Goal: Task Accomplishment & Management: Complete application form

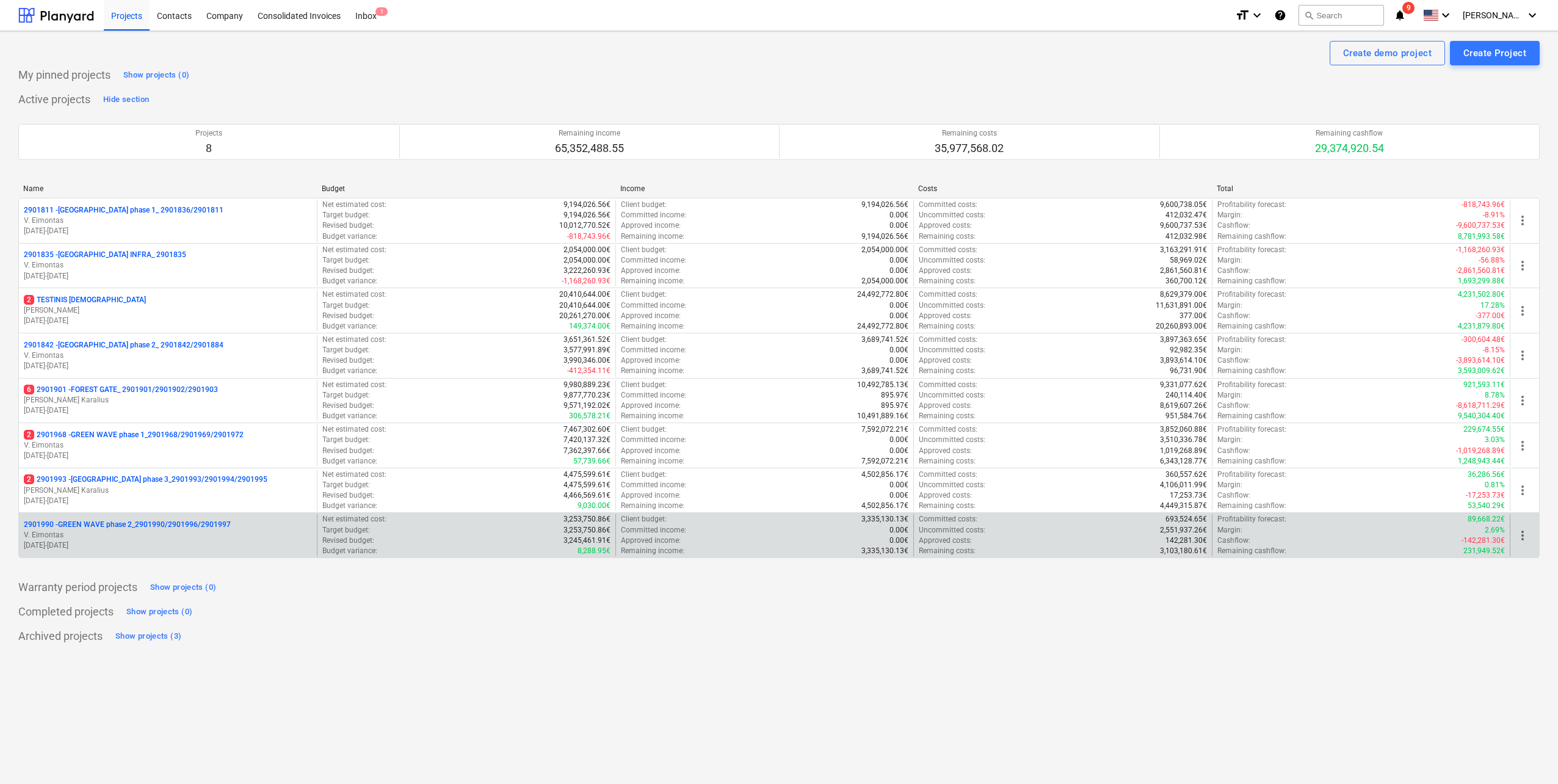
click at [211, 522] on p "2901990 - GREEN WAVE phase 2_2901990/2901996/2901997" at bounding box center [127, 525] width 207 height 10
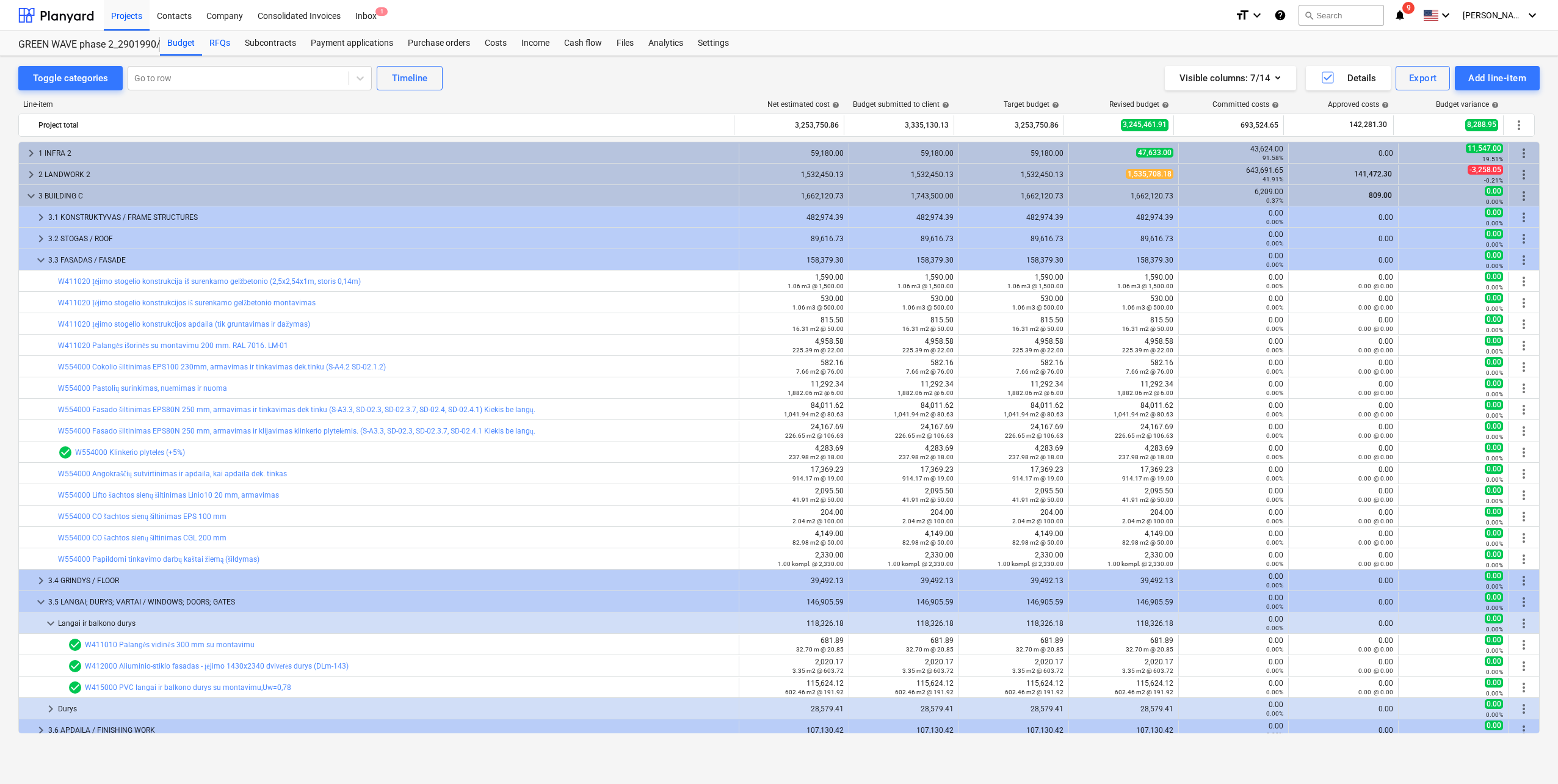
click at [218, 42] on div "RFQs" at bounding box center [220, 44] width 35 height 24
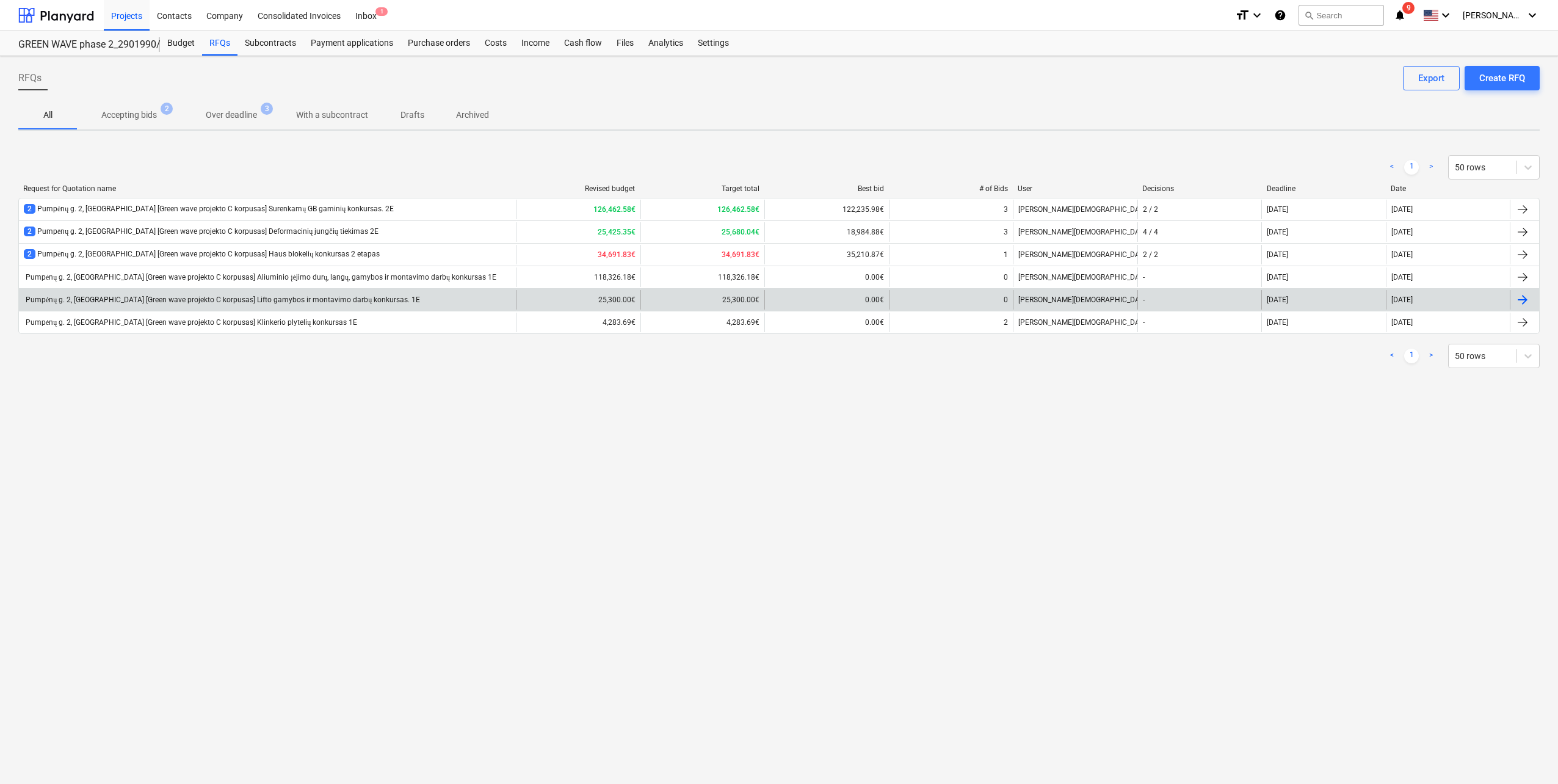
click at [316, 301] on div "Pumpėnų g. 2, [GEOGRAPHIC_DATA] [Green wave projekto C korpusas] Lifto gamybos …" at bounding box center [221, 300] width 397 height 9
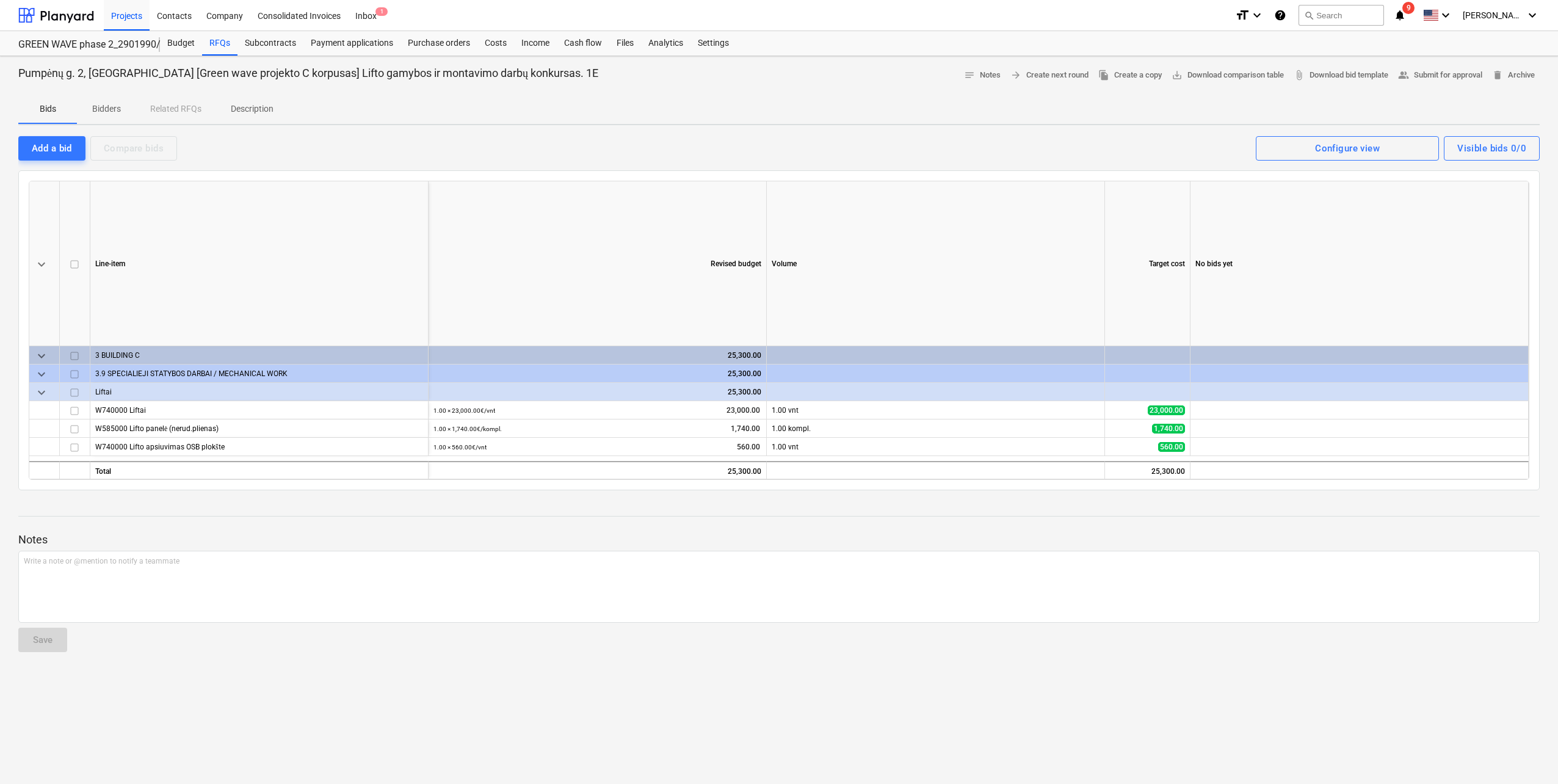
click at [123, 113] on span "Bidders" at bounding box center [106, 108] width 59 height 20
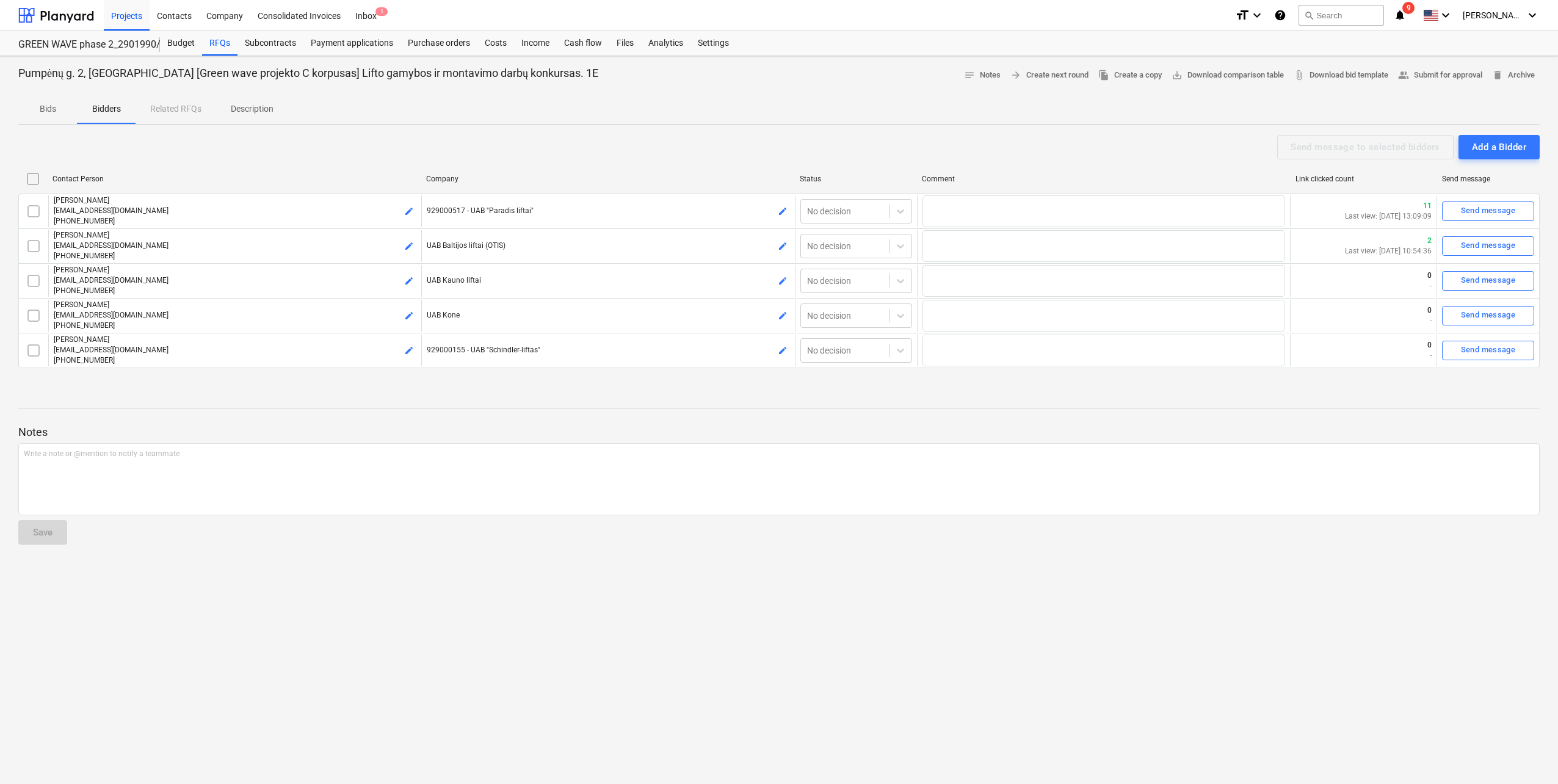
click at [258, 124] on div "Bids Bidders Related RFQs Description" at bounding box center [779, 109] width 1521 height 31
click at [259, 115] on p "Description" at bounding box center [252, 108] width 43 height 13
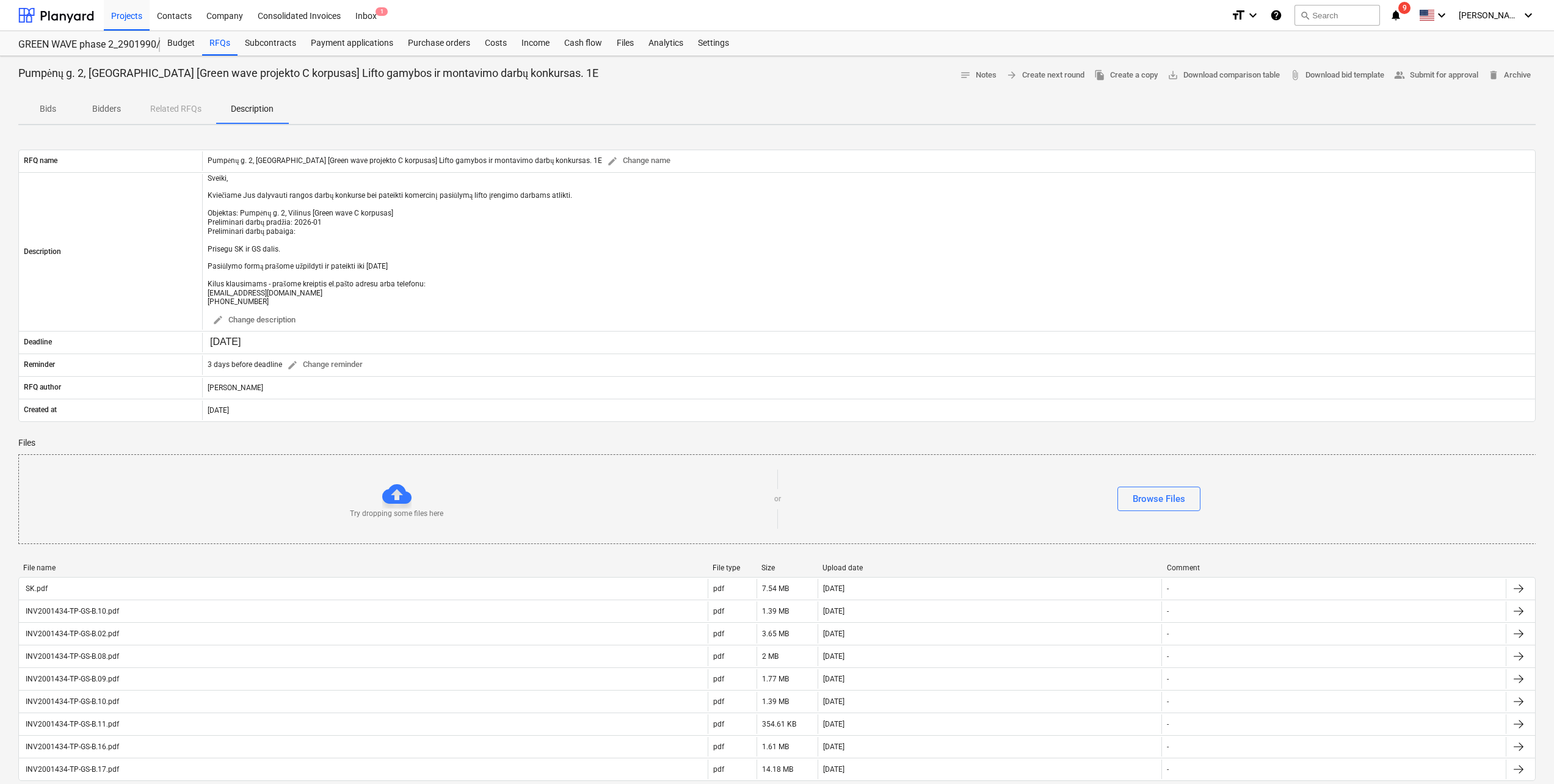
click at [104, 107] on p "Bidders" at bounding box center [106, 108] width 29 height 13
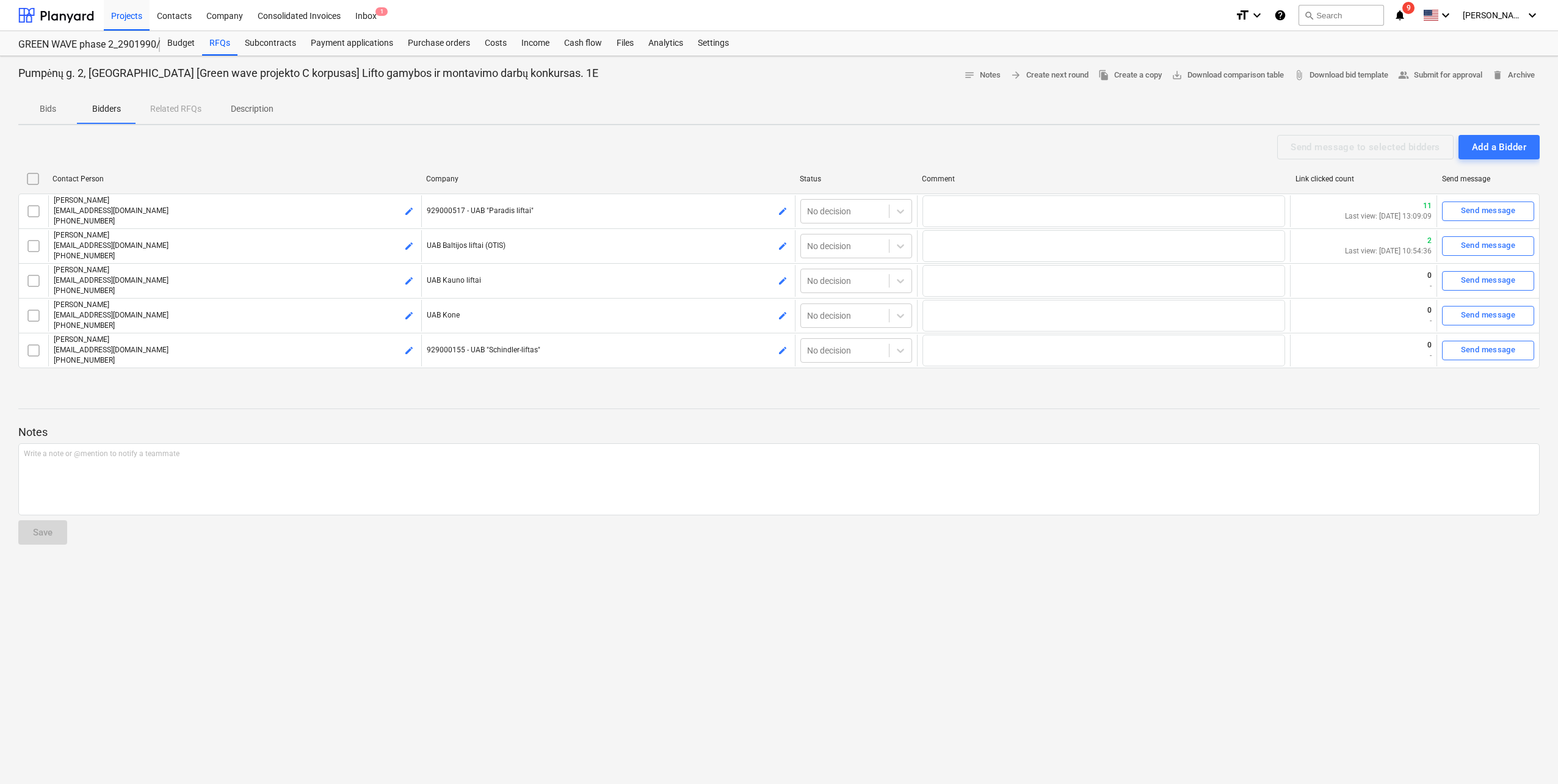
click at [252, 117] on span "Description" at bounding box center [252, 108] width 72 height 20
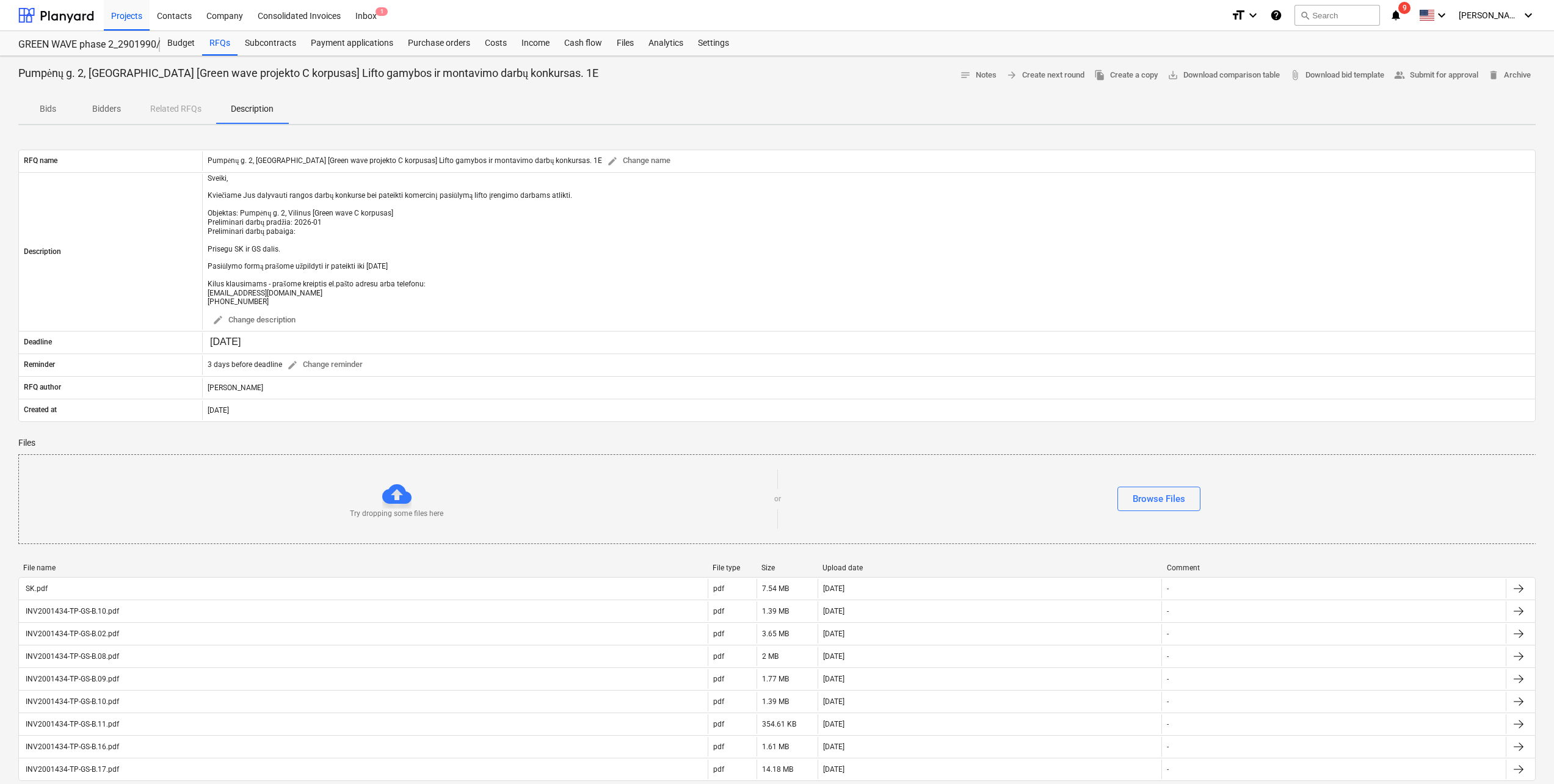
click at [53, 102] on span "Bids" at bounding box center [47, 108] width 59 height 20
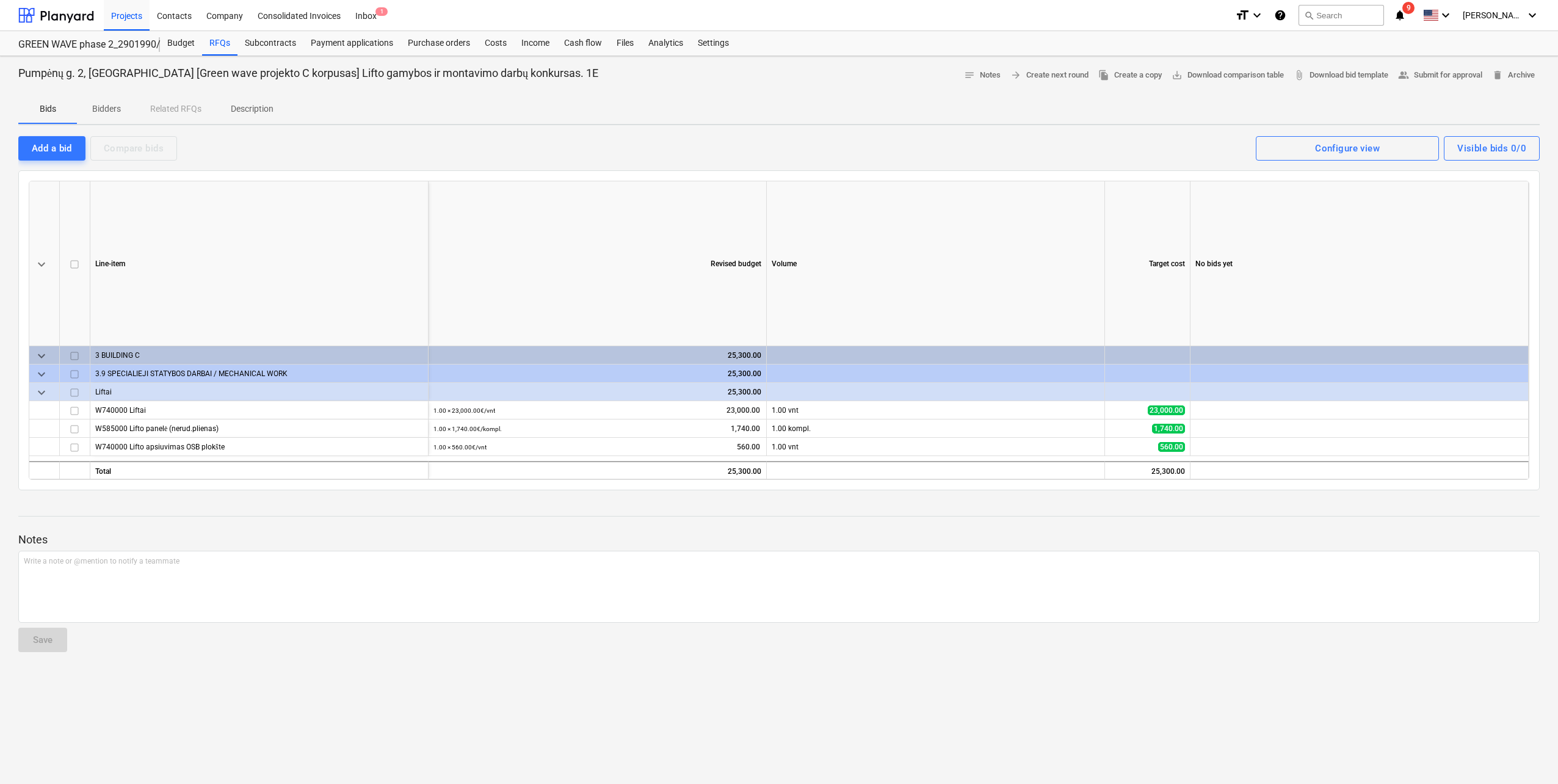
click at [116, 122] on button "Bidders" at bounding box center [106, 108] width 59 height 29
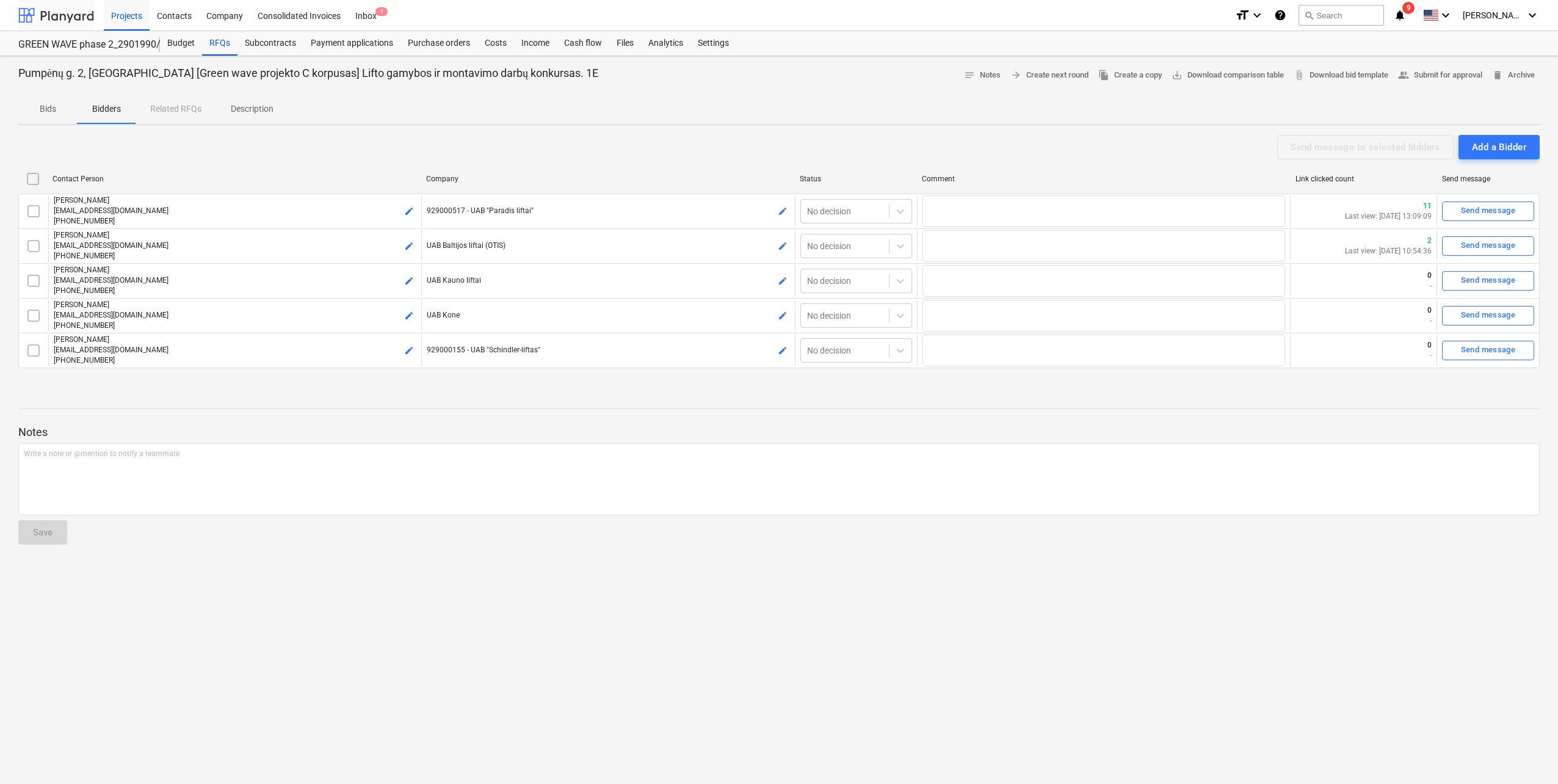
click at [75, 18] on div at bounding box center [56, 15] width 75 height 31
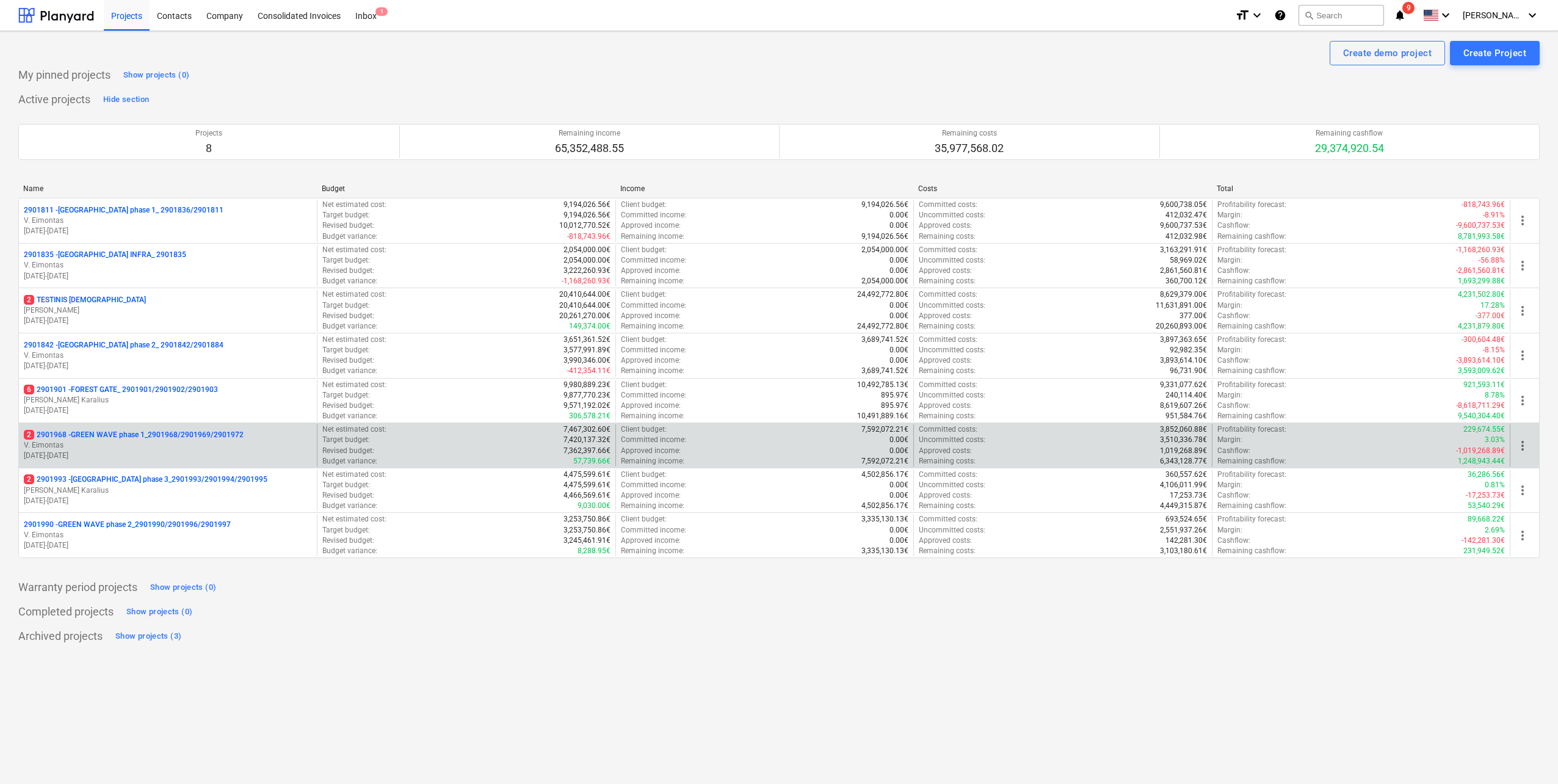
click at [202, 441] on p "V. Eimontas" at bounding box center [167, 445] width 288 height 10
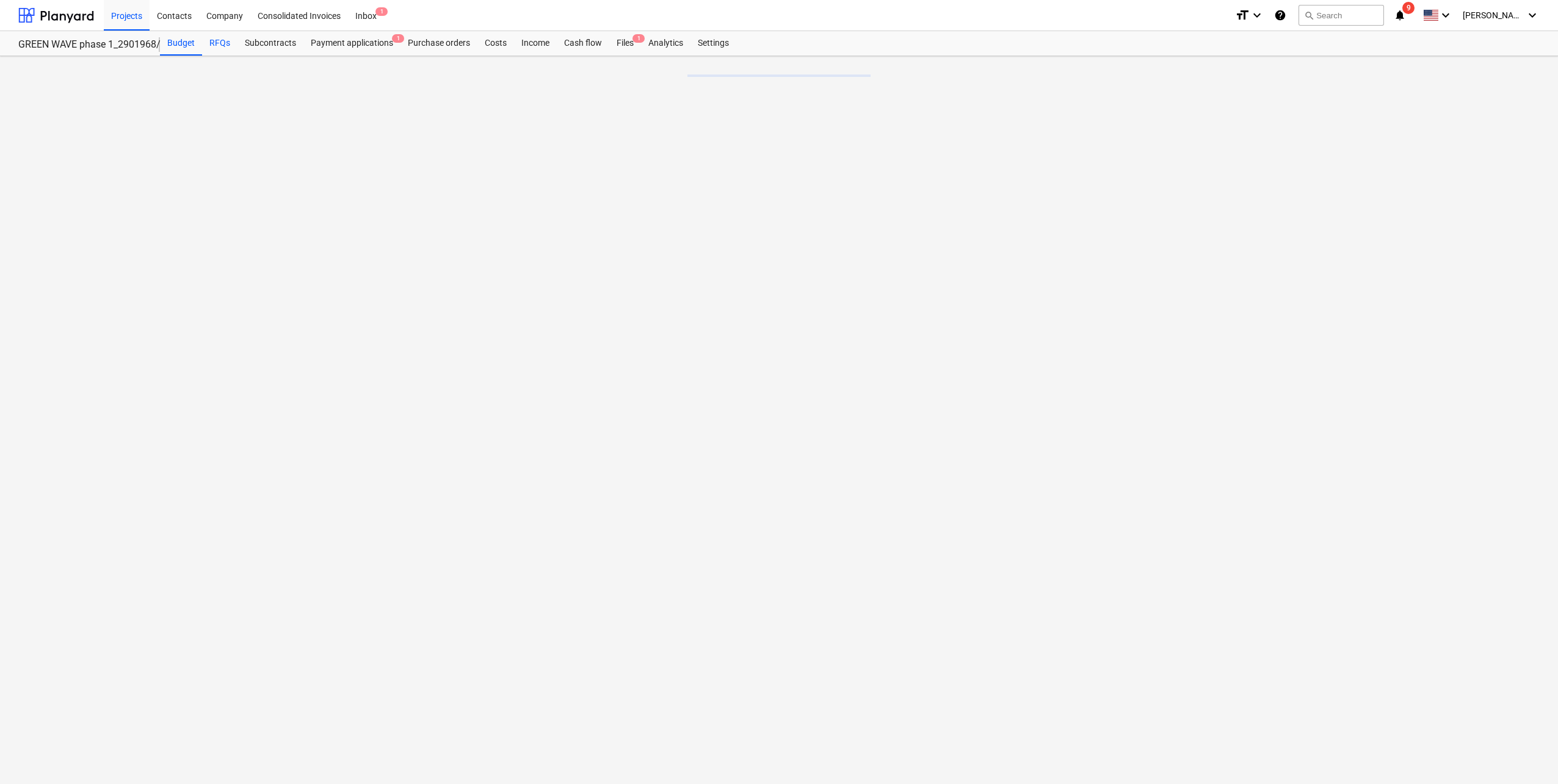
click at [218, 35] on div "RFQs" at bounding box center [220, 44] width 35 height 24
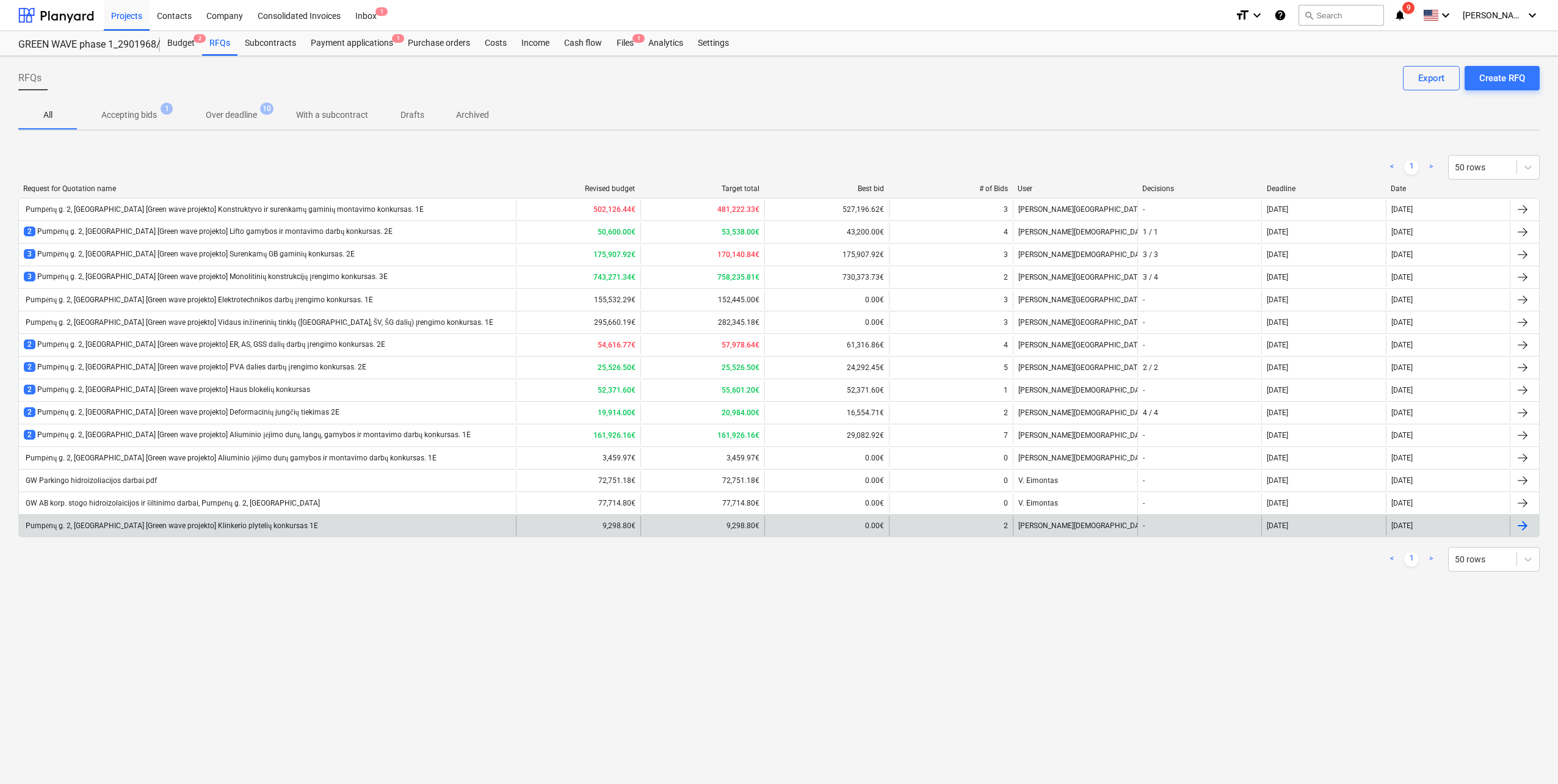
click at [280, 531] on div "Pumpėnų g. 2, [GEOGRAPHIC_DATA] [Green wave projekto] Klinkerio plytelių konkur…" at bounding box center [268, 525] width 497 height 19
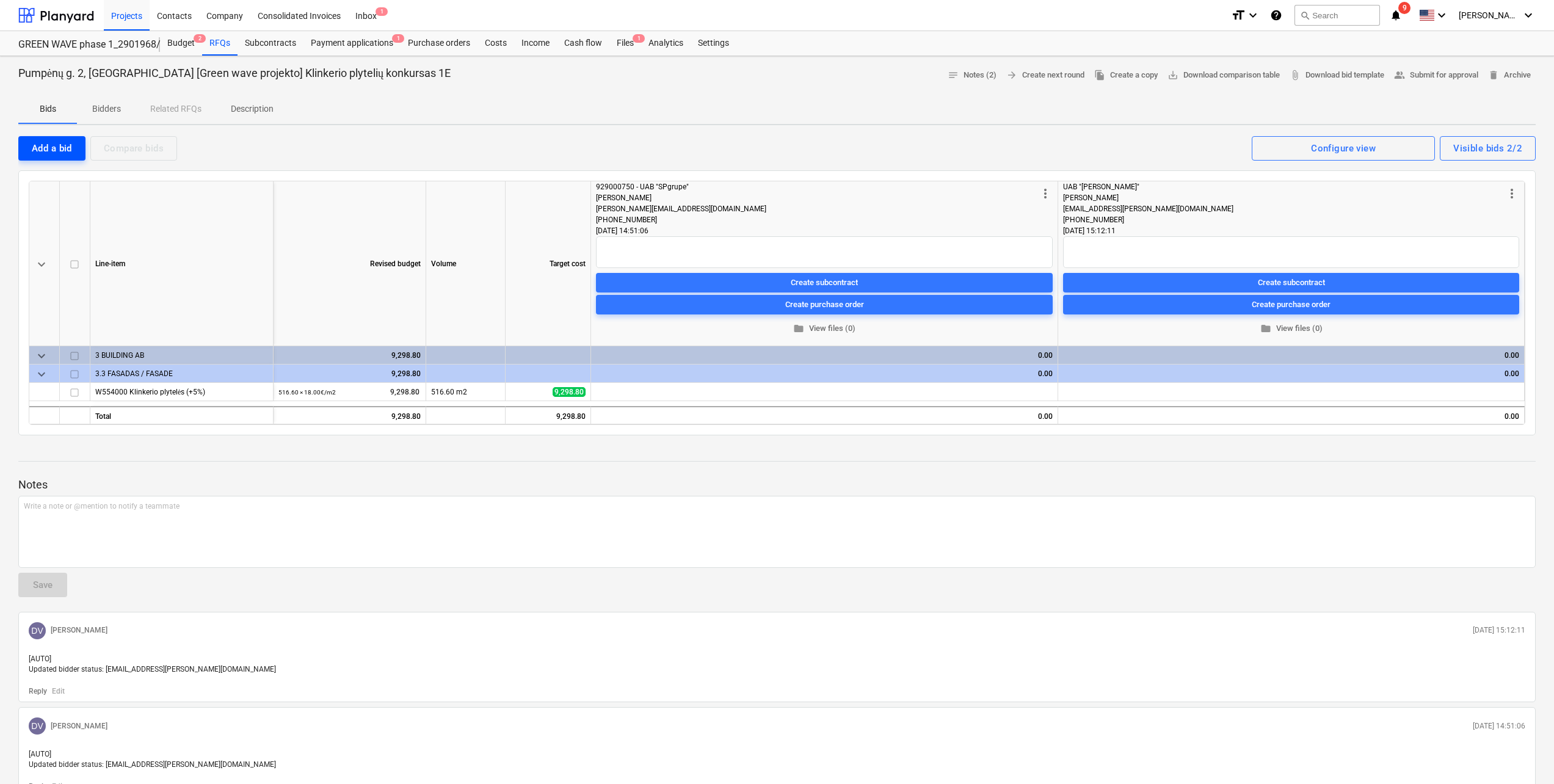
click at [60, 152] on div "Add a bid" at bounding box center [52, 148] width 40 height 16
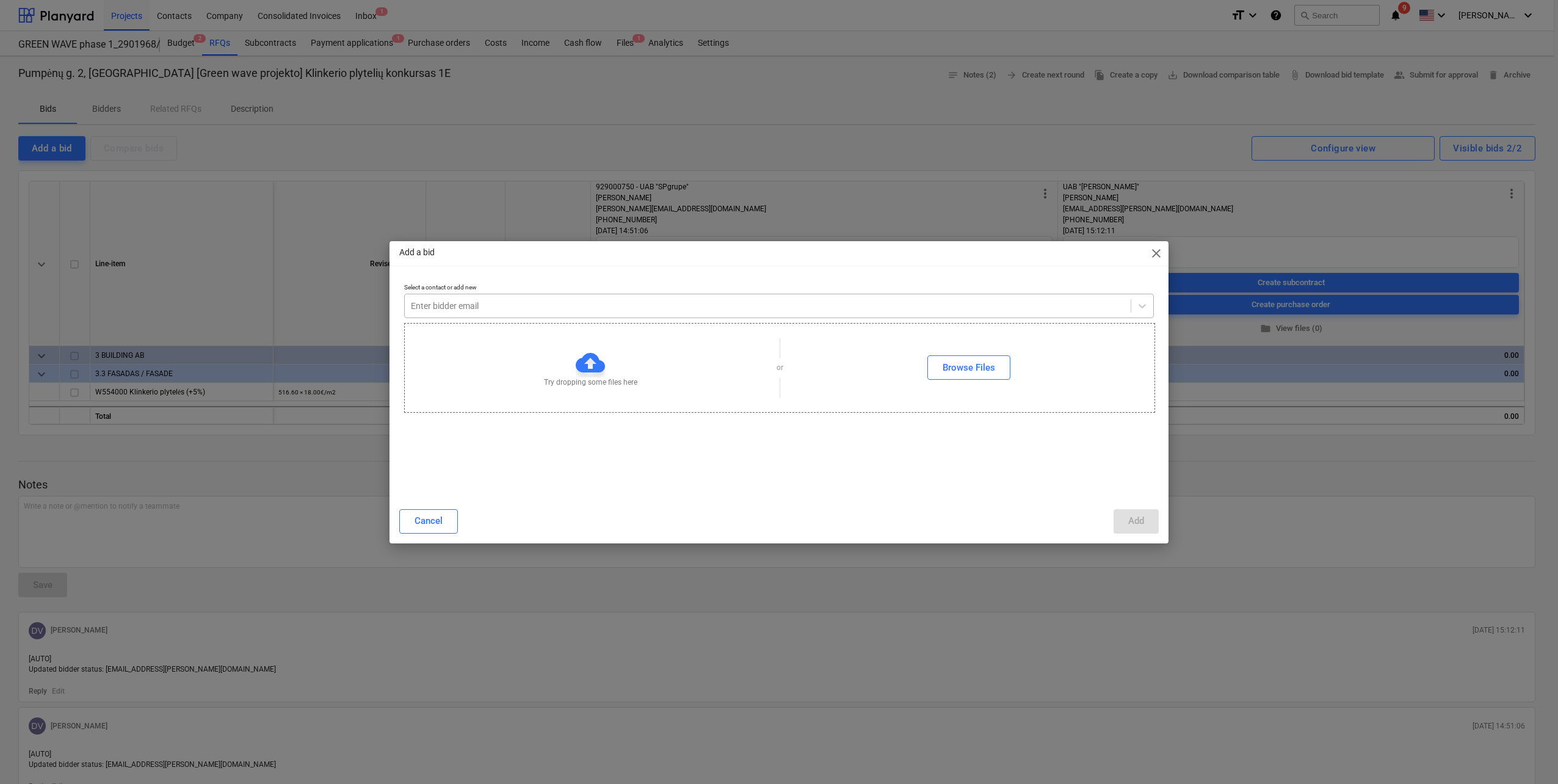
click at [722, 312] on div at bounding box center [767, 305] width 713 height 12
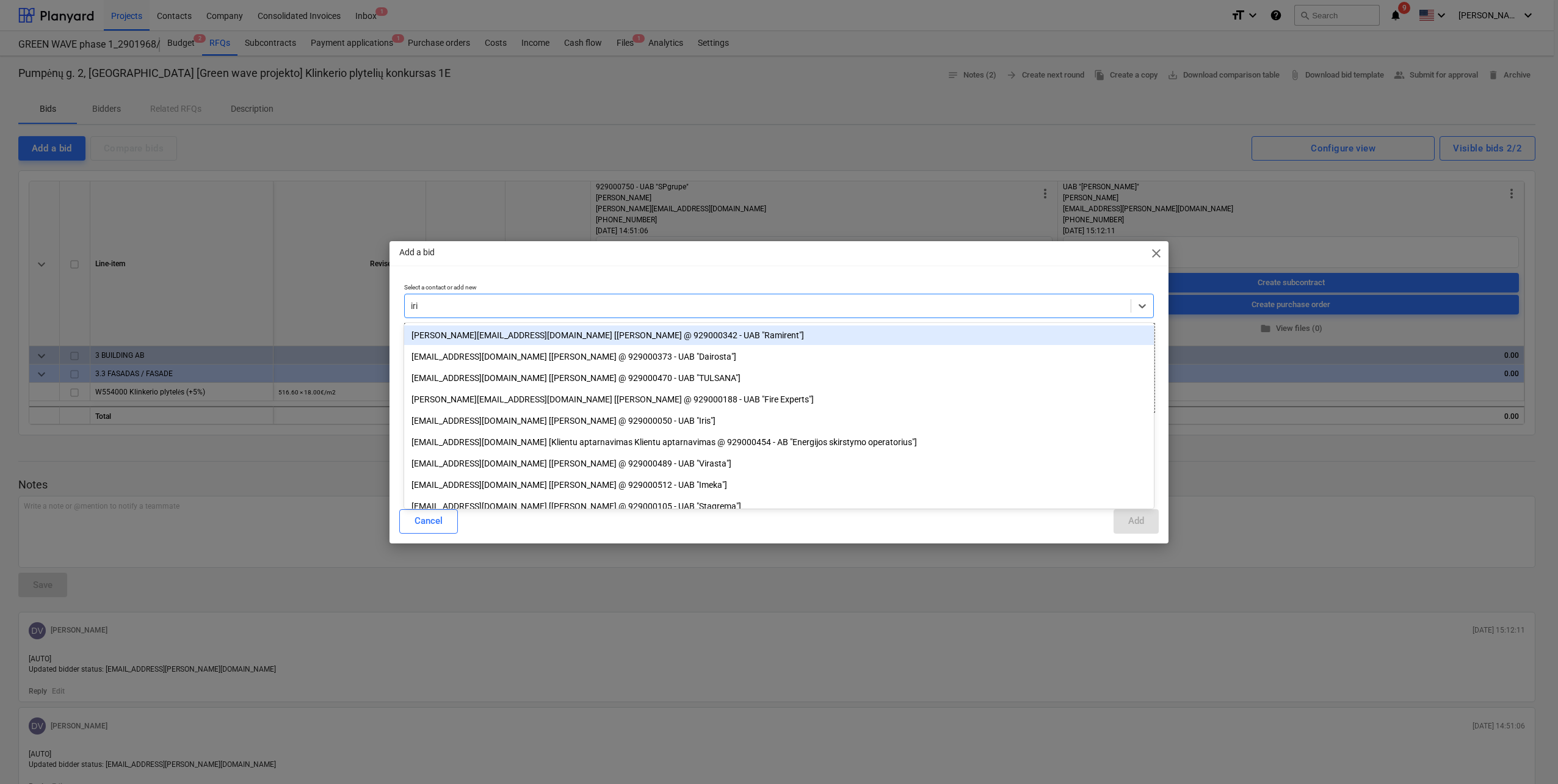
type input "iris"
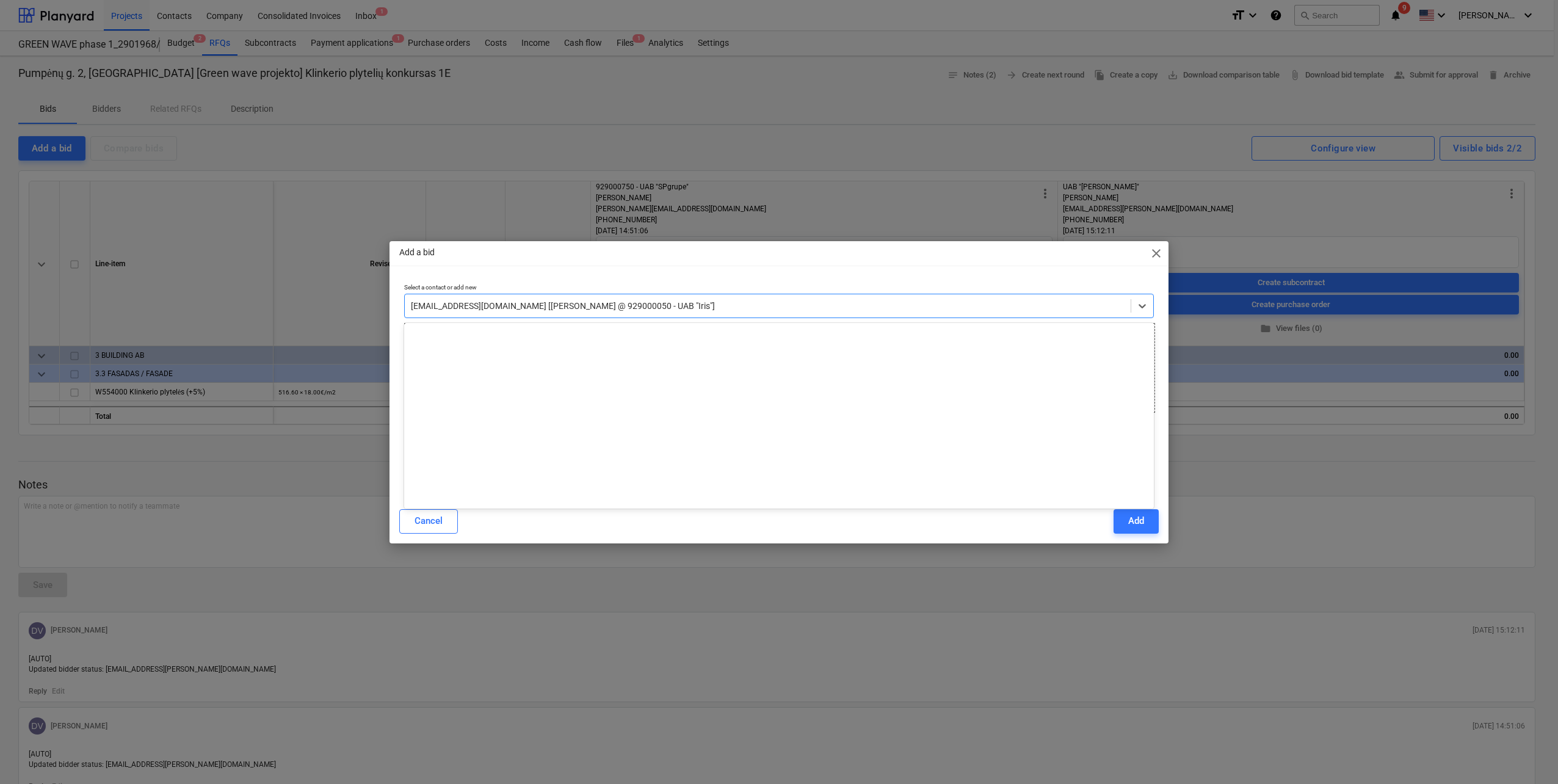
click at [710, 304] on div at bounding box center [767, 305] width 713 height 12
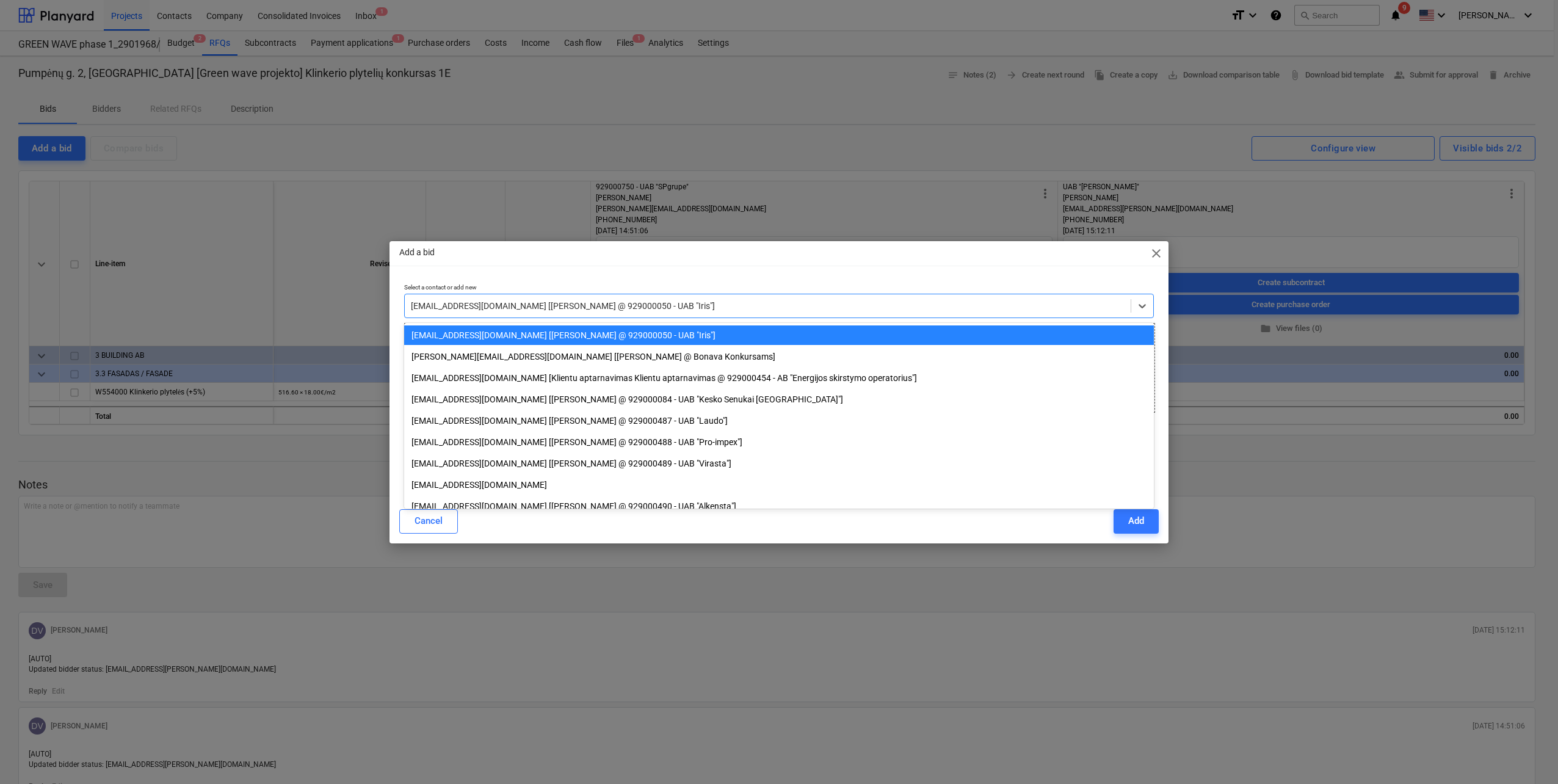
click at [699, 311] on div at bounding box center [767, 305] width 713 height 12
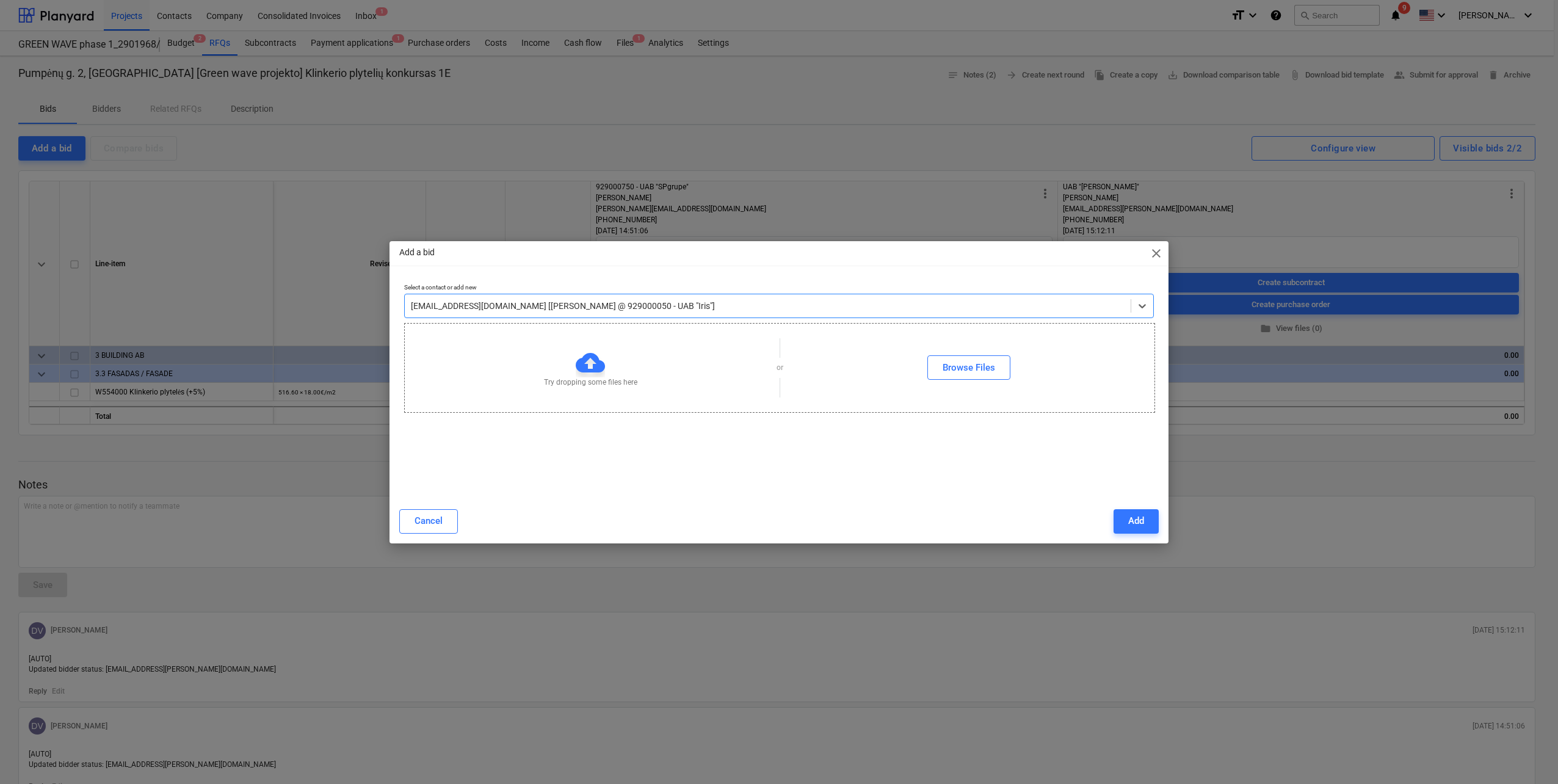
drag, startPoint x: 694, startPoint y: 310, endPoint x: 661, endPoint y: 304, distance: 33.5
click at [661, 304] on div at bounding box center [767, 305] width 713 height 12
drag, startPoint x: 677, startPoint y: 304, endPoint x: 459, endPoint y: 299, distance: 218.1
click at [459, 299] on div at bounding box center [767, 305] width 713 height 12
click at [413, 529] on button "Cancel" at bounding box center [428, 522] width 59 height 24
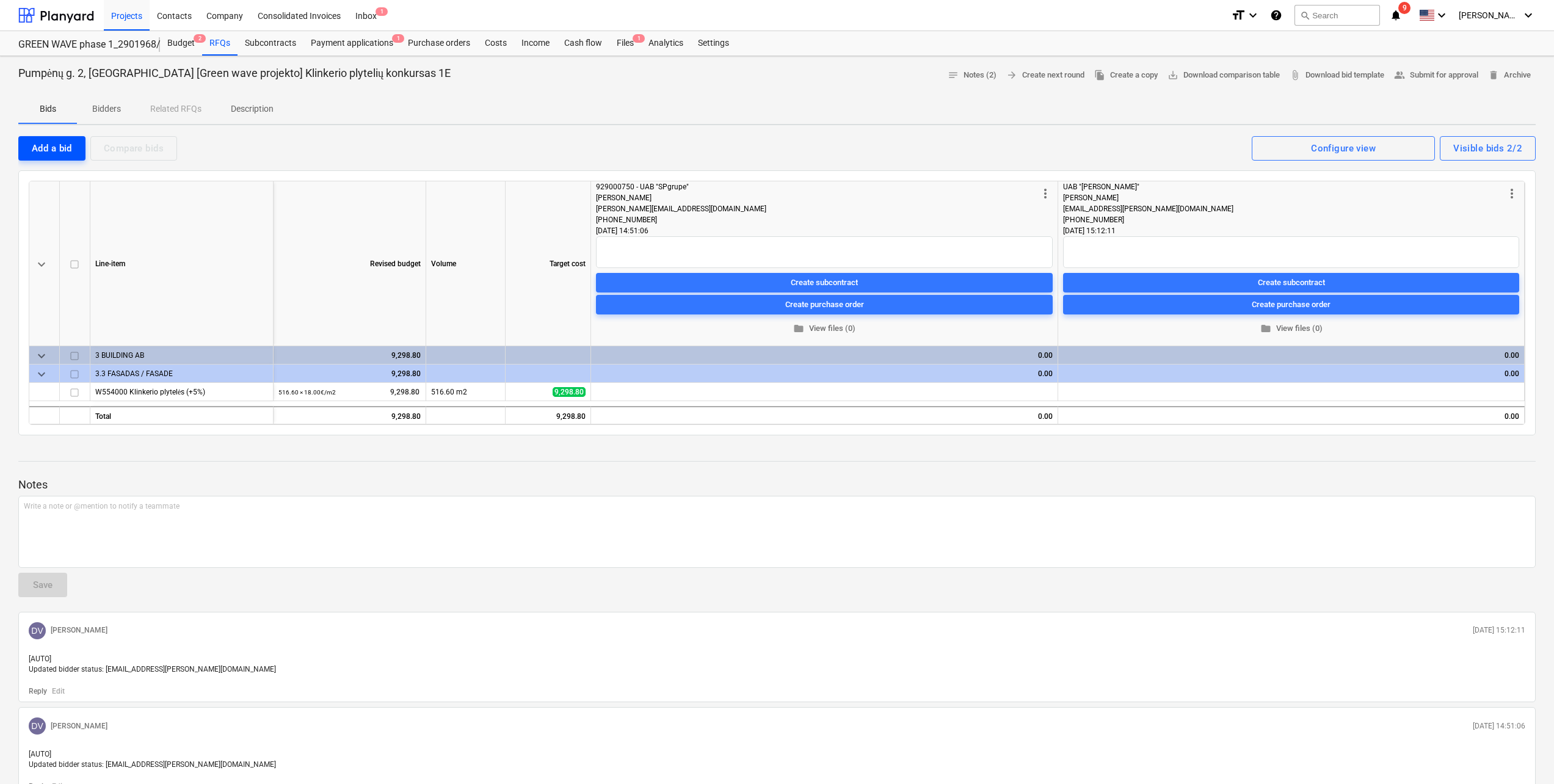
click at [39, 149] on div "Add a bid" at bounding box center [52, 148] width 40 height 16
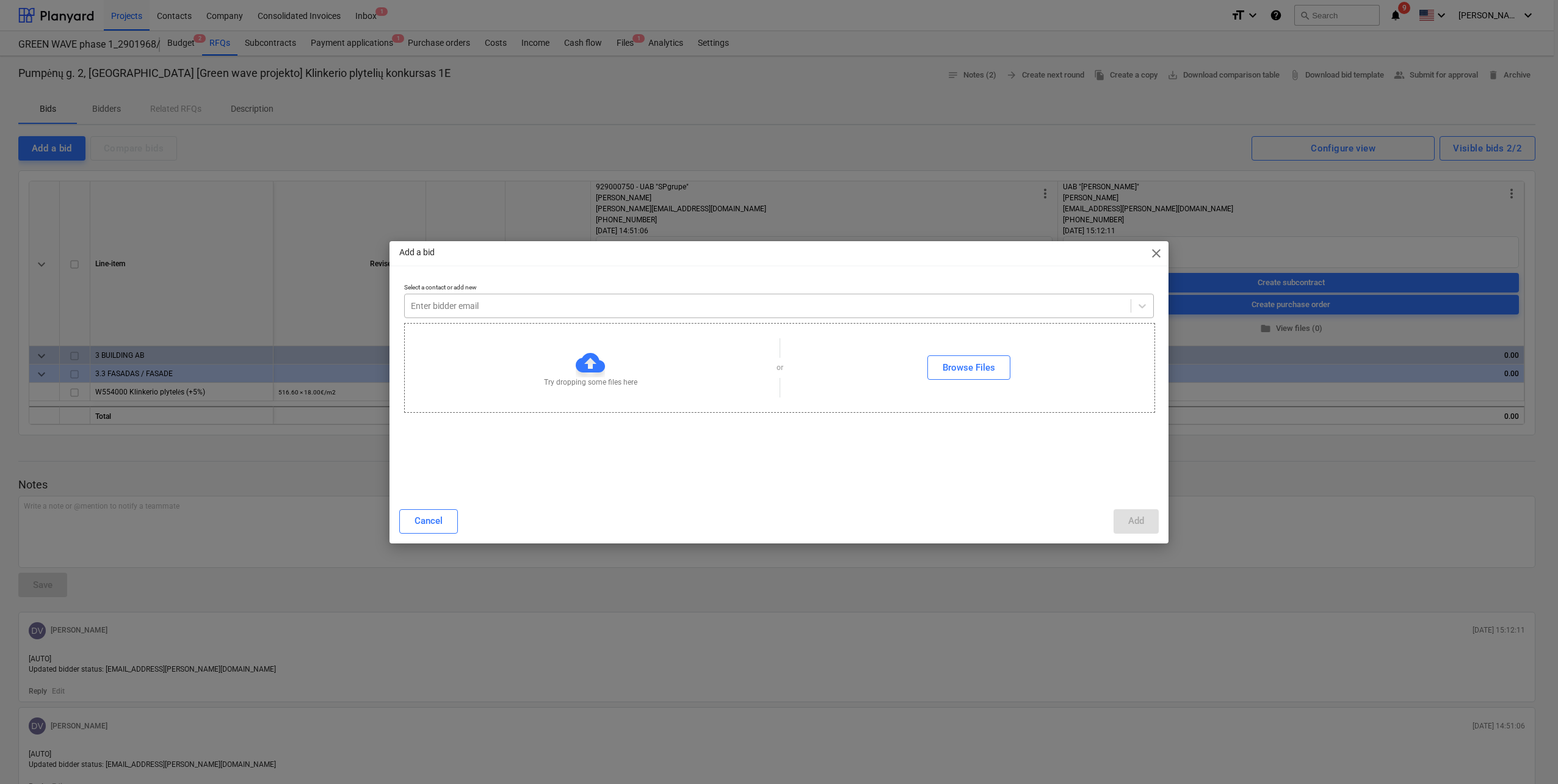
click at [508, 298] on div "Enter bidder email" at bounding box center [767, 306] width 726 height 18
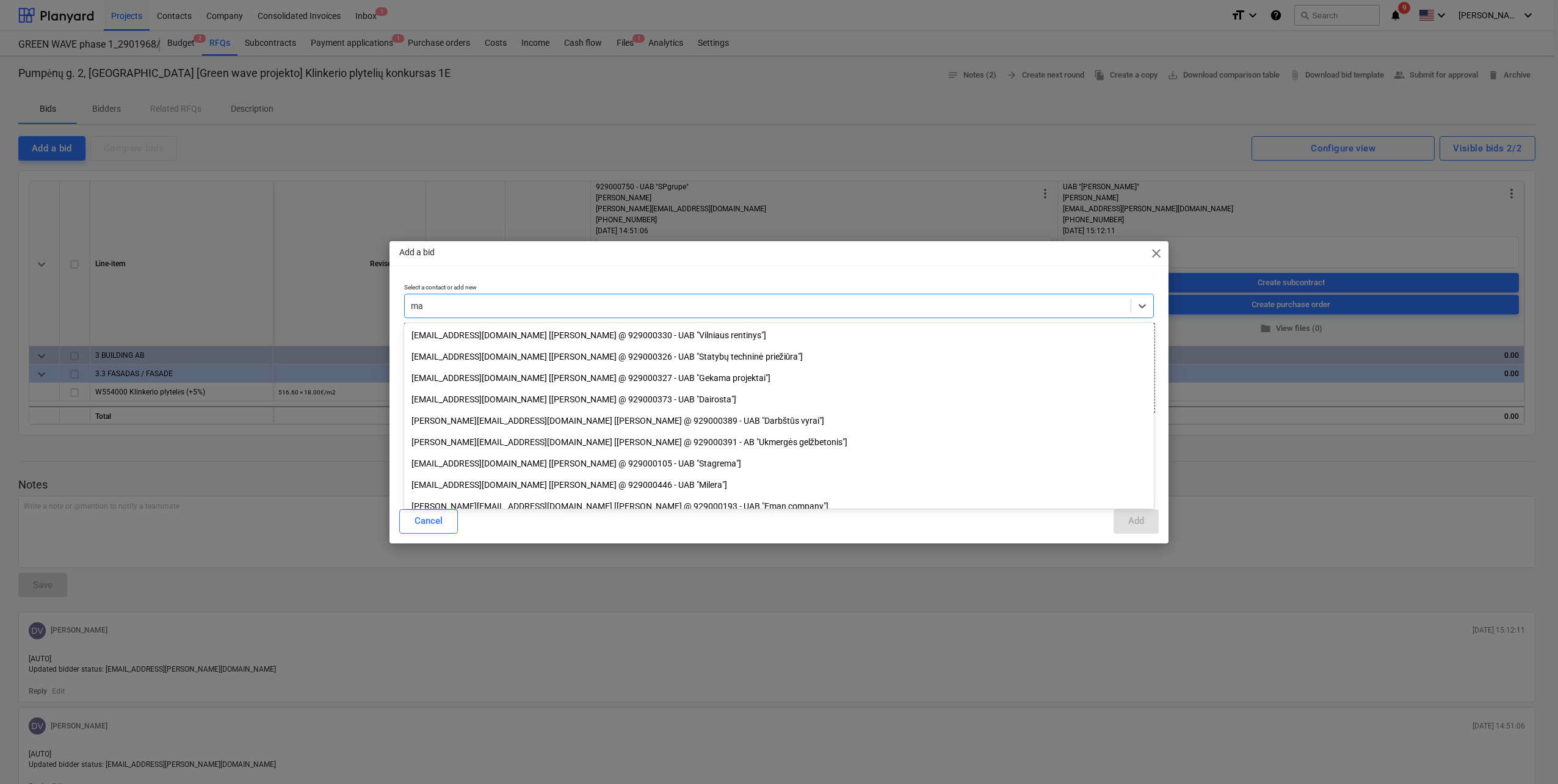
type input "m"
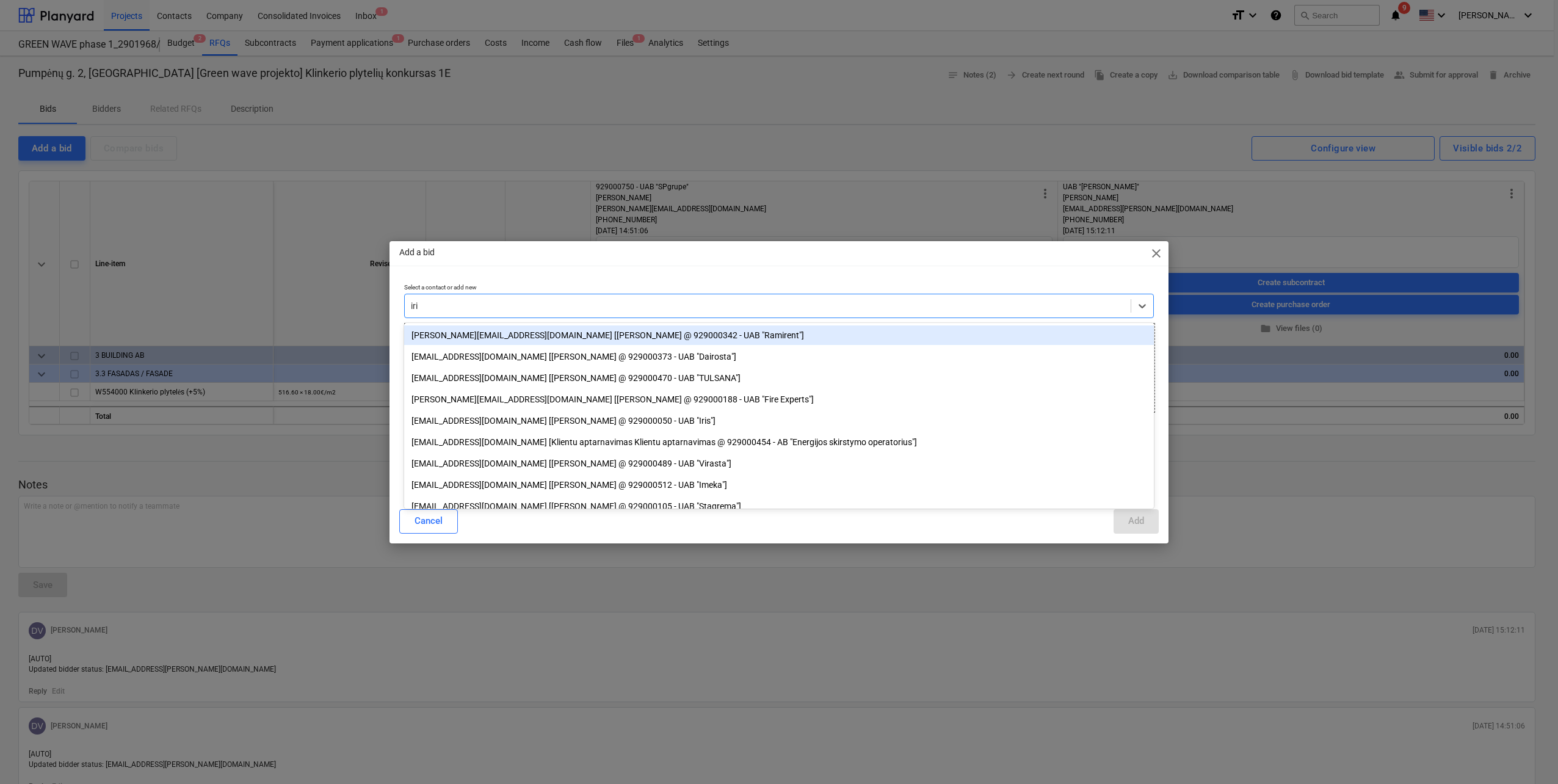
type input "iris"
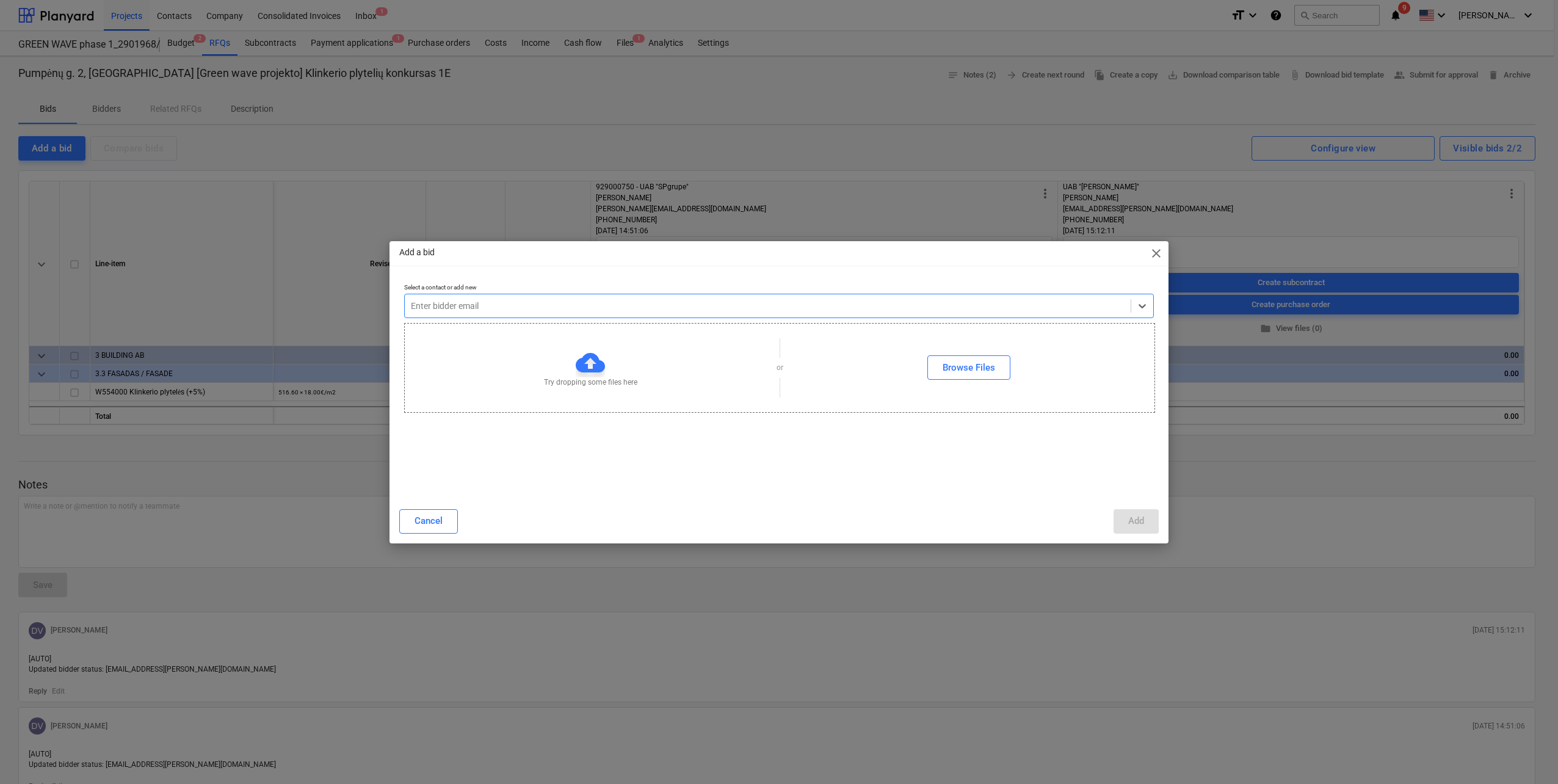
click at [417, 538] on div "Cancel Add" at bounding box center [779, 521] width 774 height 34
click at [418, 531] on button "Cancel" at bounding box center [428, 522] width 59 height 24
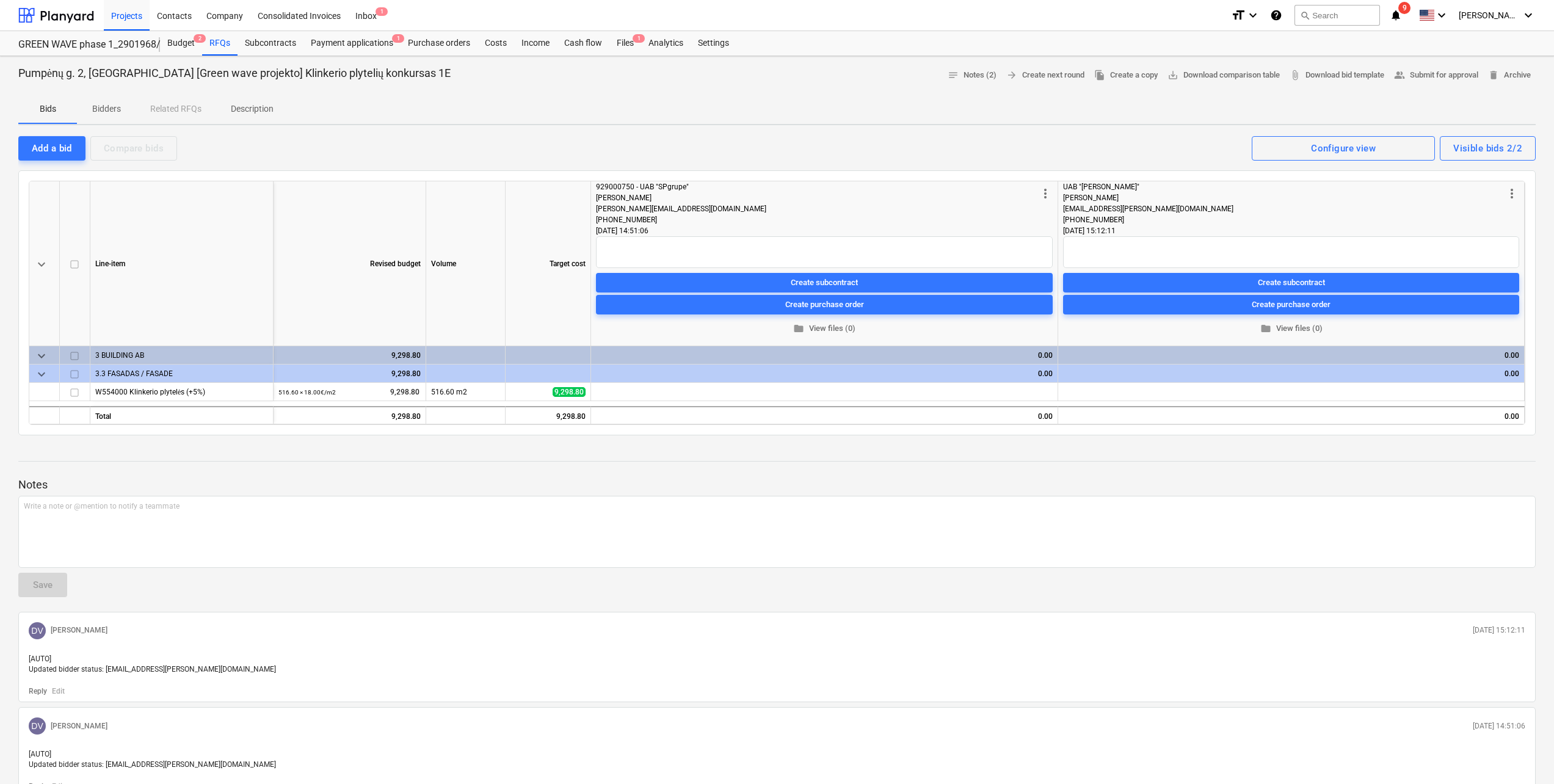
click at [44, 164] on div at bounding box center [777, 164] width 1517 height 10
click at [46, 148] on div "Add a bid" at bounding box center [52, 148] width 40 height 16
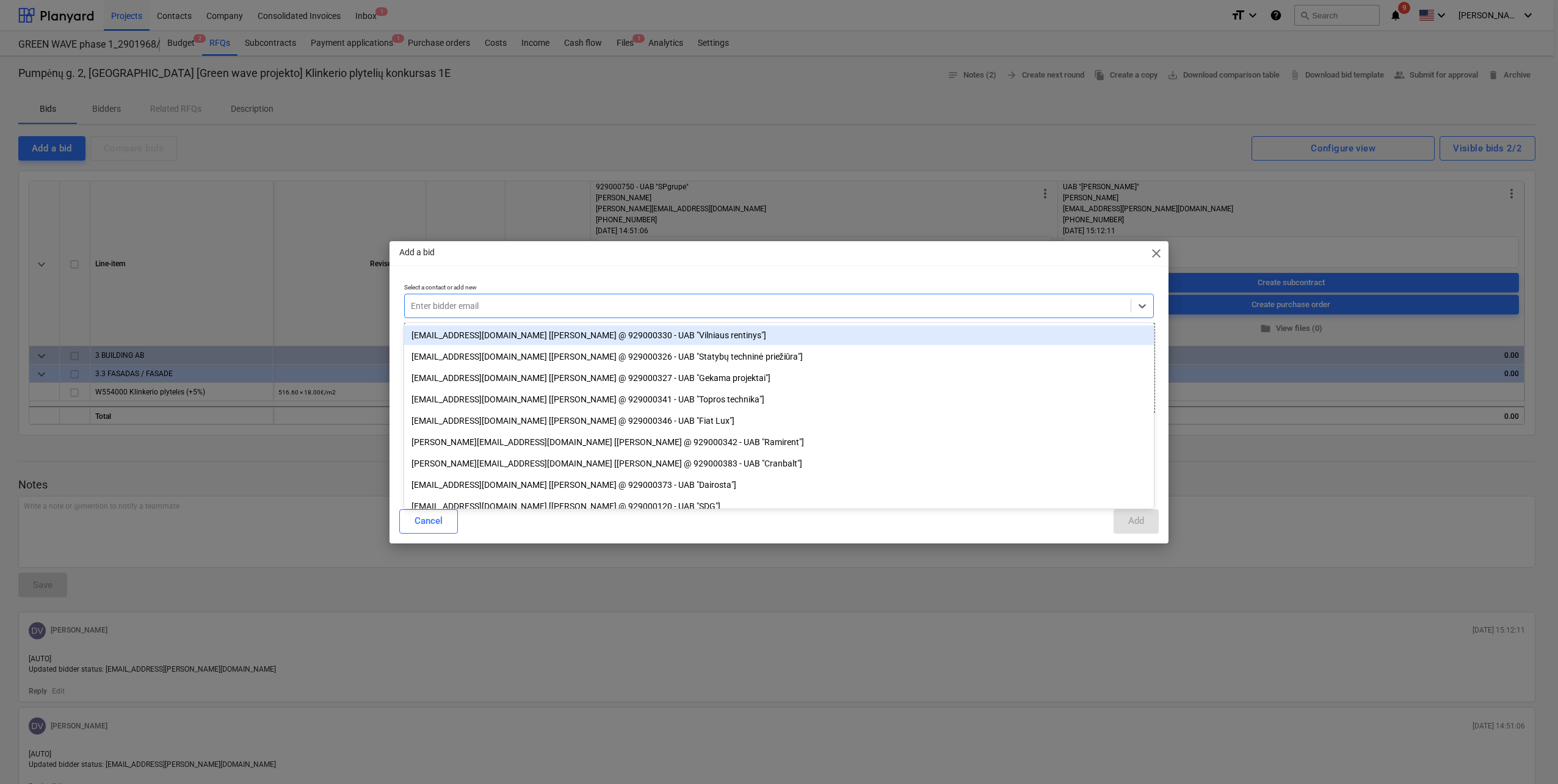
click at [582, 308] on div at bounding box center [767, 305] width 713 height 12
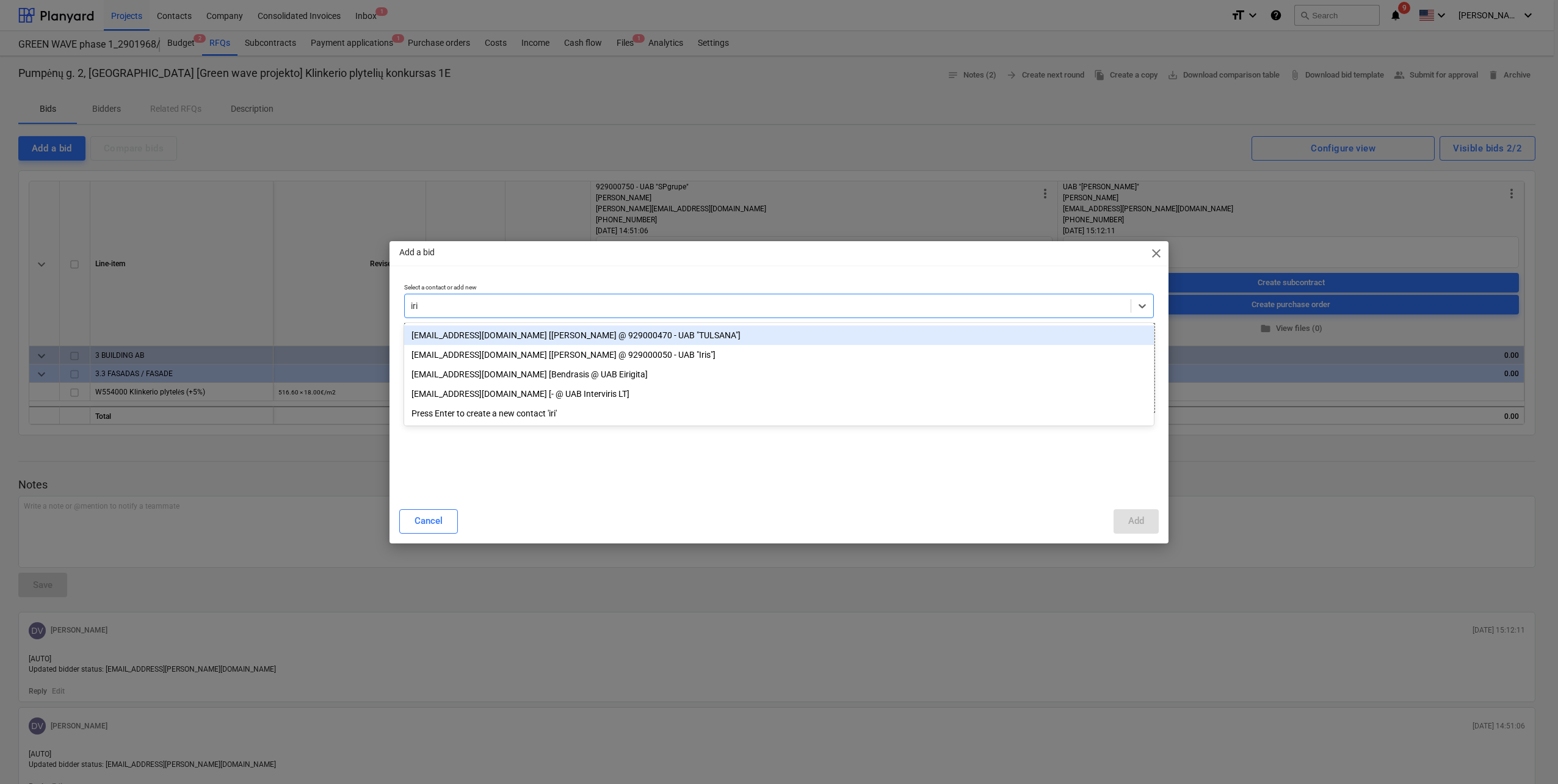
type input "iris"
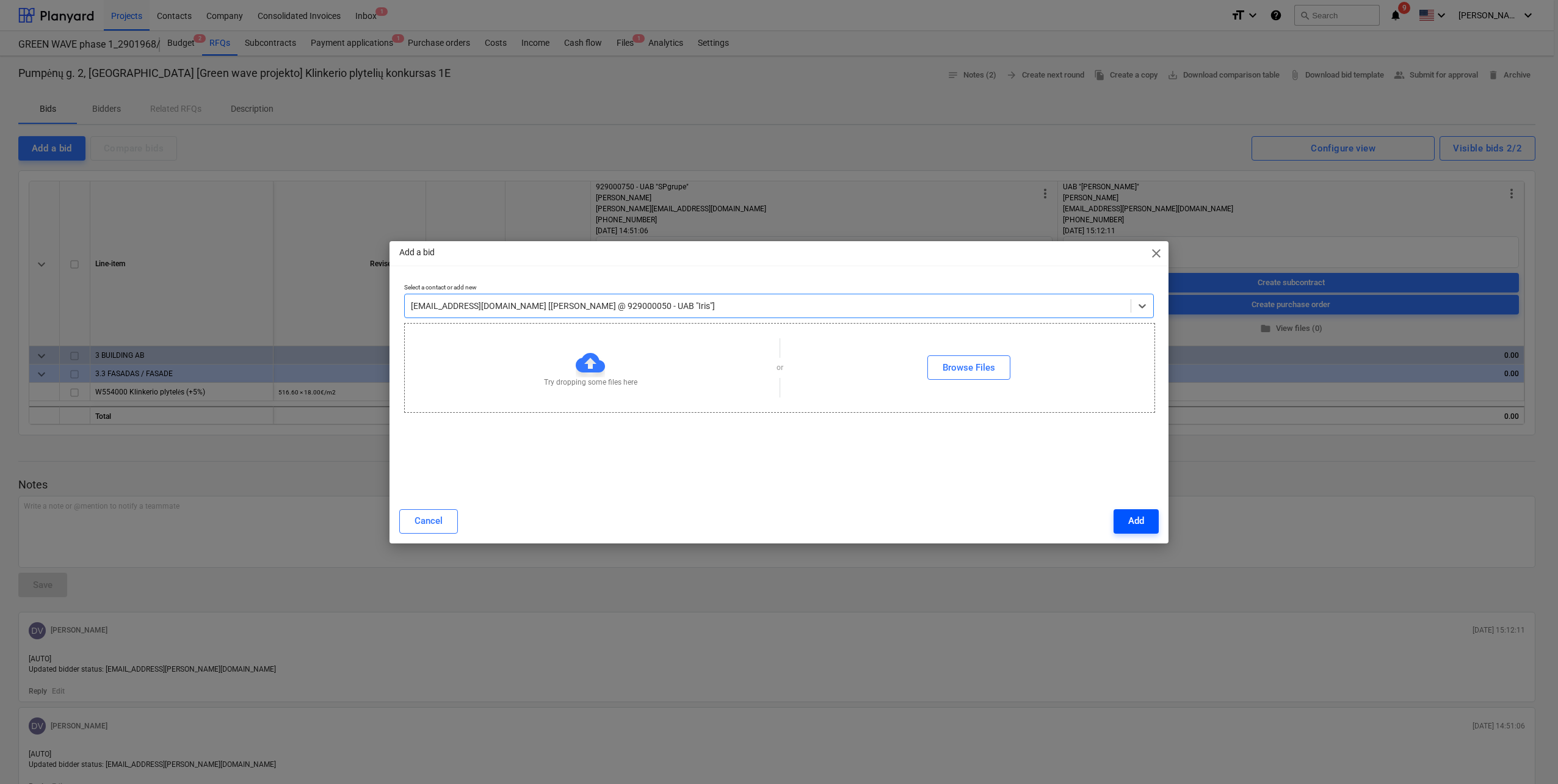
click at [1139, 524] on div "Add" at bounding box center [1136, 521] width 16 height 16
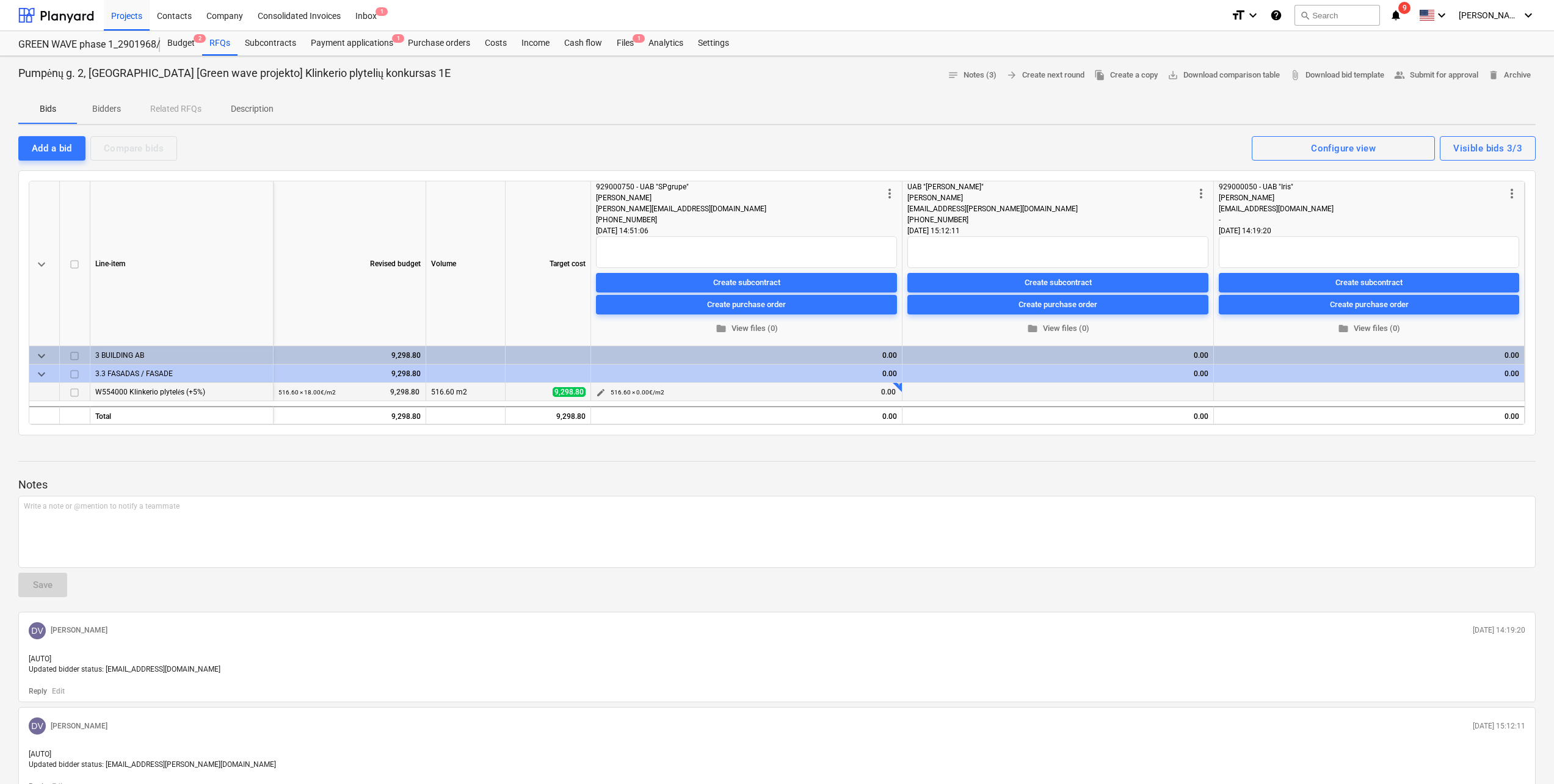
click at [602, 391] on span "edit" at bounding box center [601, 392] width 10 height 10
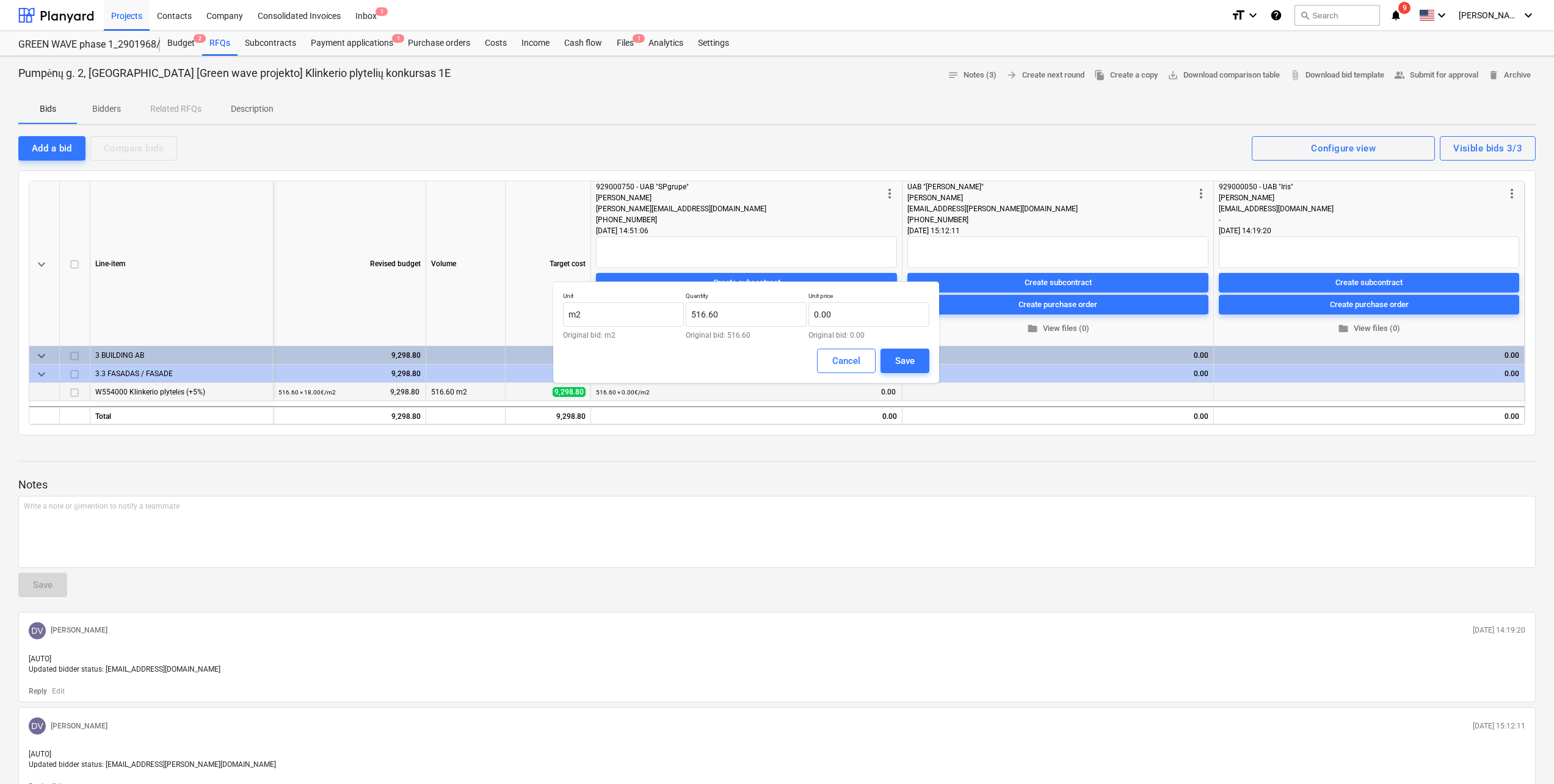
click at [637, 628] on div "DV [PERSON_NAME][DEMOGRAPHIC_DATA] [DATE] 14:19:20" at bounding box center [777, 630] width 1507 height 27
click at [845, 362] on div "Cancel" at bounding box center [847, 360] width 28 height 16
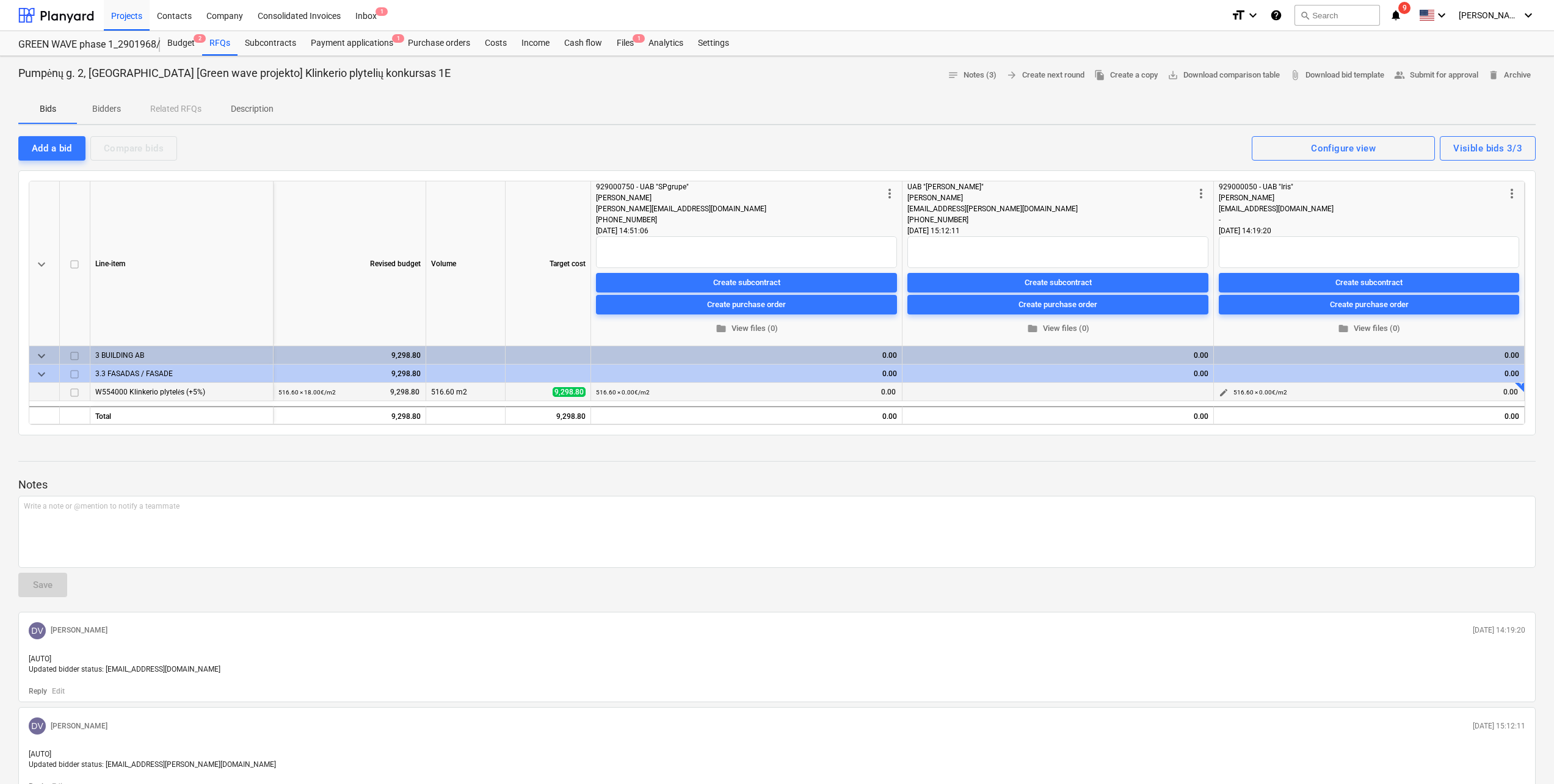
click at [1218, 394] on button "edit" at bounding box center [1223, 392] width 15 height 15
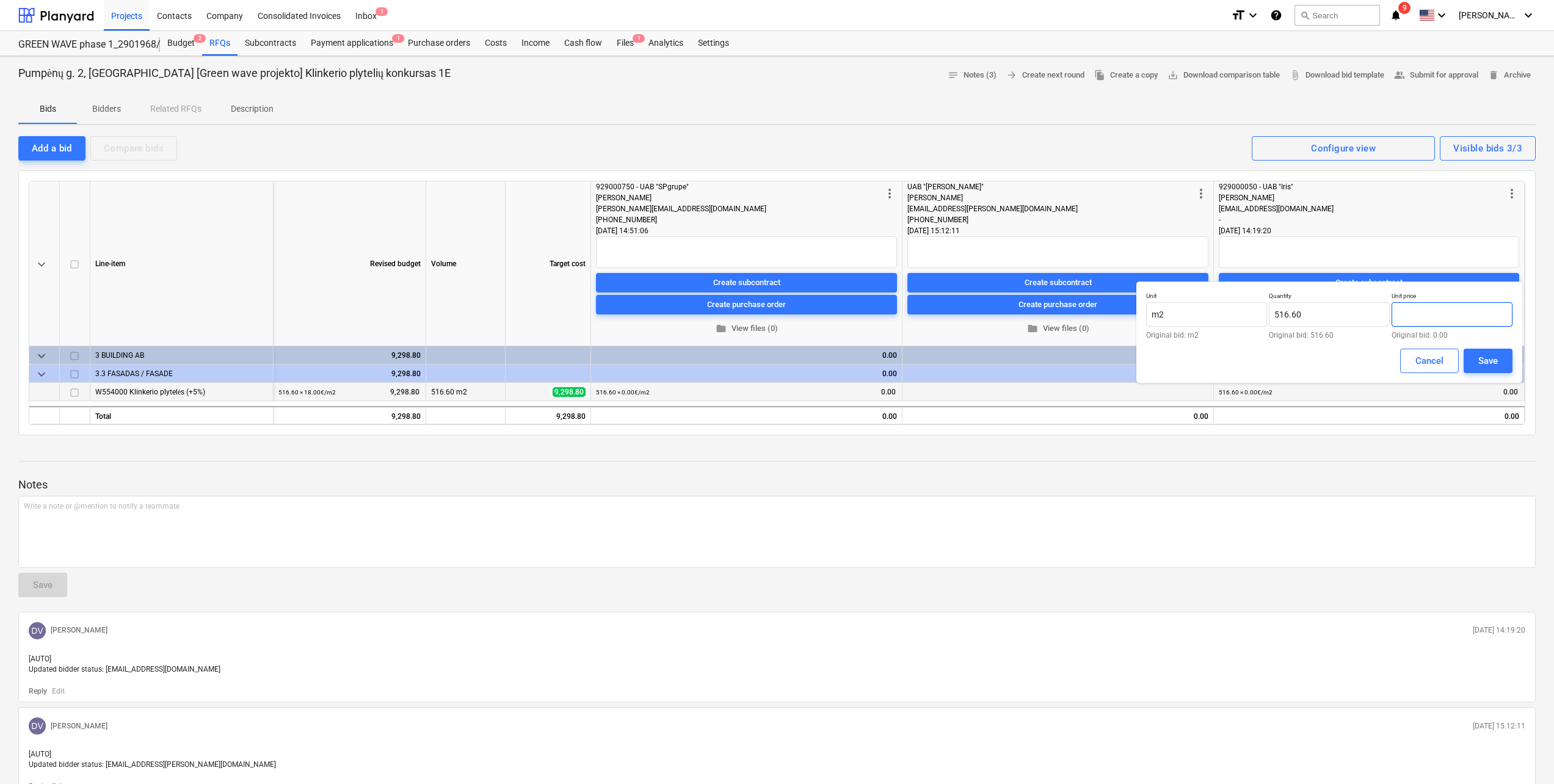
click at [1431, 315] on input "text" at bounding box center [1452, 314] width 121 height 24
type input "5.77"
click at [1496, 365] on div "Save" at bounding box center [1488, 360] width 19 height 16
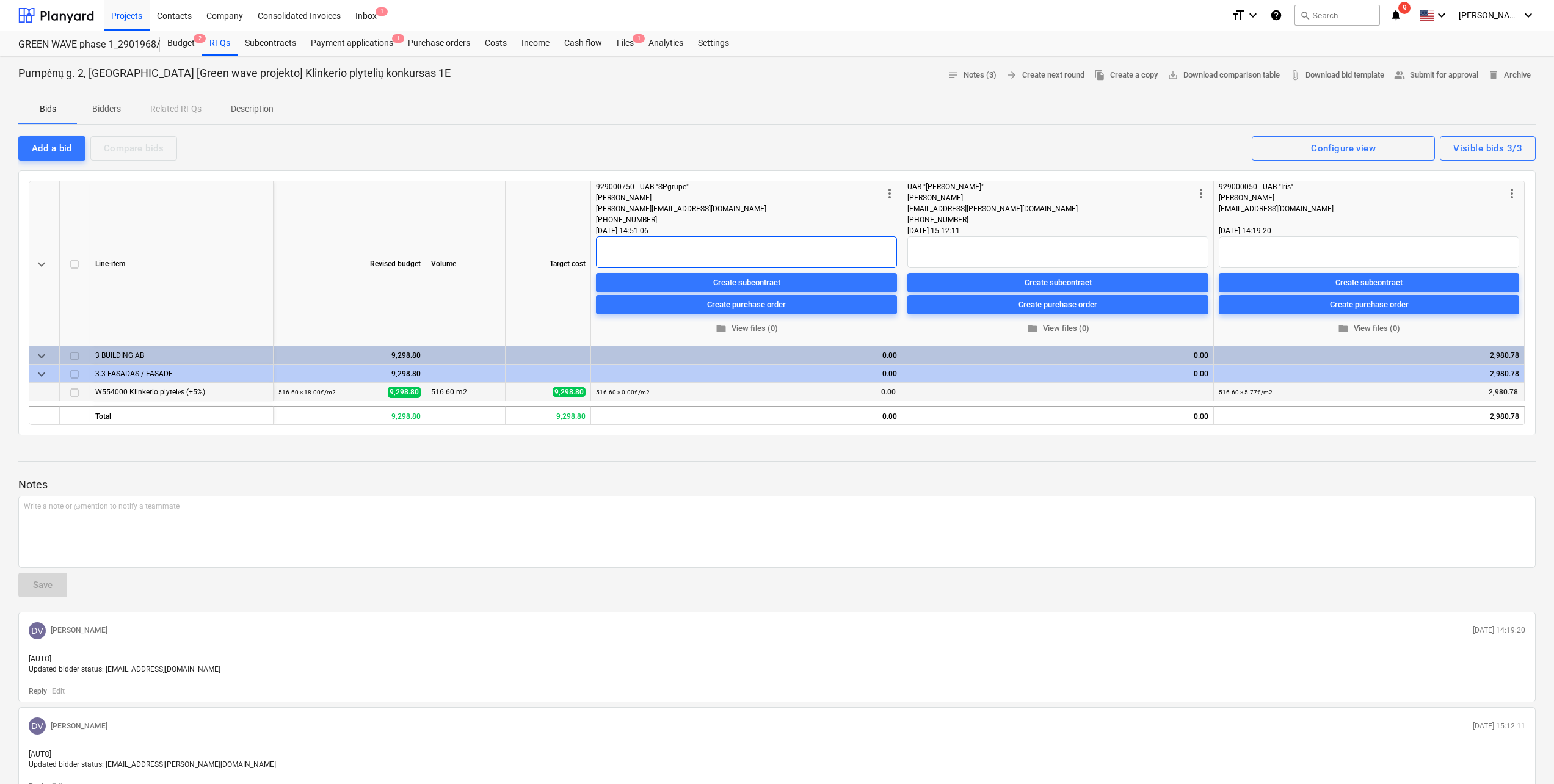
click at [661, 251] on textarea at bounding box center [747, 252] width 301 height 32
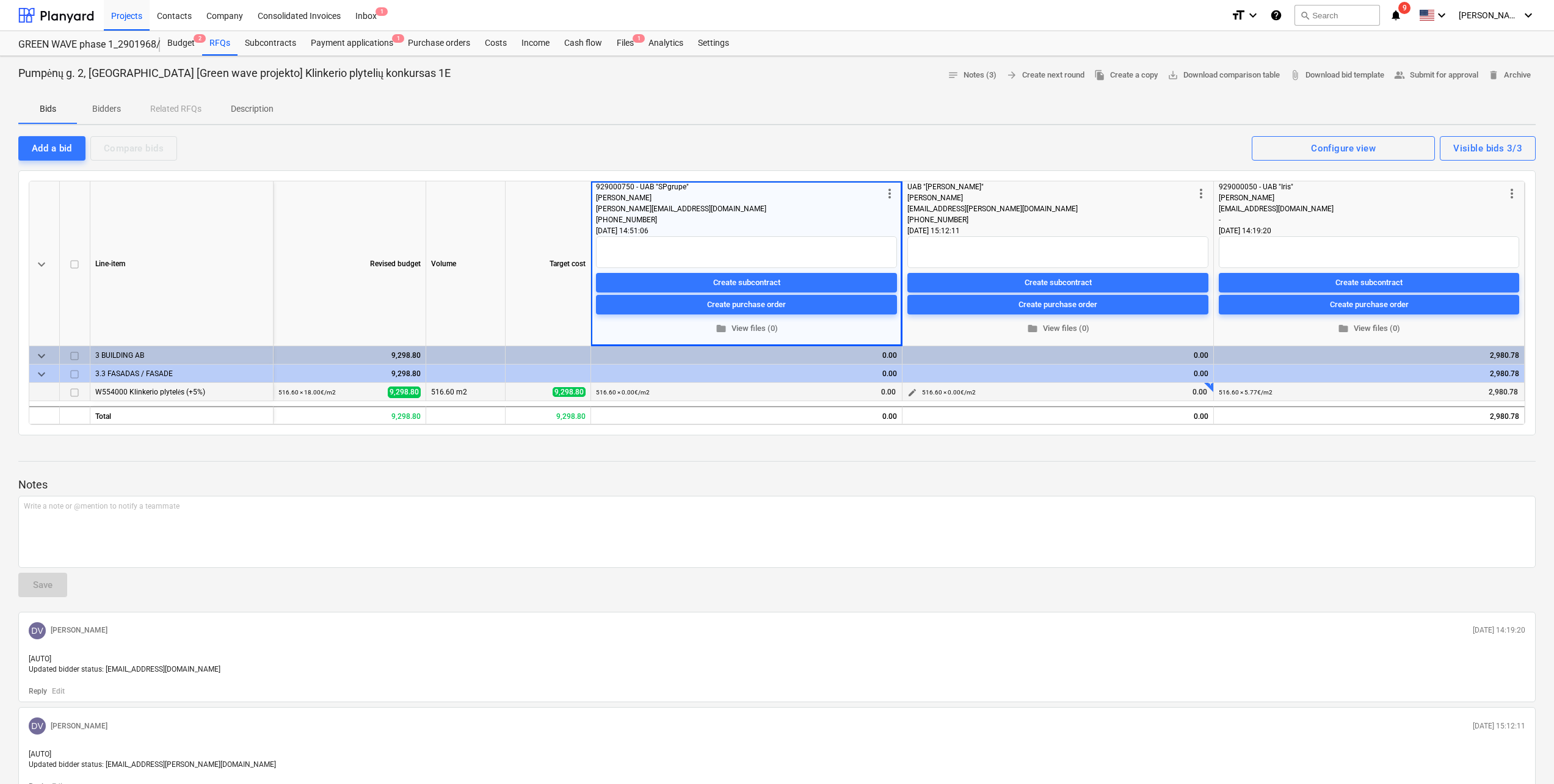
click at [911, 393] on span "edit" at bounding box center [912, 392] width 10 height 10
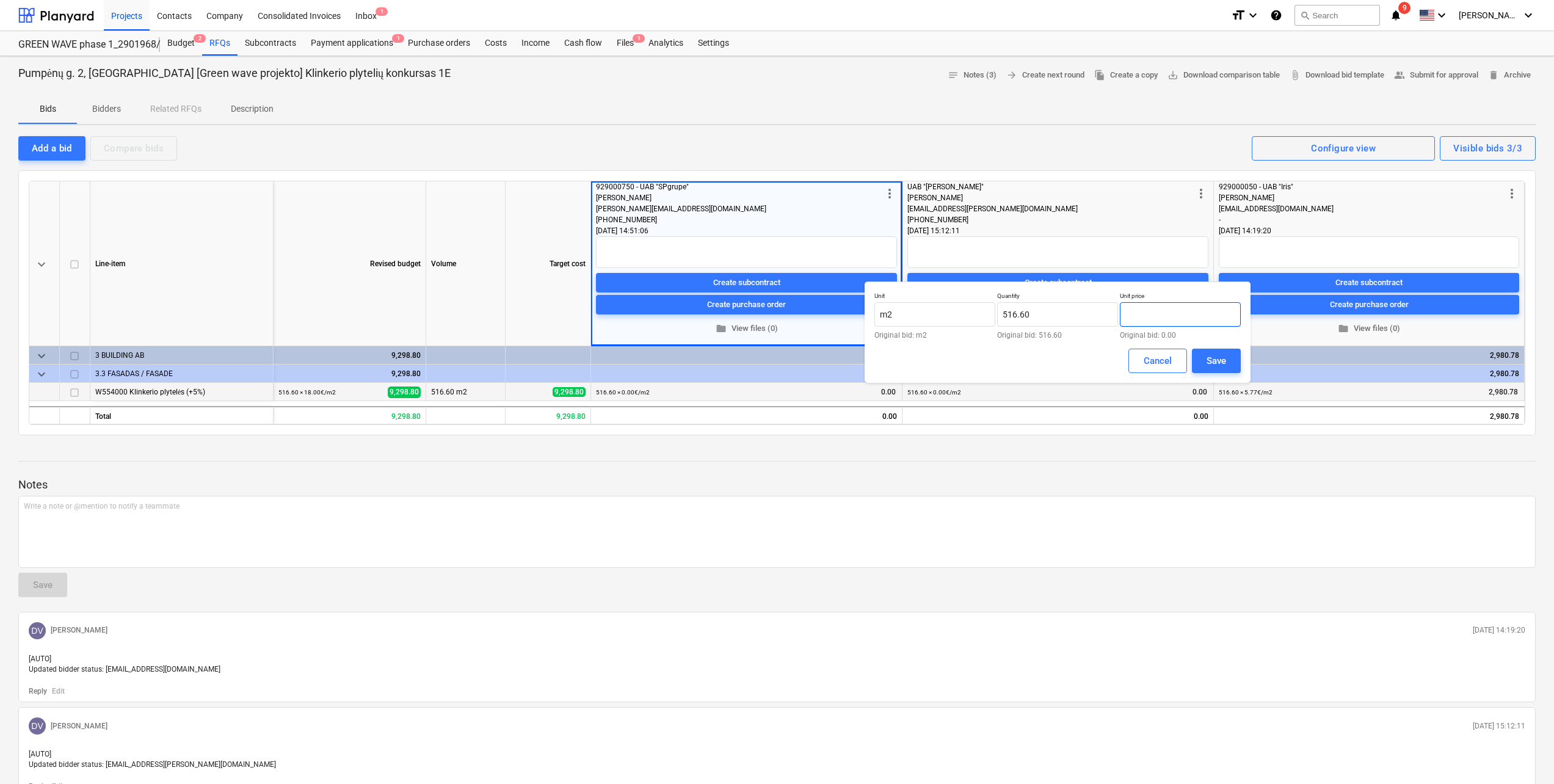
click at [1193, 311] on input "text" at bounding box center [1180, 314] width 121 height 24
type input "0.00"
click at [1162, 357] on div "Cancel" at bounding box center [1157, 360] width 28 height 16
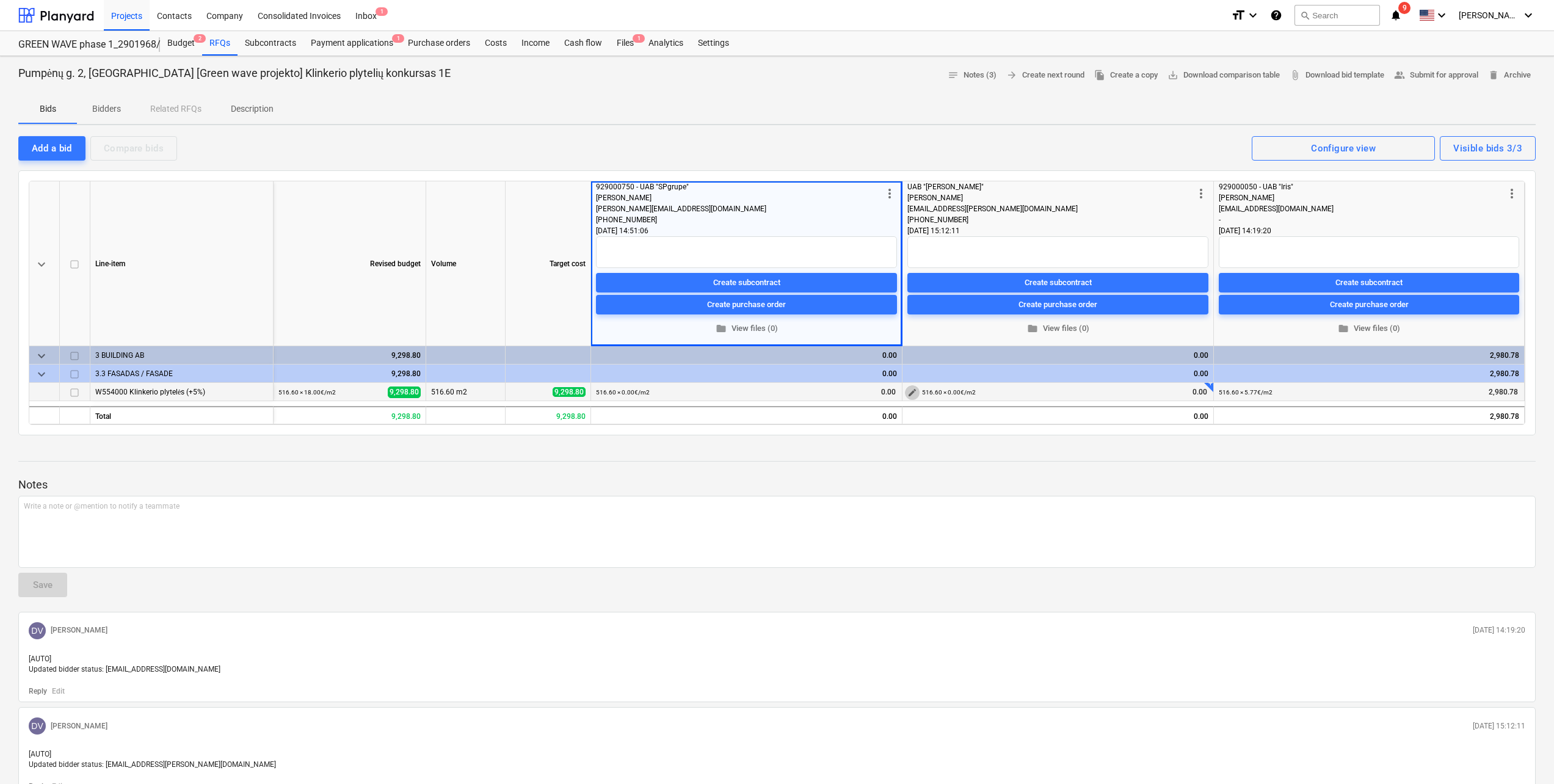
click at [914, 392] on span "edit" at bounding box center [912, 392] width 10 height 10
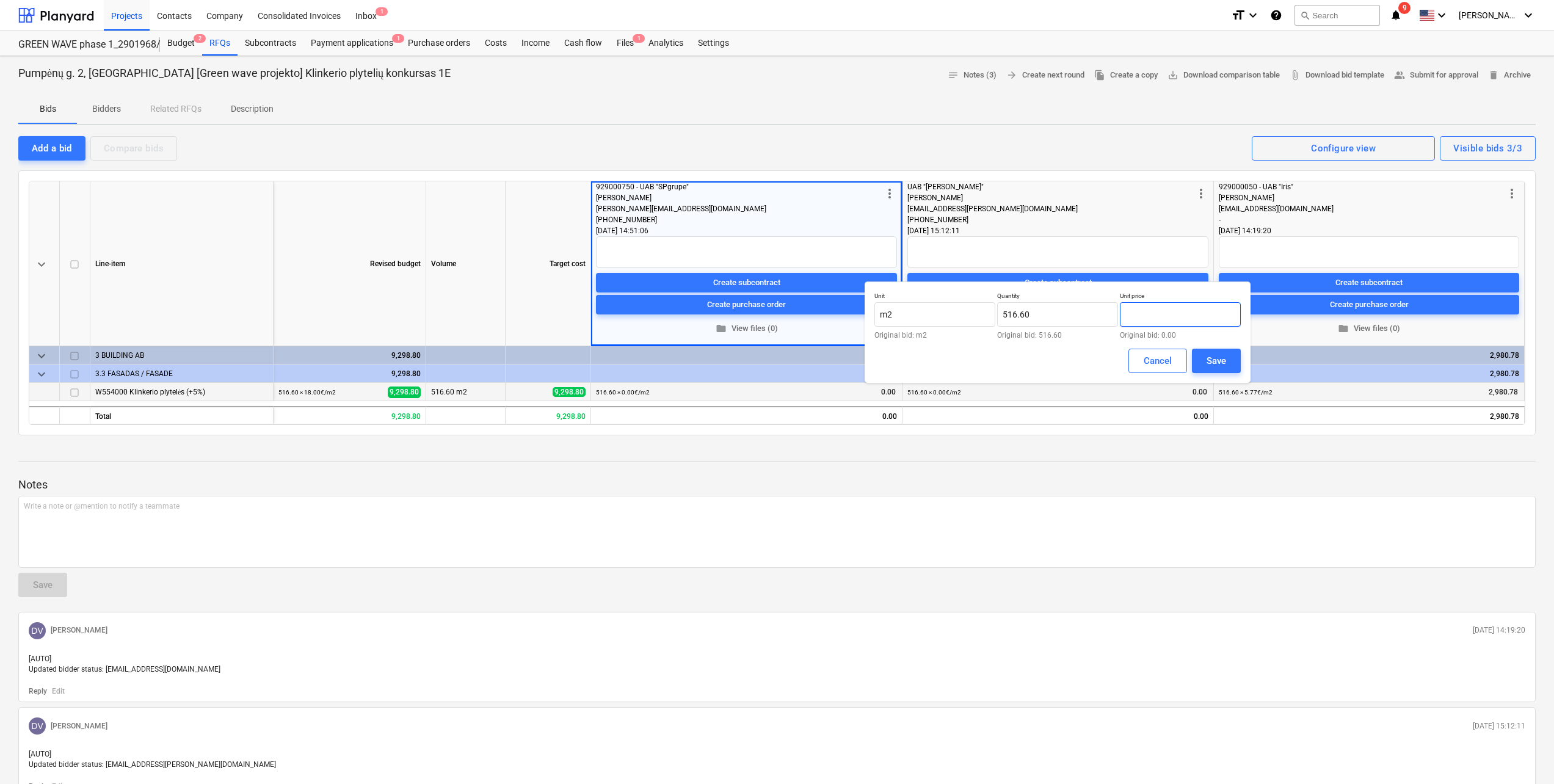
click at [1174, 318] on input "text" at bounding box center [1180, 314] width 121 height 24
type input "24.84"
click at [1222, 368] on div "Save" at bounding box center [1216, 360] width 19 height 16
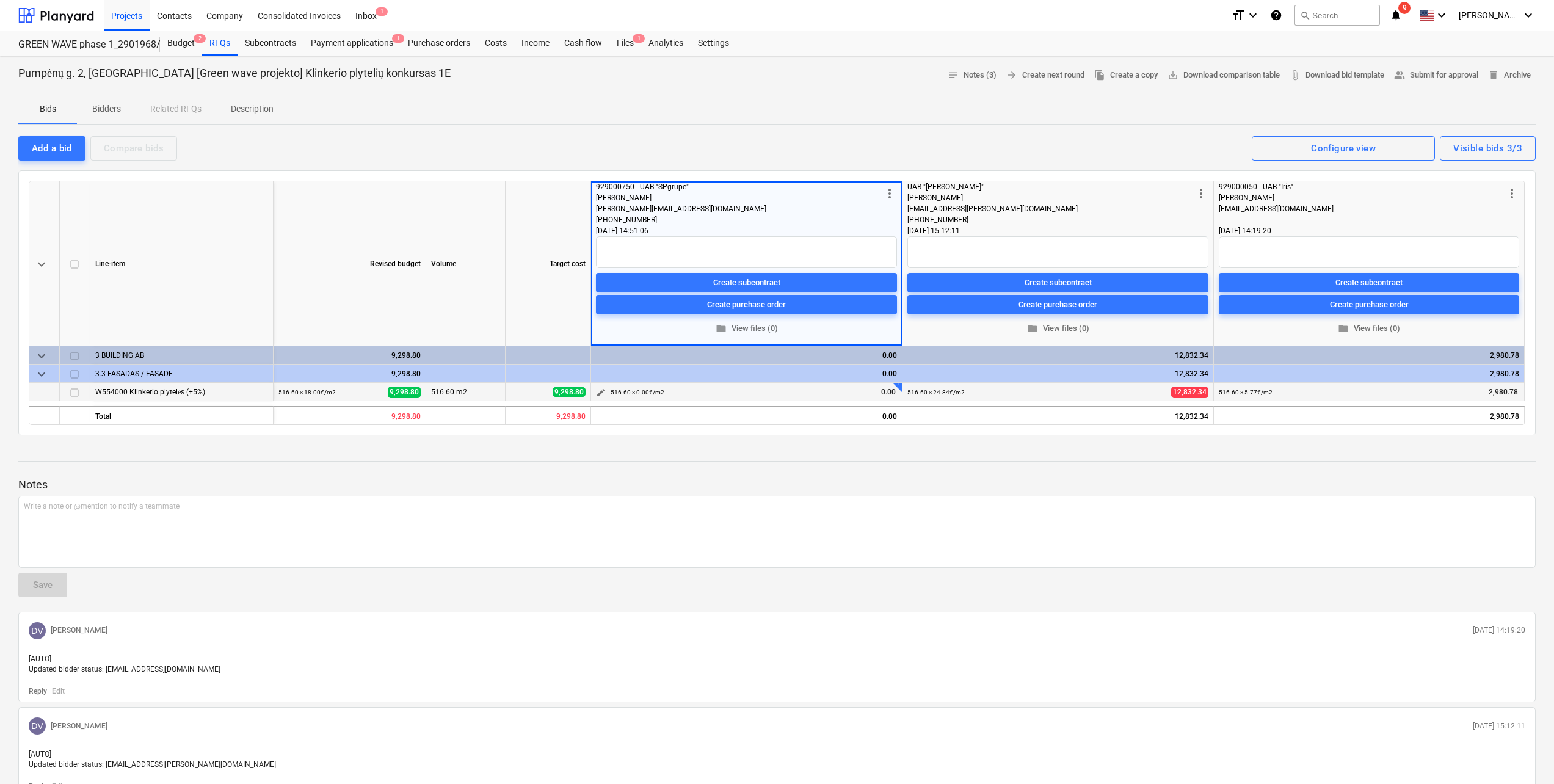
click at [602, 391] on span "edit" at bounding box center [601, 392] width 10 height 10
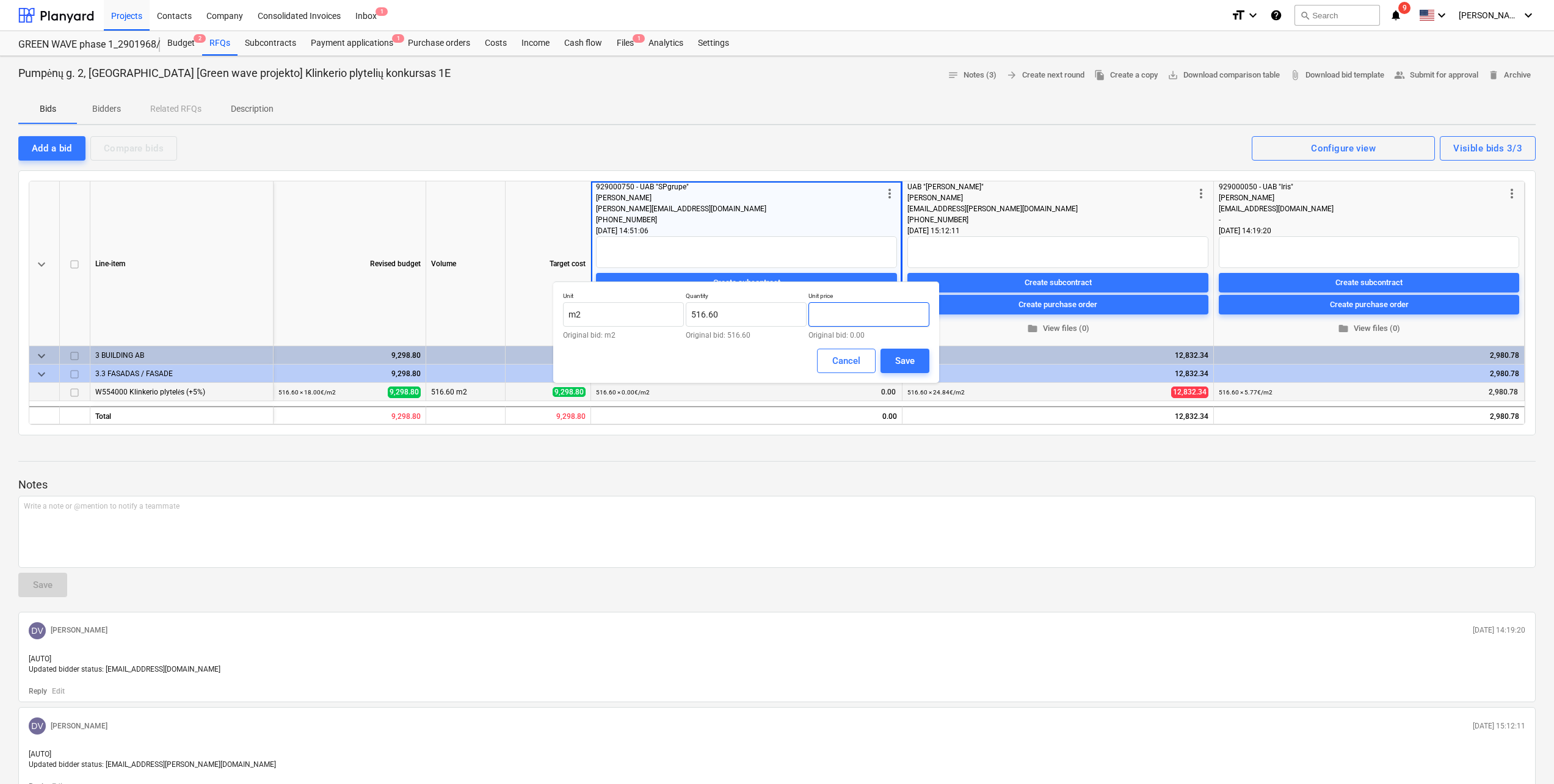
click at [859, 311] on input "text" at bounding box center [869, 314] width 121 height 24
type input "17.39"
click at [902, 354] on div "Save" at bounding box center [905, 360] width 19 height 16
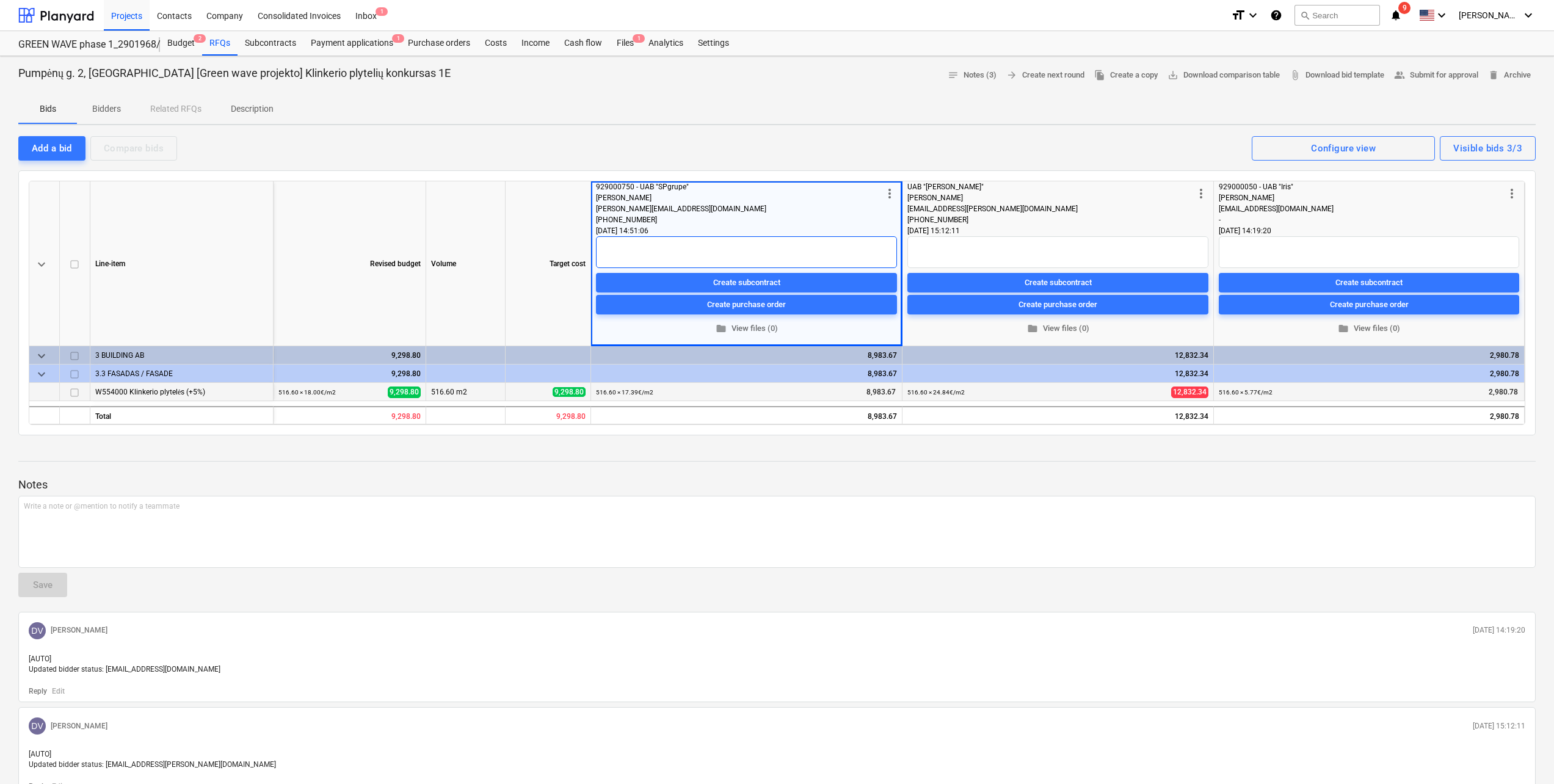
click at [679, 248] on textarea at bounding box center [747, 252] width 301 height 32
type textarea "x"
type textarea "Y"
type textarea "x"
type textarea "Yr"
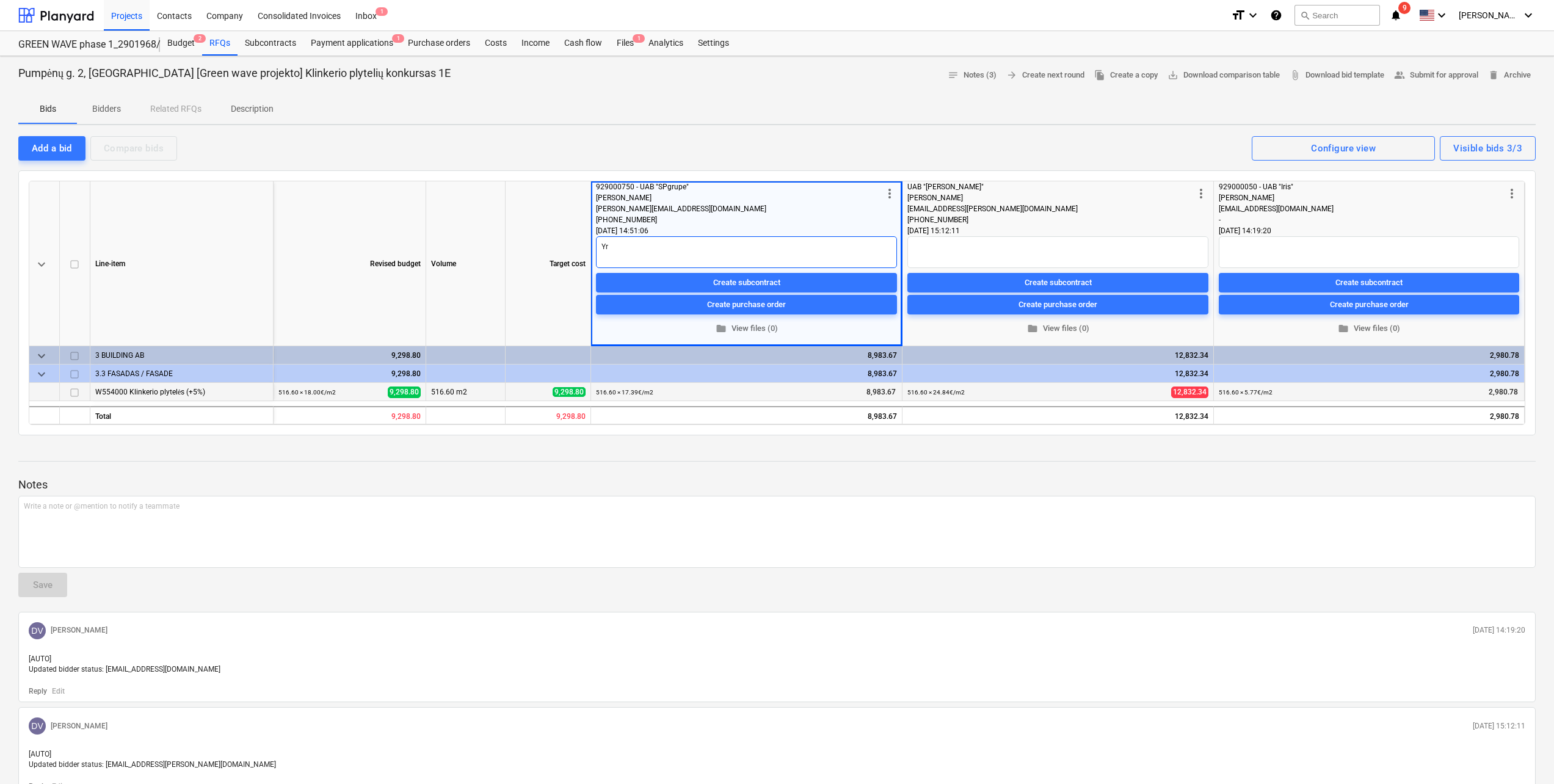
type textarea "x"
type textarea "Yra"
type textarea "x"
type textarea "Yra"
type textarea "x"
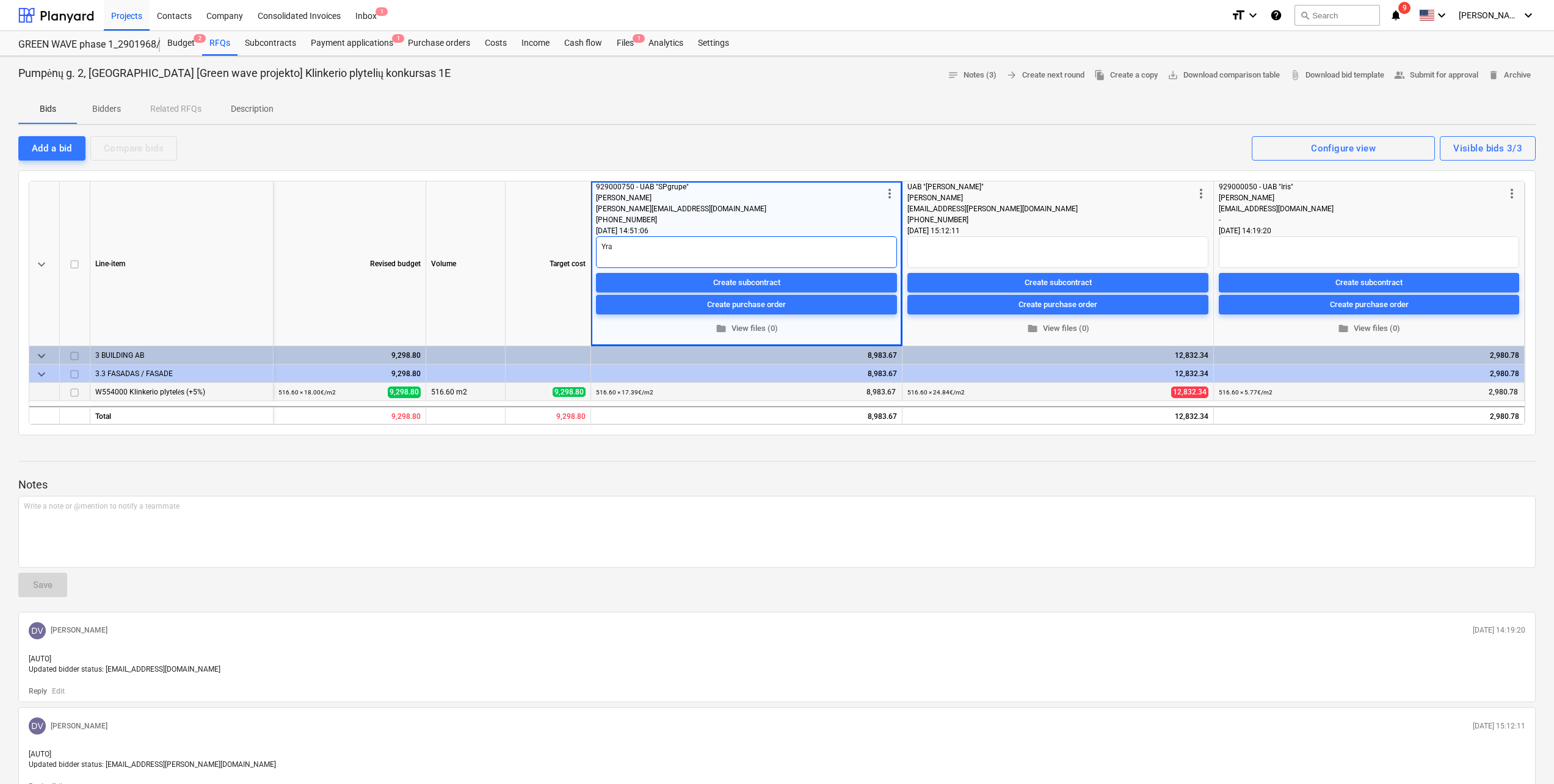
type textarea "Yra b"
type textarea "x"
type textarea "Yra br"
type textarea "x"
type textarea "Yra bra"
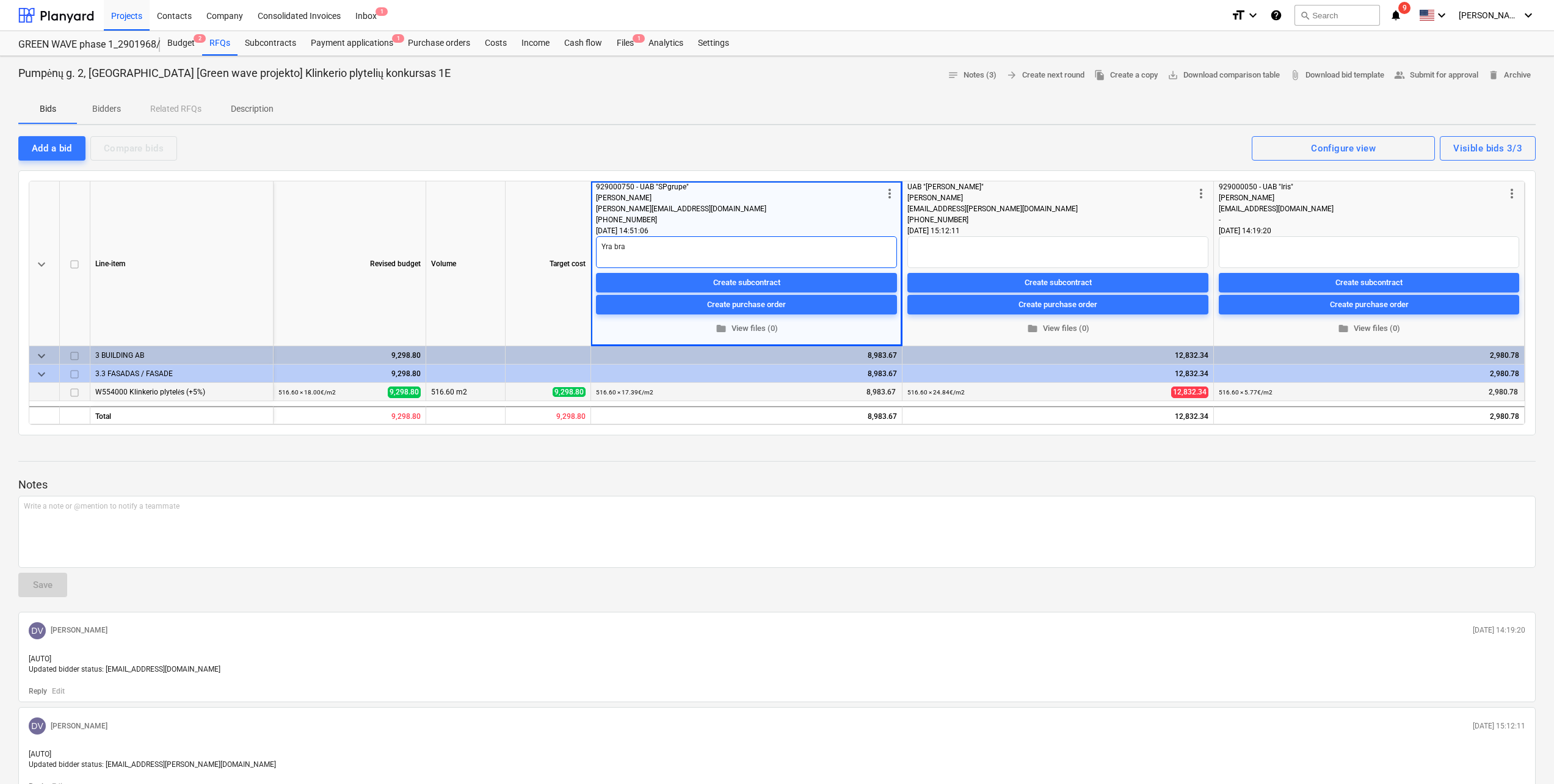
type textarea "x"
type textarea "Yra bran"
type textarea "x"
type textarea "Yra brang"
type textarea "x"
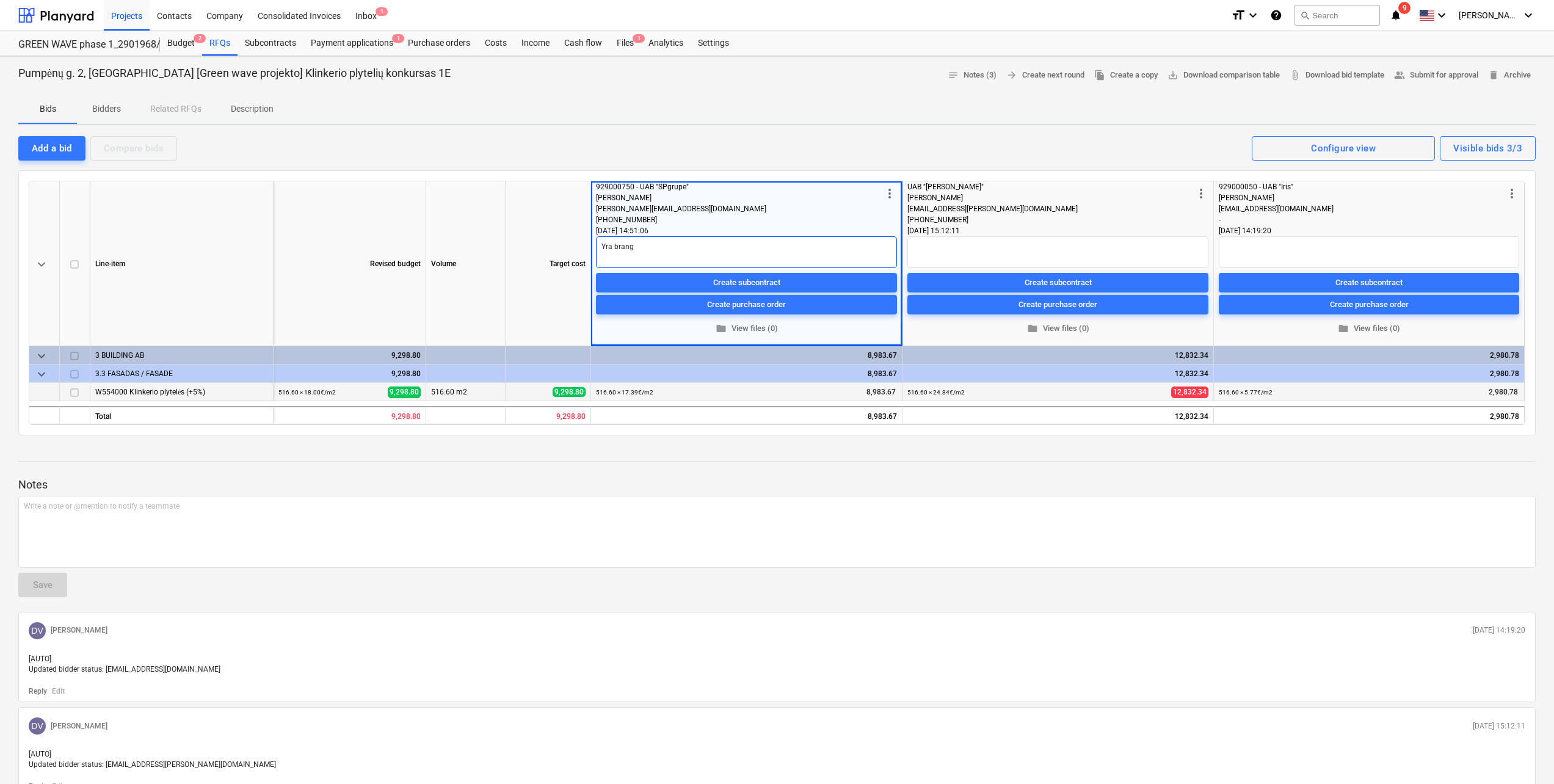
type textarea "Yra brange"
type textarea "x"
type textarea "Yra branges"
type textarea "x"
type textarea "Yra brangesm"
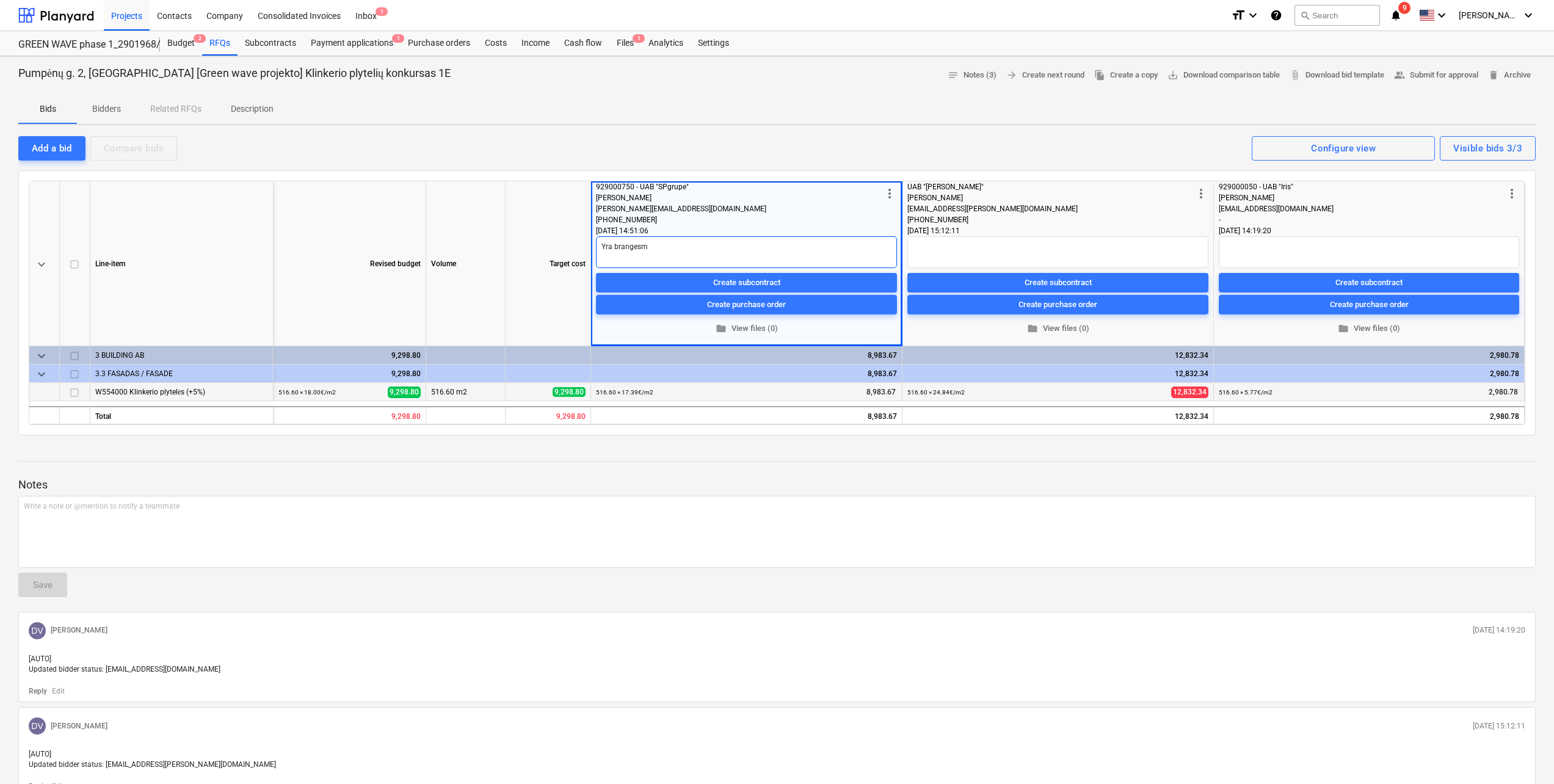
type textarea "x"
type textarea "Yra brangesmi"
type textarea "x"
type textarea "Yra brangesmi7"
type textarea "x"
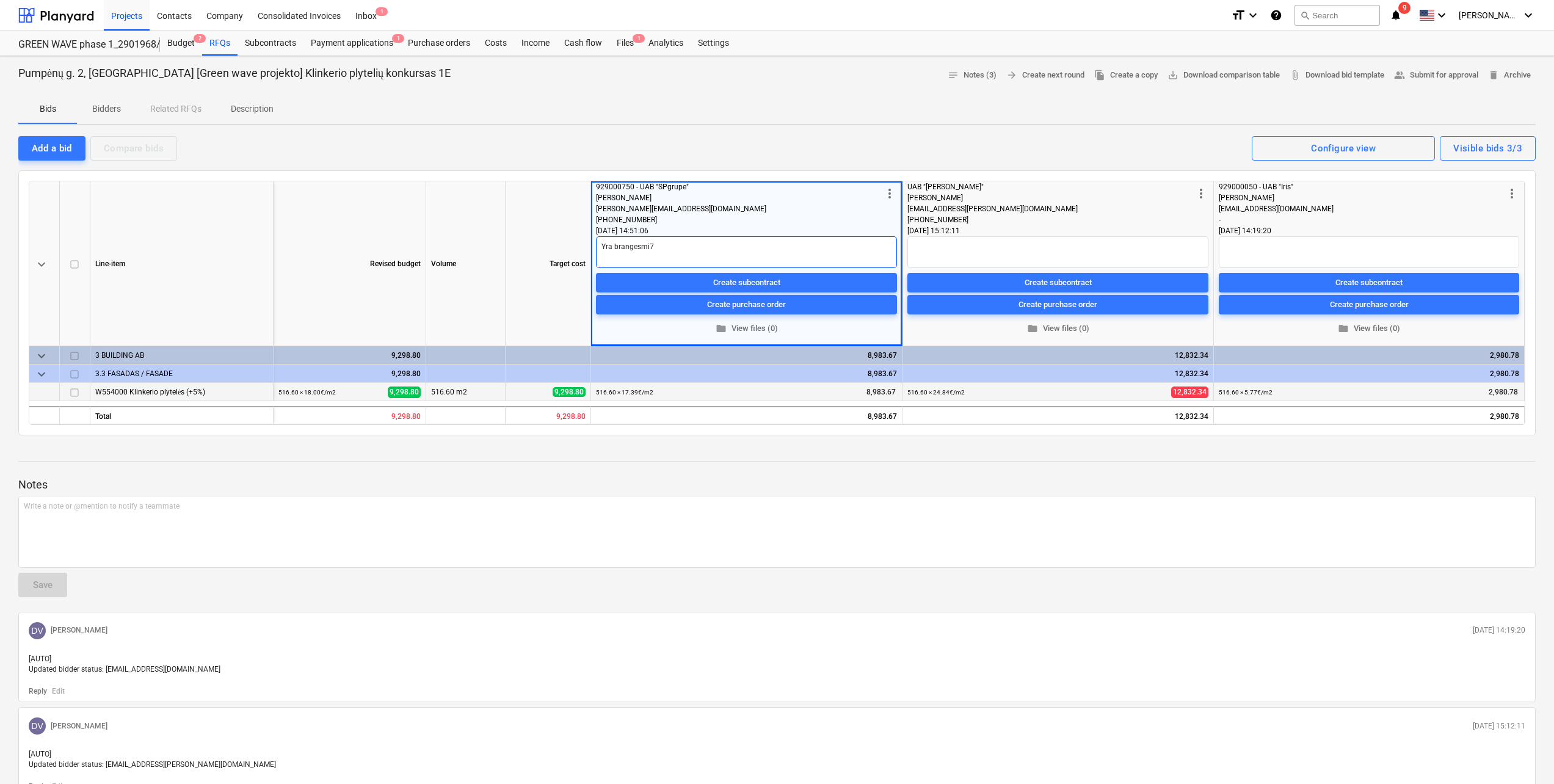
type textarea "Yra brangesmi7"
type textarea "x"
type textarea "Yra brangesmi7"
type textarea "x"
type textarea "Yra brangesmi"
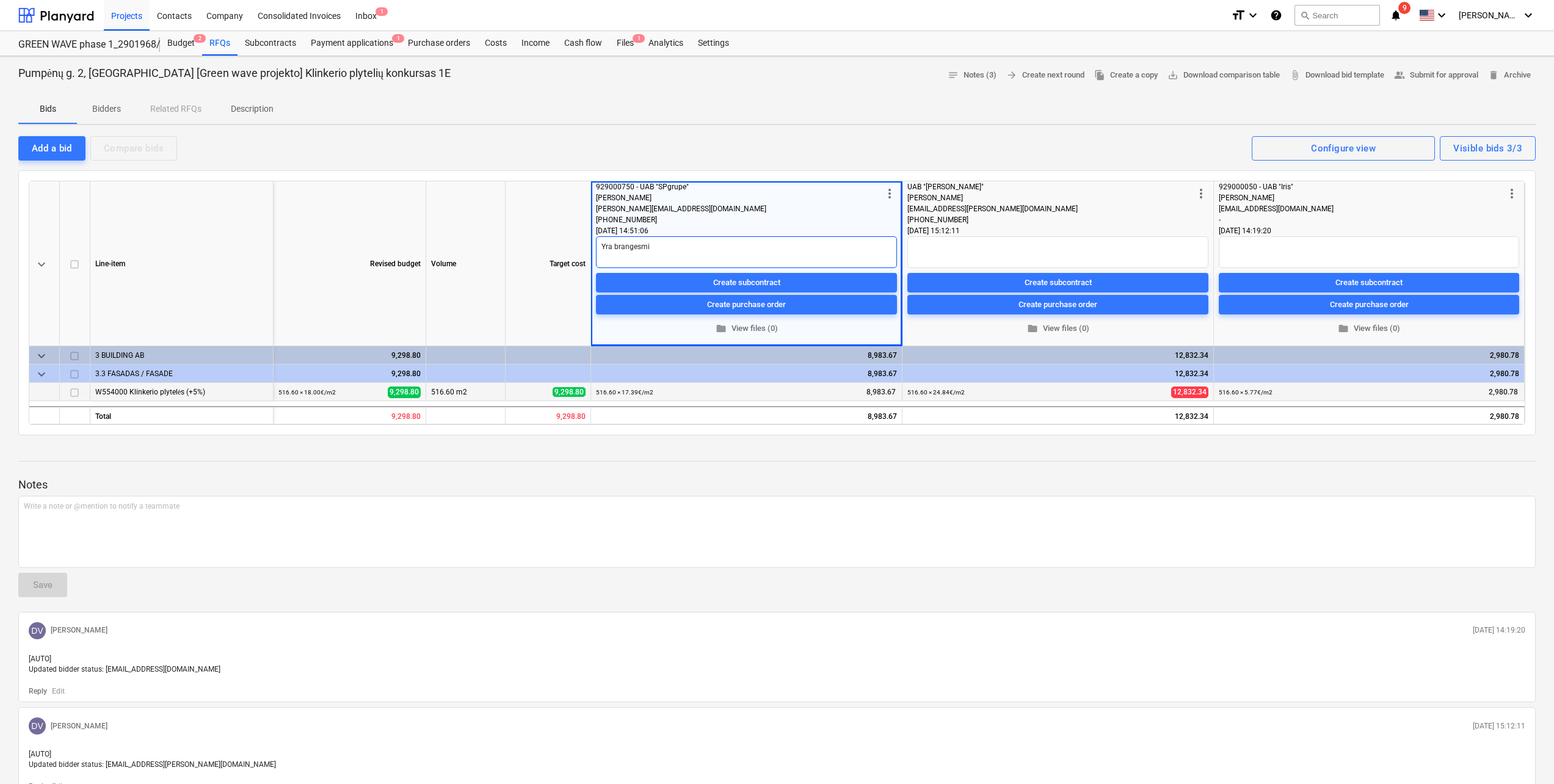
type textarea "x"
type textarea "Yra brangesmių"
type textarea "x"
type textarea "Yra brangesmių"
type textarea "x"
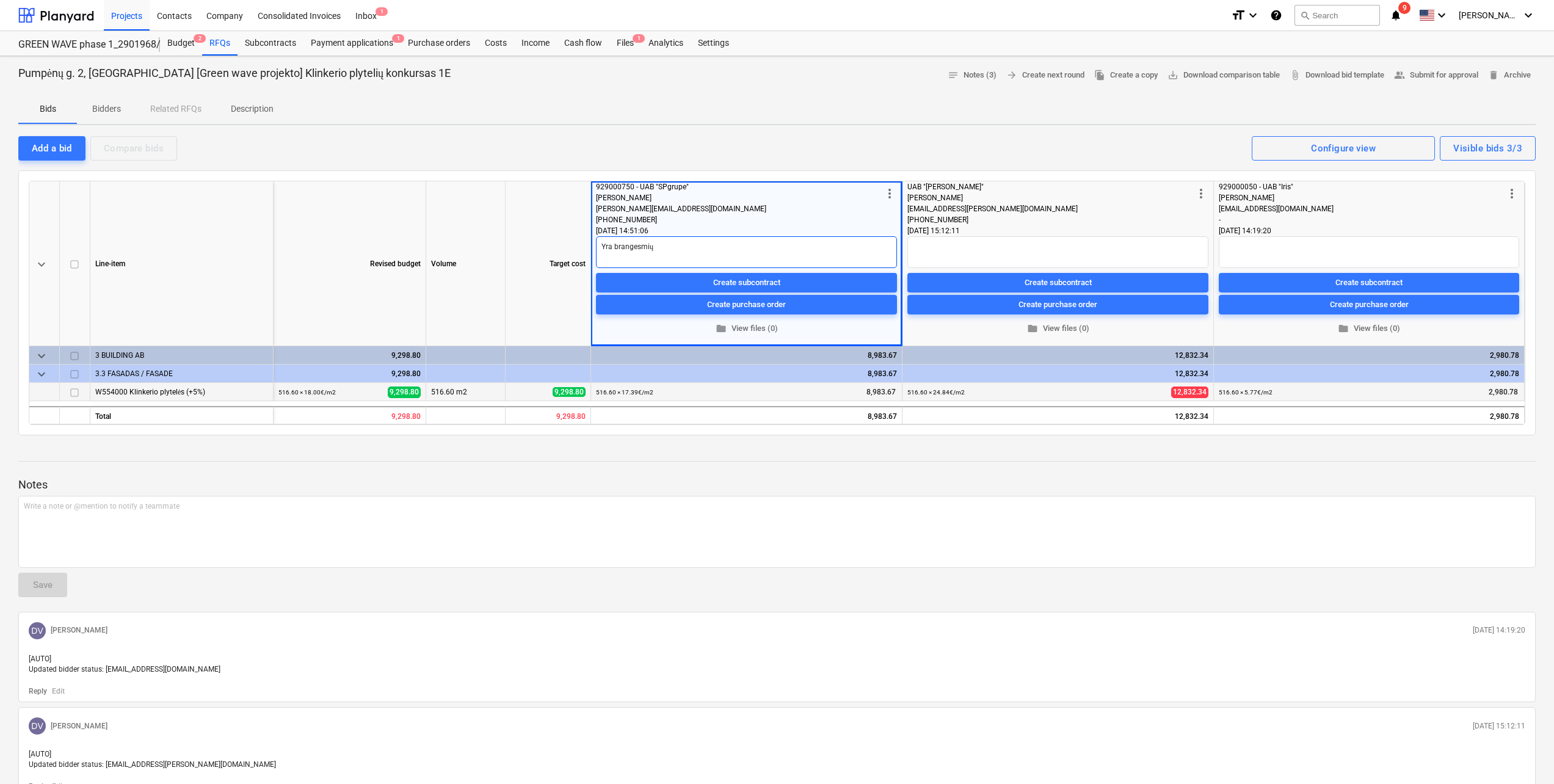
type textarea "Yra brangesmių u"
type textarea "x"
type textarea "Yra brangesmių už"
type textarea "x"
type textarea "Yra brangesmių už"
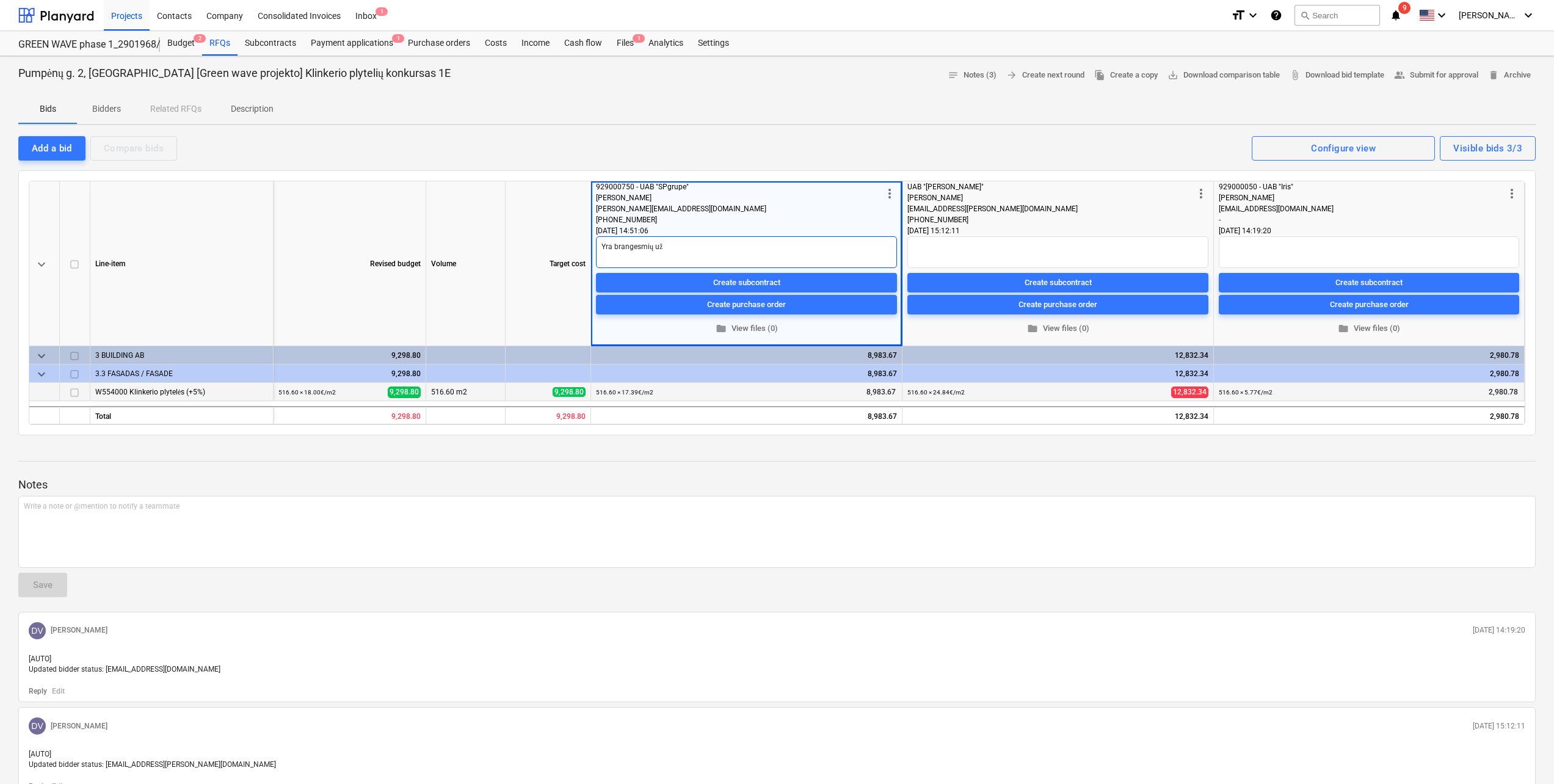
click at [734, 249] on textarea "Yra brangesmių už" at bounding box center [747, 252] width 301 height 32
type textarea "x"
type textarea "Yra brangesmių už ą"
type textarea "x"
type textarea "Yra brangesmių už ąū"
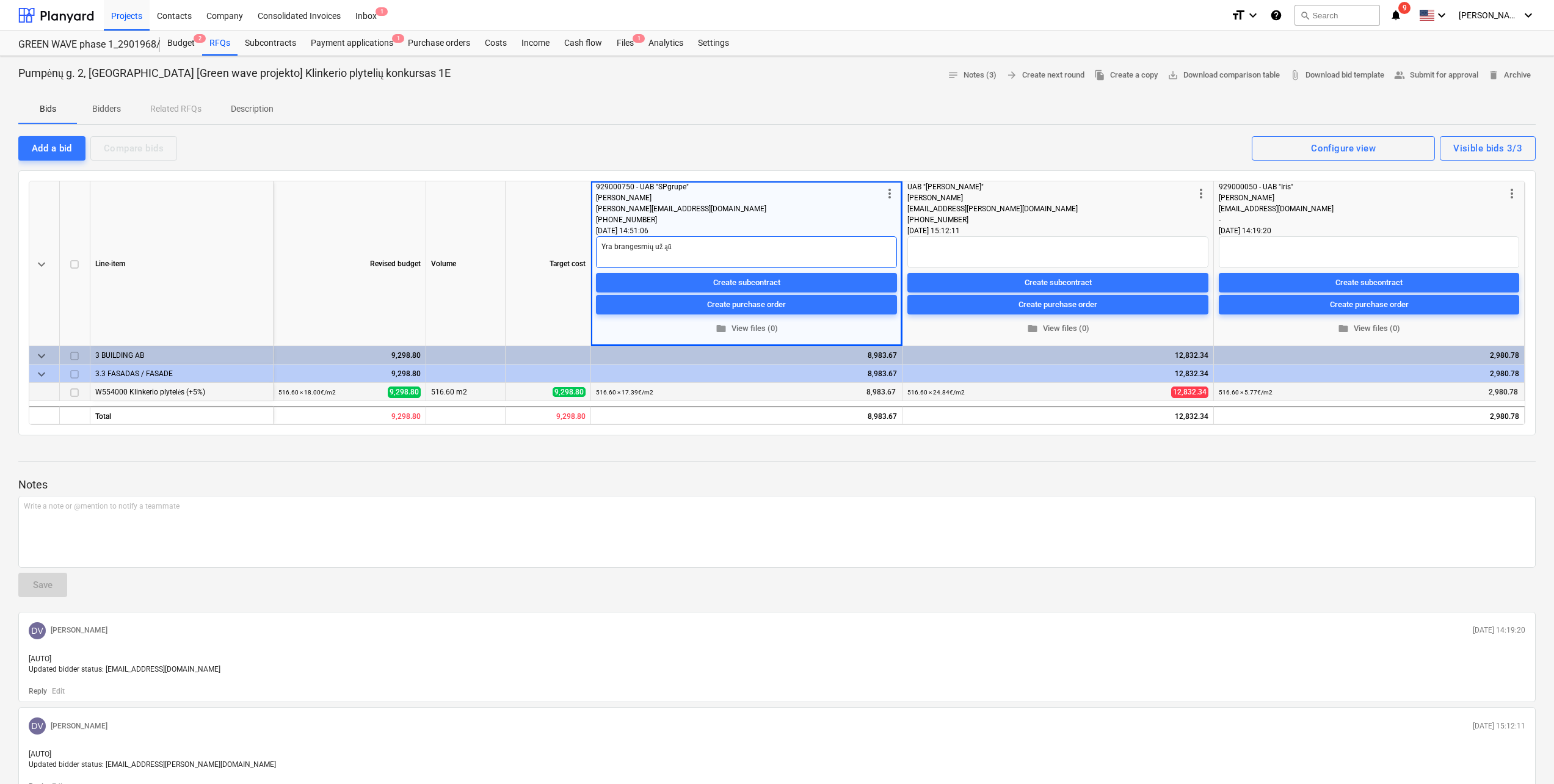
type textarea "x"
type textarea "Yra brangesmių už ąū,"
type textarea "x"
type textarea "Yra brangesmių už ąū"
type textarea "x"
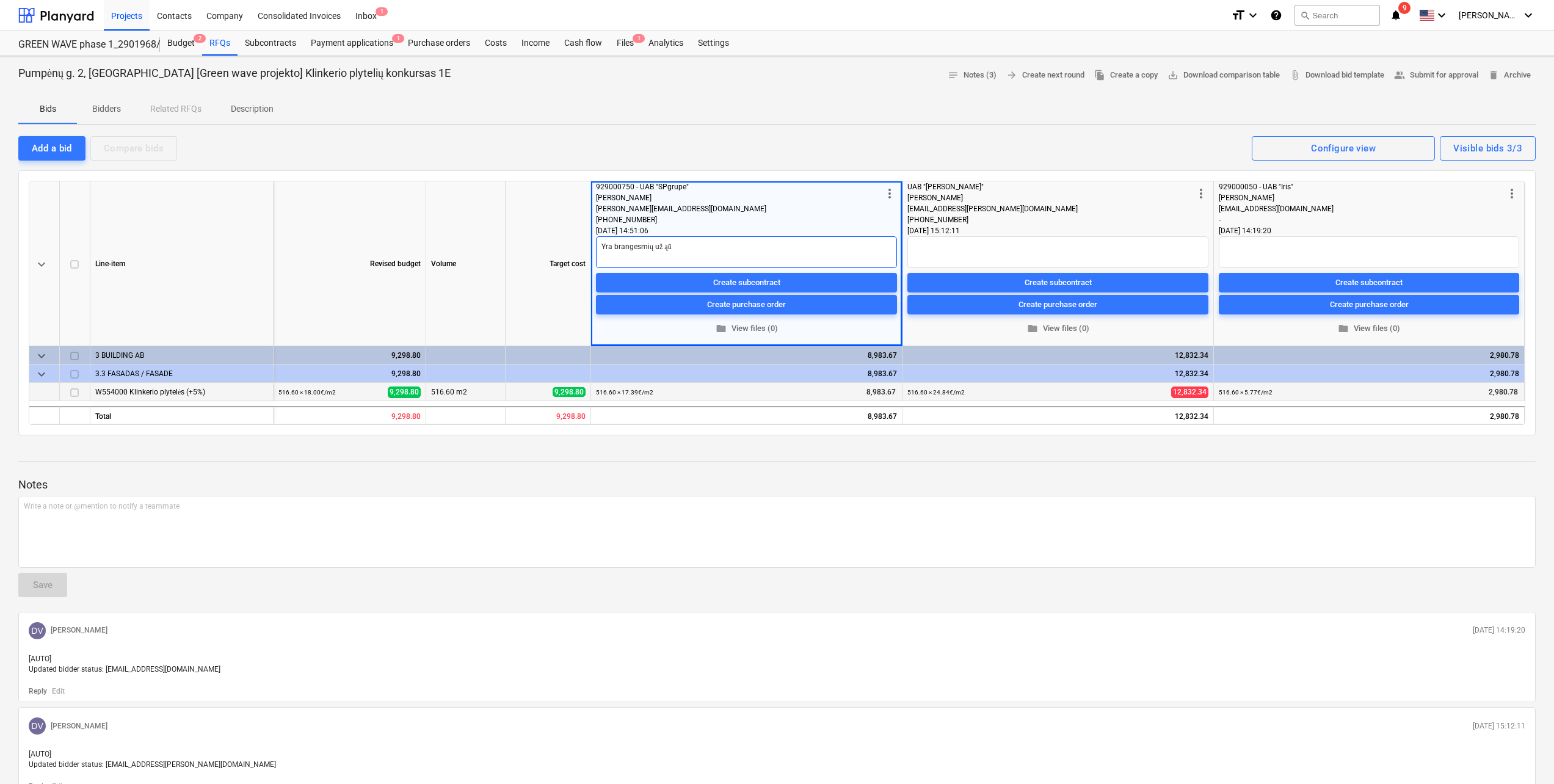
type textarea "Yra brangesmių už ą"
type textarea "x"
type textarea "Yra brangesmių už"
type textarea "x"
type textarea "Yra brangesmių už 1"
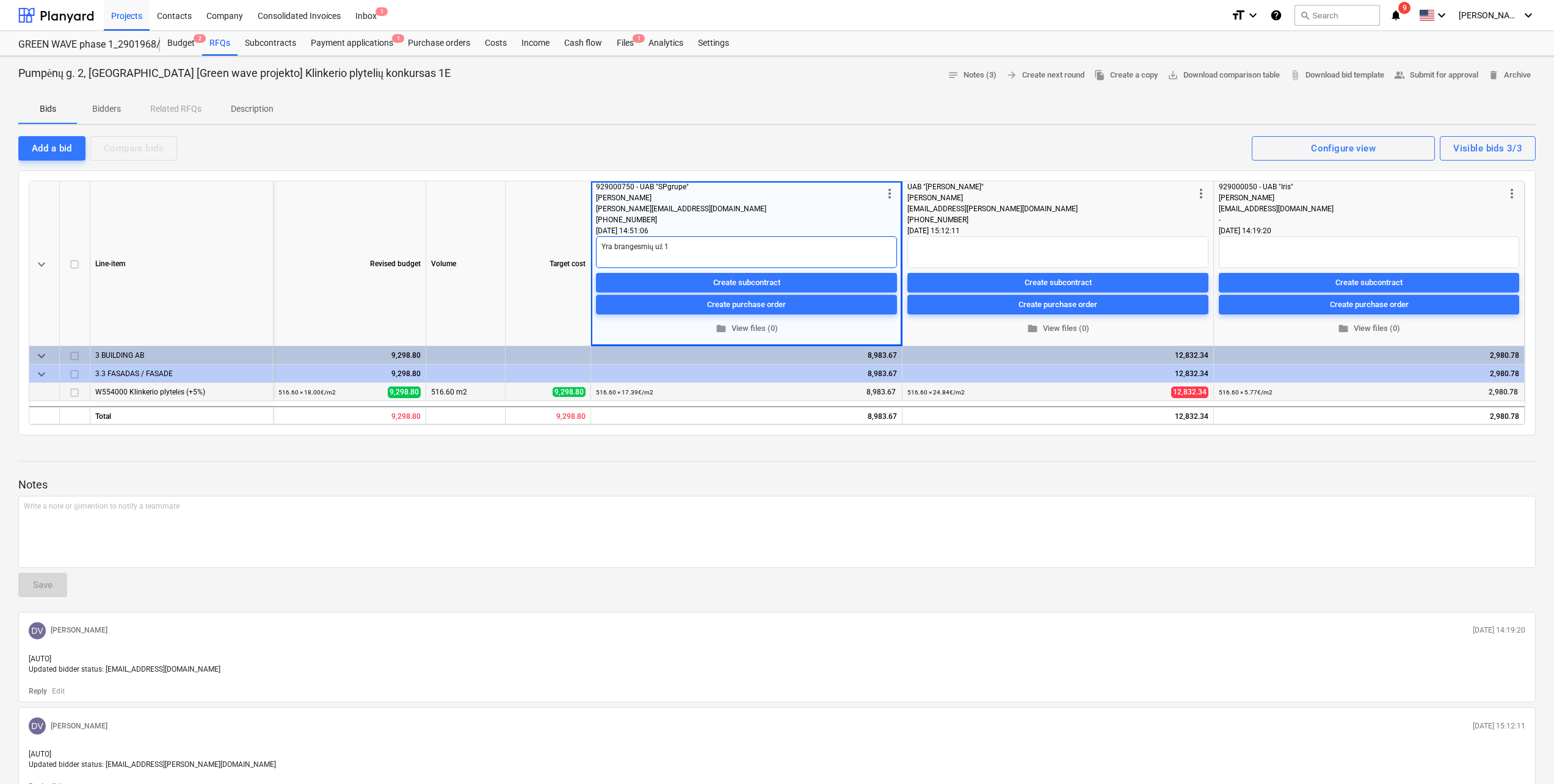
type textarea "x"
type textarea "Yra brangesmių už 18"
type textarea "x"
type textarea "Yra brangesmių už 18."
type textarea "x"
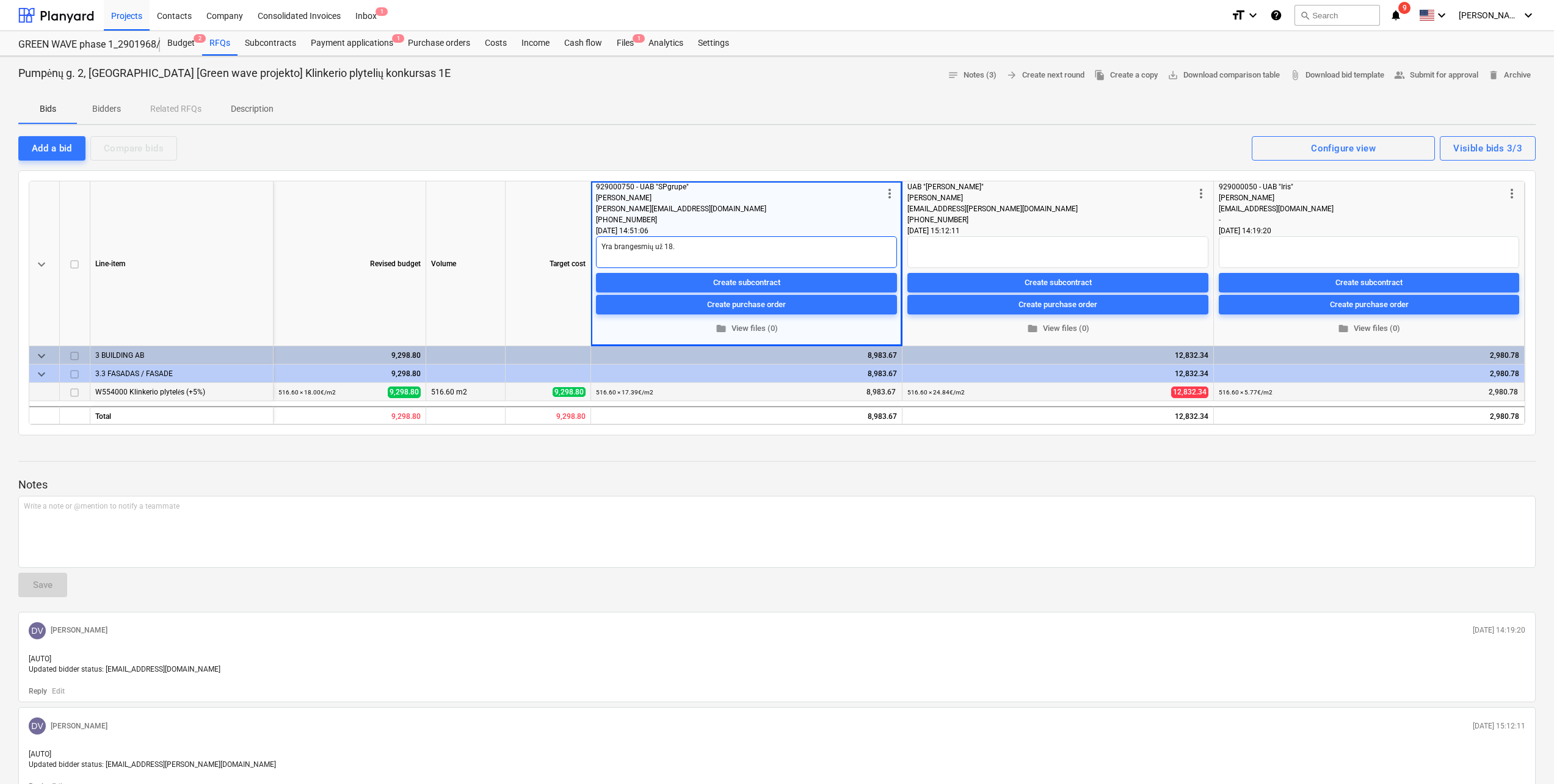
type textarea "Yra brangesmių už 18.3"
type textarea "x"
type textarea "Yra brangesmių už 18.39"
type textarea "x"
type textarea "Yra brangesmių už 18.39"
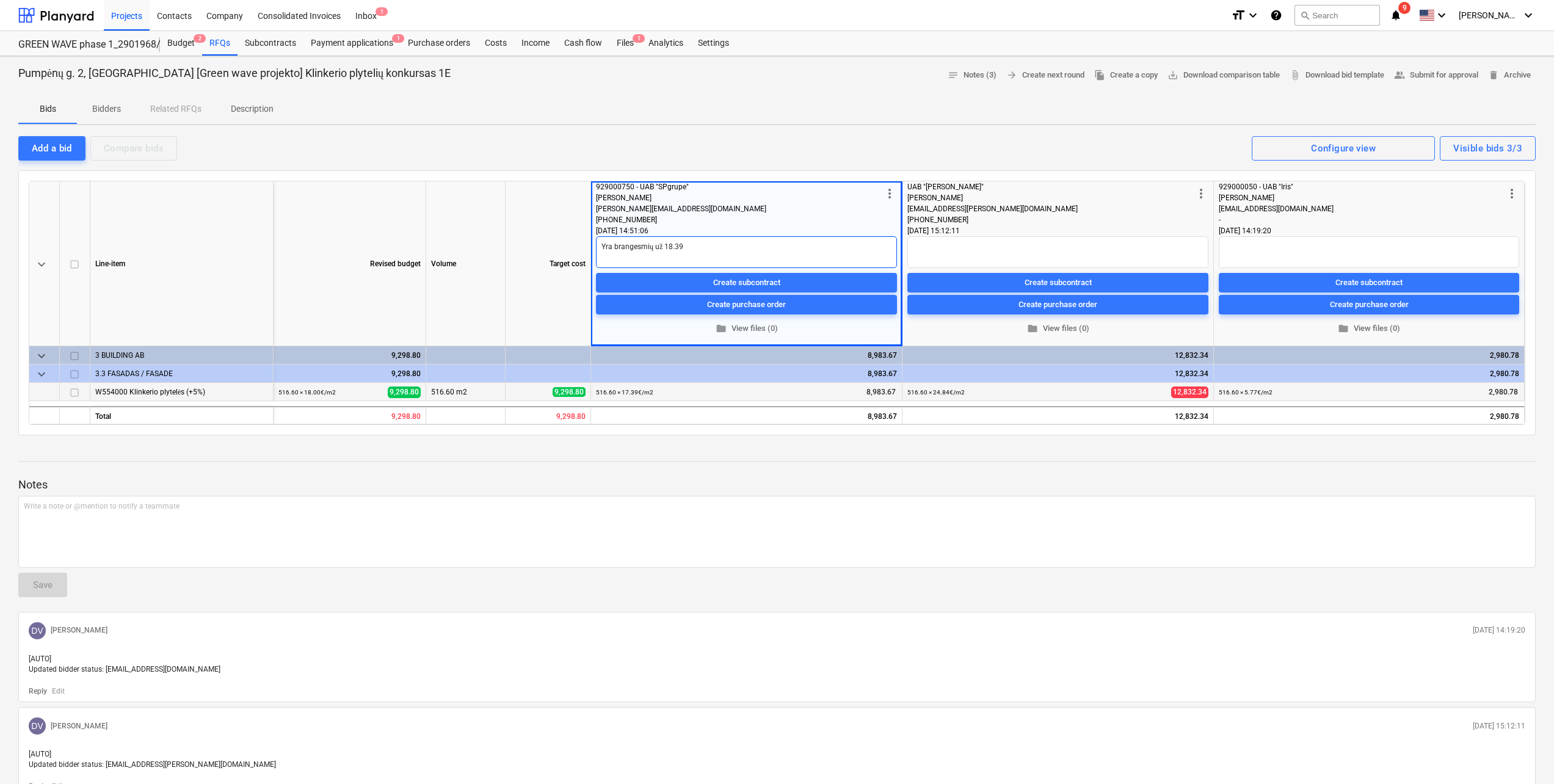
type textarea "x"
type textarea "Yra brangesmių už 18.39 E"
type textarea "x"
type textarea "Yra brangesmių už 18.39 Eur"
type textarea "x"
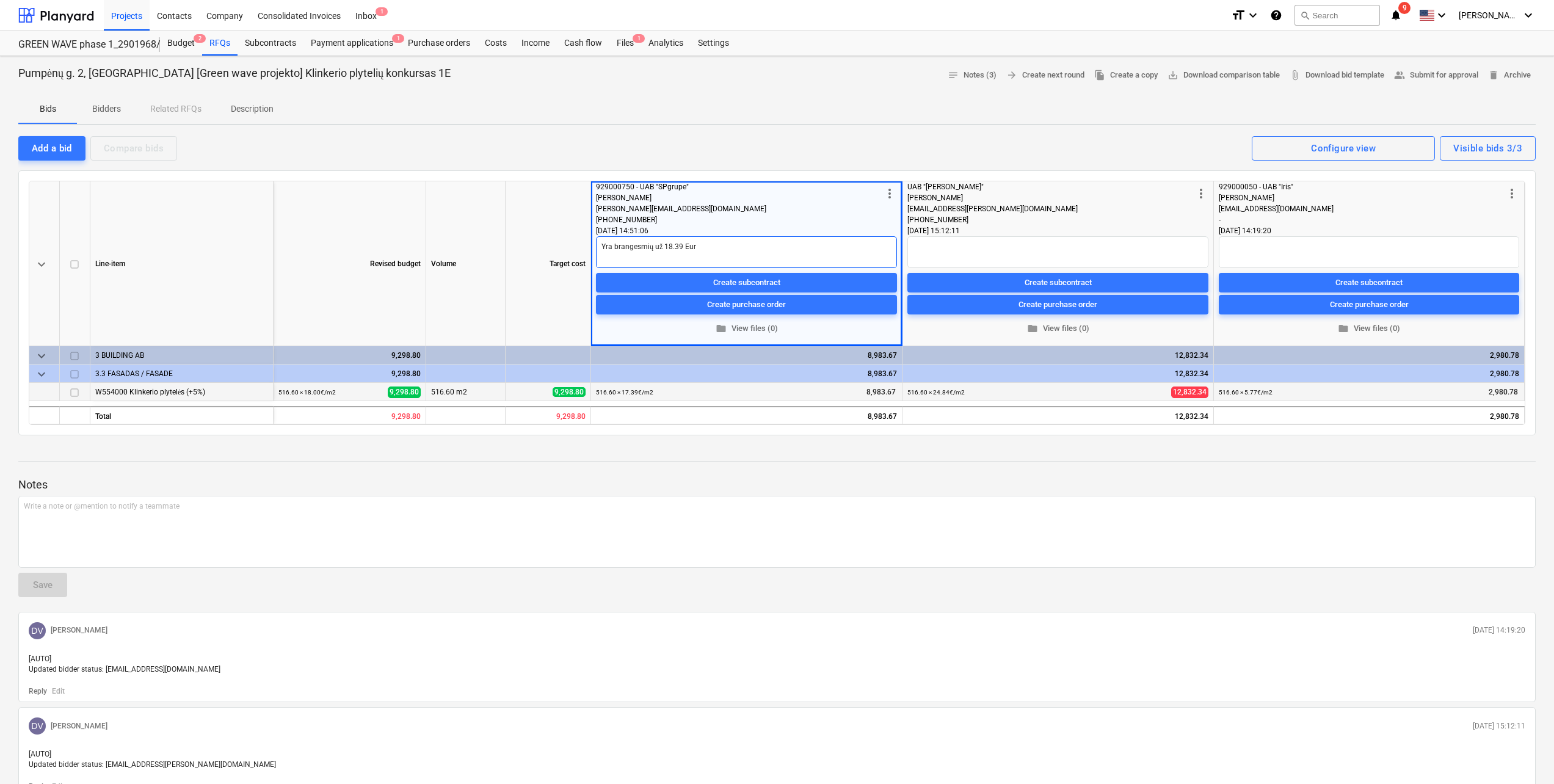
type textarea "Yra brangesmių už 18.39 Eur"
click at [721, 466] on div "Notes Write a note or @mention to notify a teammate ﻿ Save DV [PERSON_NAME] [DA…" at bounding box center [777, 668] width 1517 height 448
click at [726, 480] on p "Notes" at bounding box center [777, 484] width 1517 height 15
drag, startPoint x: 707, startPoint y: 243, endPoint x: 602, endPoint y: 242, distance: 105.0
click at [602, 242] on textarea "Yra brangesmių už 18.39 Eur" at bounding box center [747, 252] width 301 height 32
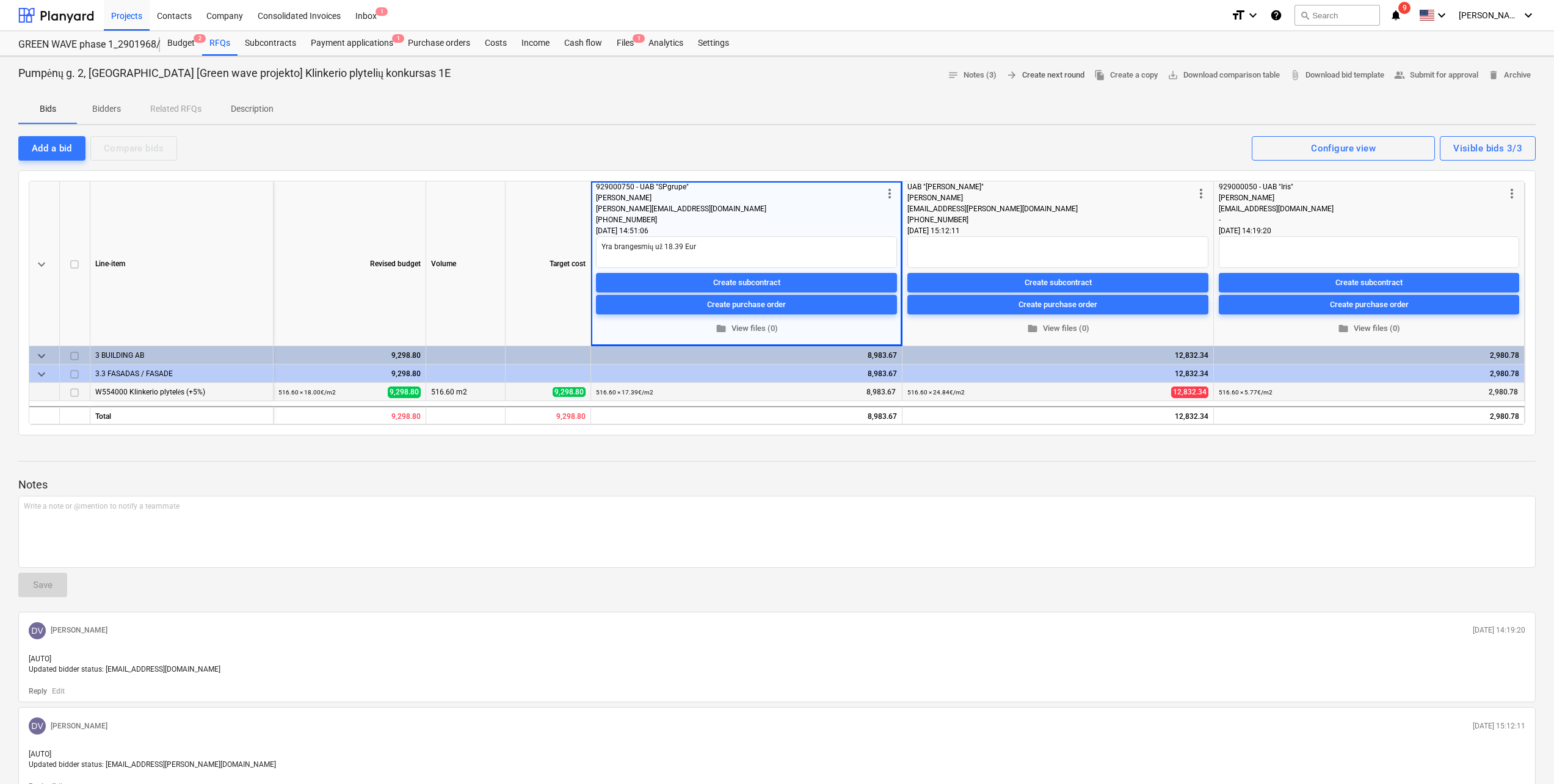
click at [1030, 81] on span "arrow_forward Create next round" at bounding box center [1045, 75] width 78 height 14
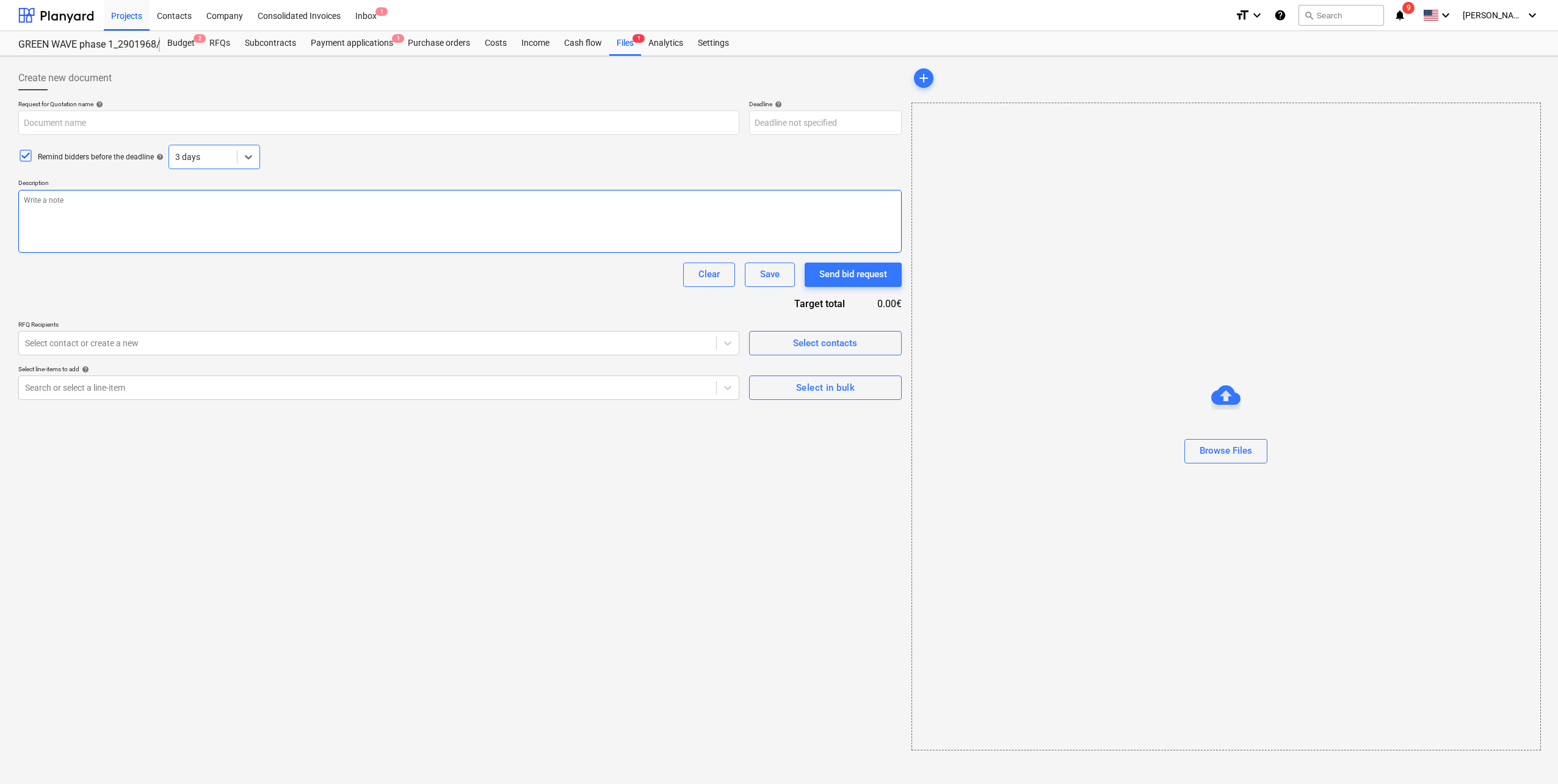
type textarea "x"
type input "Pumpėnų g. 2, [GEOGRAPHIC_DATA] [Green wave projekto] Klinkerio plytelių konkur…"
type textarea "Laba diena, Kviečiame Jus dalyvauti klinkerio plytelių tiekimo konkurse ir pate…"
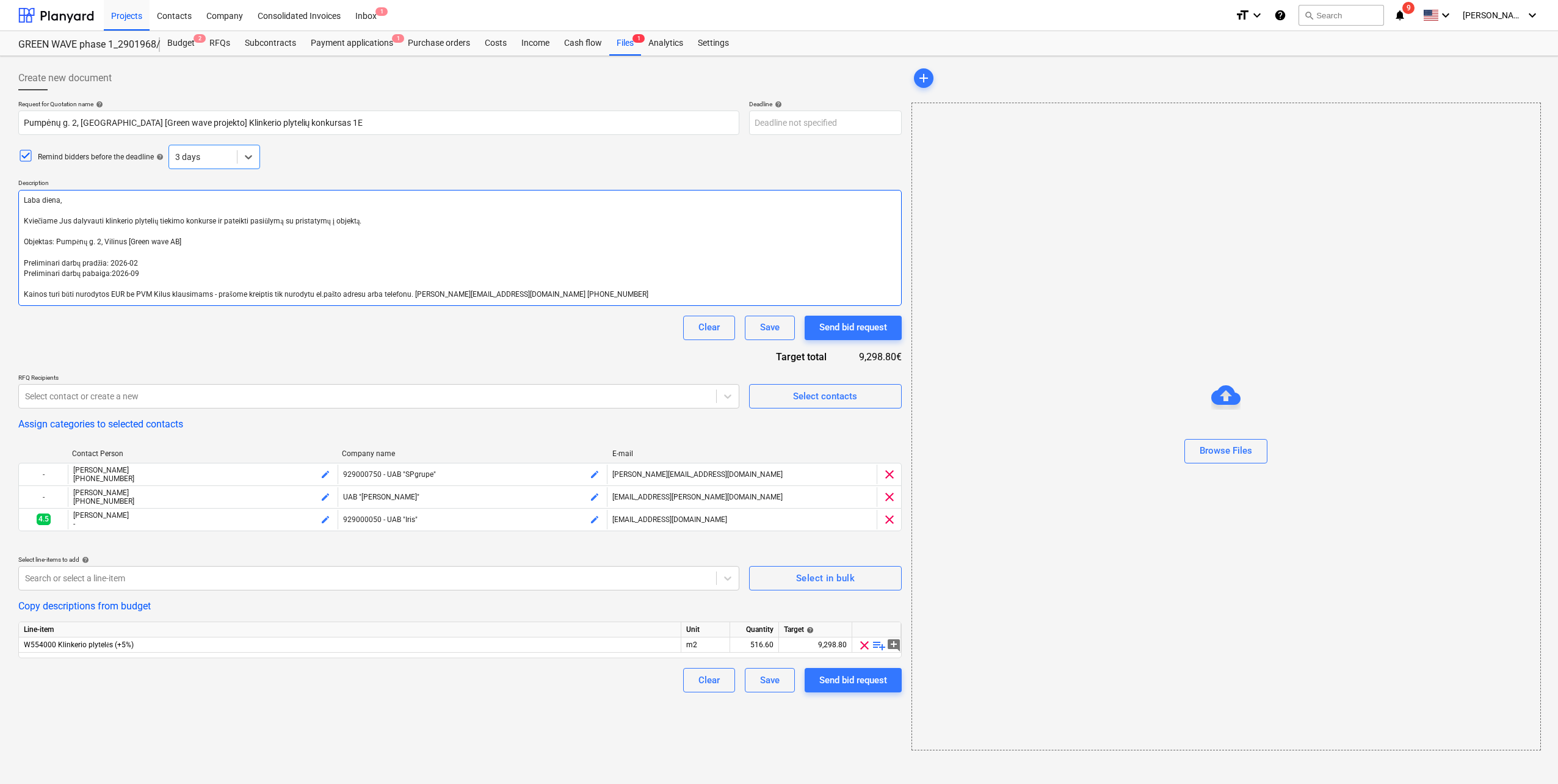
click at [140, 209] on textarea "Laba diena, Kviečiame Jus dalyvauti klinkerio plytelių tiekimo konkurse ir pate…" at bounding box center [460, 248] width 883 height 116
drag, startPoint x: 370, startPoint y: 220, endPoint x: 11, endPoint y: 177, distance: 361.6
click at [11, 177] on div "Create new document Request for Quotation name help Pumpėnų g. 2, [GEOGRAPHIC_D…" at bounding box center [779, 419] width 1558 height 727
paste textarea "Sveiki, Noriu pranešti, kad Jūs patekote į antrą konkurso etapą. Prašome atsiųs…"
type textarea "x"
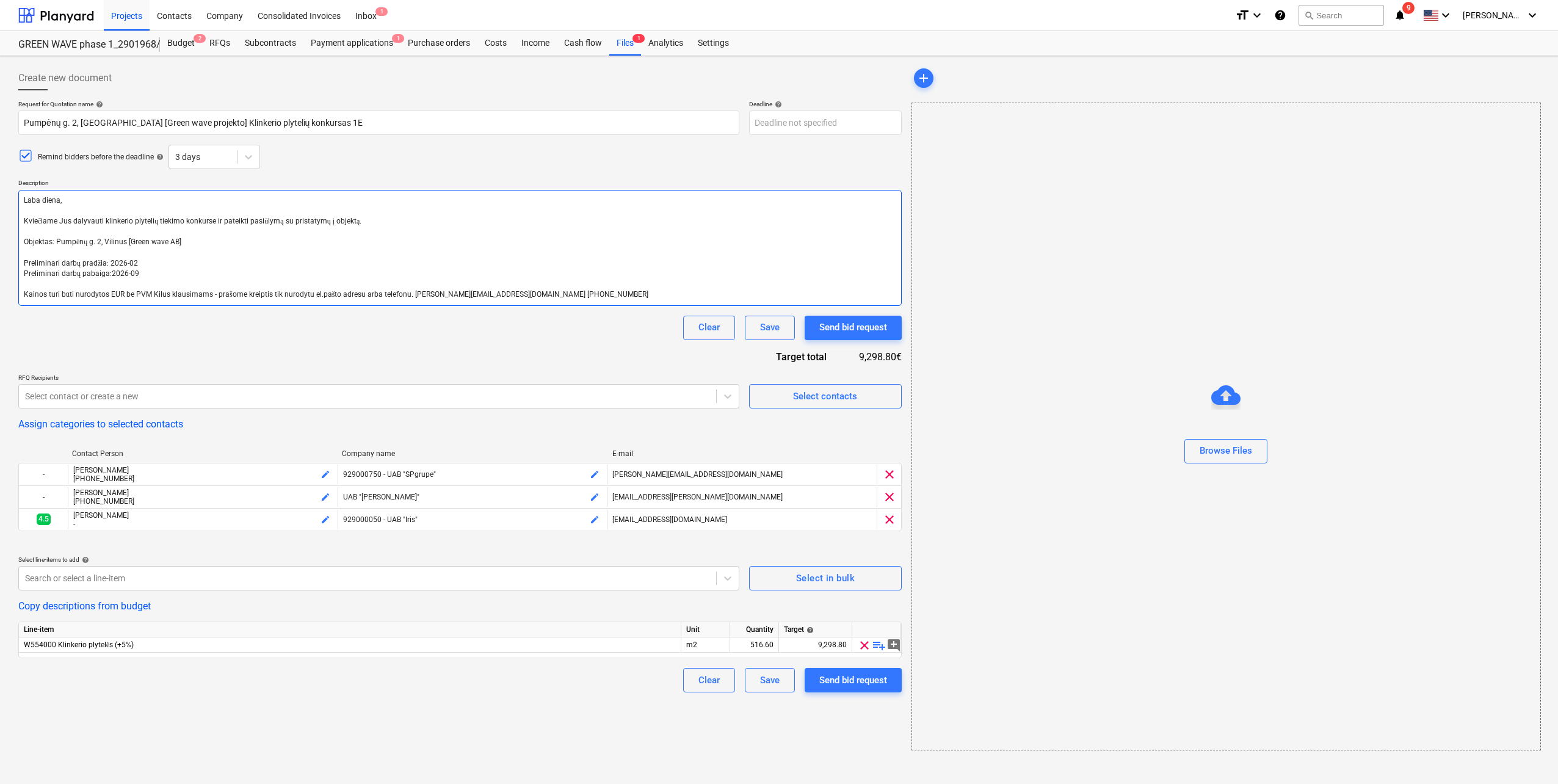
type textarea "Sveiki, Noriu pranešti, kad Jūs patekote į antrą konkurso etapą. Prašome atsiųs…"
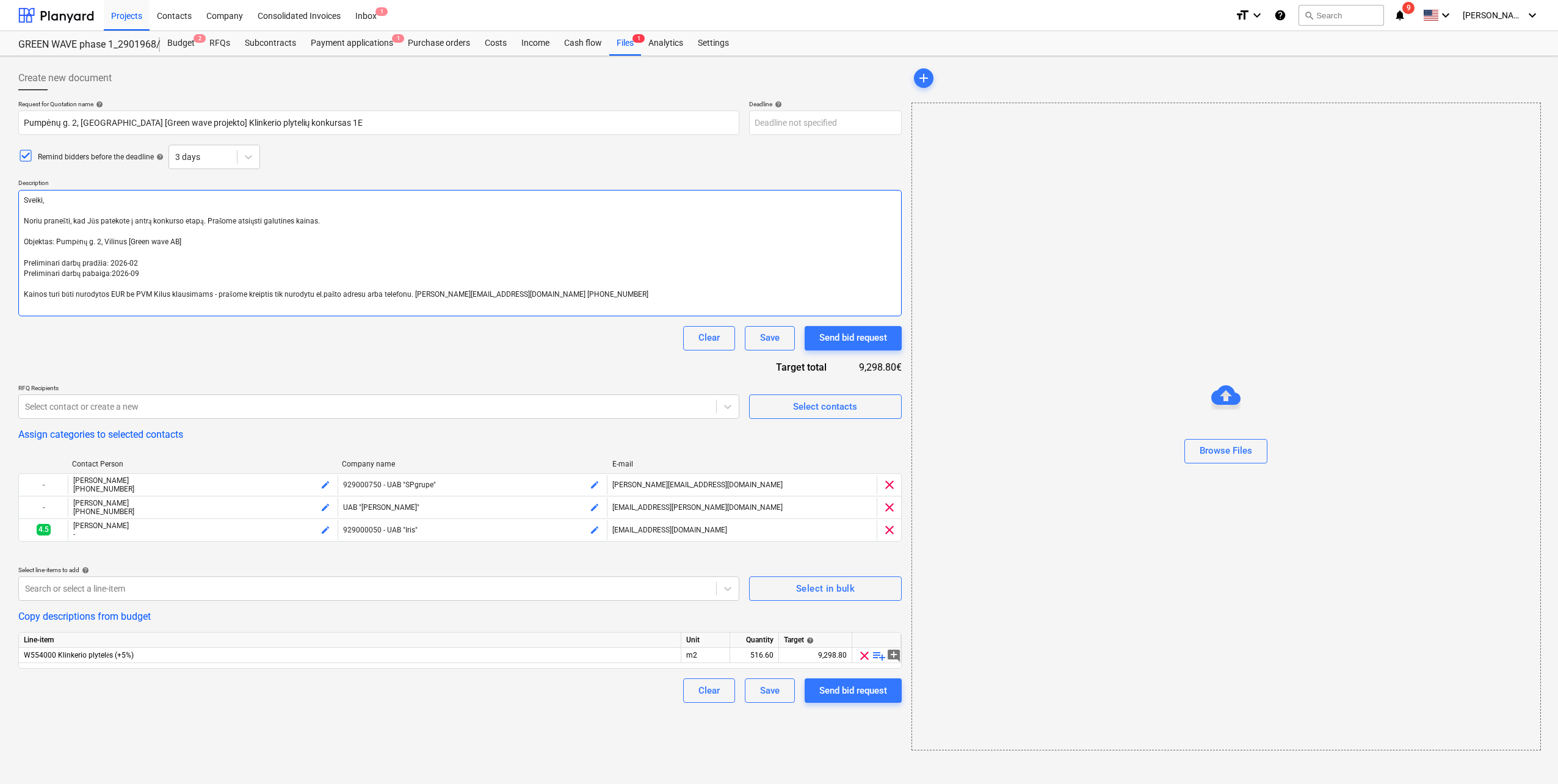
click at [25, 206] on textarea "Sveiki, Noriu pranešti, kad Jūs patekote į antrą konkurso etapą. Prašome atsiųs…" at bounding box center [460, 253] width 883 height 126
type textarea "x"
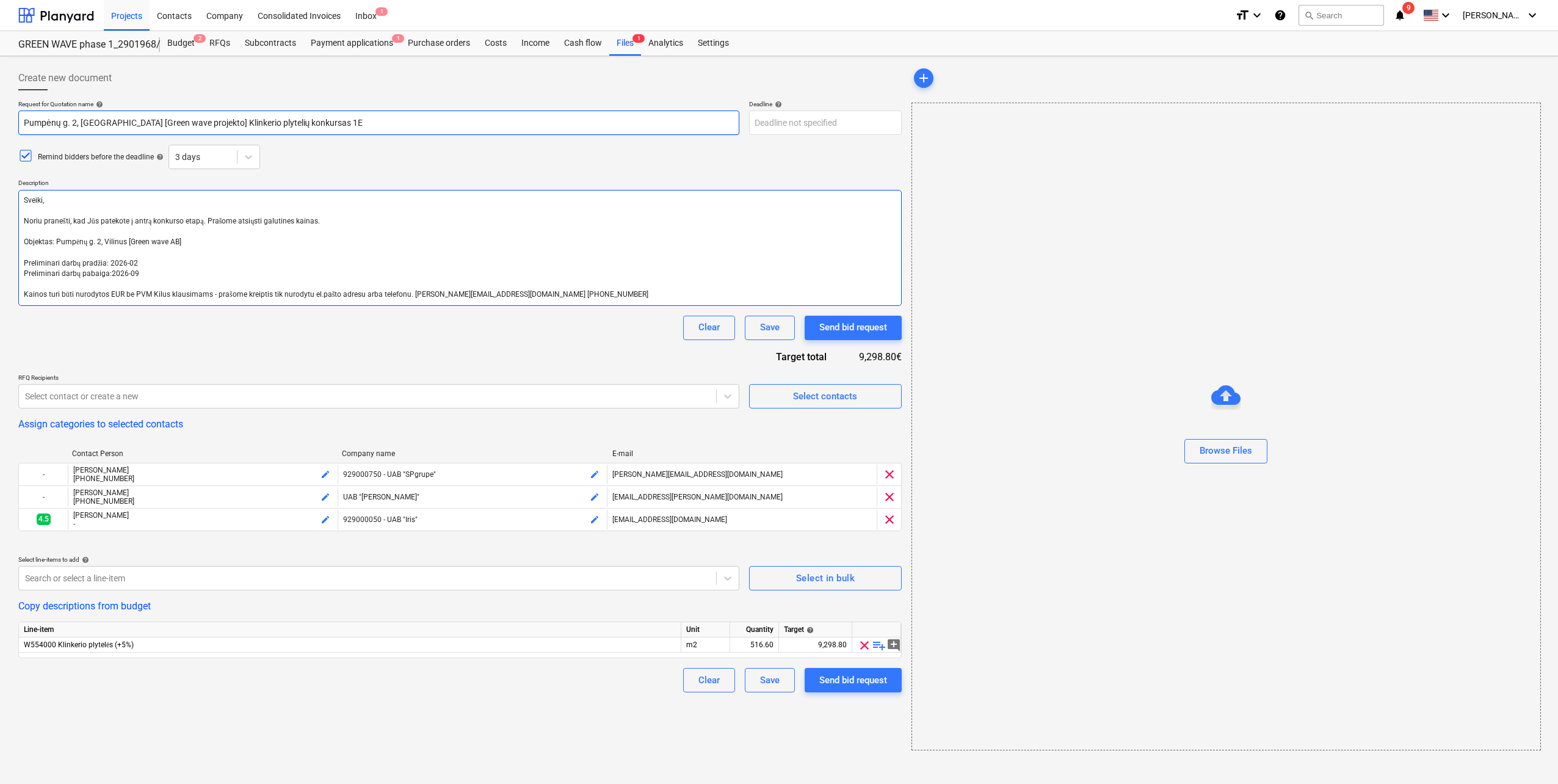
type textarea "Sveiki, Noriu pranešti, kad Jūs patekote į antrą konkurso etapą. Prašome atsiųs…"
click at [304, 121] on input "Pumpėnų g. 2, [GEOGRAPHIC_DATA] [Green wave projekto] Klinkerio plytelių konkur…" at bounding box center [379, 122] width 721 height 24
type textarea "x"
type input "Pumpėnų g. 2, [GEOGRAPHIC_DATA] [Green wave projekto] Klinkerio plytelių konkur…"
type textarea "x"
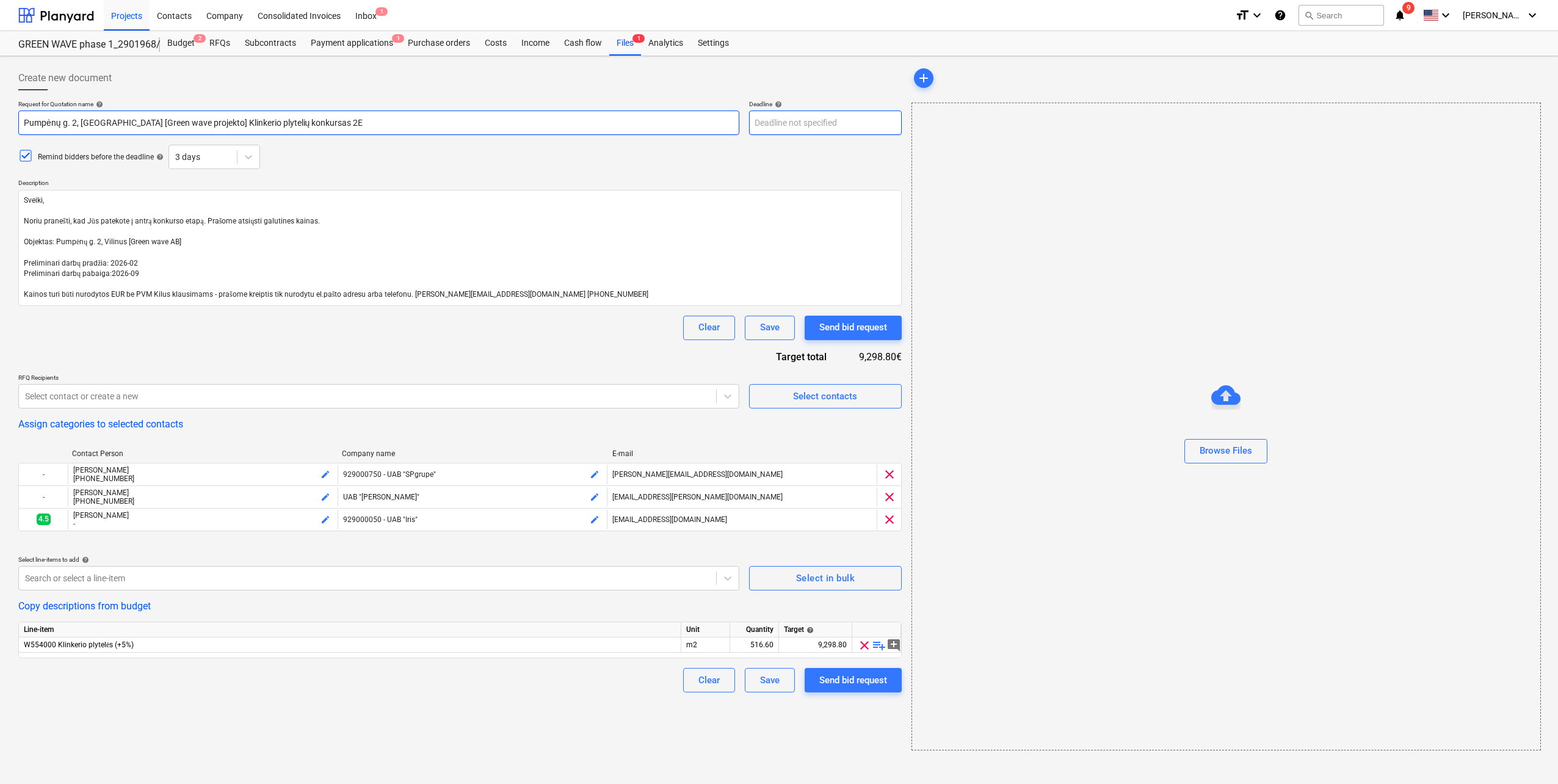
type input "Pumpėnų g. 2, [GEOGRAPHIC_DATA] [Green wave projekto] Klinkerio plytelių konkur…"
click at [832, 125] on body "Projects Contacts Company Consolidated Invoices Inbox 1 format_size keyboard_ar…" at bounding box center [779, 392] width 1558 height 784
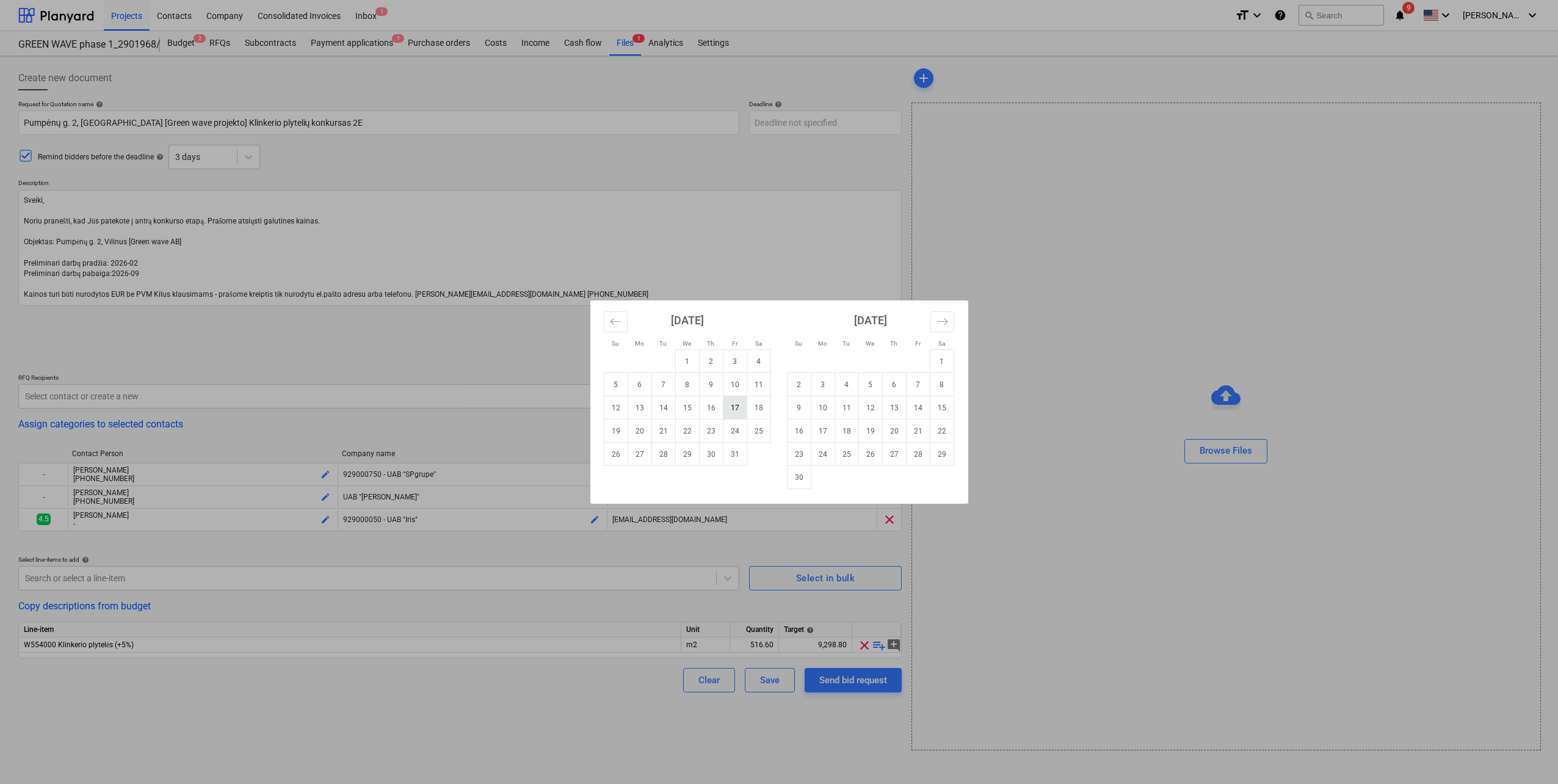
click at [736, 417] on td "17" at bounding box center [734, 408] width 24 height 24
type textarea "x"
type input "[DATE]"
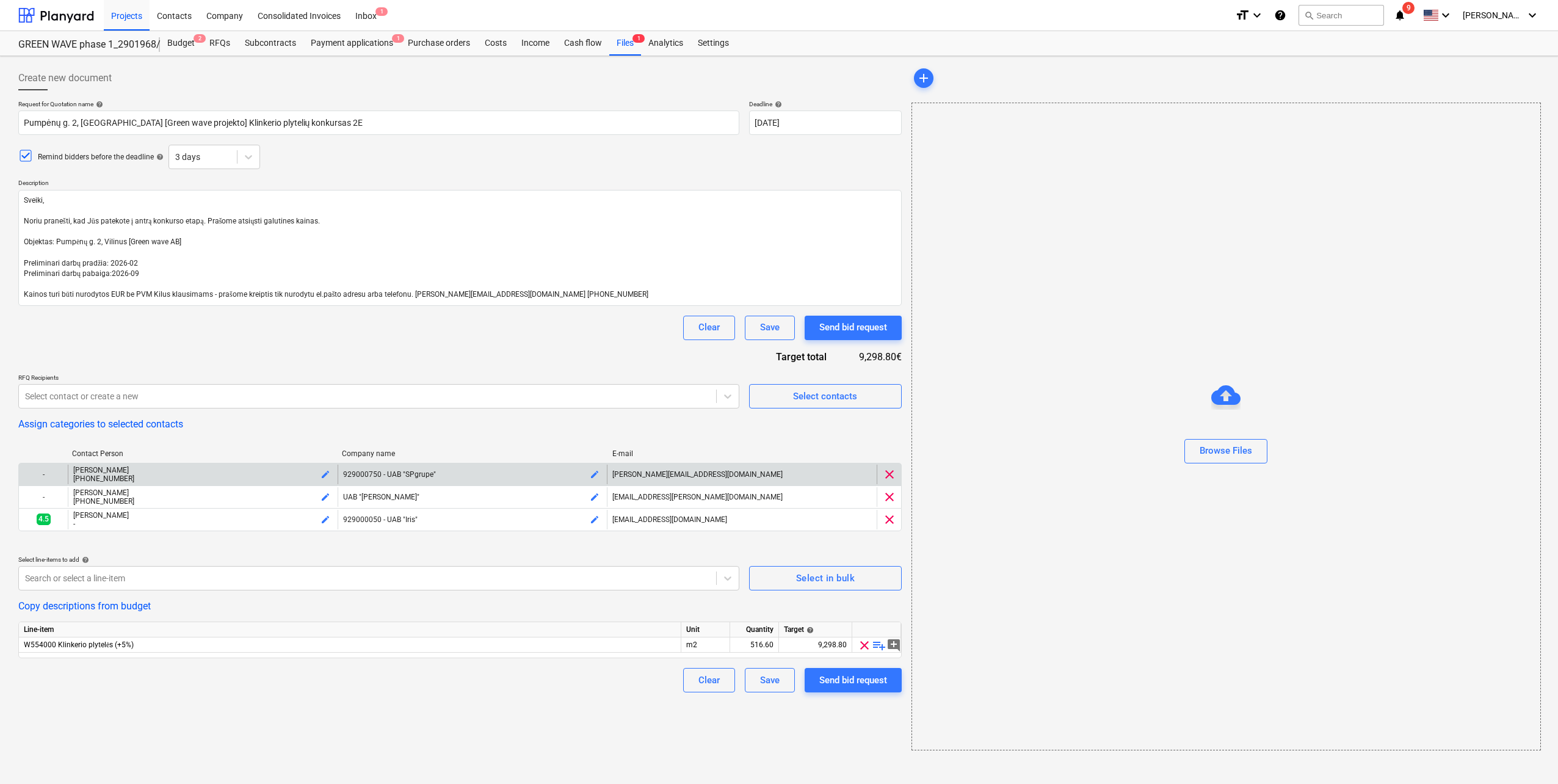
click at [891, 473] on span "clear" at bounding box center [889, 474] width 15 height 15
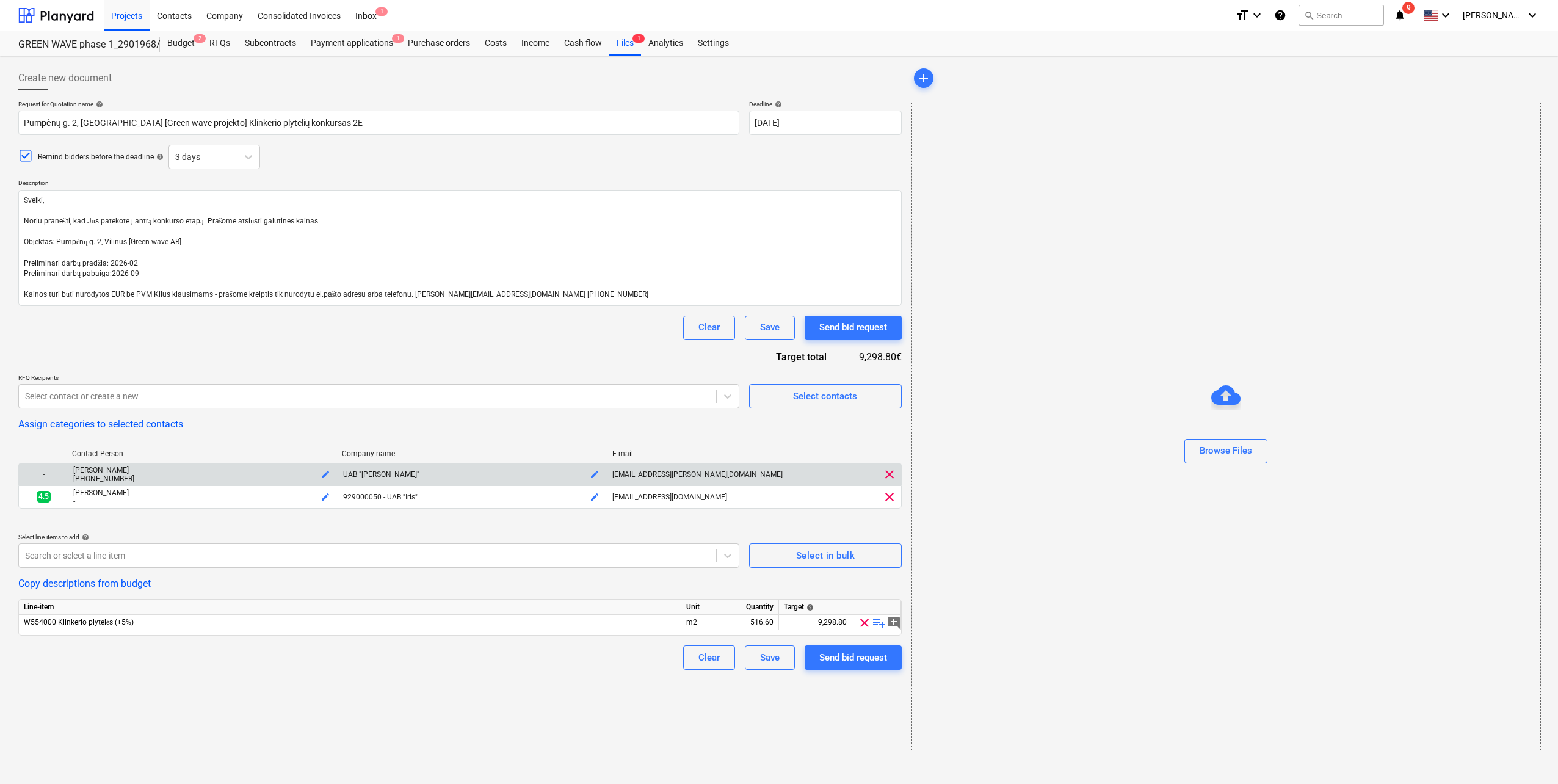
click at [891, 473] on span "clear" at bounding box center [889, 474] width 15 height 15
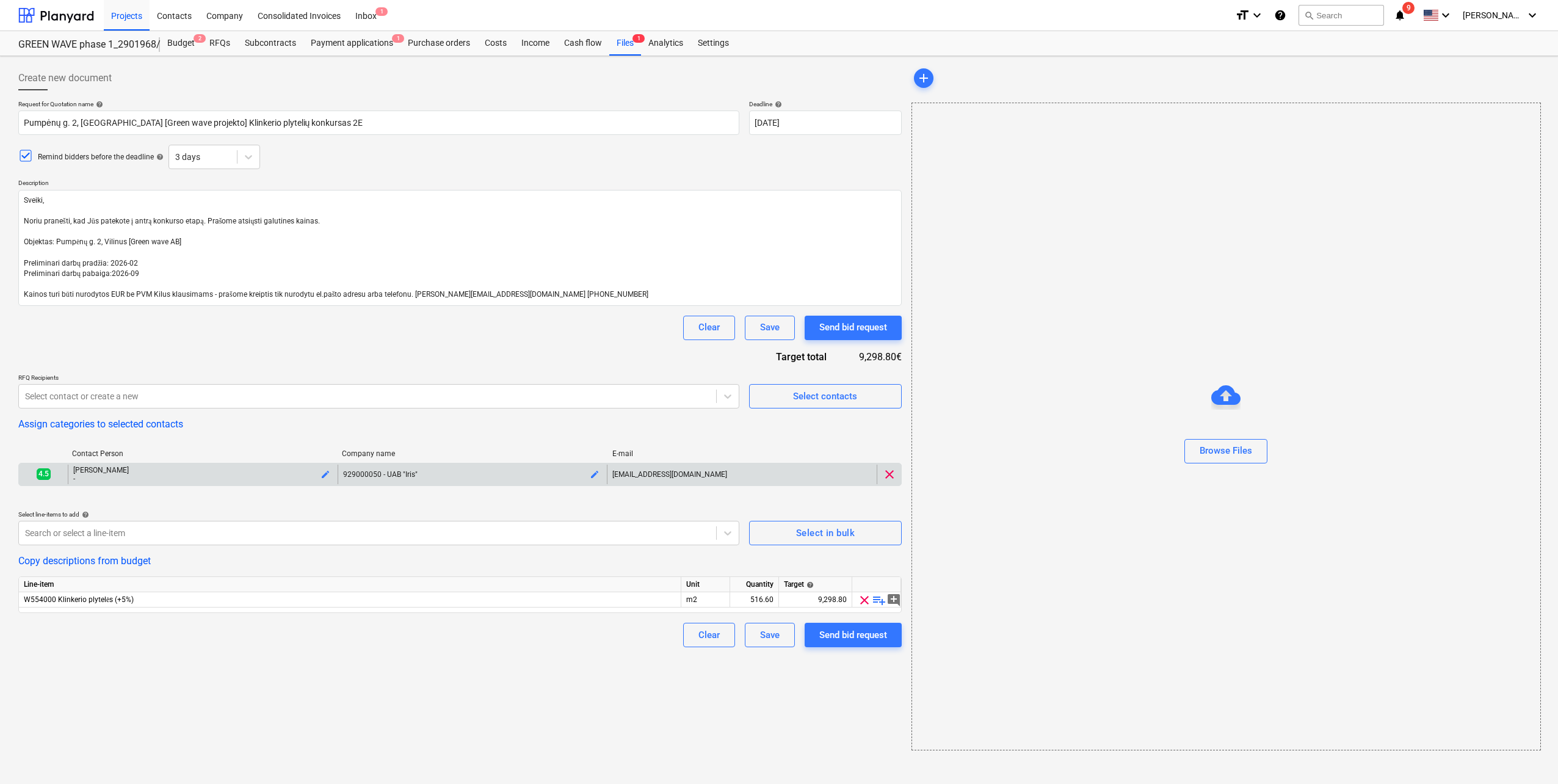
click at [891, 473] on span "clear" at bounding box center [889, 474] width 15 height 15
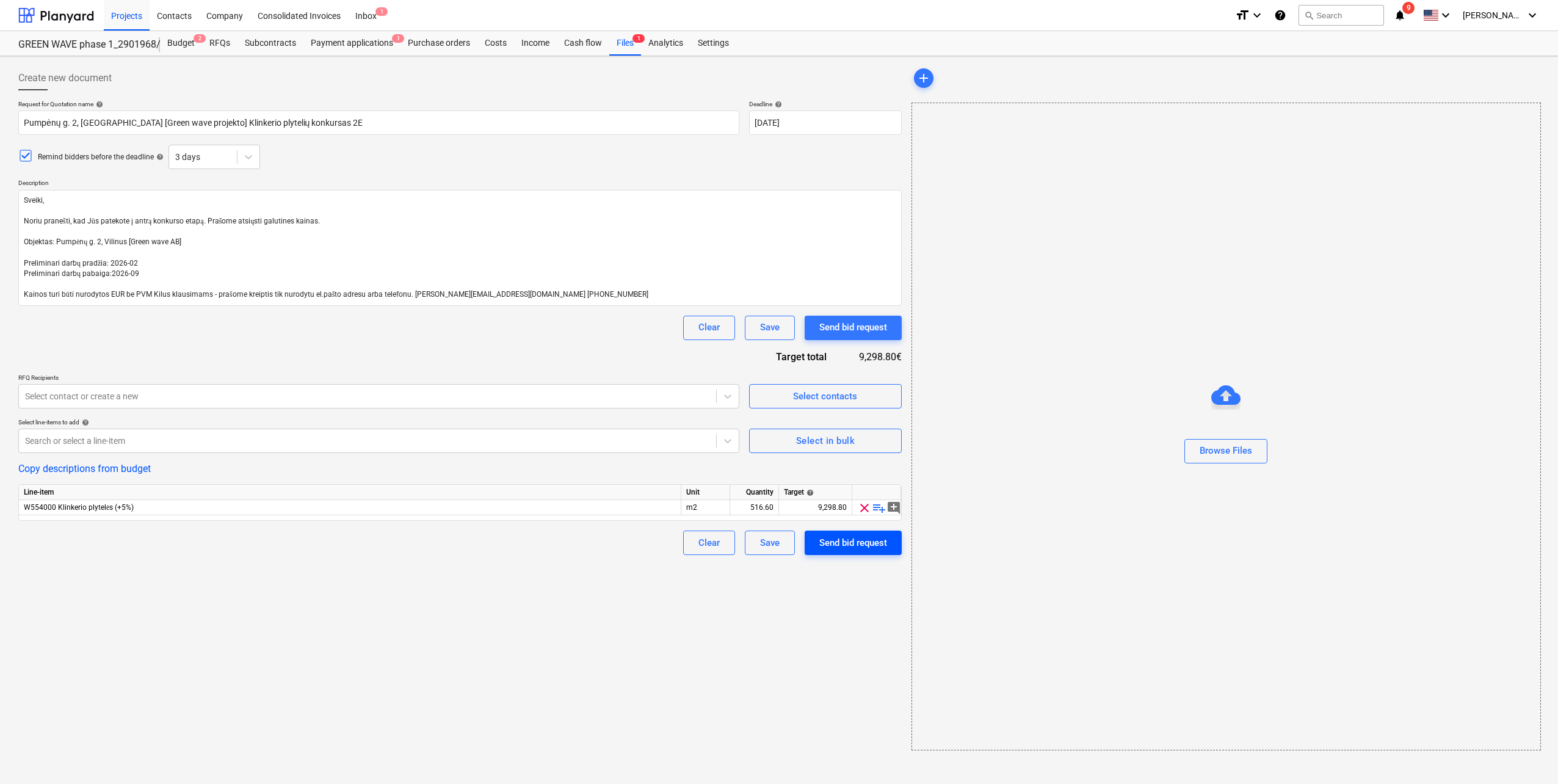
click at [859, 547] on div "Send bid request" at bounding box center [853, 542] width 67 height 16
type textarea "x"
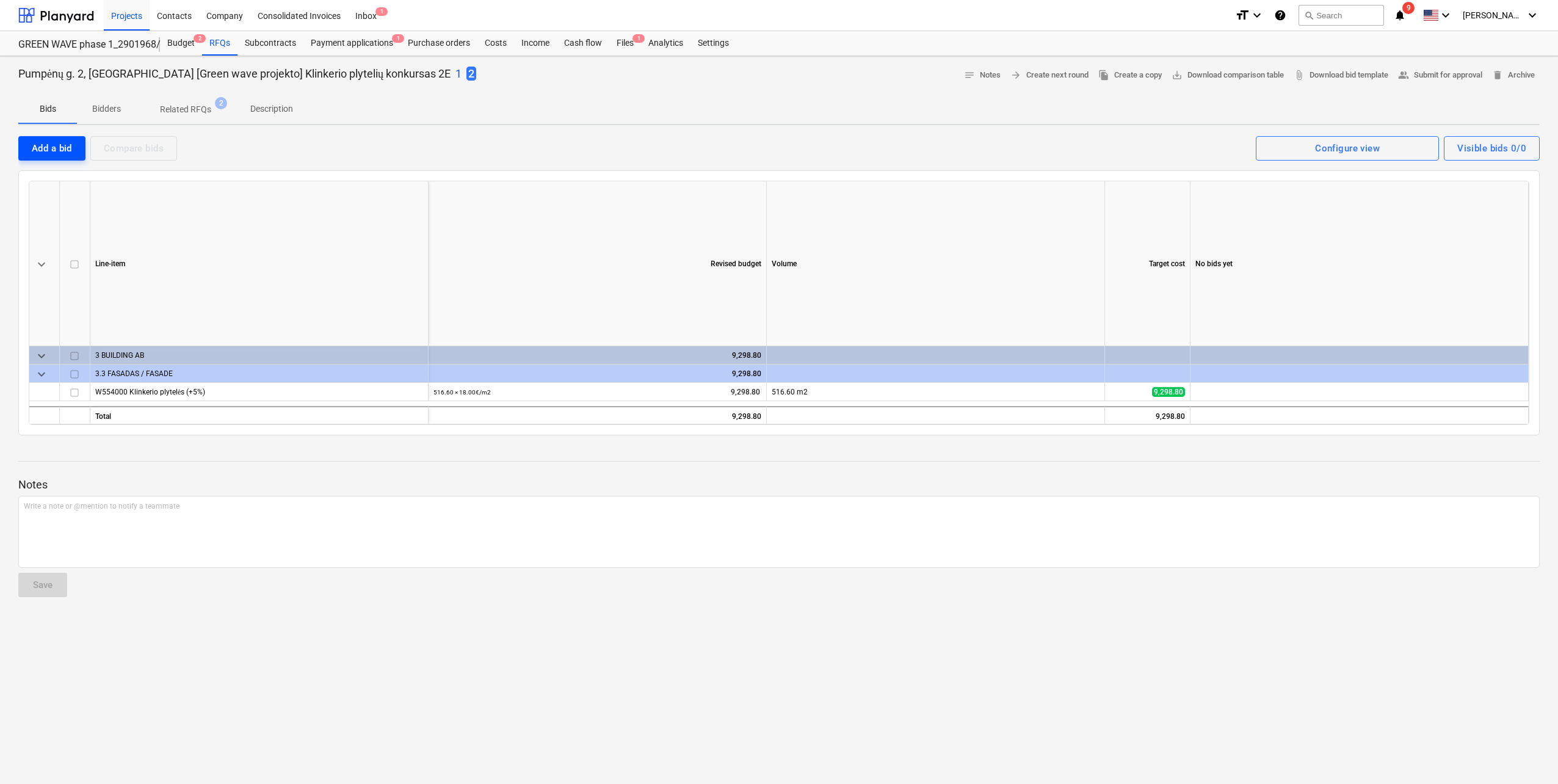
click at [65, 152] on div "Add a bid" at bounding box center [52, 148] width 40 height 16
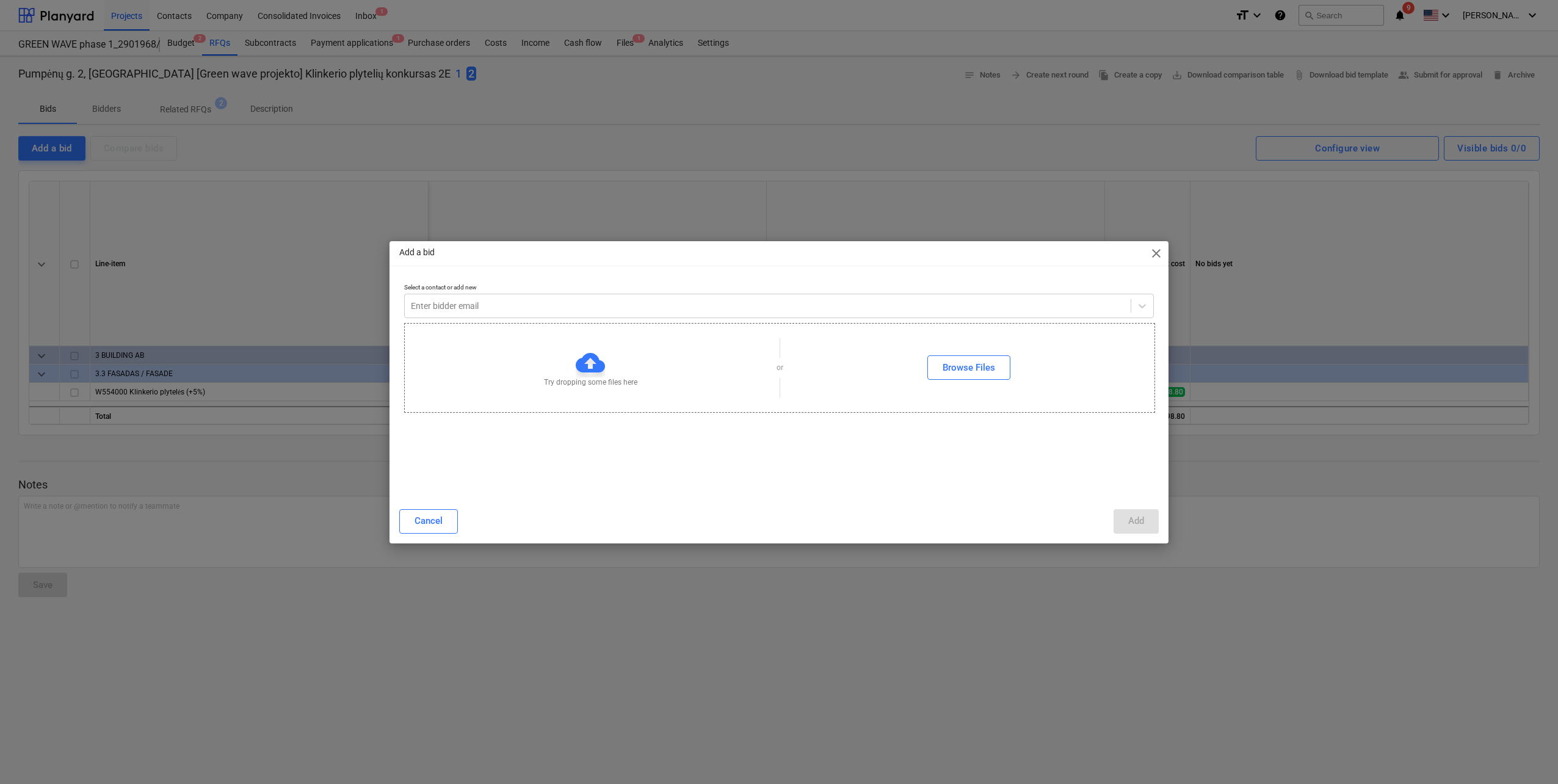
click at [460, 291] on p "Select a contact or add new" at bounding box center [779, 289] width 750 height 10
click at [460, 294] on div "Enter bidder email" at bounding box center [779, 306] width 750 height 24
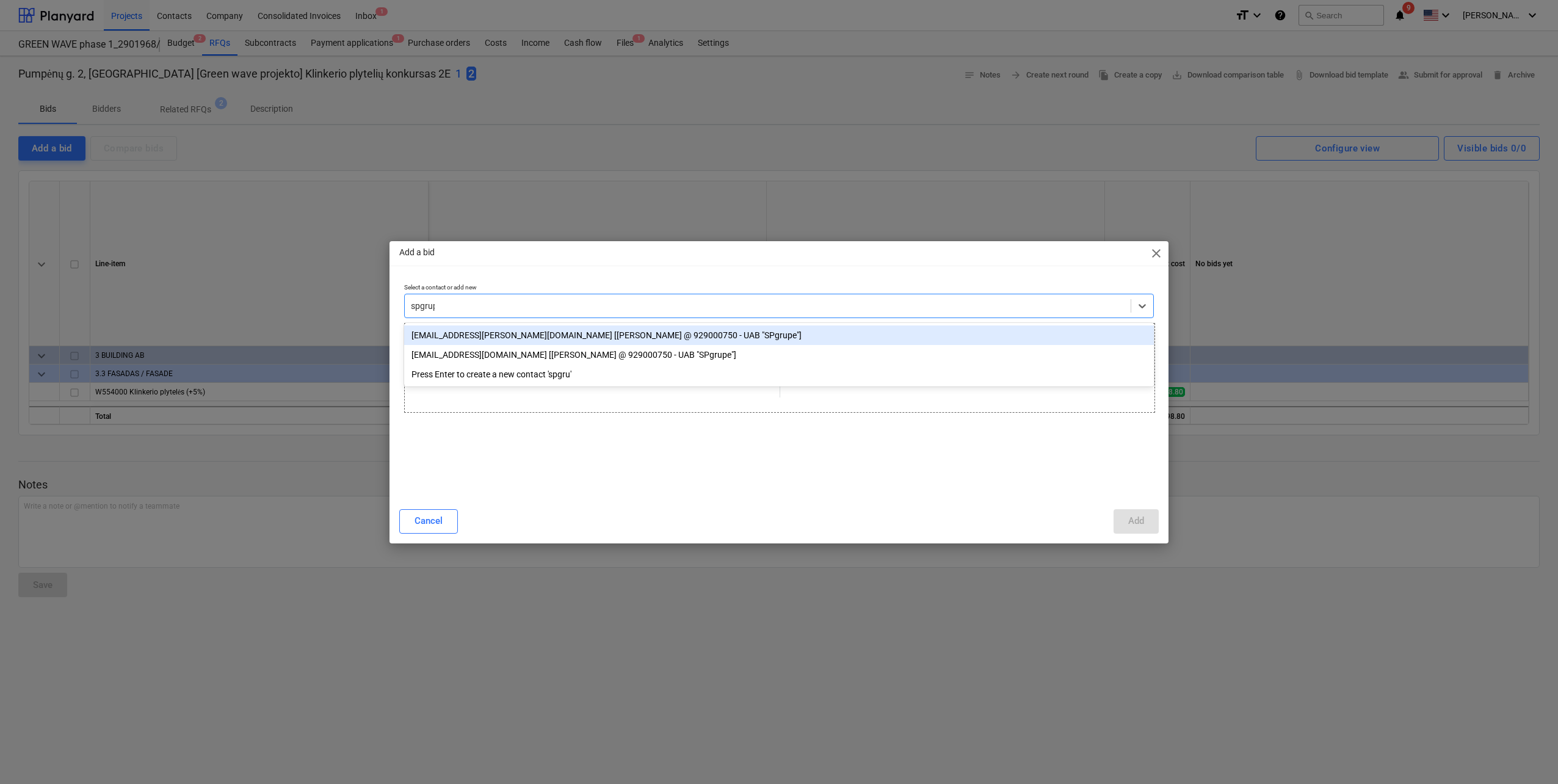
type input "spgrupe"
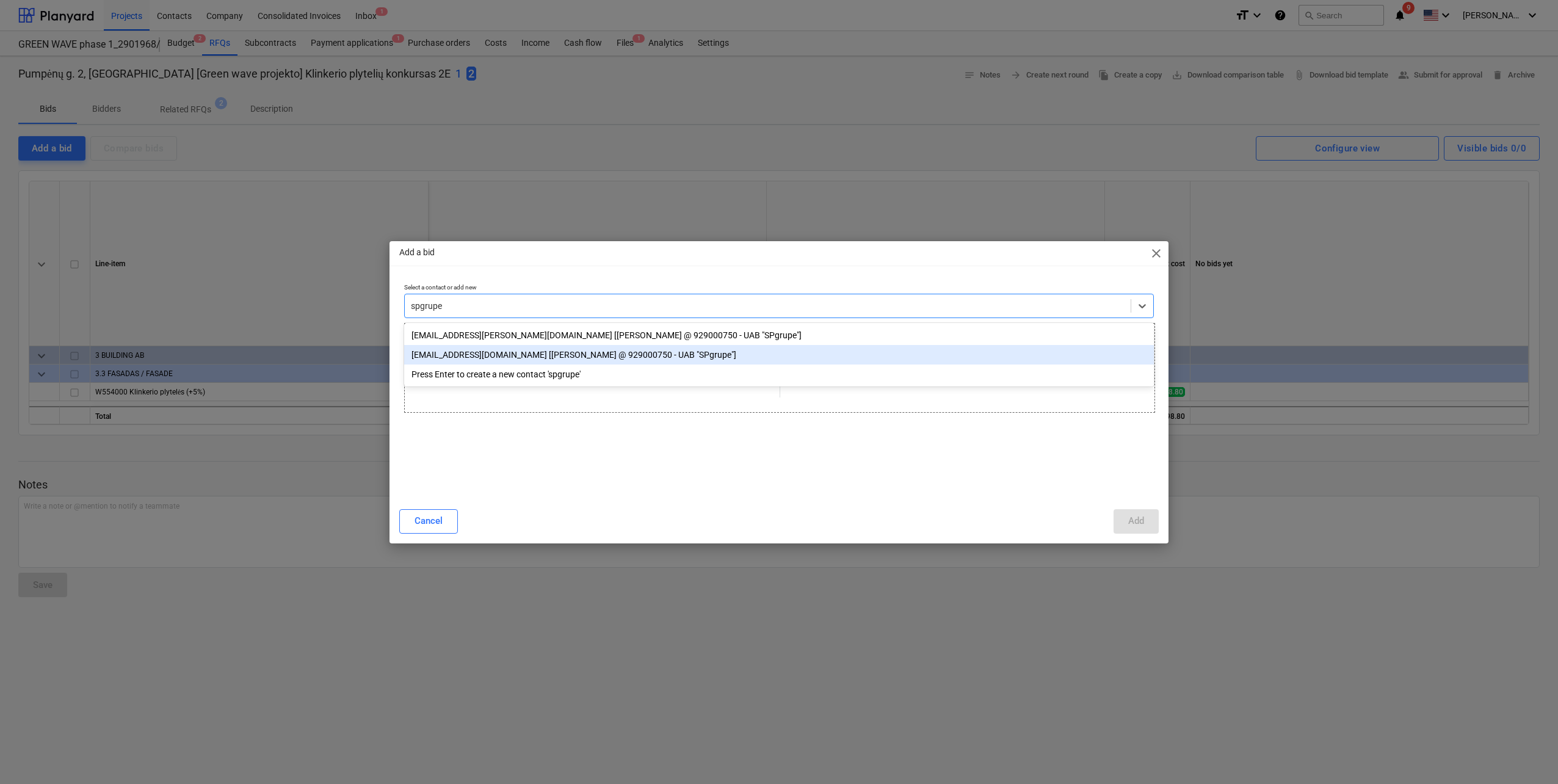
click at [531, 362] on div "[EMAIL_ADDRESS][DOMAIN_NAME] [[PERSON_NAME] @ 929000750 - UAB "SPgrupe"]" at bounding box center [779, 354] width 750 height 19
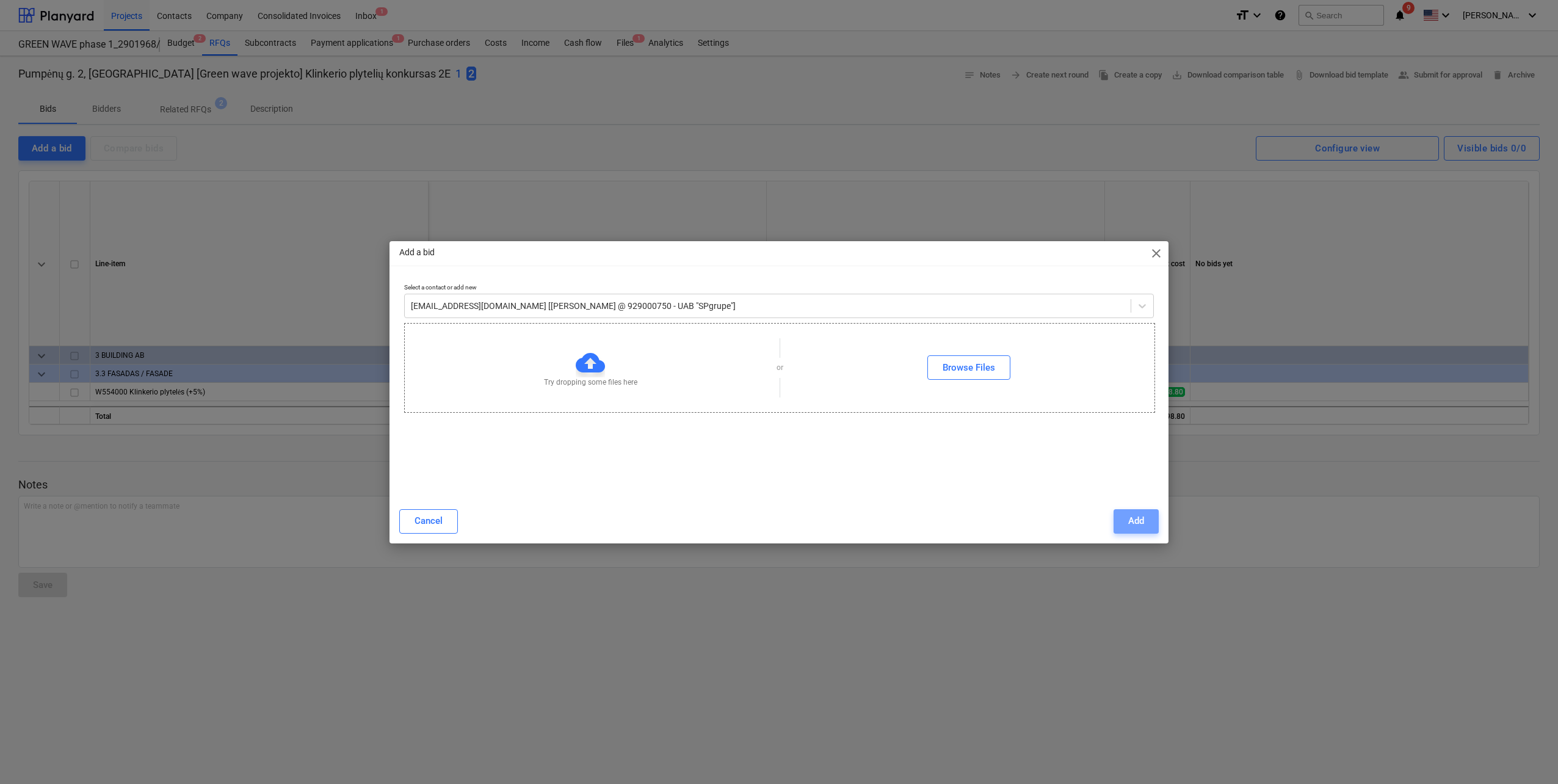
click at [1144, 524] on button "Add" at bounding box center [1136, 522] width 46 height 24
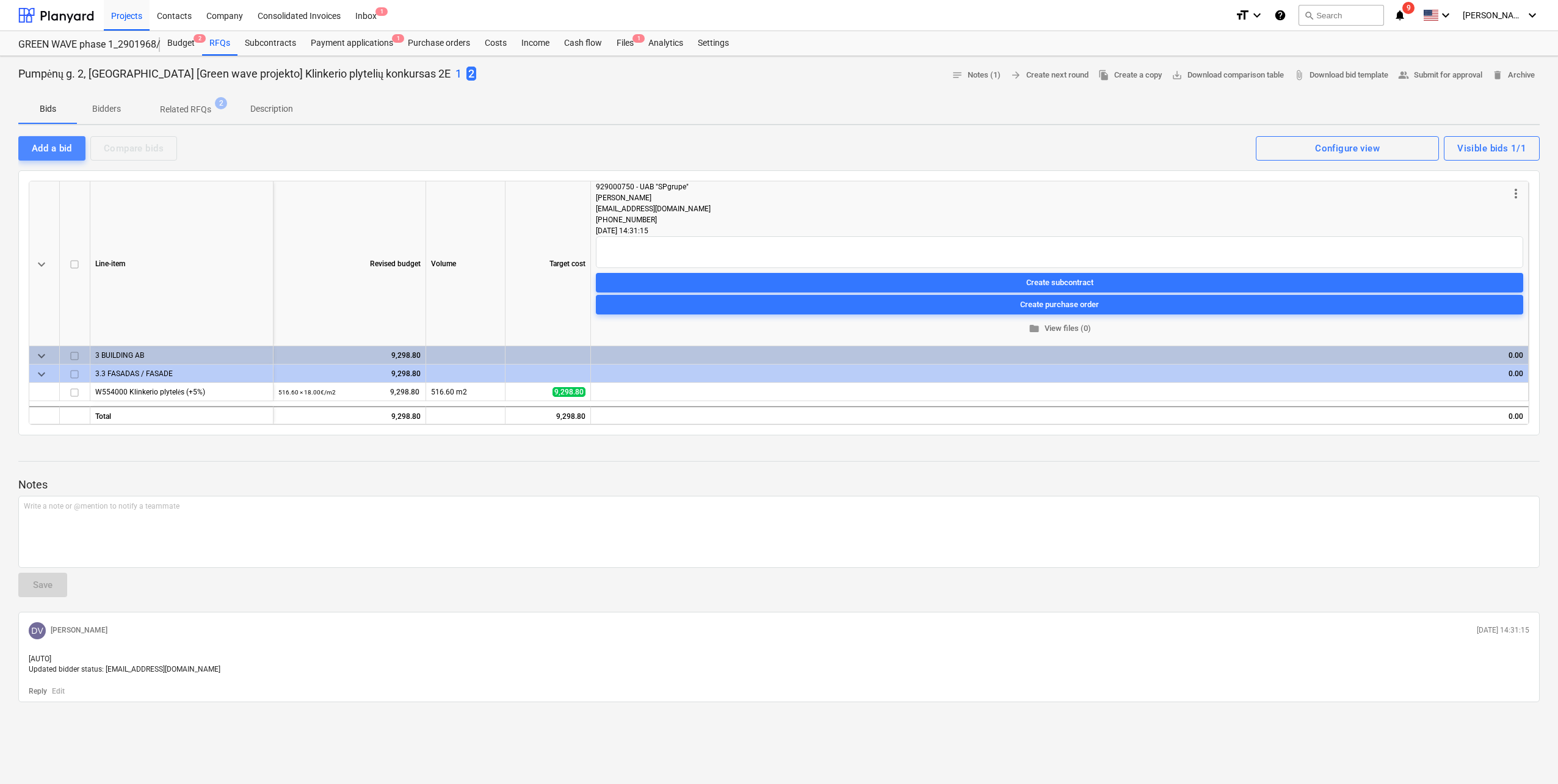
click at [46, 146] on div "Add a bid" at bounding box center [52, 148] width 40 height 16
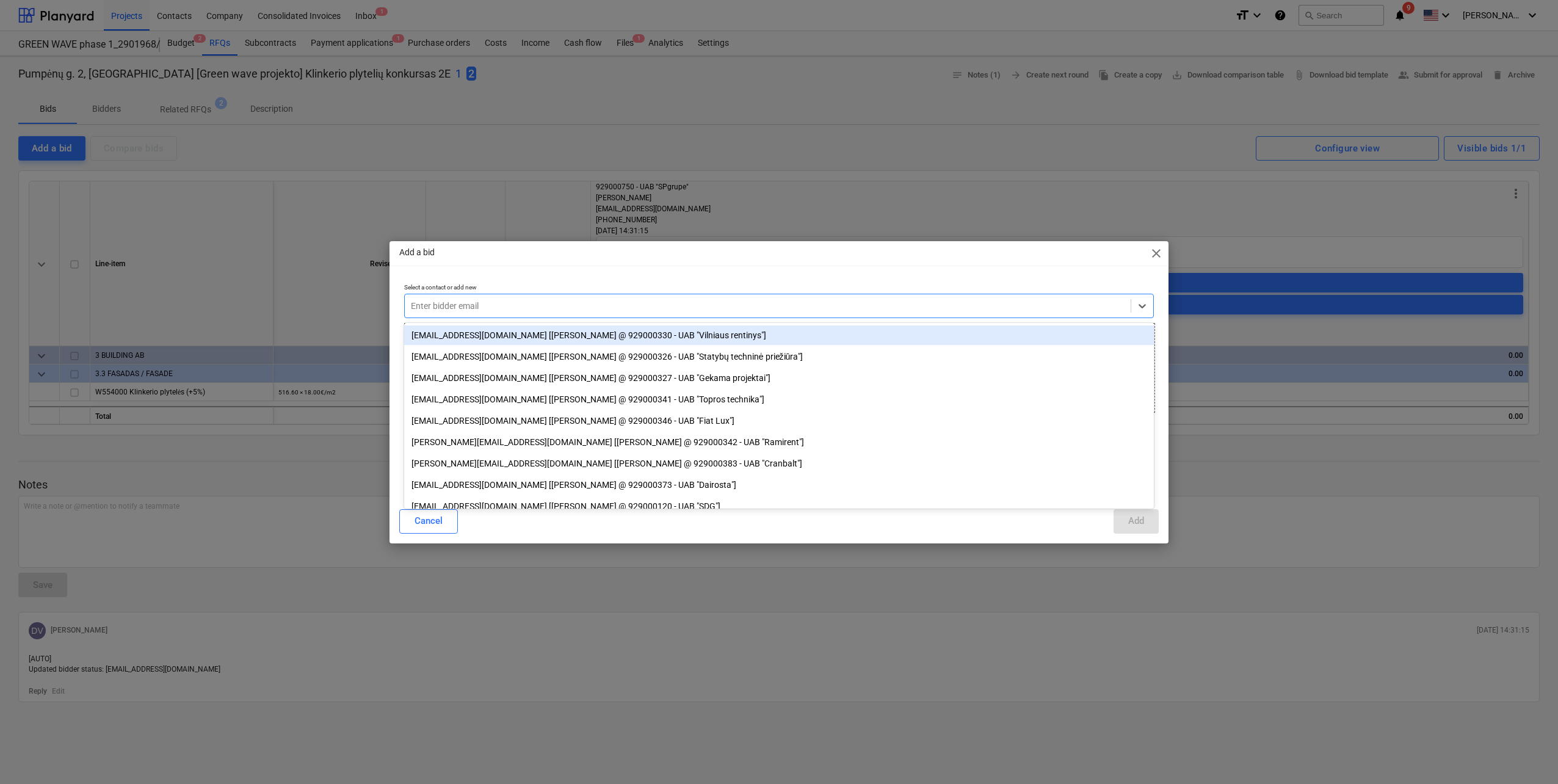
click at [663, 301] on div at bounding box center [767, 305] width 713 height 12
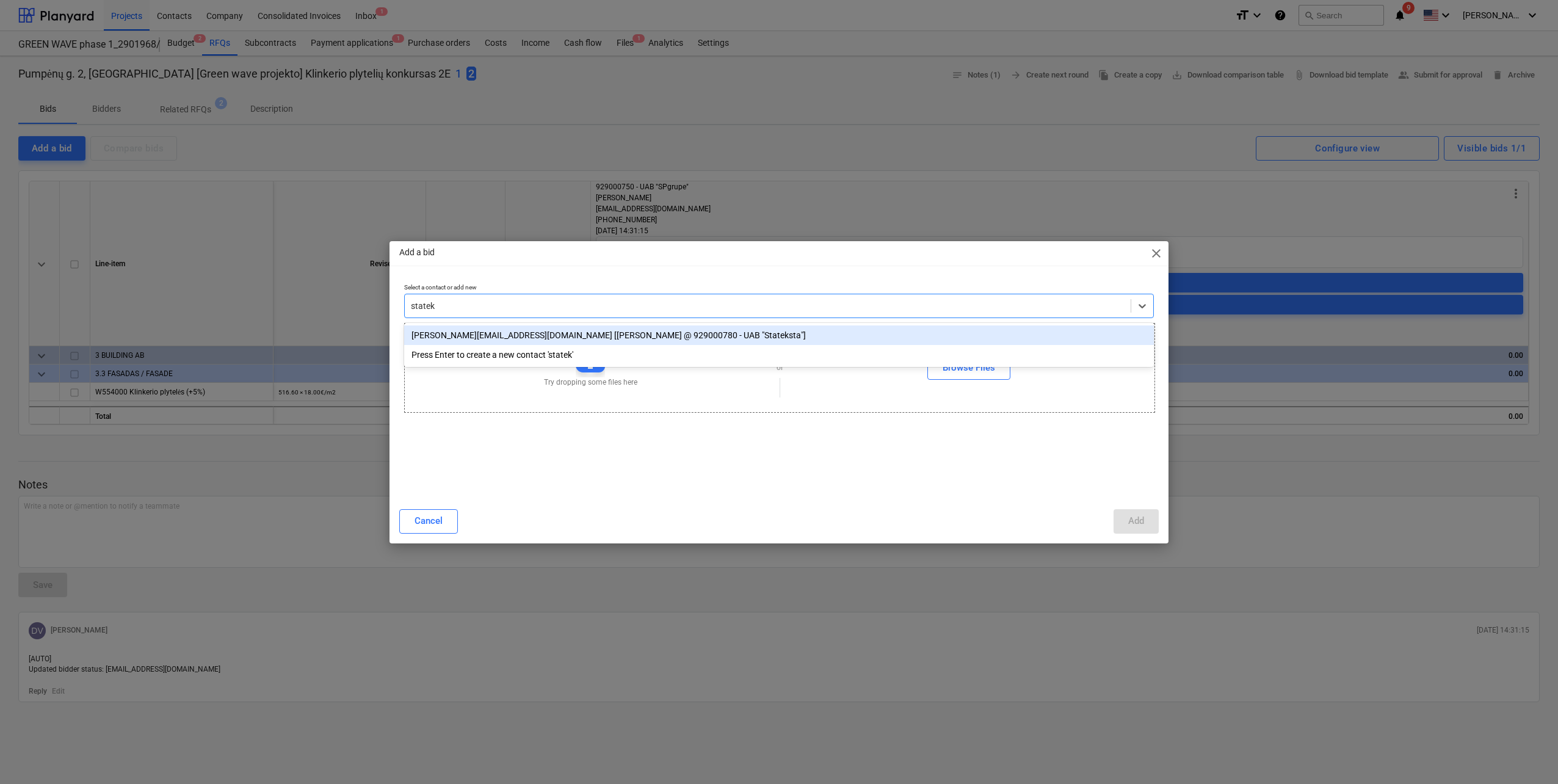
type input "stateka"
click at [598, 334] on div "Press Enter to create a new contact 'stateka'" at bounding box center [779, 335] width 750 height 19
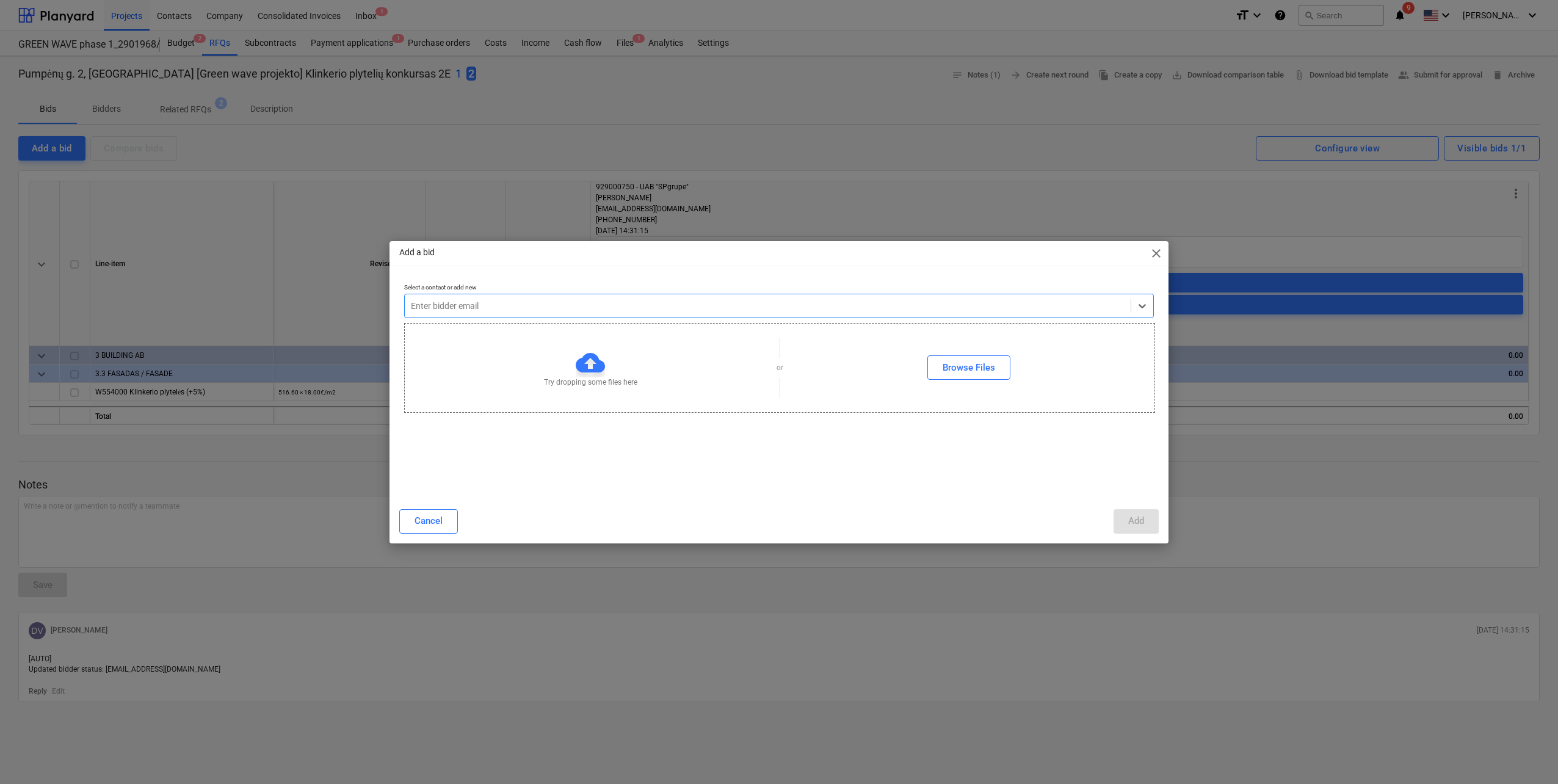
click at [532, 304] on div at bounding box center [767, 305] width 713 height 12
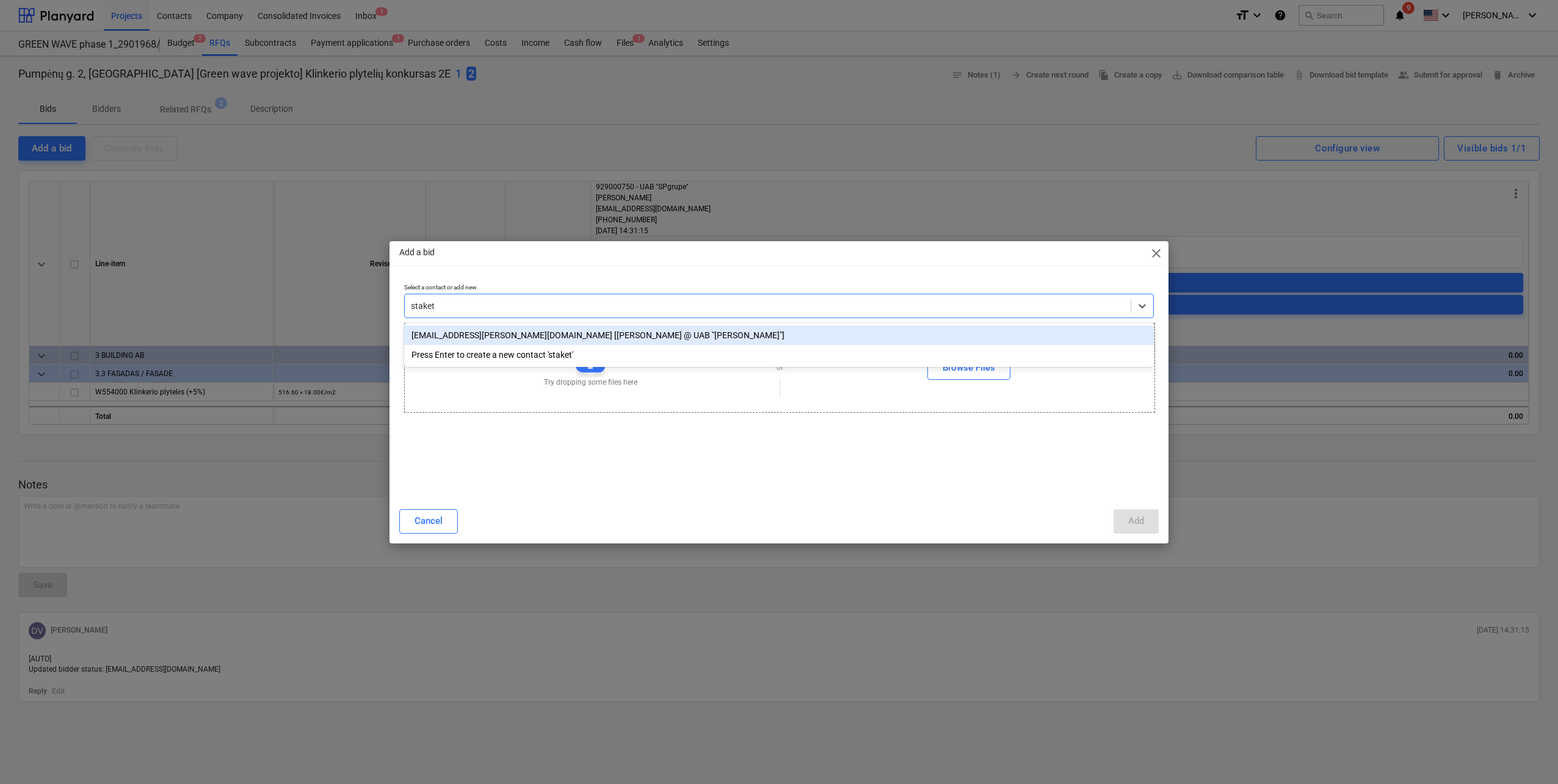
type input "[PERSON_NAME]"
click at [580, 340] on div "[EMAIL_ADDRESS][PERSON_NAME][DOMAIN_NAME] [[PERSON_NAME] @ UAB "[PERSON_NAME]"]" at bounding box center [779, 335] width 750 height 19
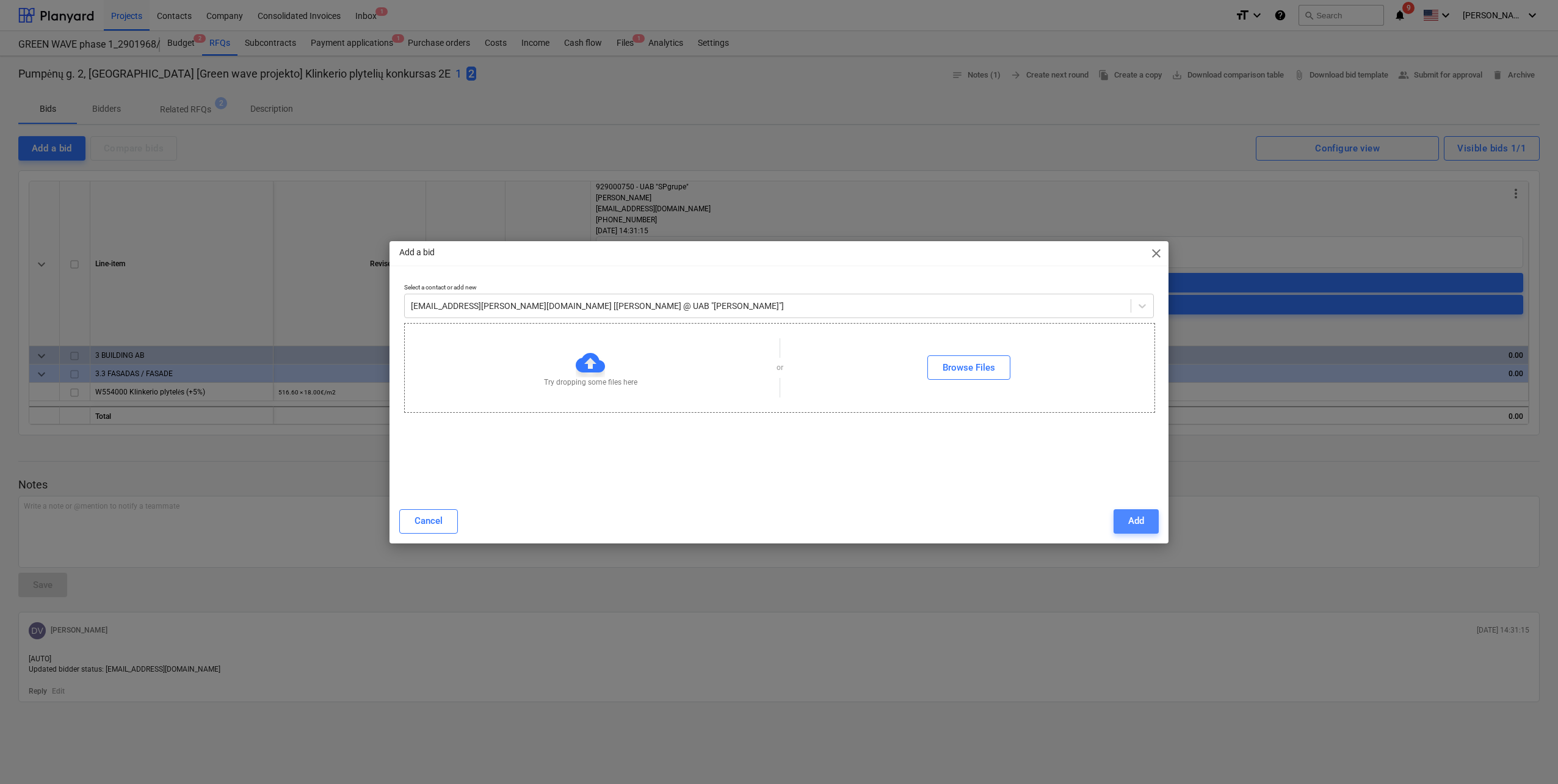
click at [1133, 518] on div "Add" at bounding box center [1136, 521] width 16 height 16
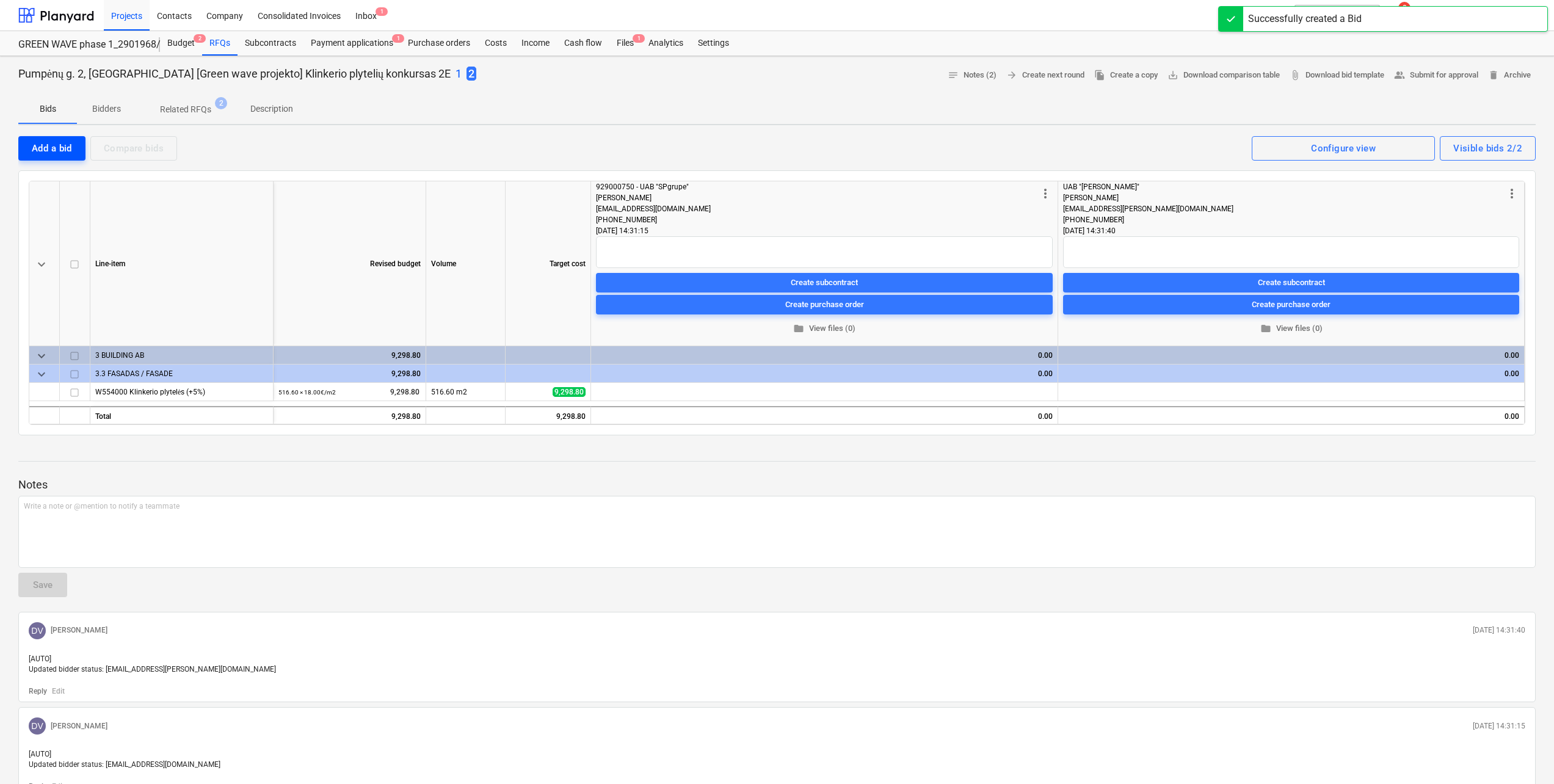
click at [55, 157] on button "Add a bid" at bounding box center [52, 149] width 67 height 24
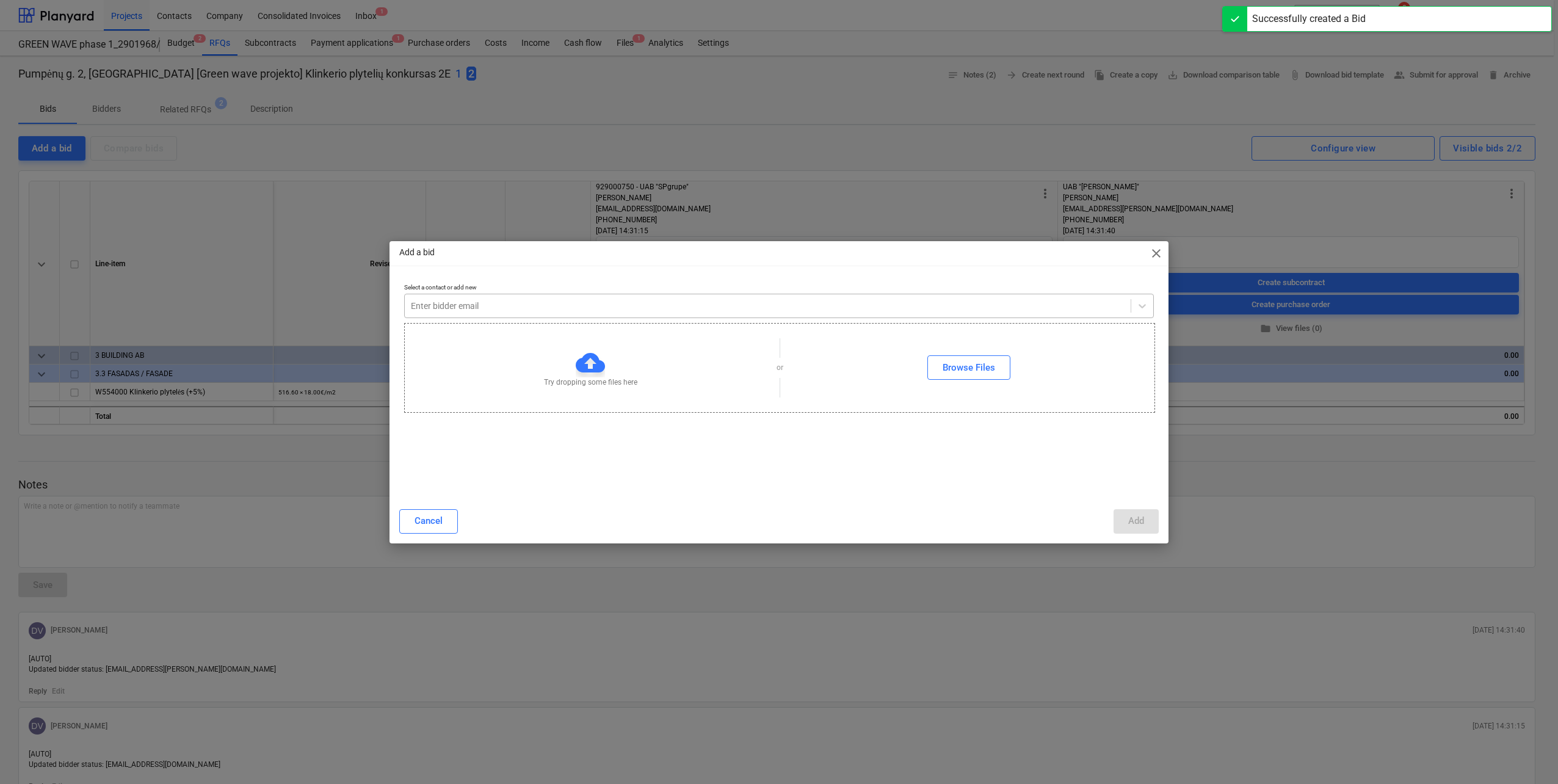
click at [481, 311] on div at bounding box center [767, 305] width 713 height 12
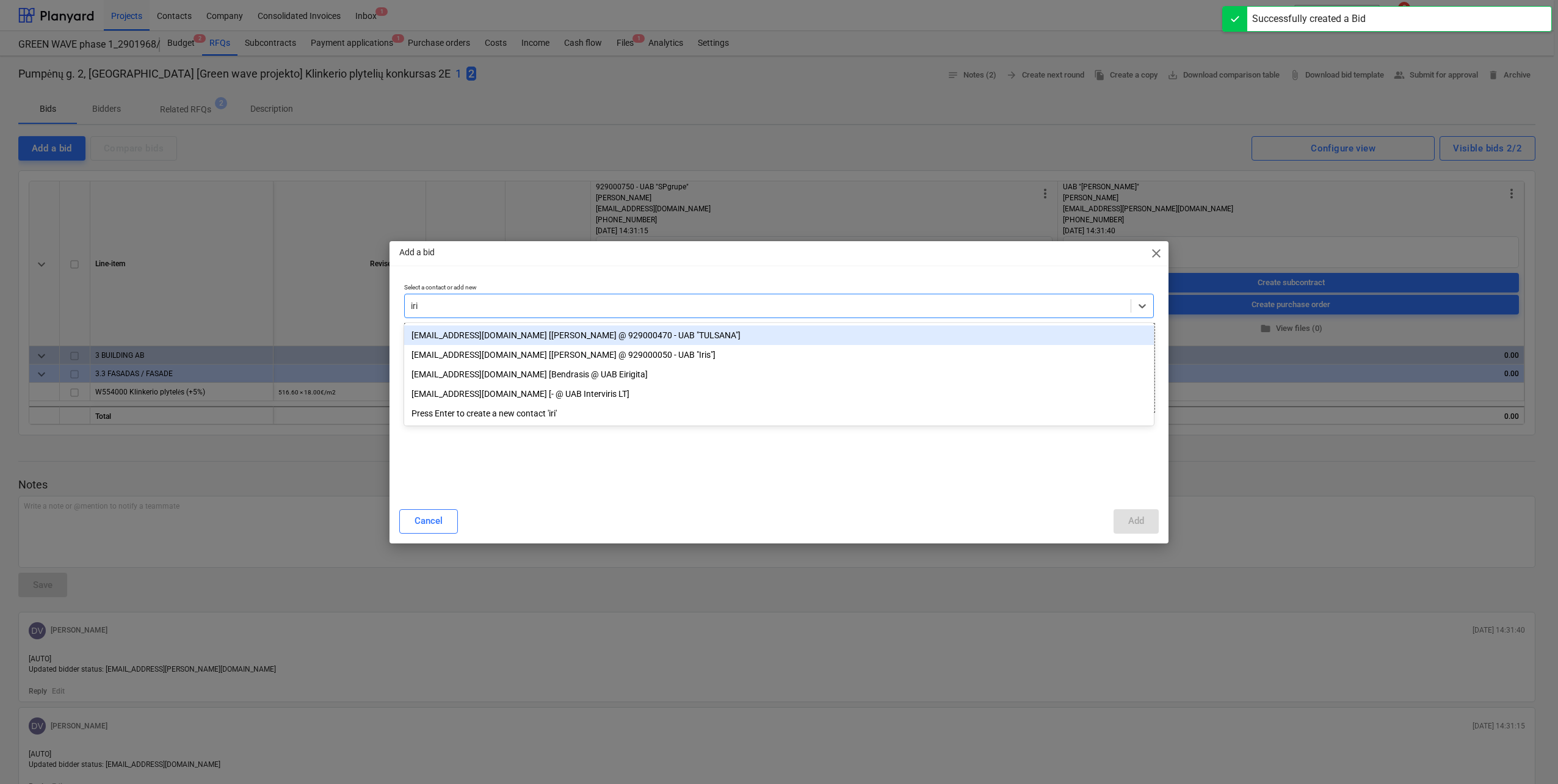
type input "iris"
click at [506, 336] on div "[EMAIL_ADDRESS][DOMAIN_NAME] [[PERSON_NAME] @ 929000050 - UAB "Iris"]" at bounding box center [779, 335] width 750 height 19
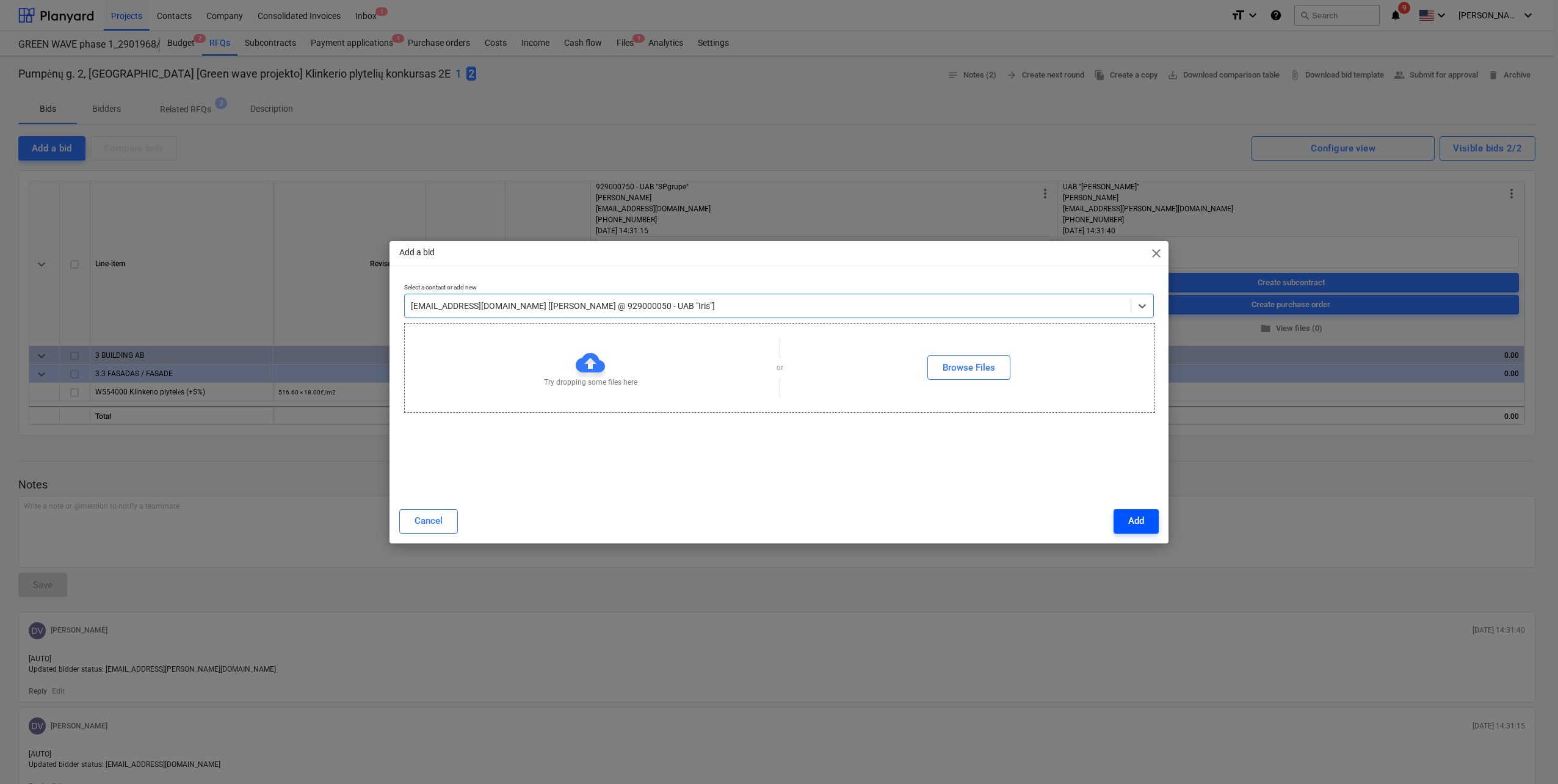
click at [1147, 523] on button "Add" at bounding box center [1136, 522] width 46 height 24
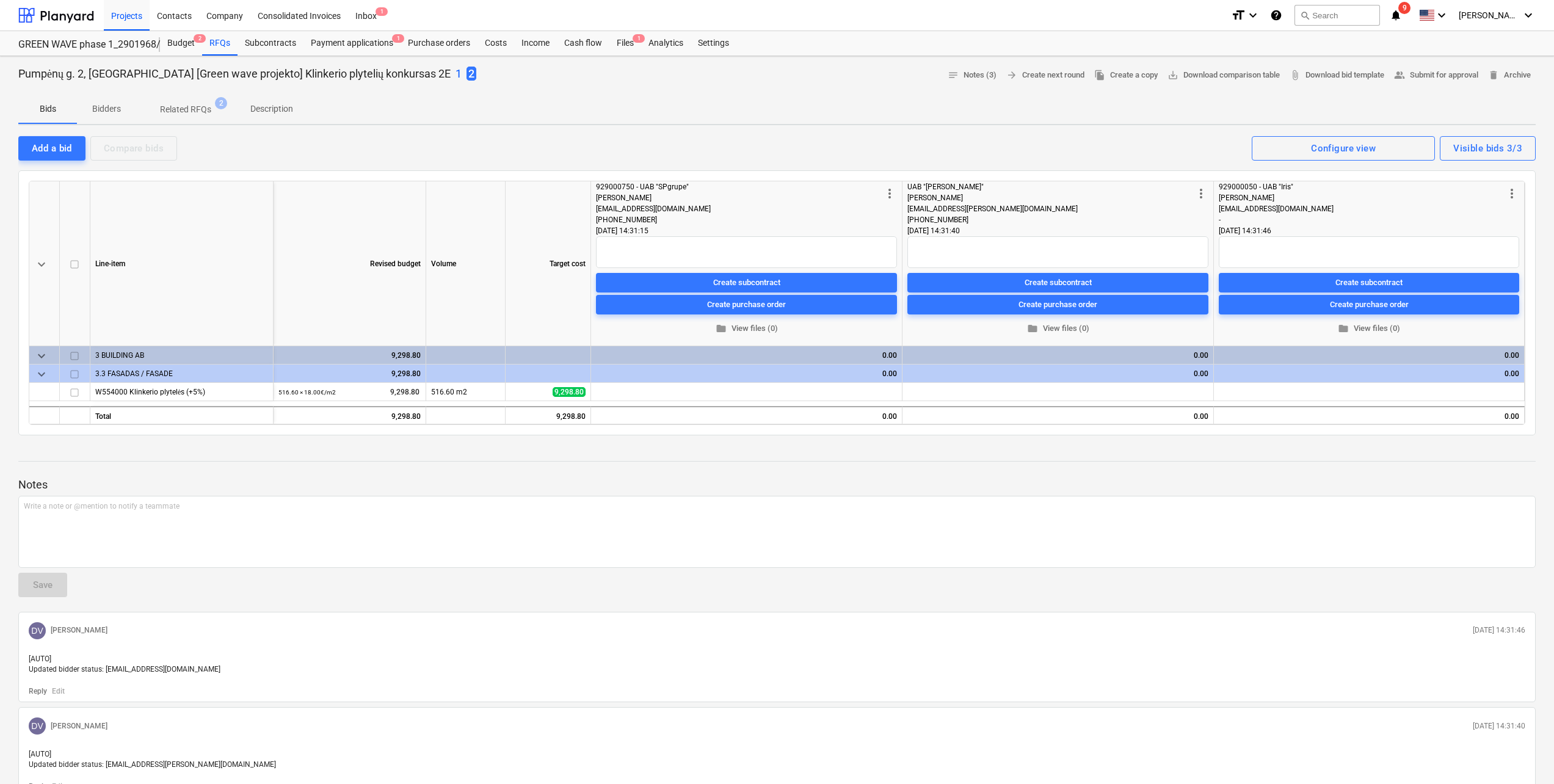
click at [337, 471] on div at bounding box center [777, 472] width 1517 height 10
click at [455, 70] on p "1" at bounding box center [458, 74] width 6 height 15
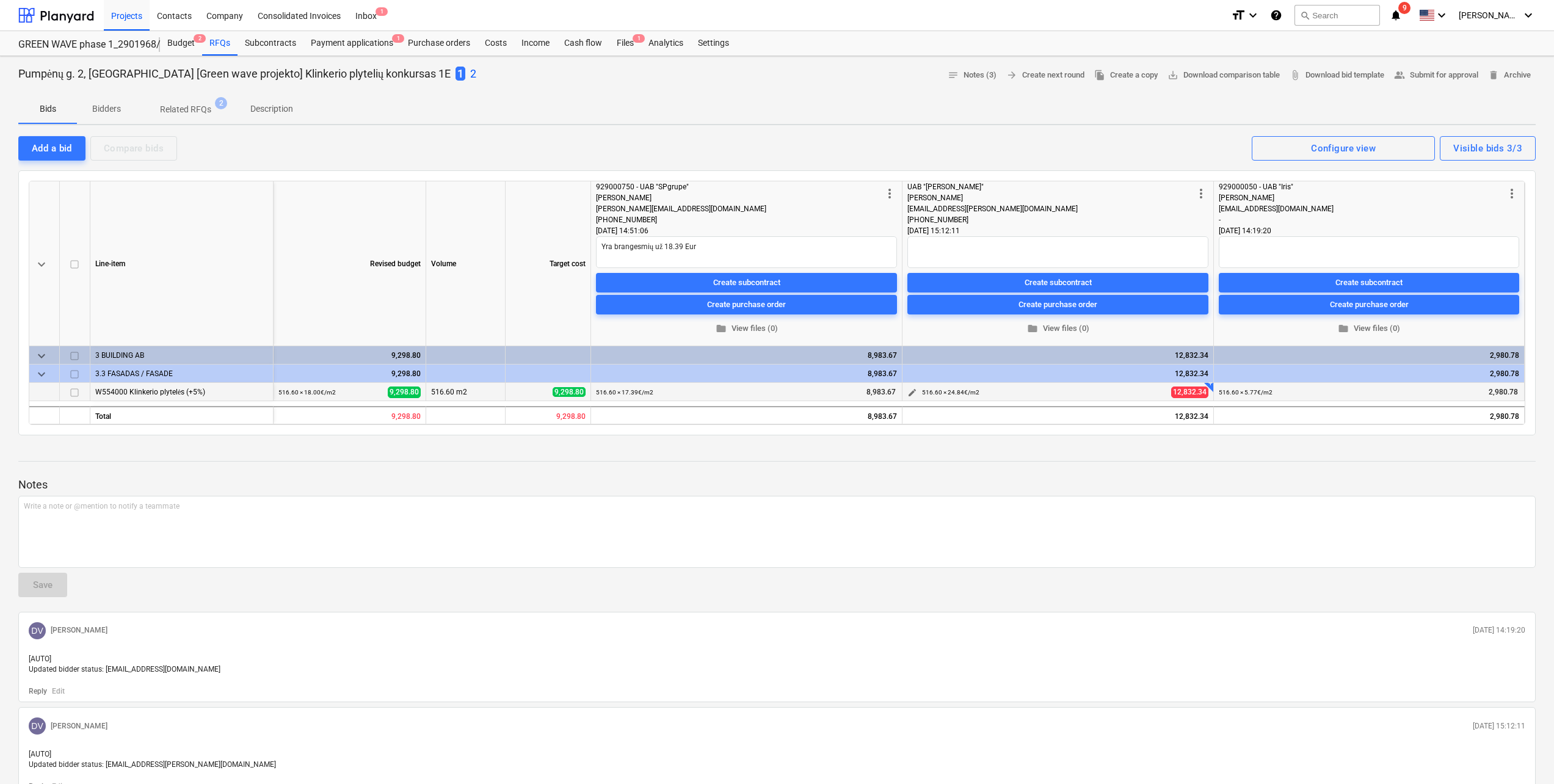
click at [911, 396] on span "edit" at bounding box center [912, 392] width 10 height 10
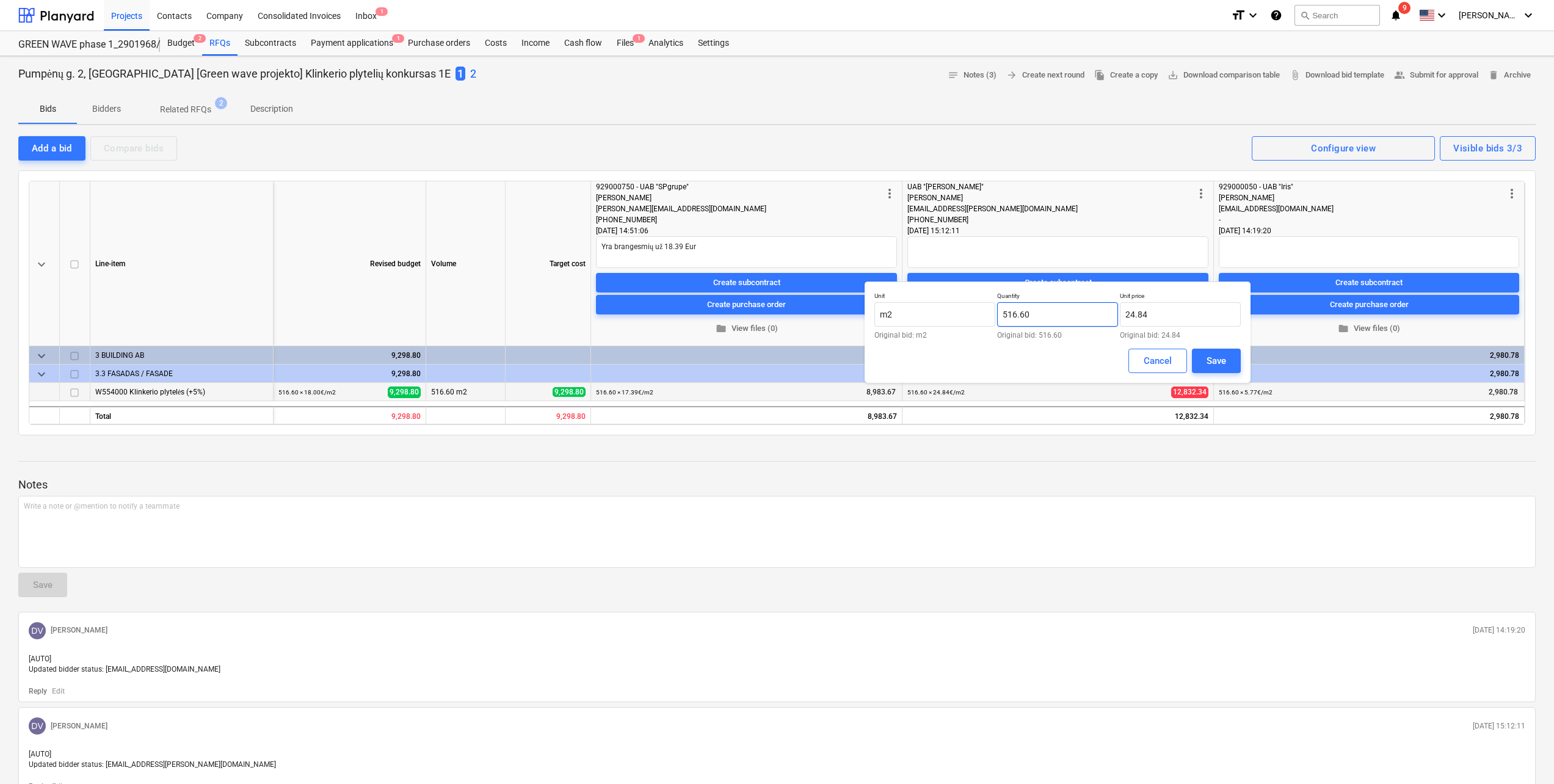
type textarea "x"
drag, startPoint x: 1185, startPoint y: 312, endPoint x: 1100, endPoint y: 318, distance: 85.2
click at [1100, 318] on div "Unit m2 Original bid: m2 Quantity 516.60 Original bid: 516.60 Unit price 24.84 …" at bounding box center [1058, 315] width 367 height 47
type input "20.00"
click at [1225, 355] on div "Save" at bounding box center [1216, 360] width 19 height 16
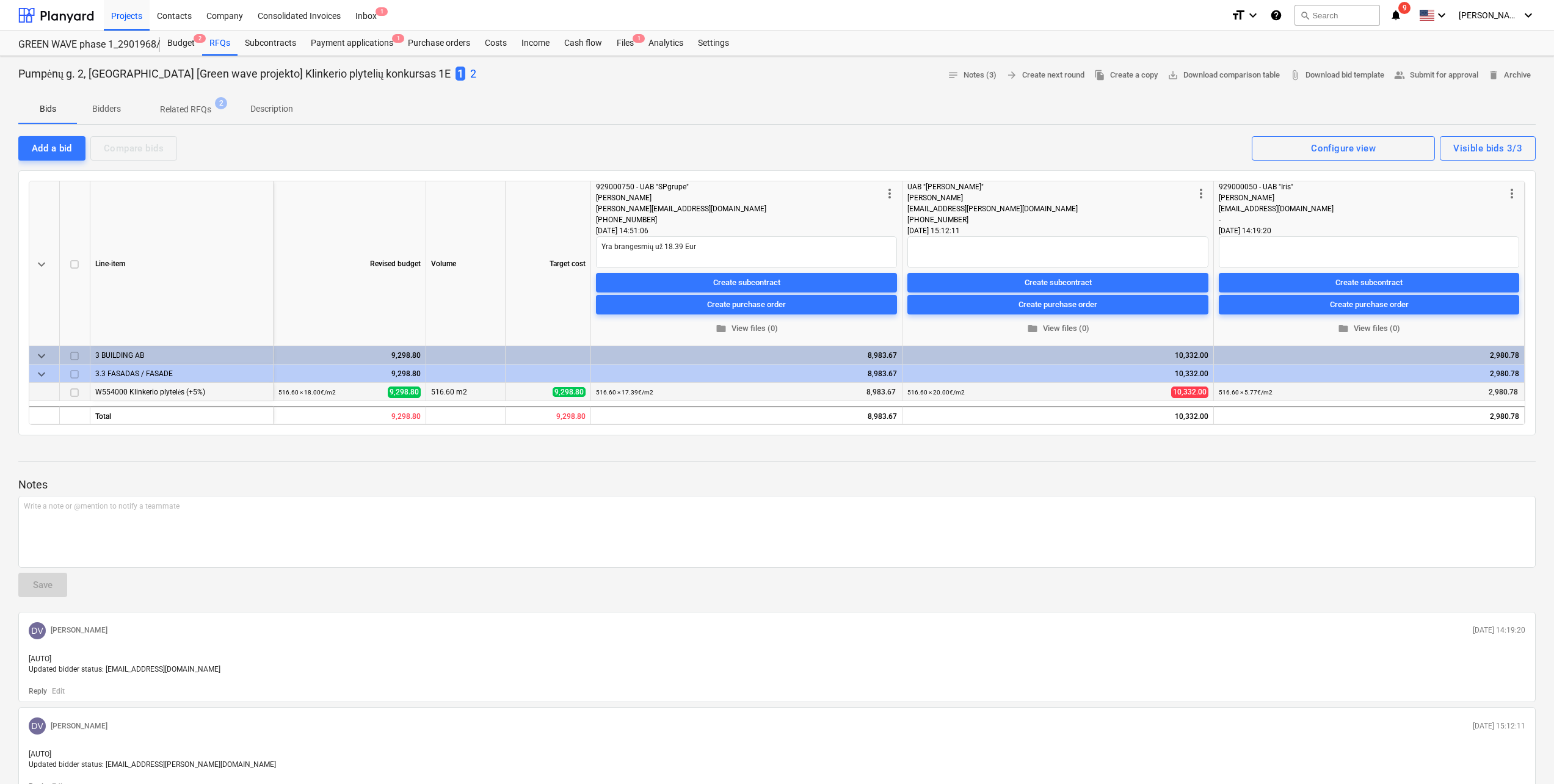
click at [470, 74] on p "2" at bounding box center [473, 74] width 6 height 15
click at [62, 25] on div at bounding box center [56, 15] width 75 height 31
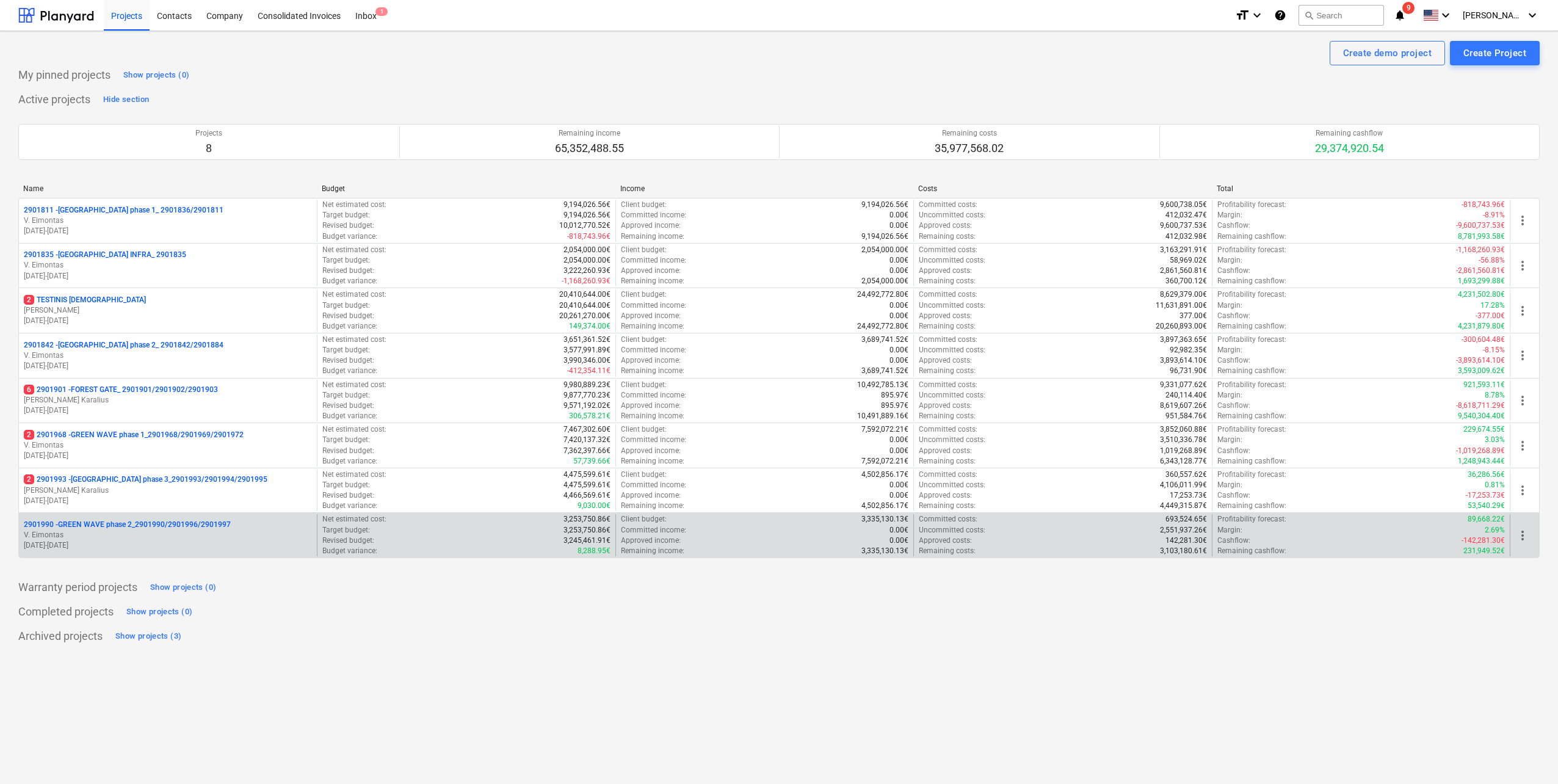
click at [180, 520] on p "2901990 - GREEN WAVE phase 2_2901990/2901996/2901997" at bounding box center [127, 525] width 207 height 10
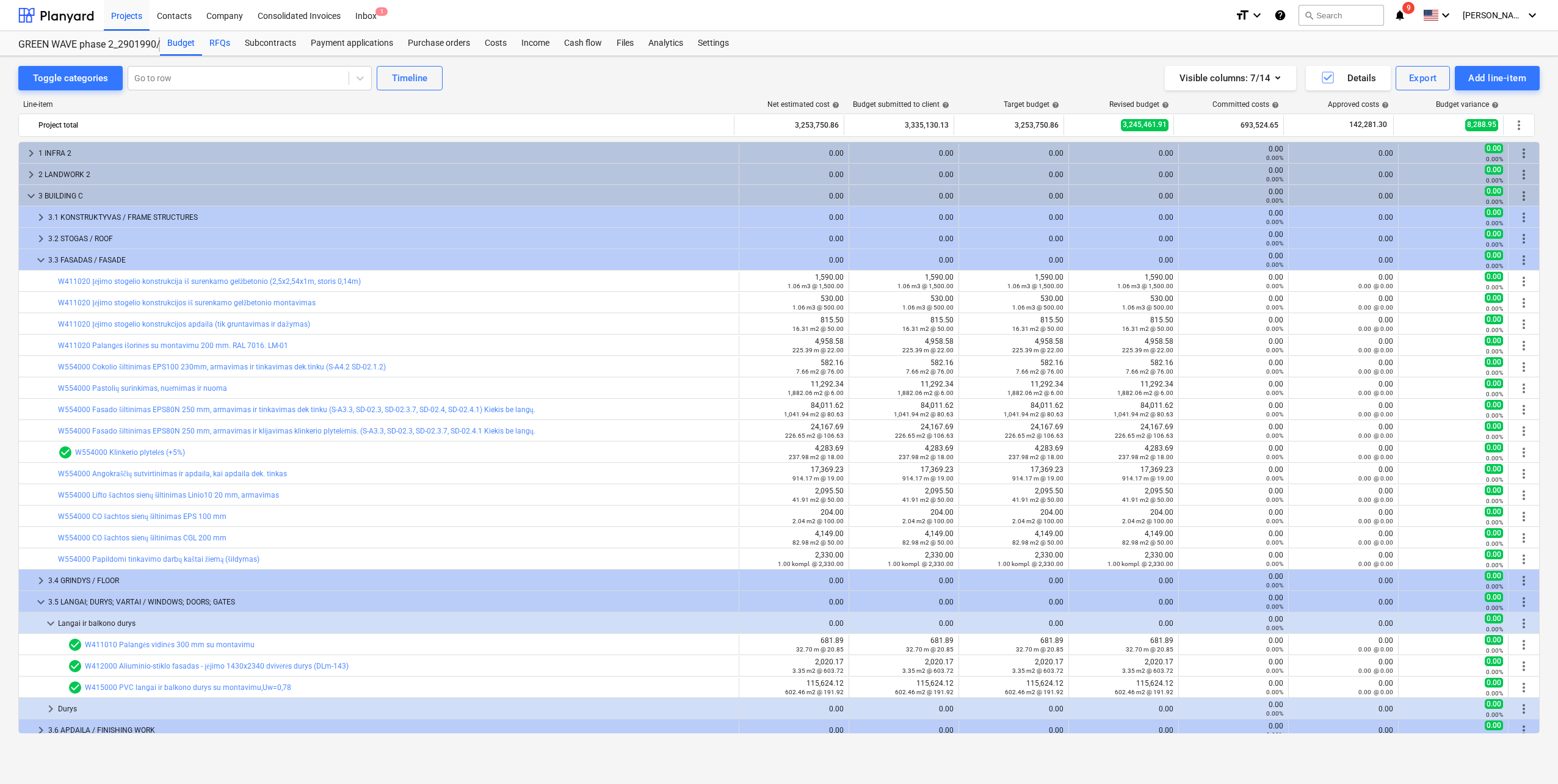
click at [217, 41] on div "RFQs" at bounding box center [220, 44] width 35 height 24
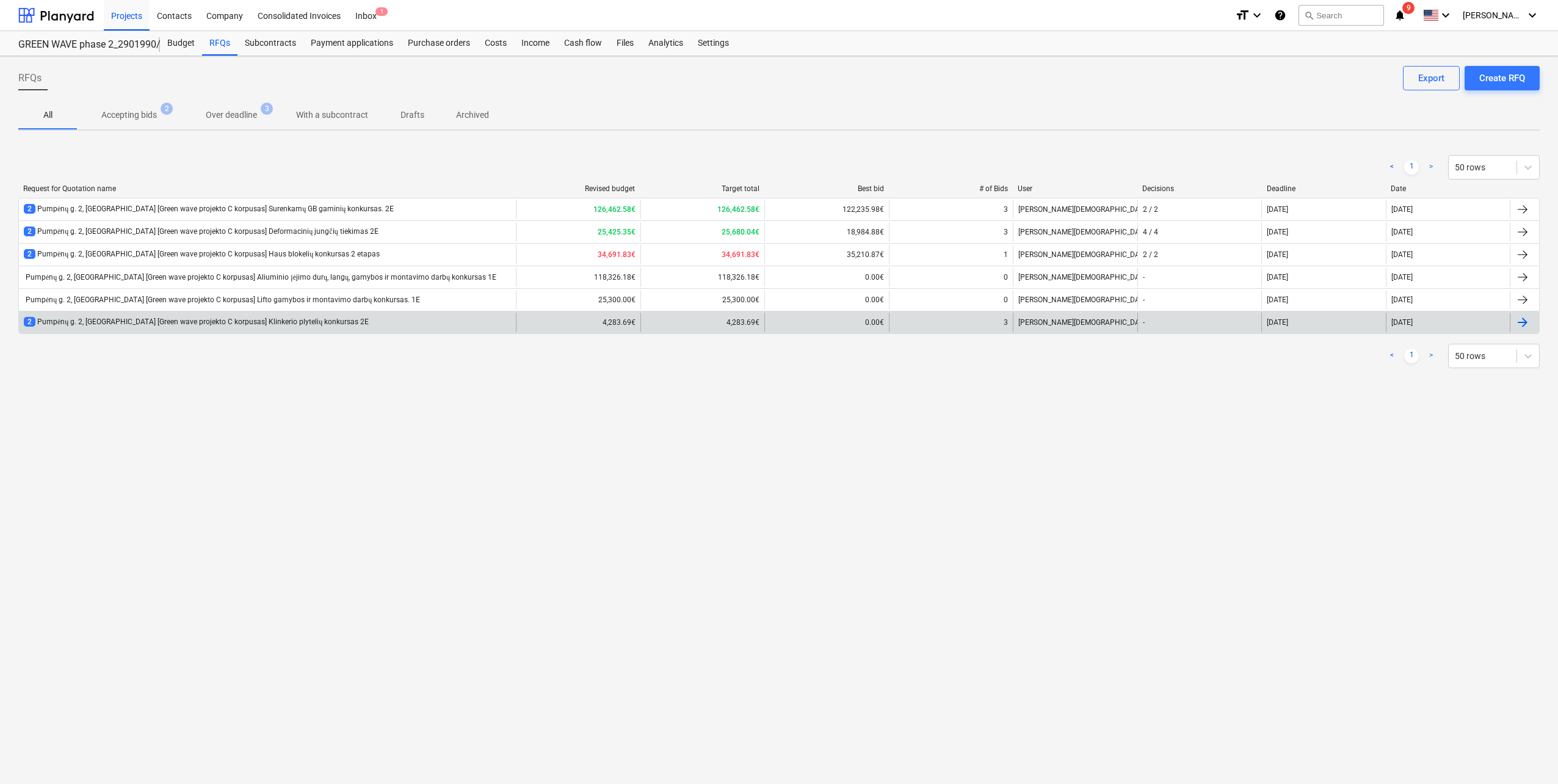
click at [352, 322] on div "2 Pumpėnų g. 2, [GEOGRAPHIC_DATA] [Green wave projekto C korpusas] Klinkerio pl…" at bounding box center [268, 322] width 497 height 19
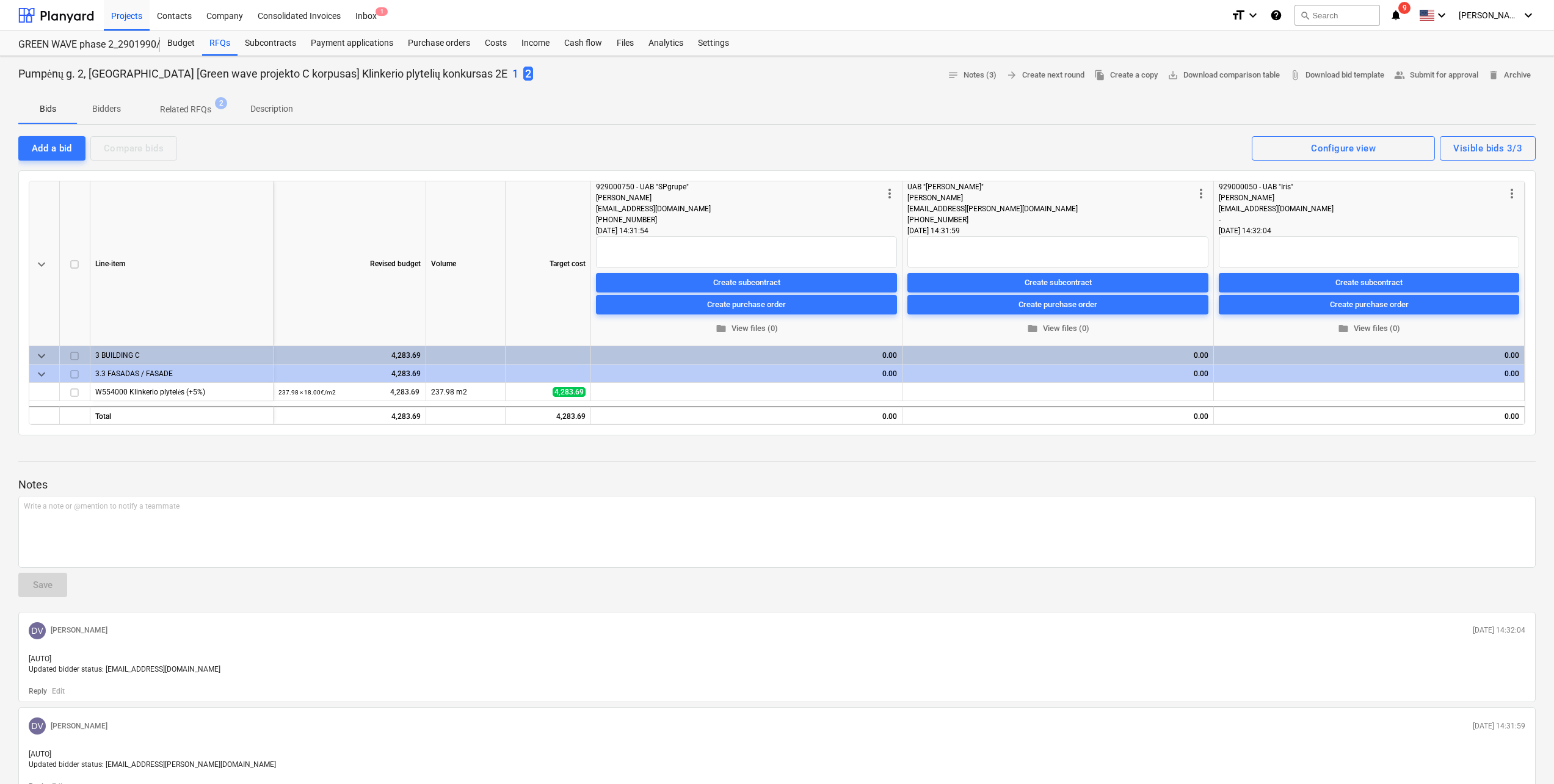
click at [512, 73] on p "1" at bounding box center [515, 74] width 6 height 15
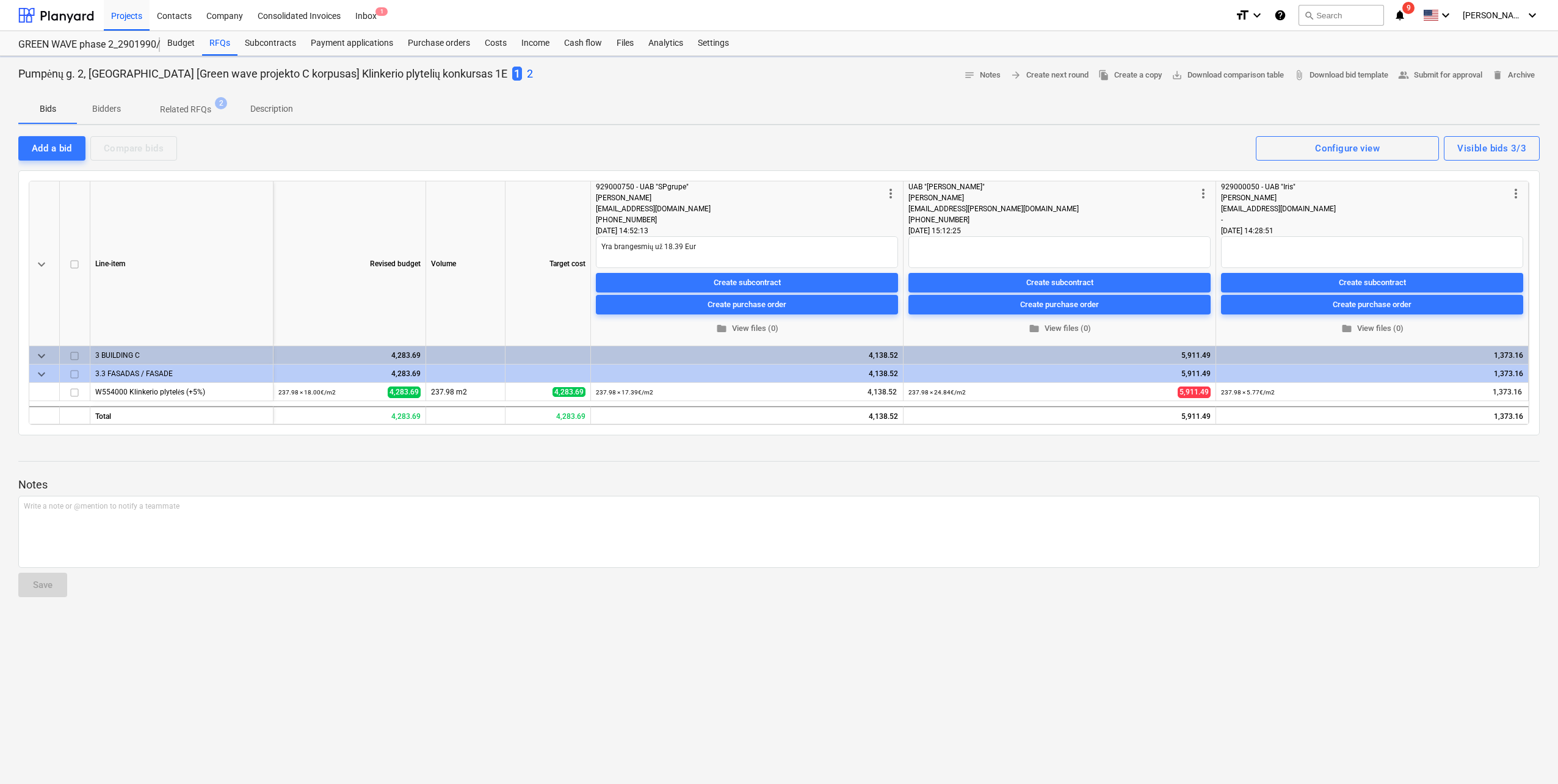
type textarea "x"
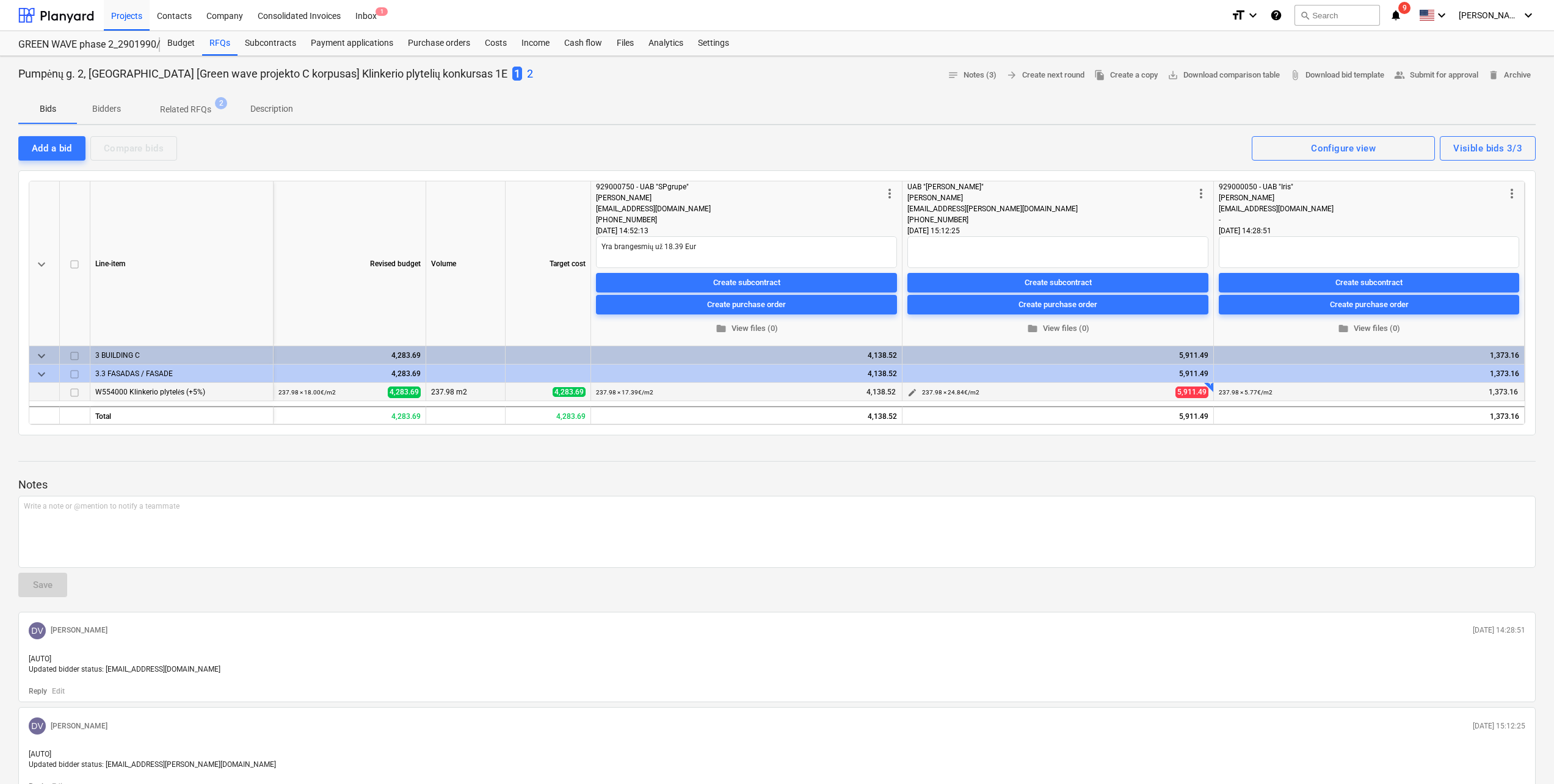
click at [911, 395] on span "edit" at bounding box center [912, 392] width 10 height 10
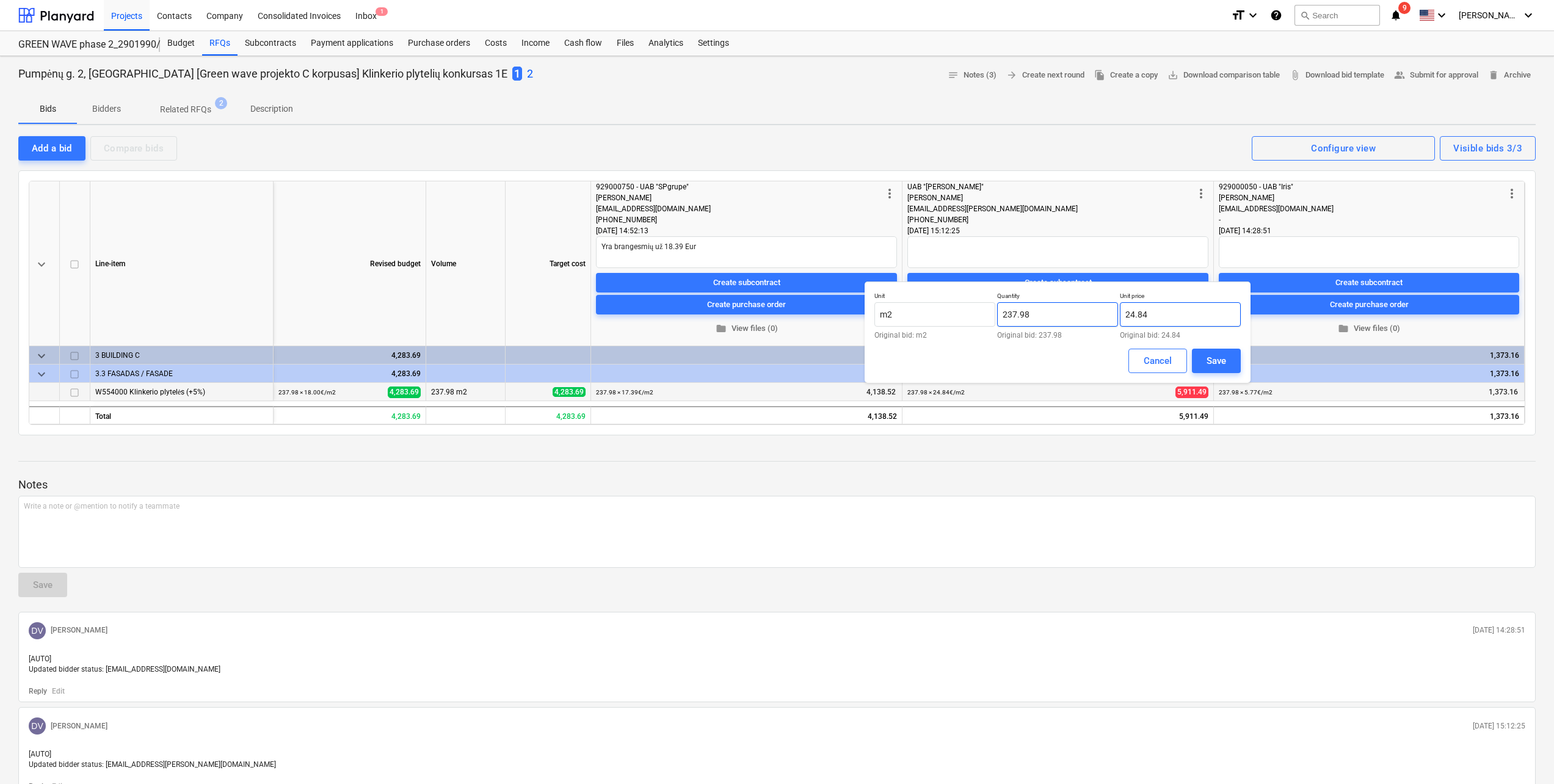
drag, startPoint x: 1160, startPoint y: 312, endPoint x: 1044, endPoint y: 308, distance: 116.1
click at [1044, 308] on div "Unit m2 Original bid: m2 Quantity 237.98 Original bid: 237.98 Unit price 24.84 …" at bounding box center [1058, 315] width 367 height 47
type input "č"
type input "20.00"
click at [1233, 363] on button "Save" at bounding box center [1217, 360] width 49 height 24
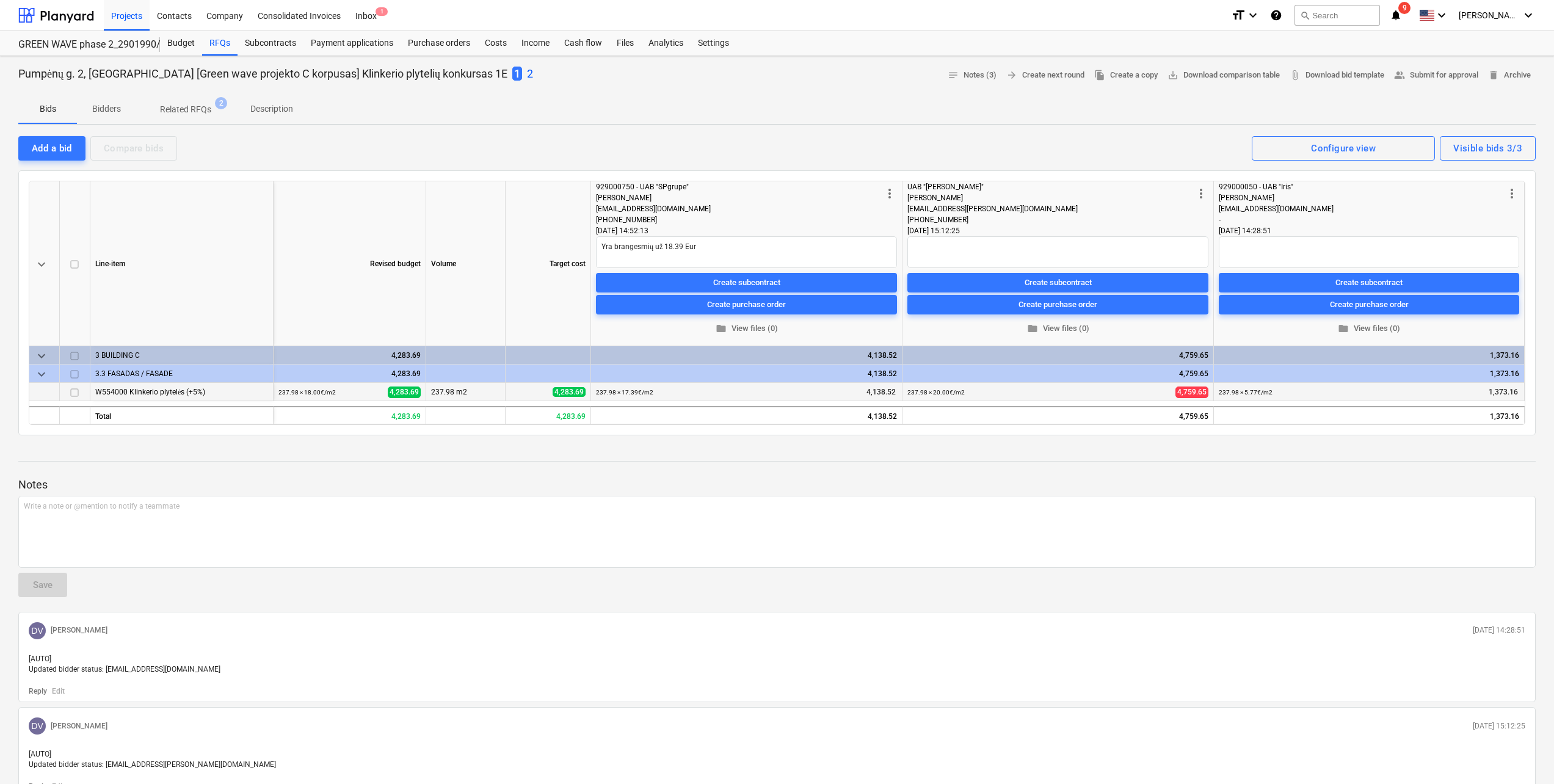
click at [1072, 475] on div at bounding box center [777, 472] width 1517 height 10
click at [76, 21] on div at bounding box center [56, 15] width 75 height 31
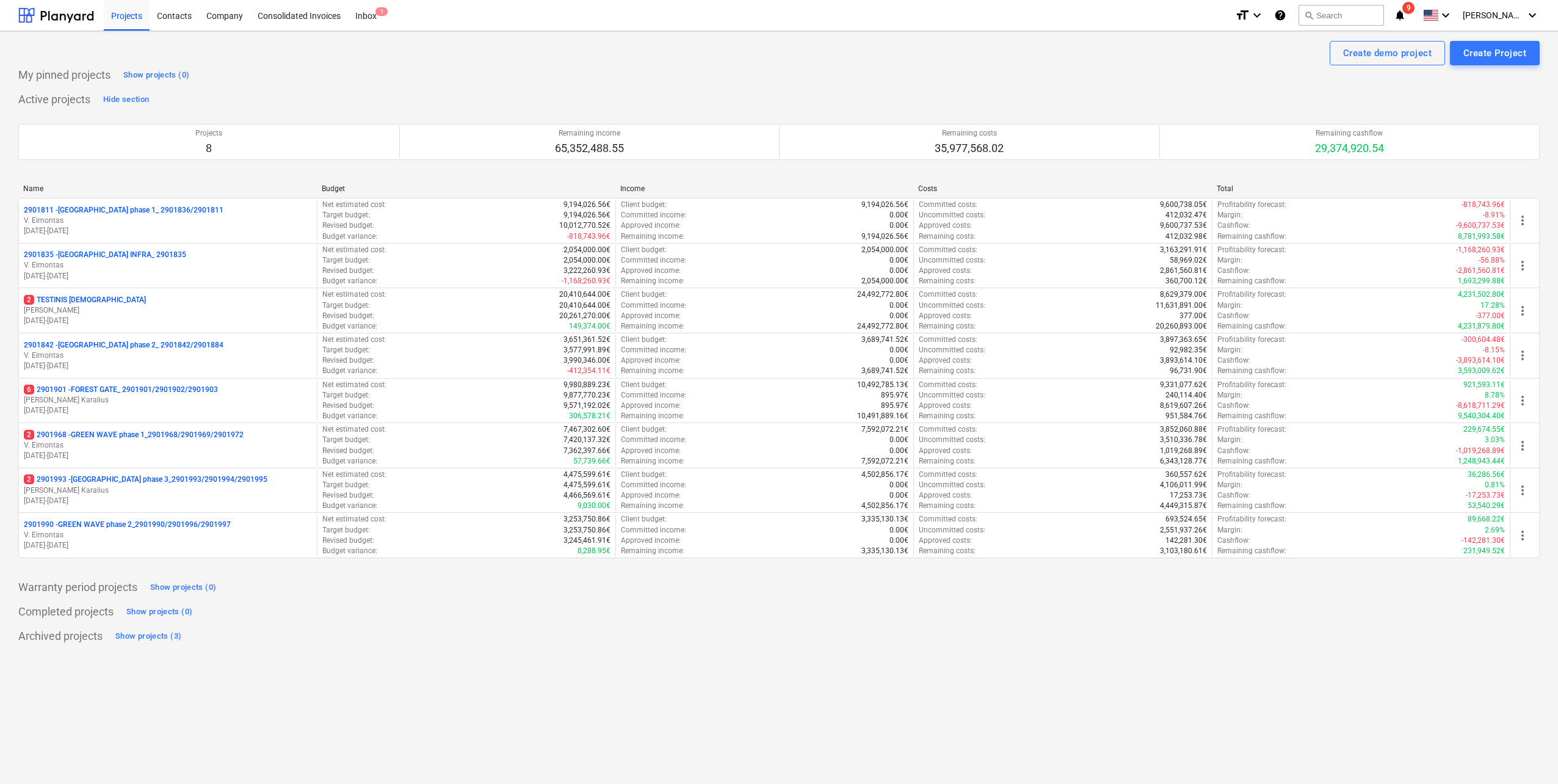
drag, startPoint x: 465, startPoint y: 687, endPoint x: 430, endPoint y: 752, distance: 73.8
click at [465, 687] on div "Create demo project Create Project My pinned projects Show projects (0) Active …" at bounding box center [779, 408] width 1558 height 752
drag, startPoint x: 381, startPoint y: 661, endPoint x: 332, endPoint y: 711, distance: 70.0
click at [381, 661] on div "Create demo project Create Project My pinned projects Show projects (0) Active …" at bounding box center [779, 408] width 1558 height 752
click at [80, 16] on div at bounding box center [56, 15] width 75 height 31
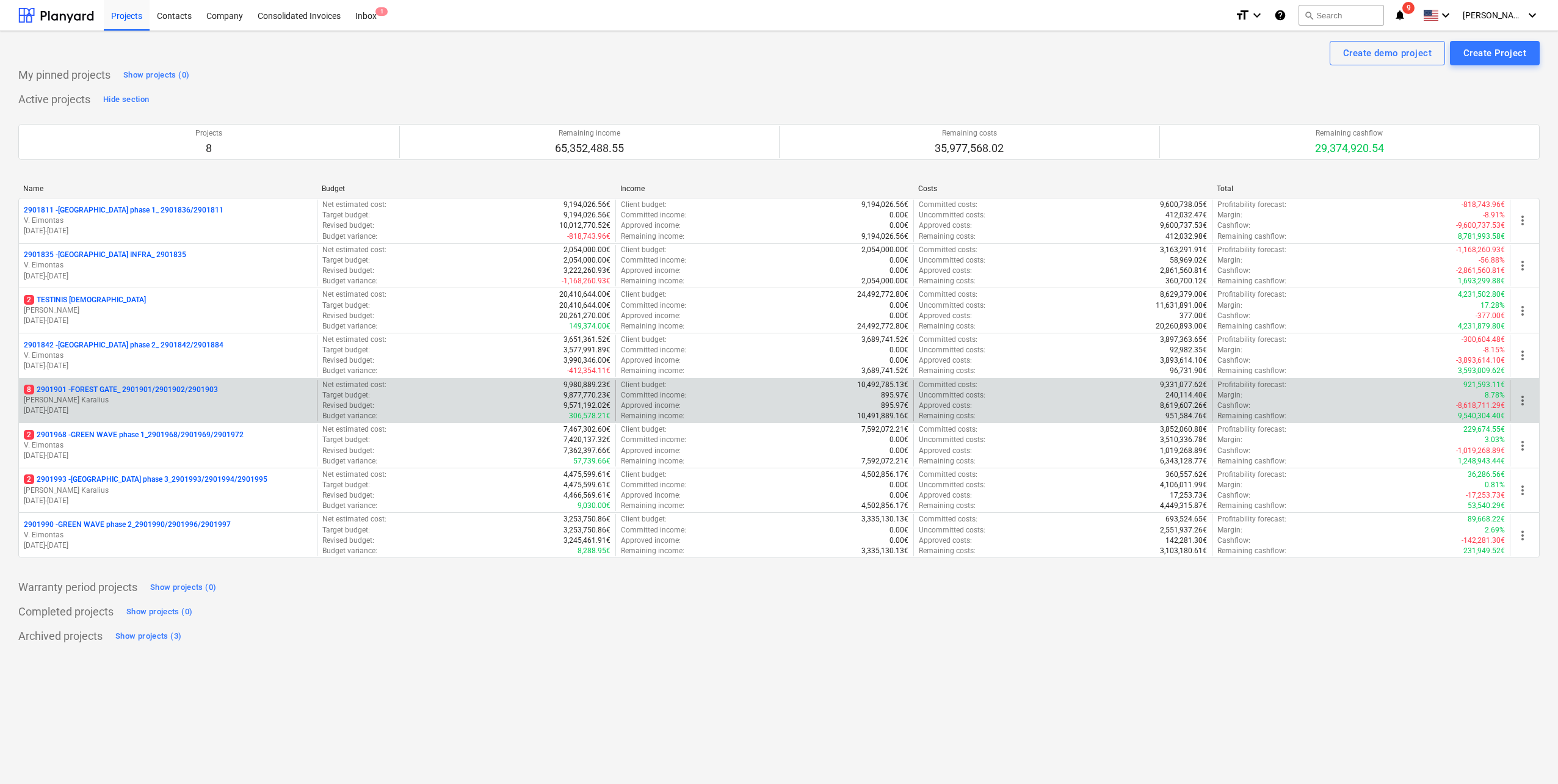
click at [200, 421] on div "8 2901901 - FOREST GATE_ 2901901/2901902/2901903 J. Karalius [DATE] - [DATE]" at bounding box center [168, 401] width 298 height 42
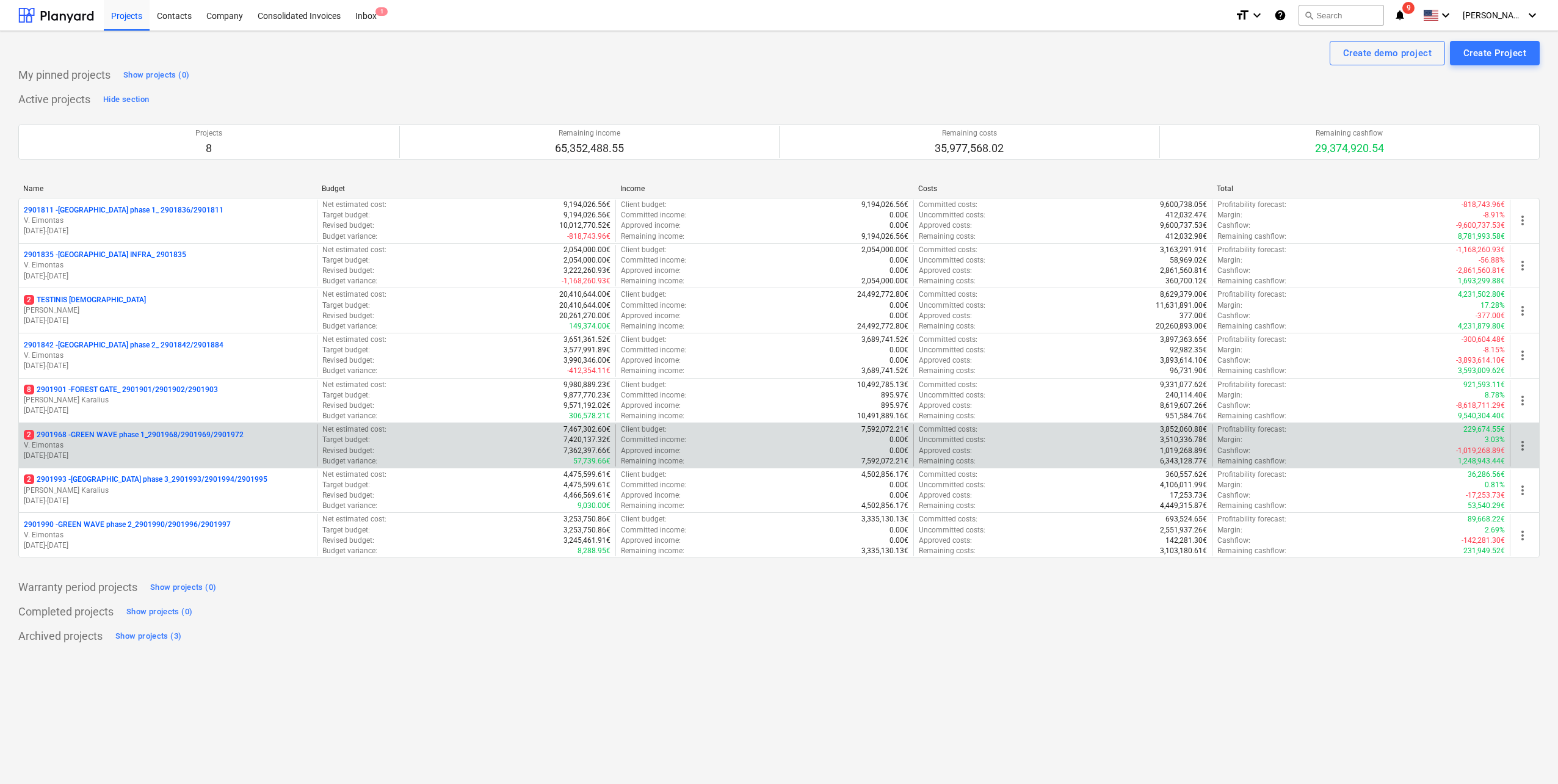
click at [198, 439] on p "2 2901968 - GREEN WAVE phase 1_2901968/2901969/2901972" at bounding box center [133, 435] width 220 height 10
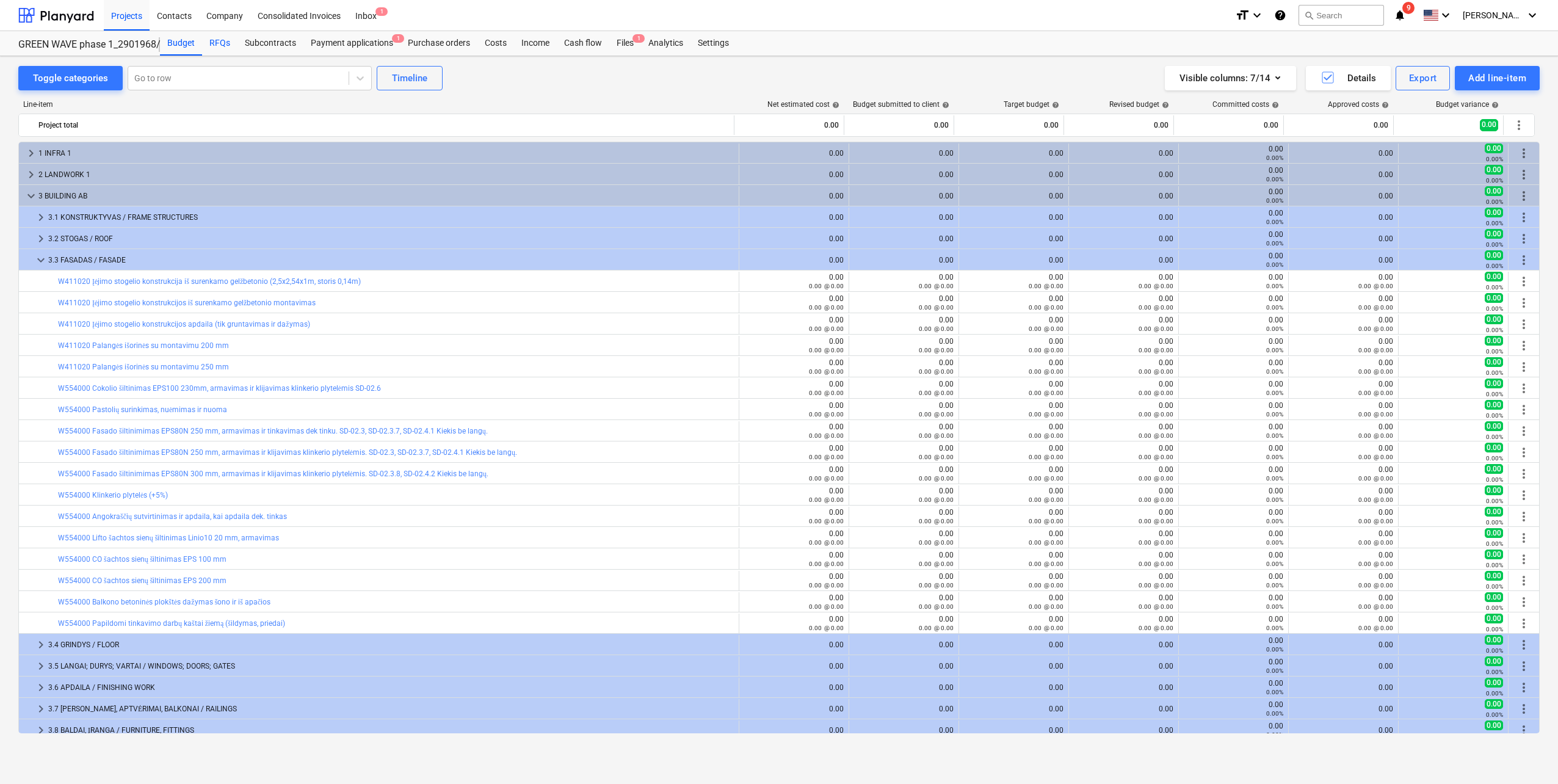
click at [217, 41] on div "RFQs" at bounding box center [220, 44] width 35 height 24
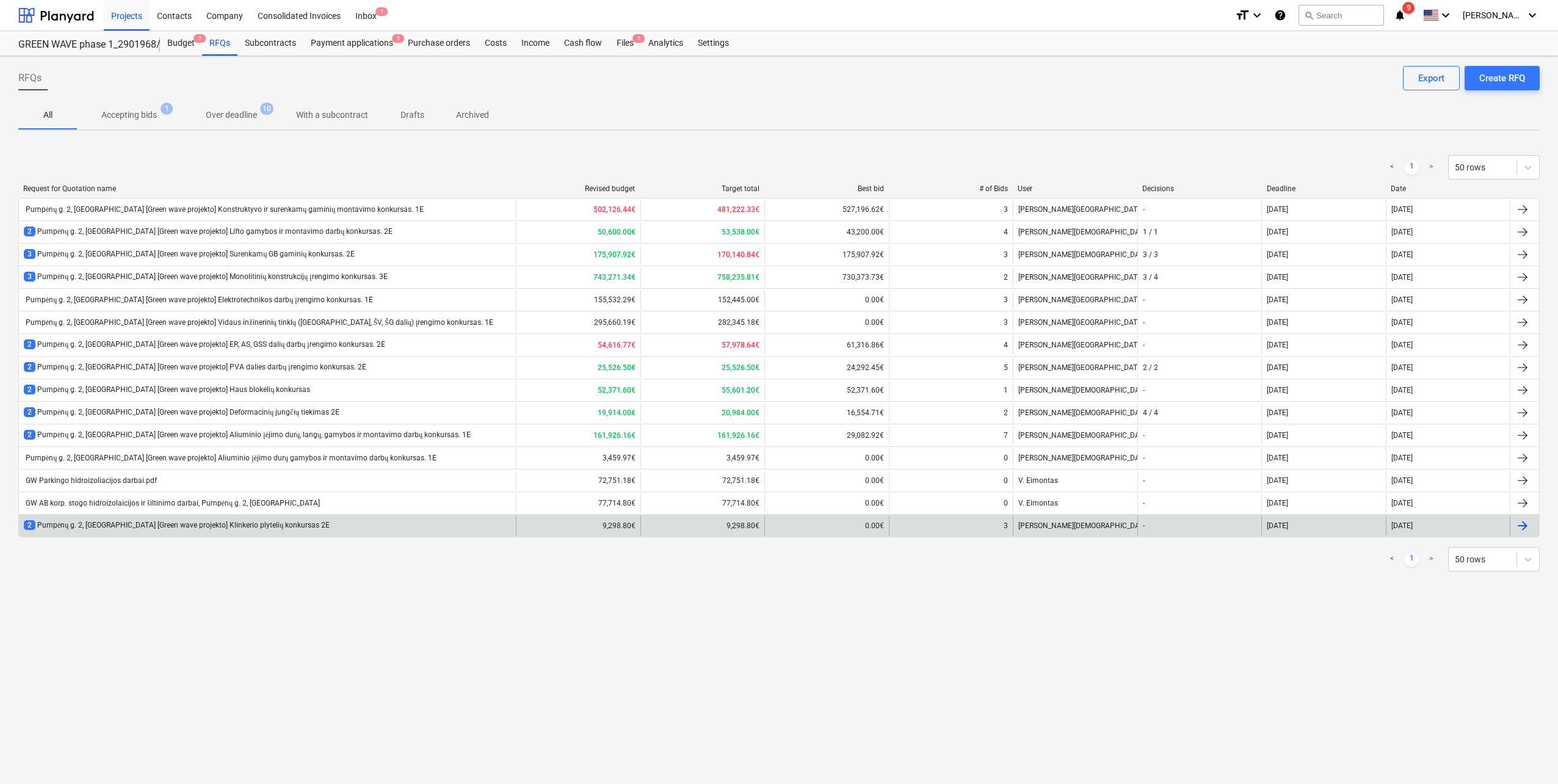
click at [247, 528] on div "2 Pumpėnų g. 2, [GEOGRAPHIC_DATA] [Green wave projekto] Klinkerio plytelių konk…" at bounding box center [176, 525] width 305 height 10
type textarea "x"
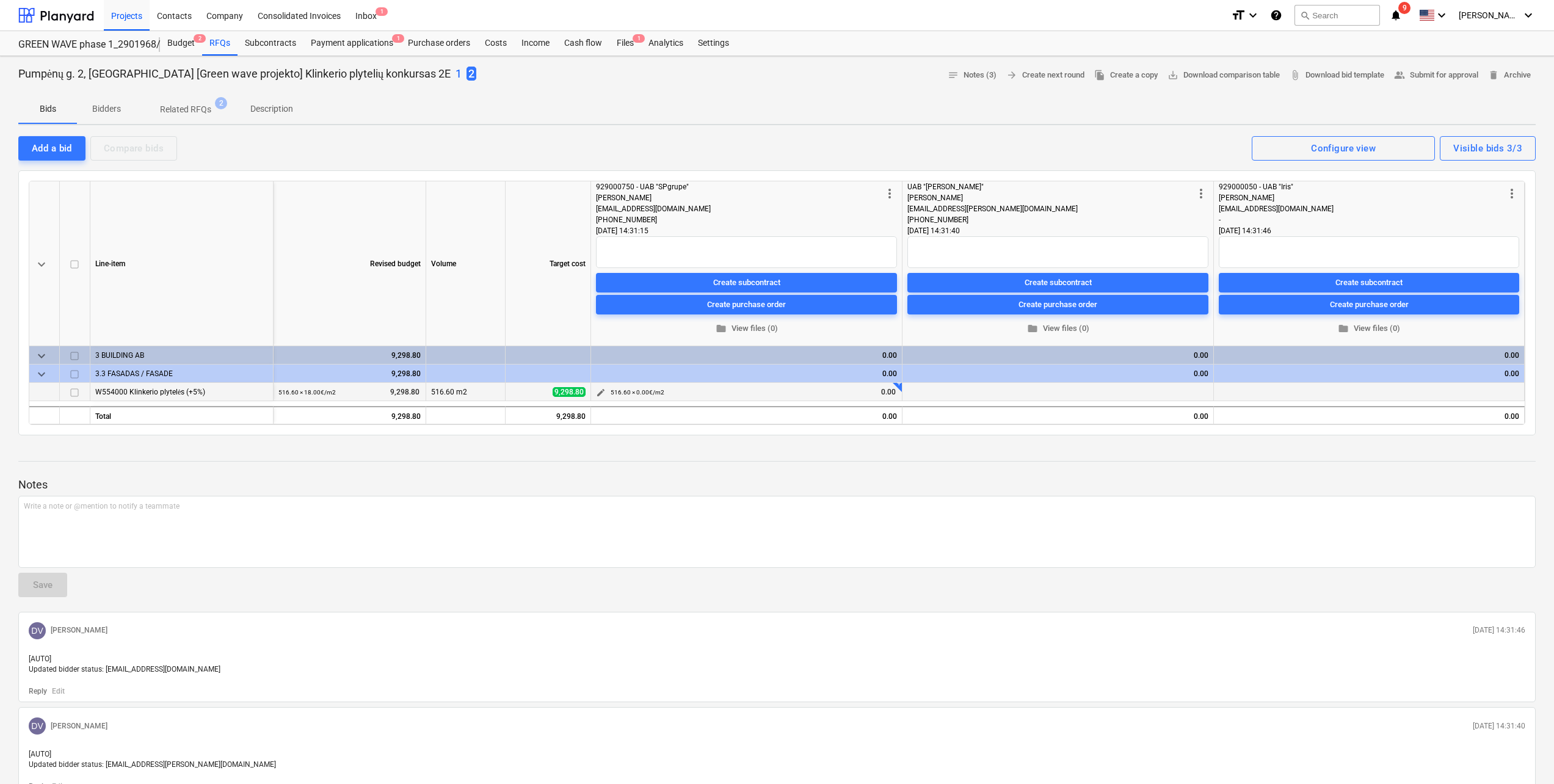
click at [601, 391] on span "edit" at bounding box center [601, 392] width 10 height 10
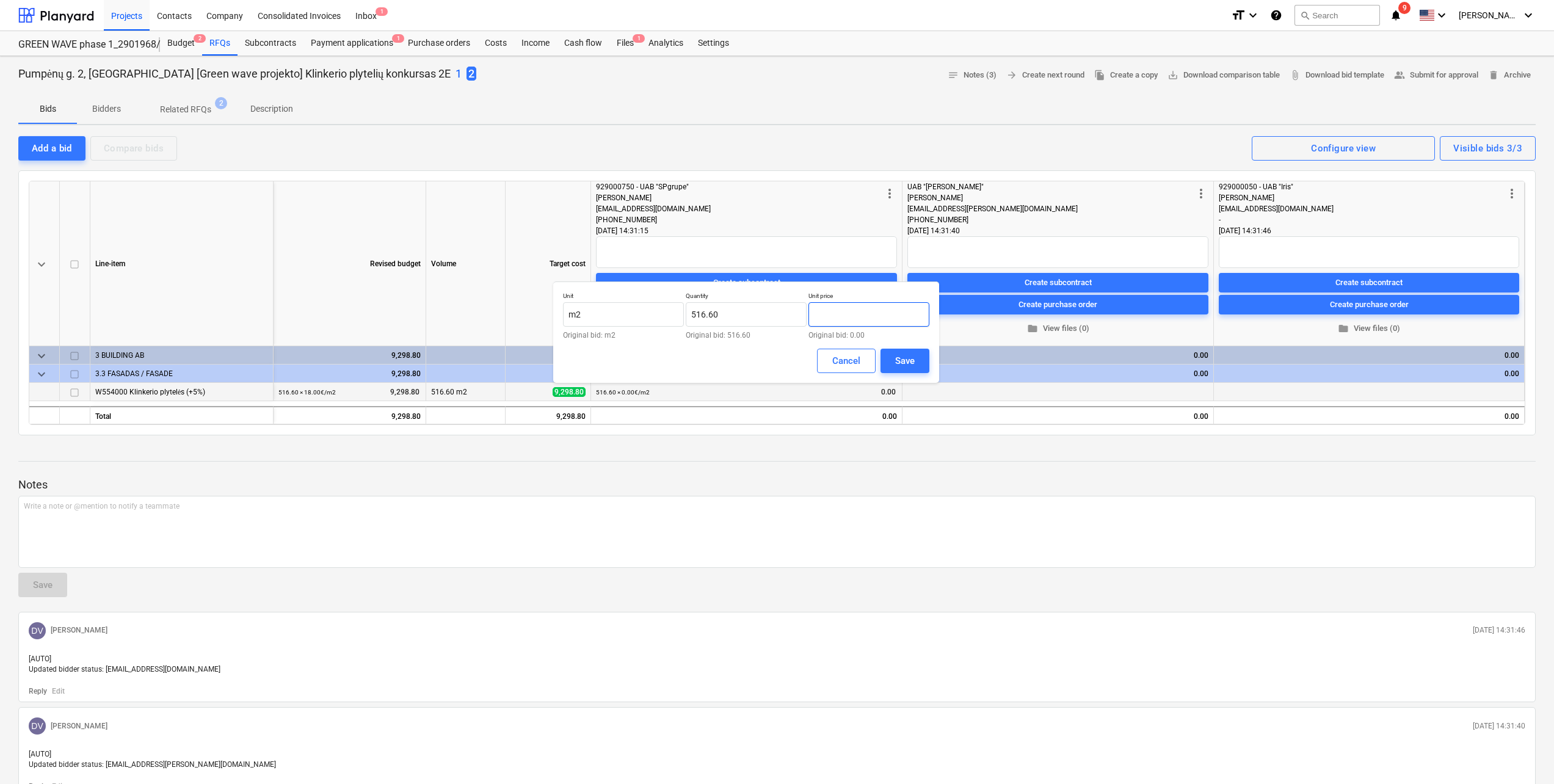
click at [863, 322] on input "text" at bounding box center [869, 314] width 121 height 24
type input "ą"
type input "15.90"
click at [904, 365] on div "Save" at bounding box center [905, 360] width 19 height 16
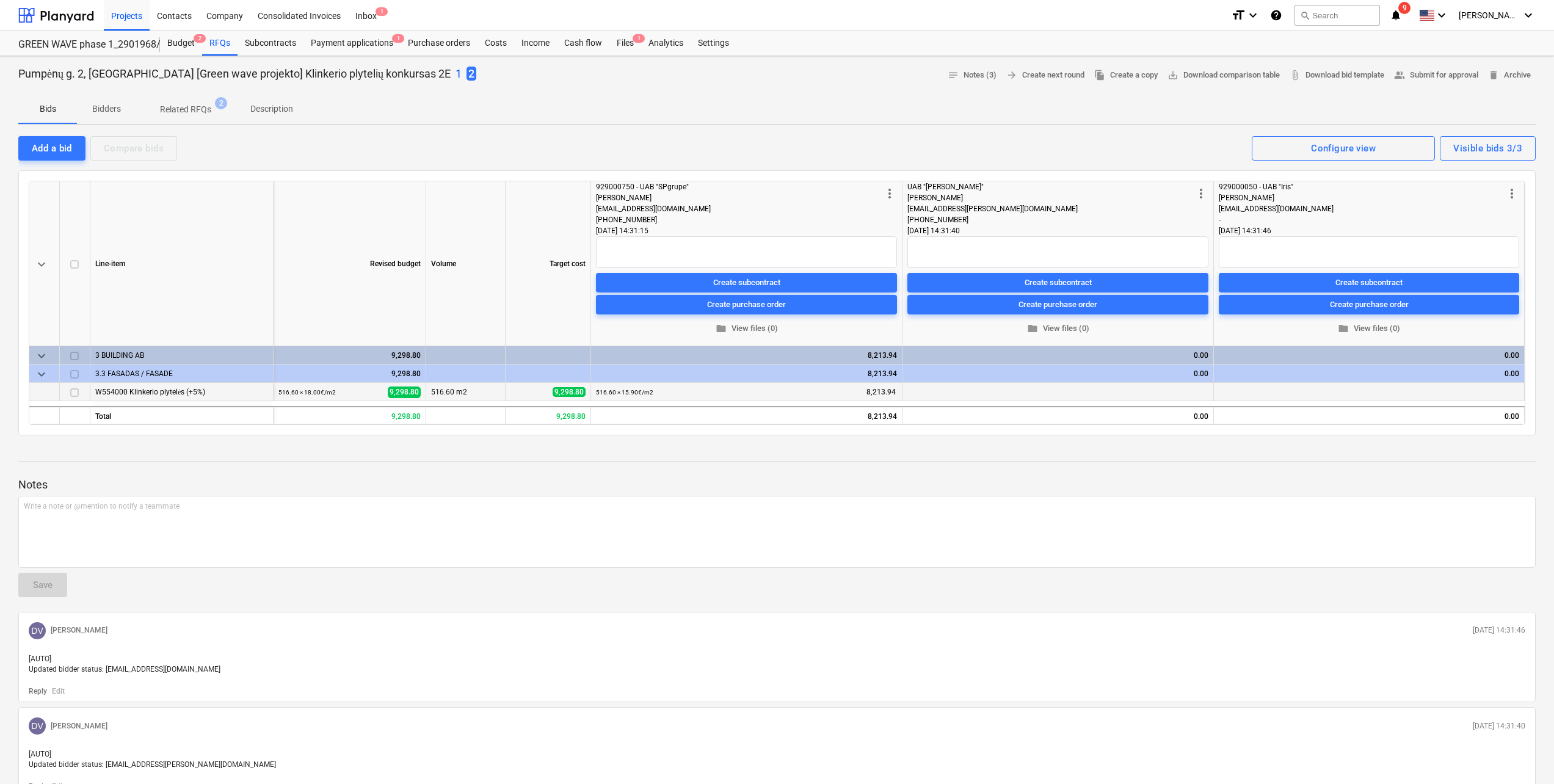
click at [455, 75] on p "1" at bounding box center [458, 74] width 6 height 15
drag, startPoint x: 706, startPoint y: 246, endPoint x: 589, endPoint y: 245, distance: 117.0
click at [0, 0] on div "keyboard_arrow_down Line-item Revised budget Volume Target cost more_vert 92900…" at bounding box center [0, 0] width 0 height 0
click at [470, 70] on p "2" at bounding box center [473, 74] width 6 height 15
click at [707, 256] on textarea at bounding box center [747, 252] width 301 height 32
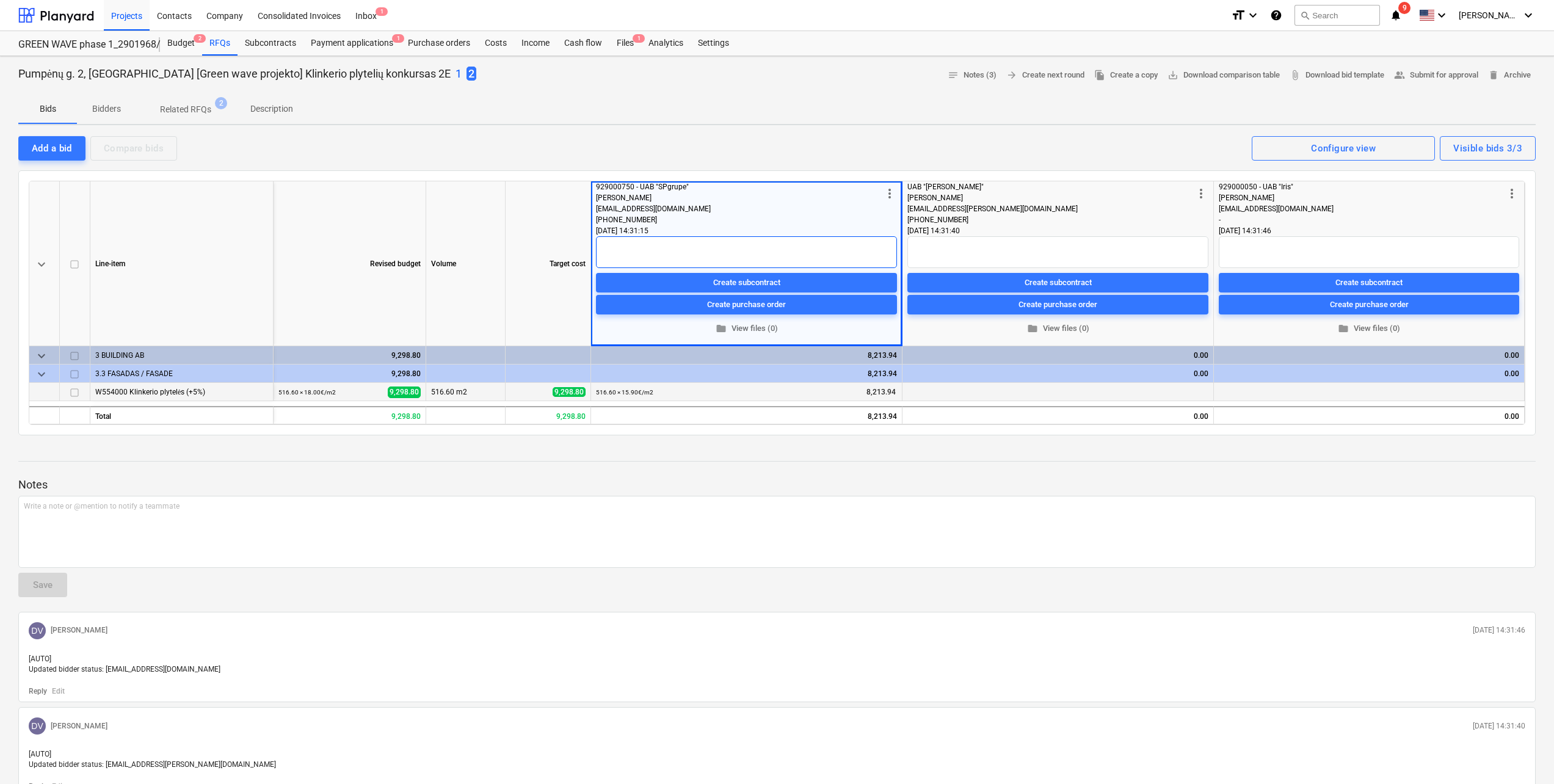
paste textarea "Yra brangesmių už 18.39 Eur"
type textarea "x"
type textarea "Yra brangesmių už 18.39 Eur"
click at [712, 494] on div at bounding box center [777, 494] width 1517 height 4
drag, startPoint x: 68, startPoint y: 19, endPoint x: 72, endPoint y: 27, distance: 8.9
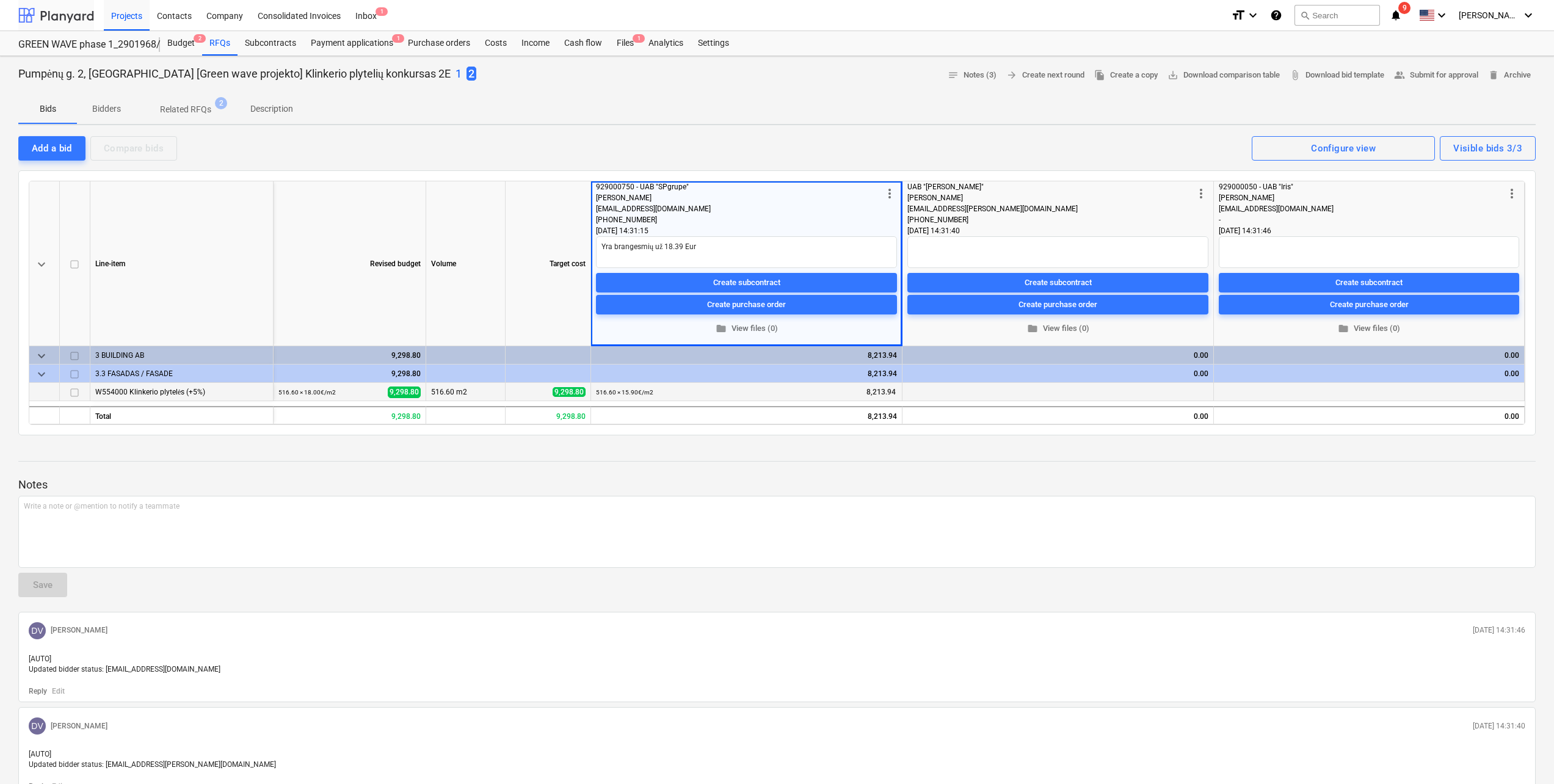
click at [68, 19] on div at bounding box center [56, 15] width 75 height 31
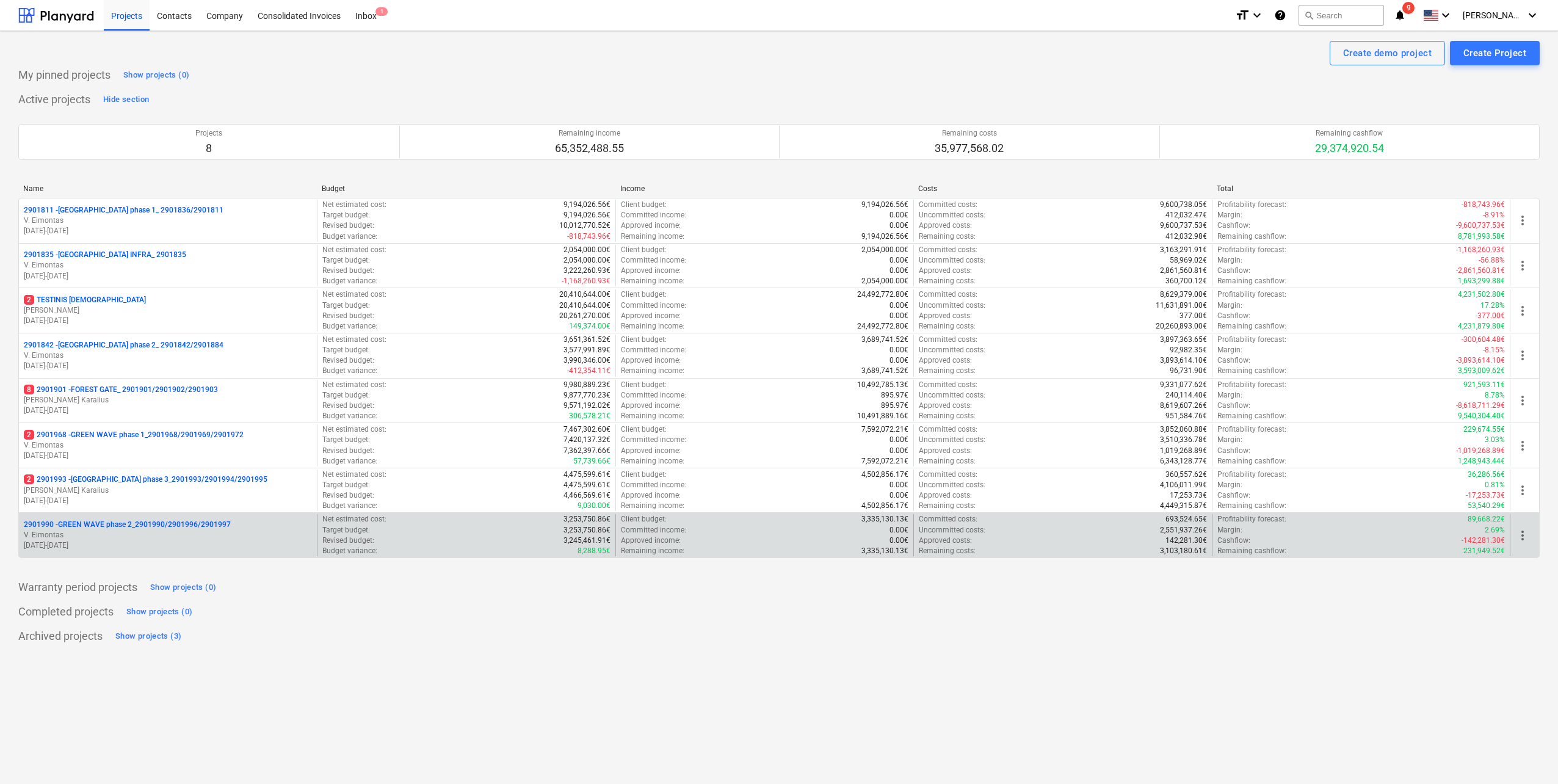
click at [199, 544] on p "[DATE] - [DATE]" at bounding box center [167, 545] width 288 height 10
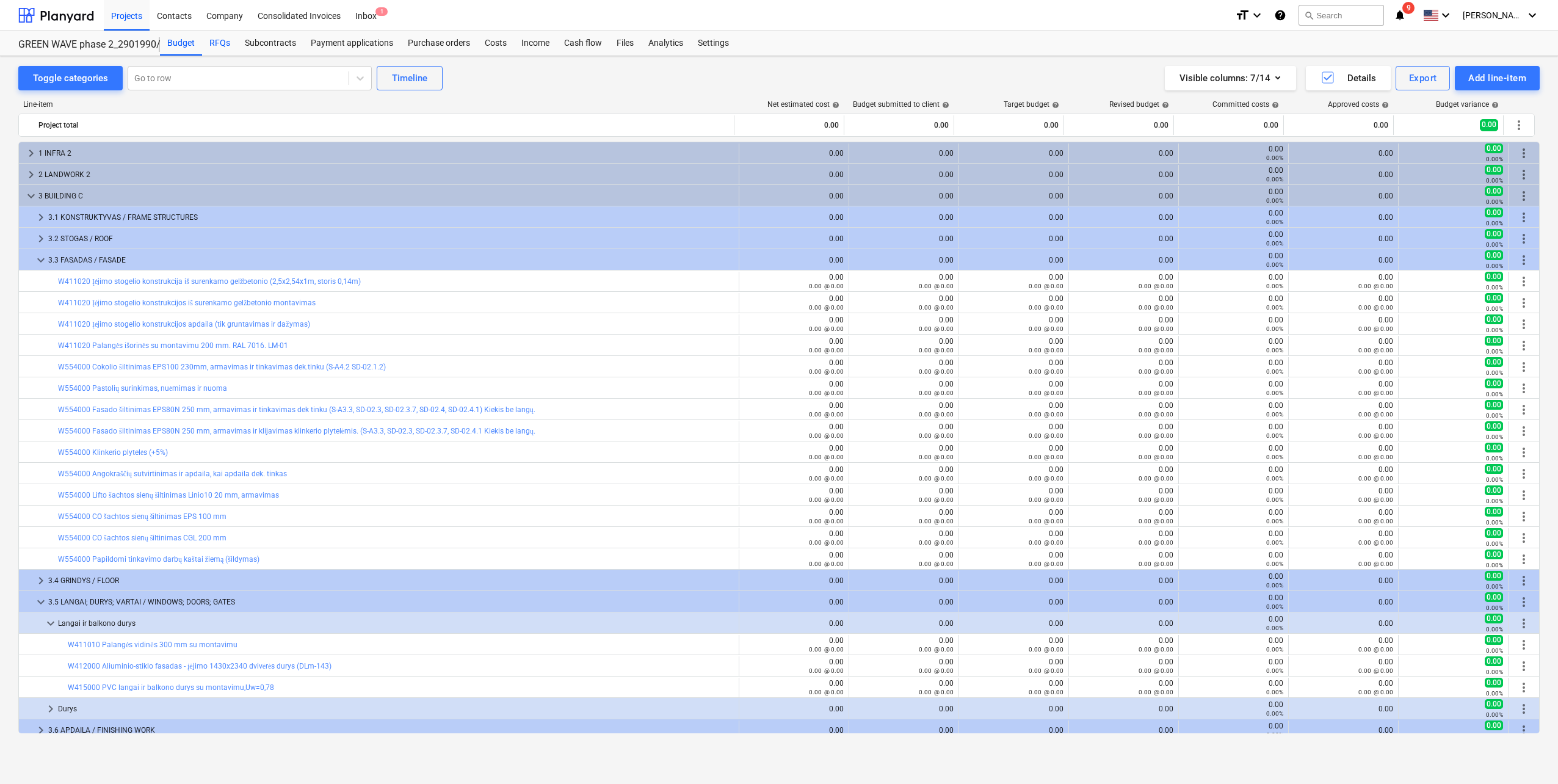
click at [227, 45] on div "RFQs" at bounding box center [220, 44] width 35 height 24
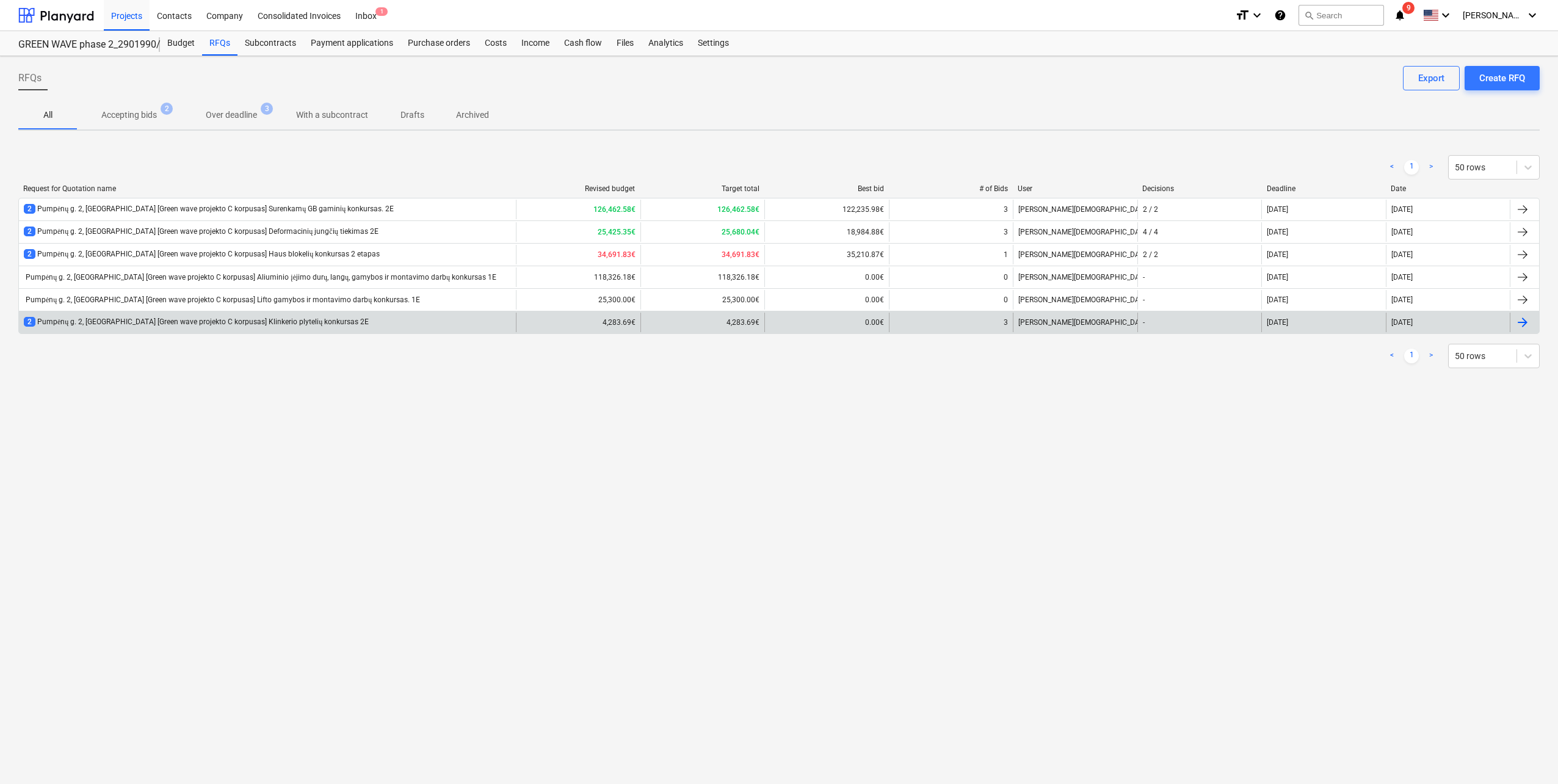
click at [305, 327] on div "2 Pumpėnų g. 2, [GEOGRAPHIC_DATA] [Green wave projekto C korpusas] Klinkerio pl…" at bounding box center [196, 322] width 345 height 10
type textarea "x"
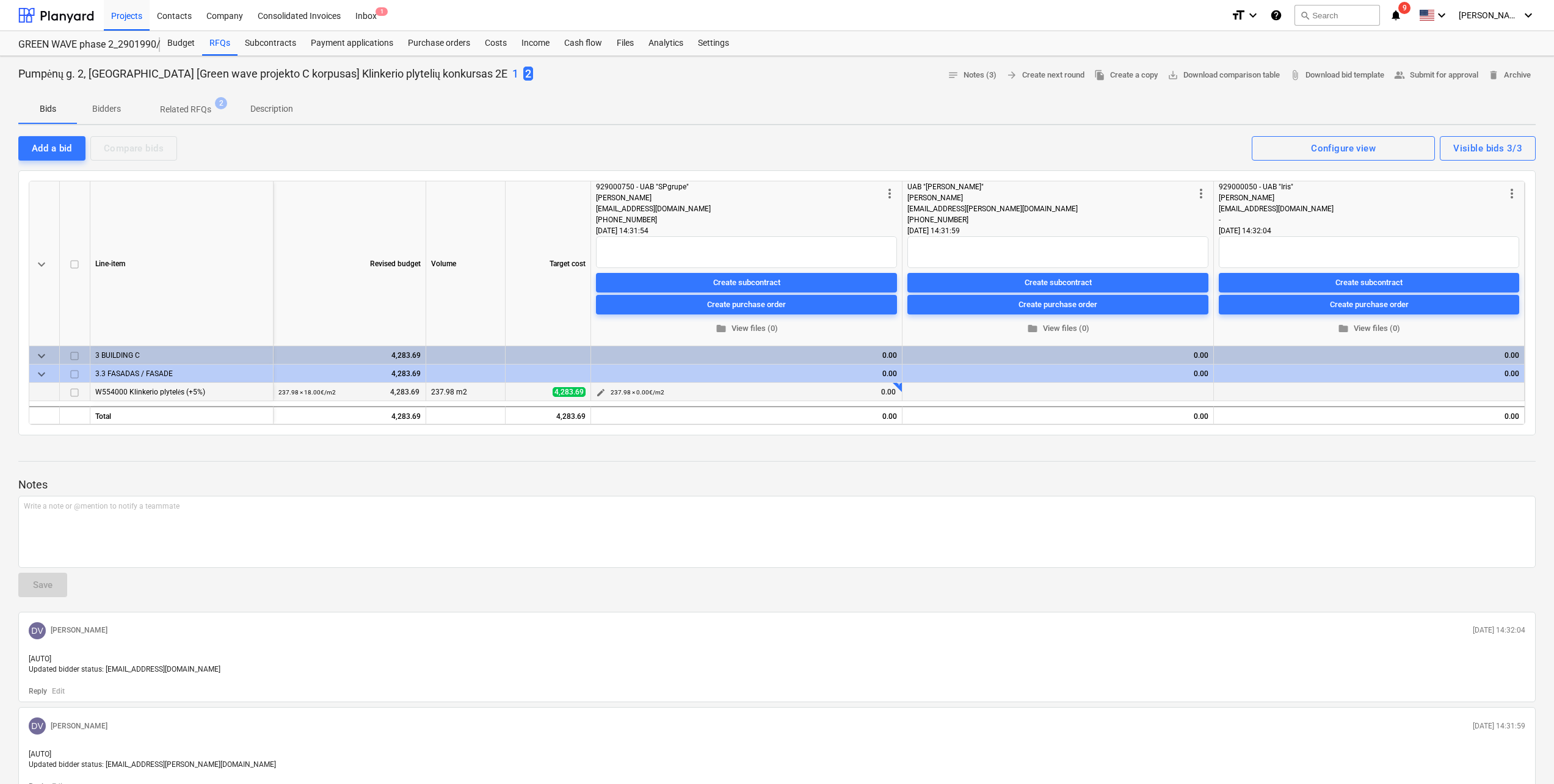
click at [605, 391] on span "edit" at bounding box center [601, 392] width 10 height 10
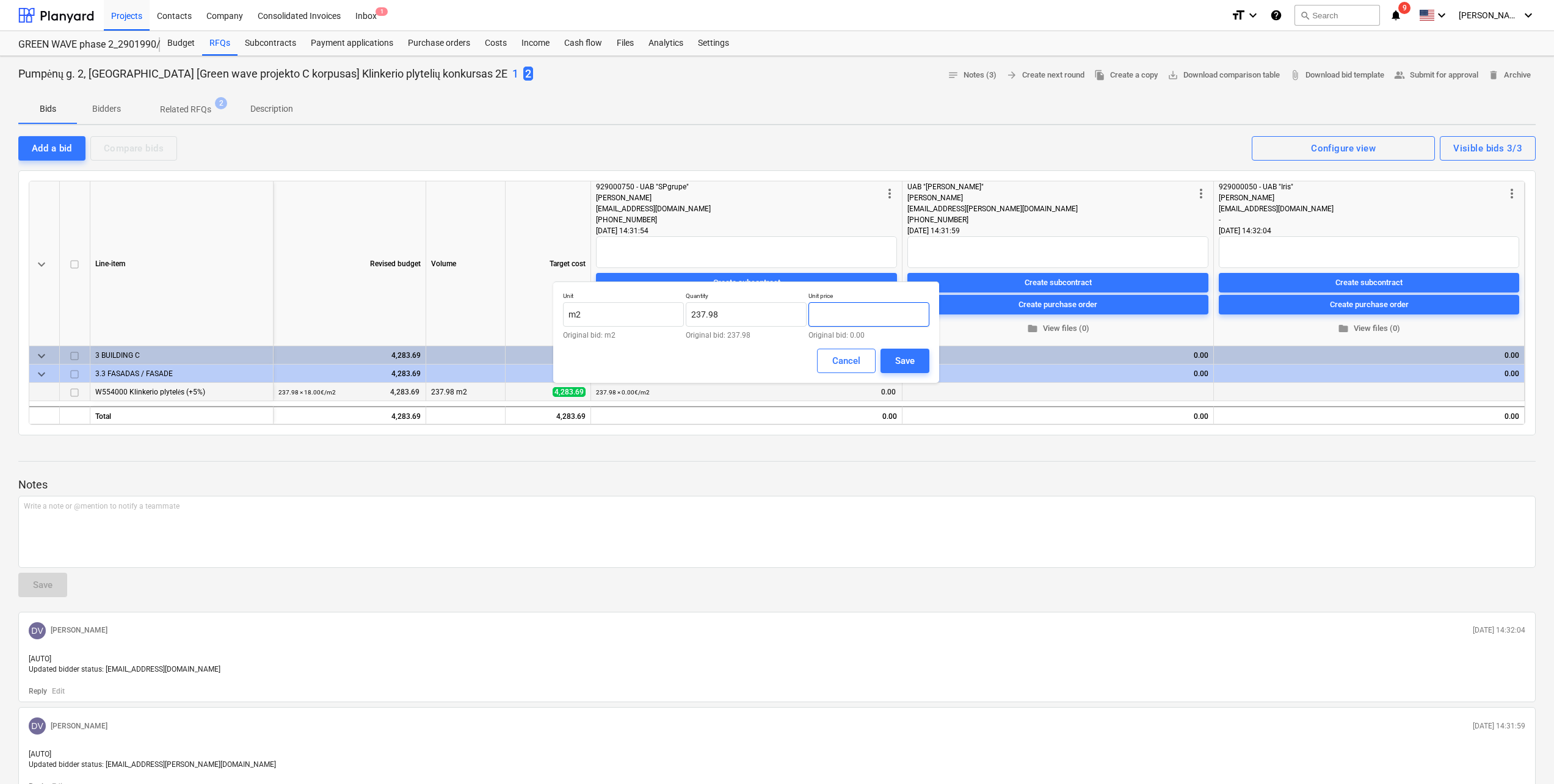
click at [843, 314] on input "text" at bounding box center [869, 314] width 121 height 24
type input "15.90"
click at [911, 363] on div "Save" at bounding box center [905, 360] width 19 height 16
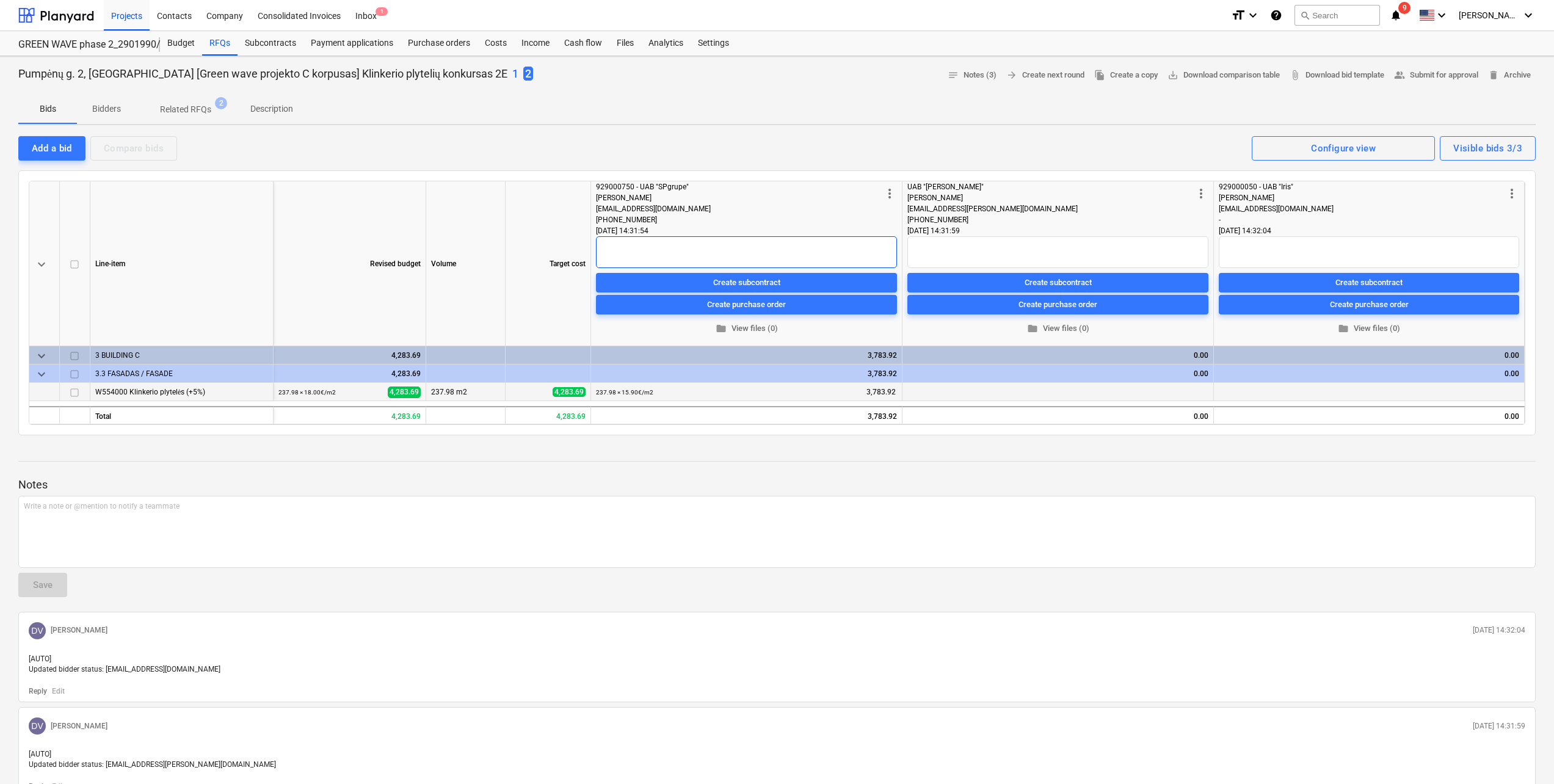
click at [719, 235] on div "[DATE] 14:31:54" at bounding box center [747, 230] width 301 height 11
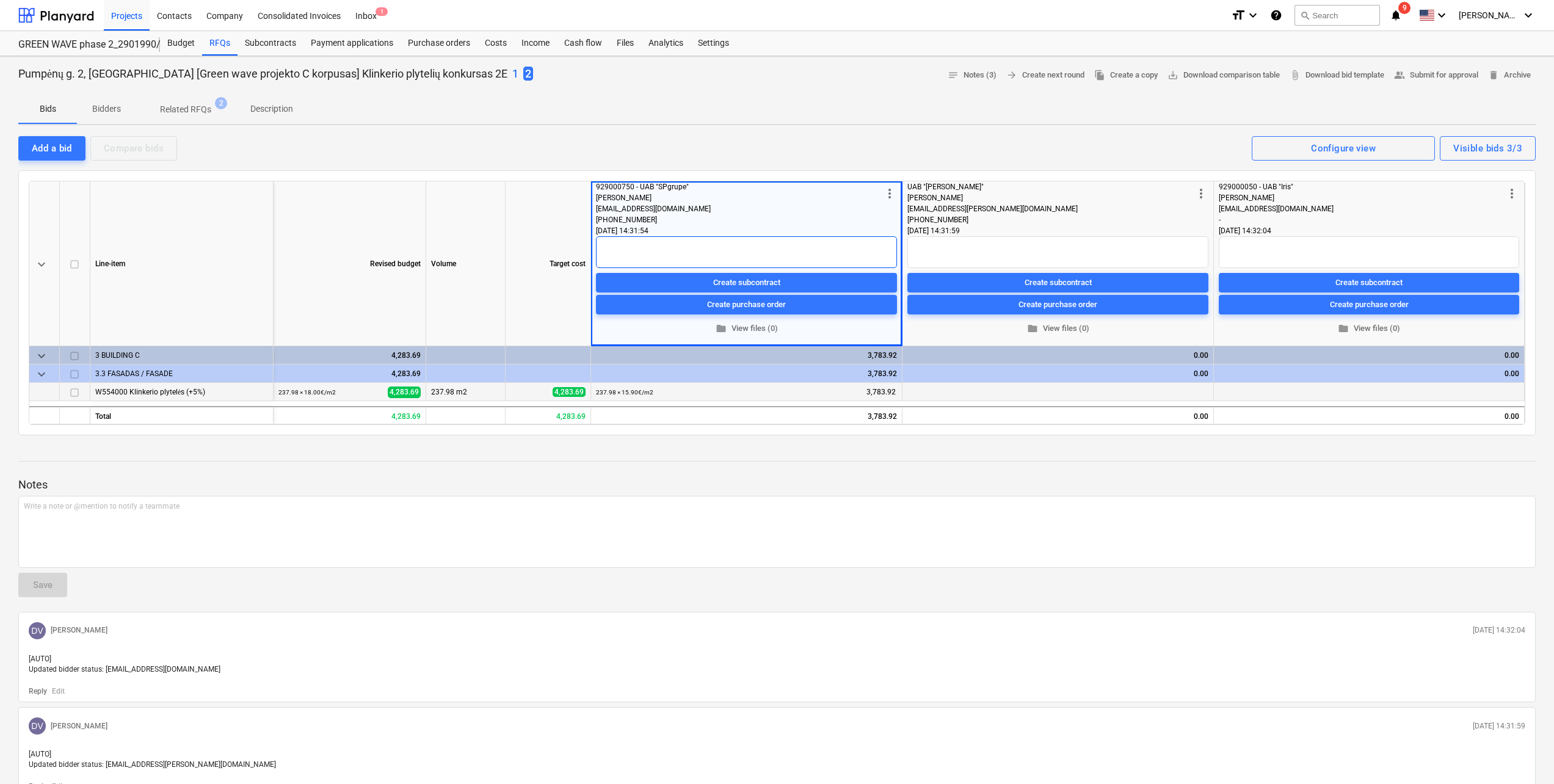
click at [708, 251] on textarea at bounding box center [747, 252] width 301 height 32
paste textarea "Yra brangesmių už 18.39 Eur"
type textarea "x"
type textarea "Yra brangesmių už 18.39 Eur"
click at [694, 472] on div at bounding box center [777, 472] width 1517 height 10
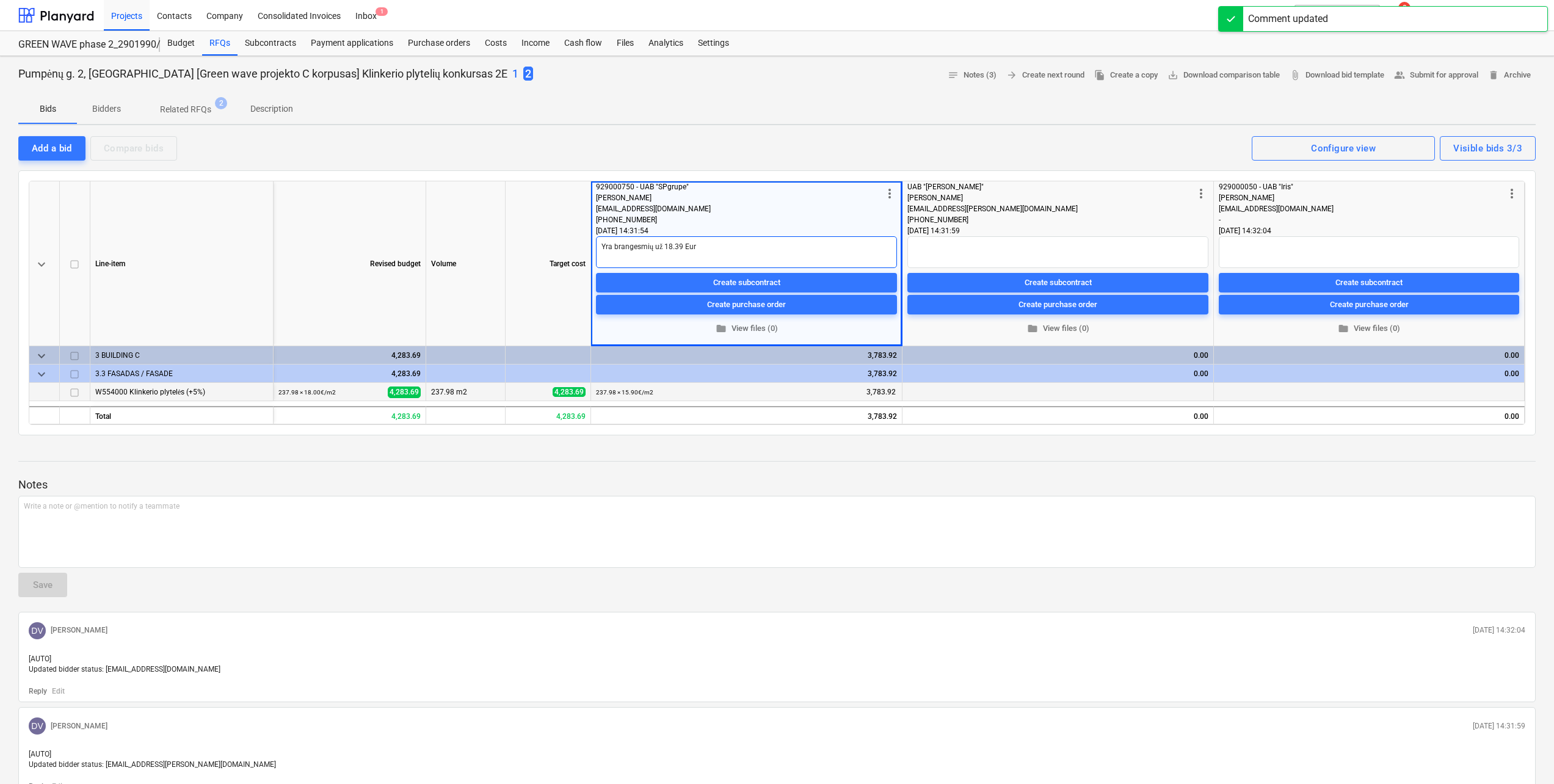
click at [647, 249] on textarea "Yra brangesmių už 18.39 Eur" at bounding box center [747, 252] width 301 height 32
type textarea "x"
type textarea "Yra brangesių už 18.39 Eur"
type textarea "x"
type textarea "Yra brangesnių už 18.39 Eur"
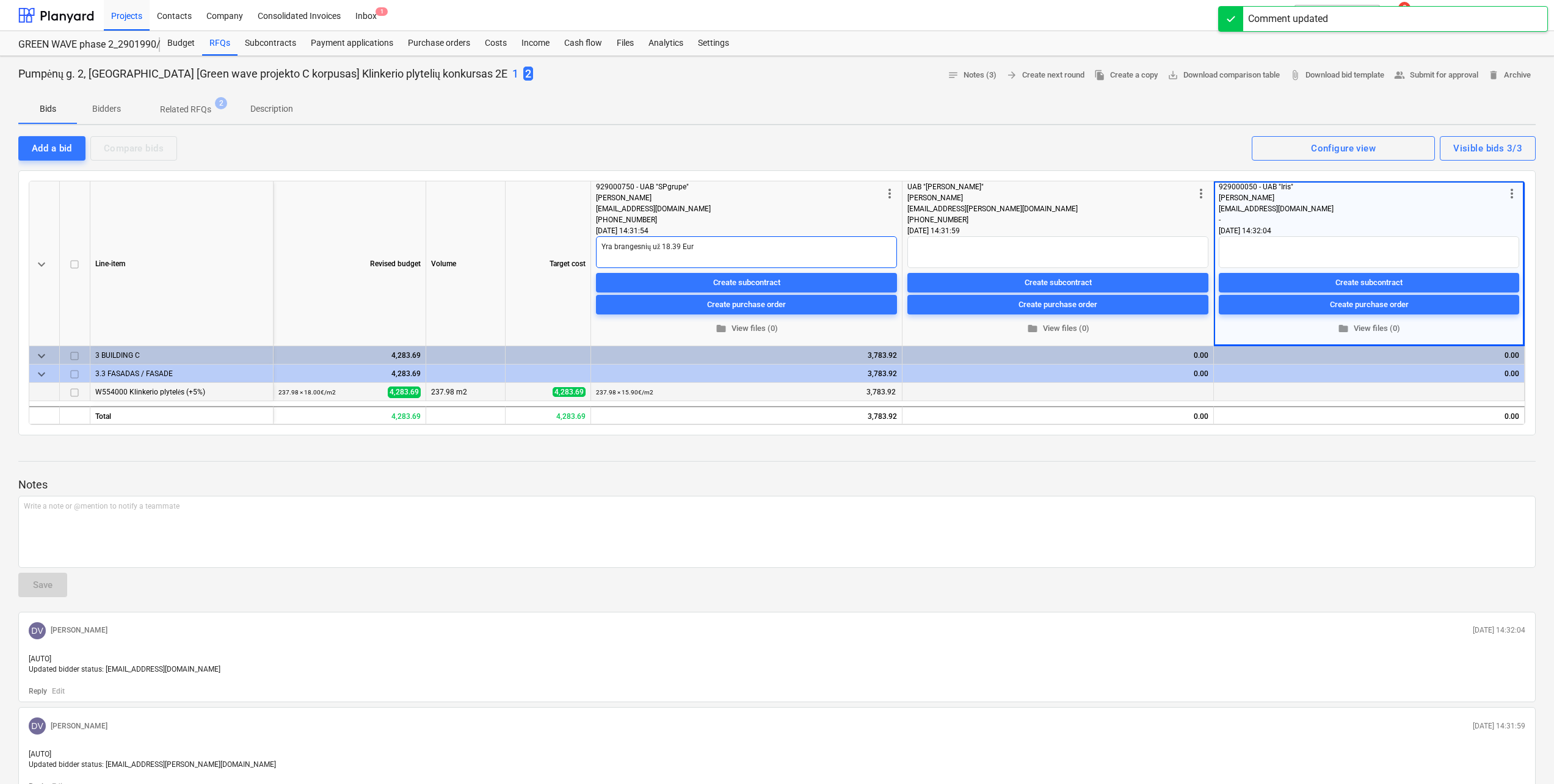
click at [650, 245] on textarea "Yra brangesnių už 18.39 Eur" at bounding box center [747, 252] width 301 height 32
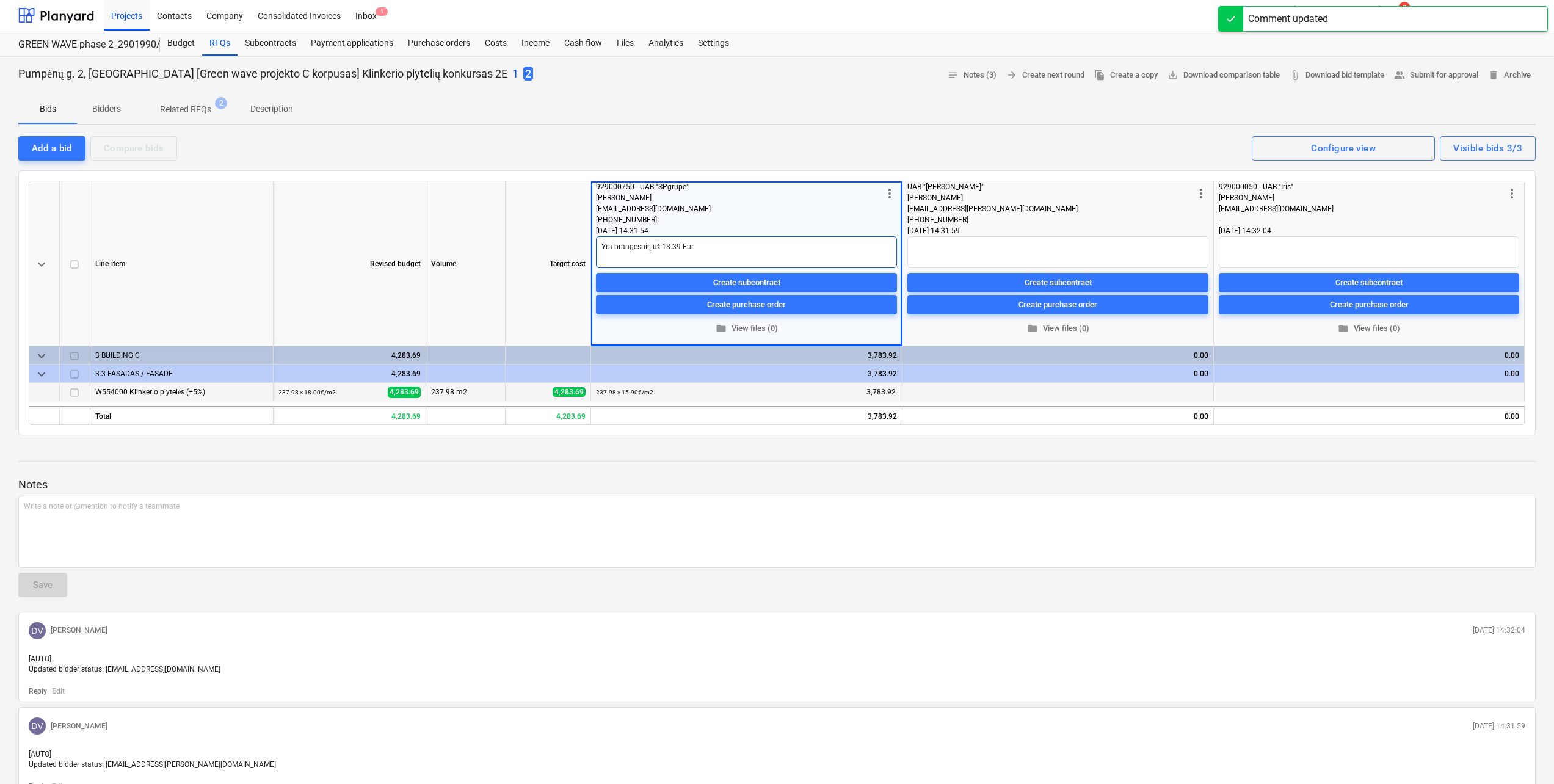
type textarea "x"
type textarea "Yra brangesni už 18.39 Eur"
type textarea "x"
type textarea "Yra brangesnis už 18.39 Eur"
click at [701, 471] on div at bounding box center [777, 472] width 1517 height 10
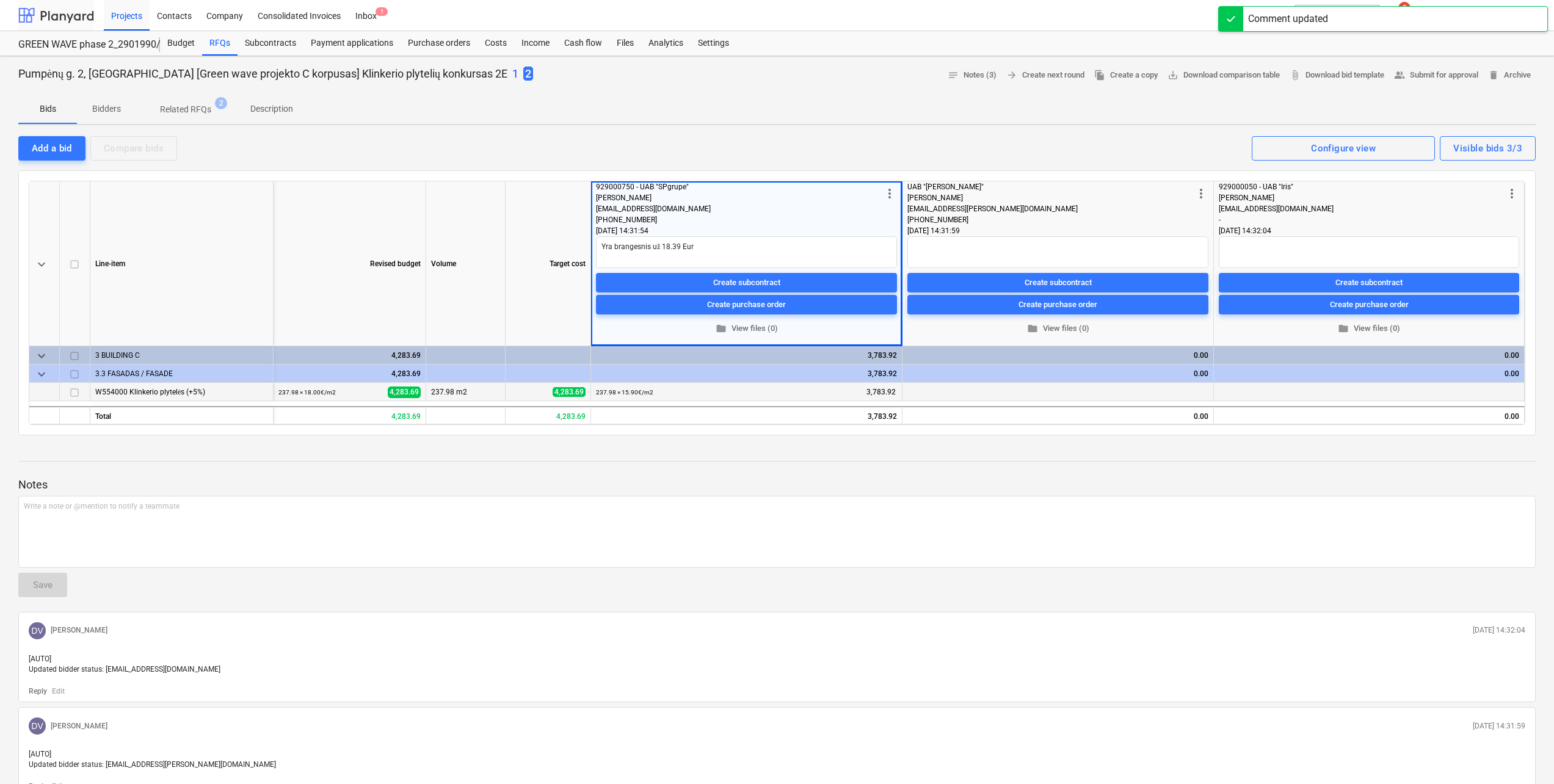
click at [64, 9] on div at bounding box center [56, 15] width 75 height 31
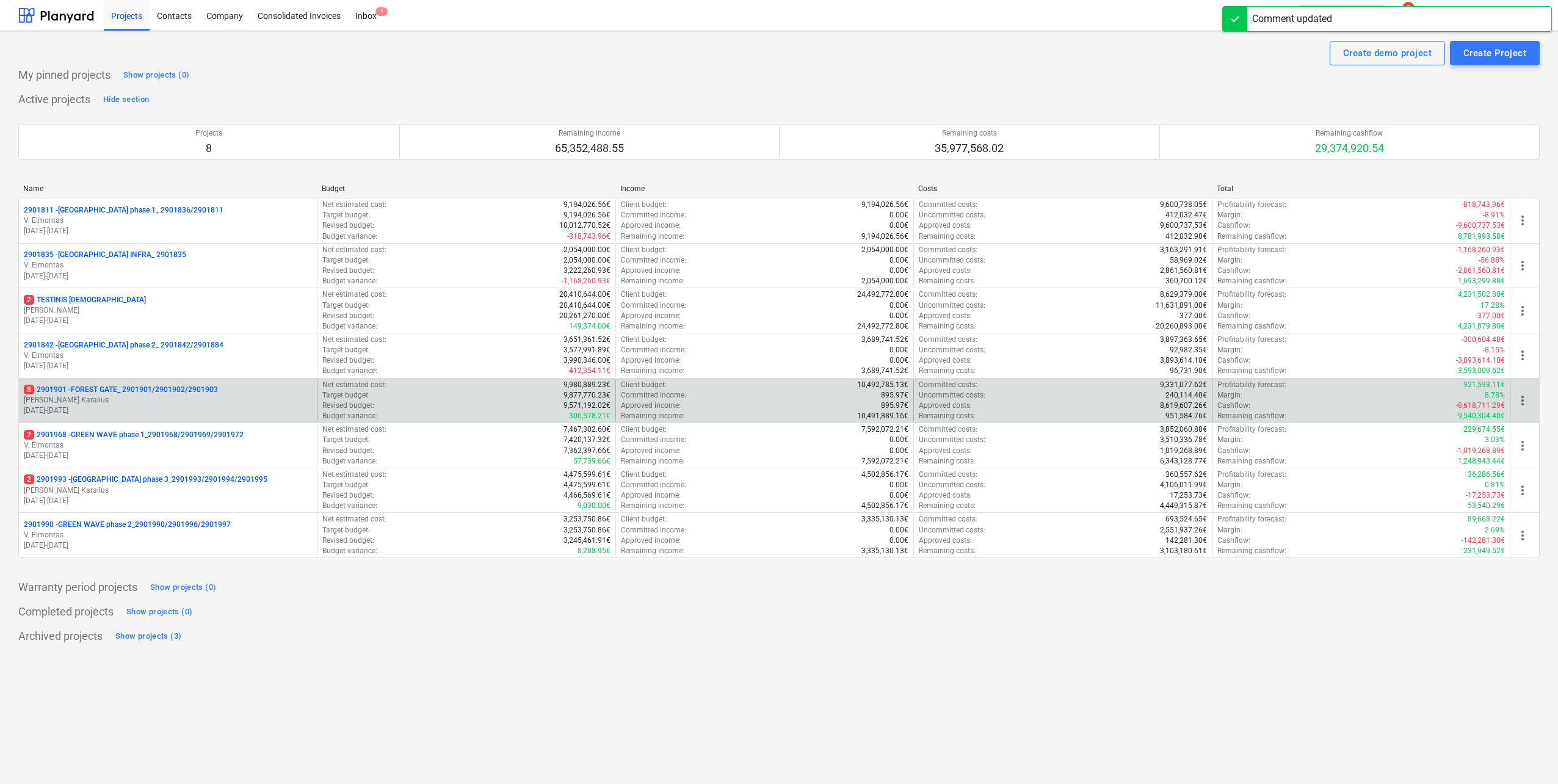
click at [193, 422] on div "8 2901901 - FOREST GATE_ 2901901/2901902/2901903 J. Karalius [DATE] - [DATE] Ne…" at bounding box center [779, 401] width 1521 height 46
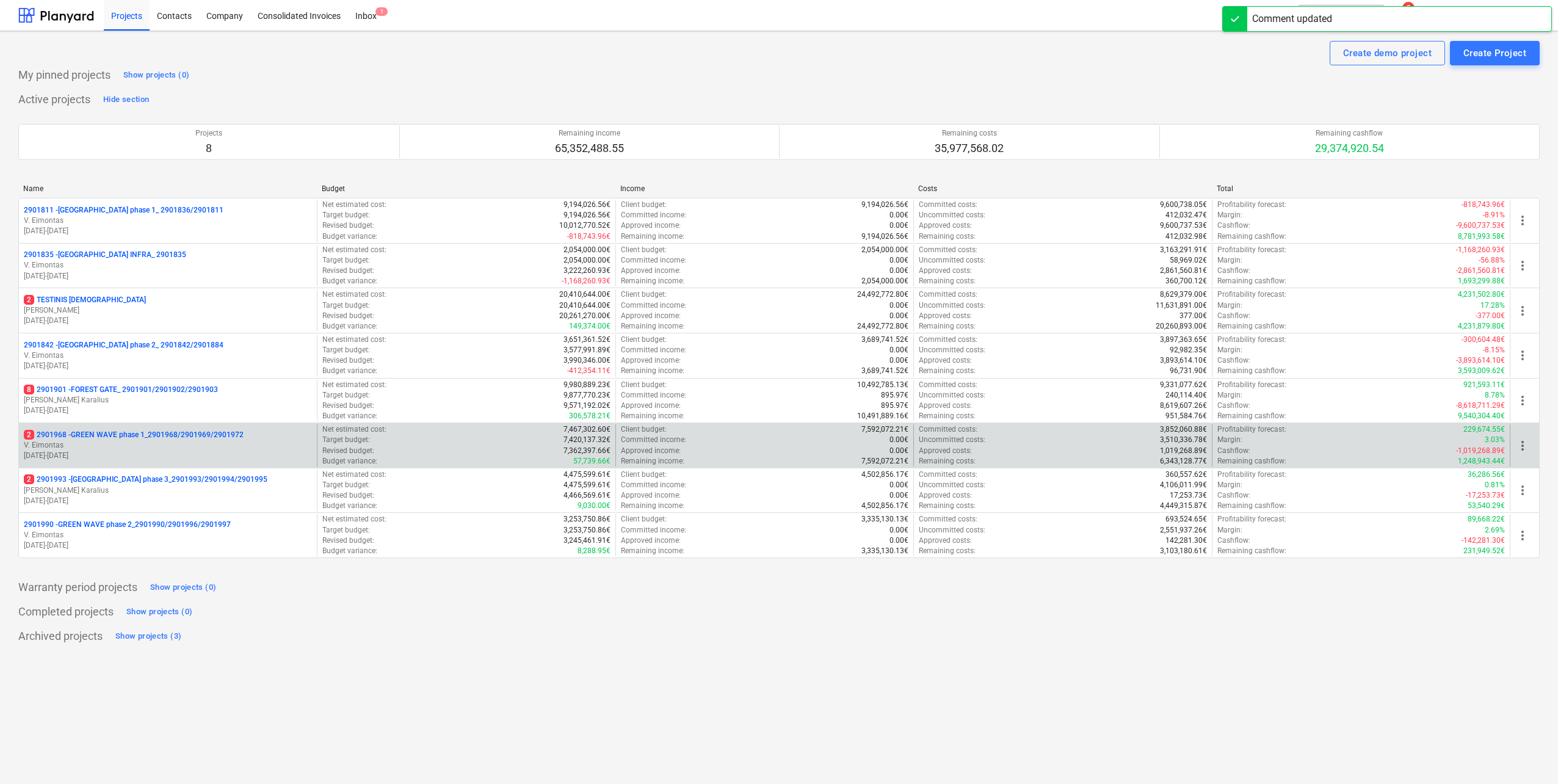
click at [193, 436] on p "2 2901968 - GREEN WAVE phase 1_2901968/2901969/2901972" at bounding box center [133, 435] width 220 height 10
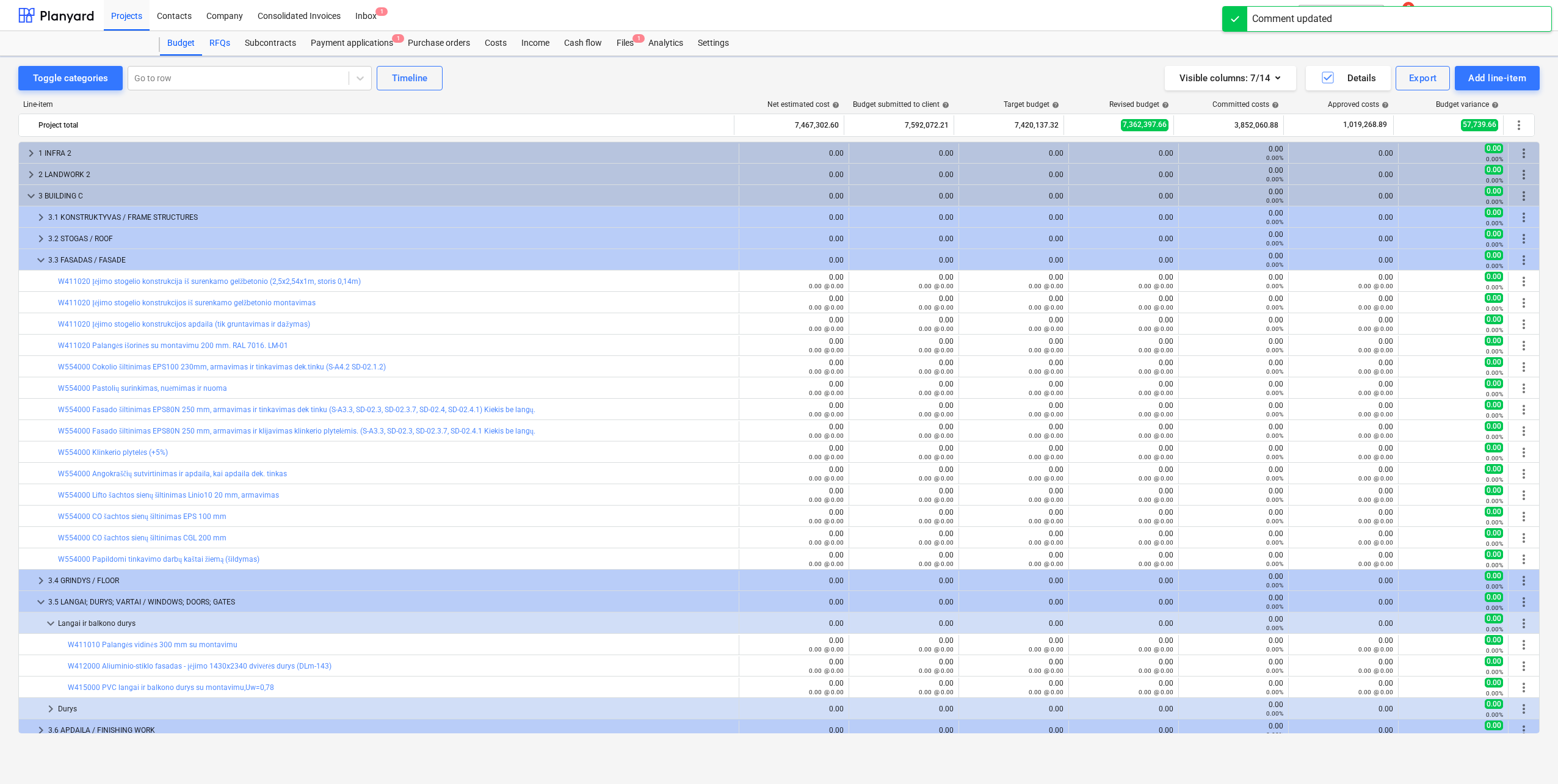
click at [217, 46] on div "RFQs" at bounding box center [220, 44] width 35 height 24
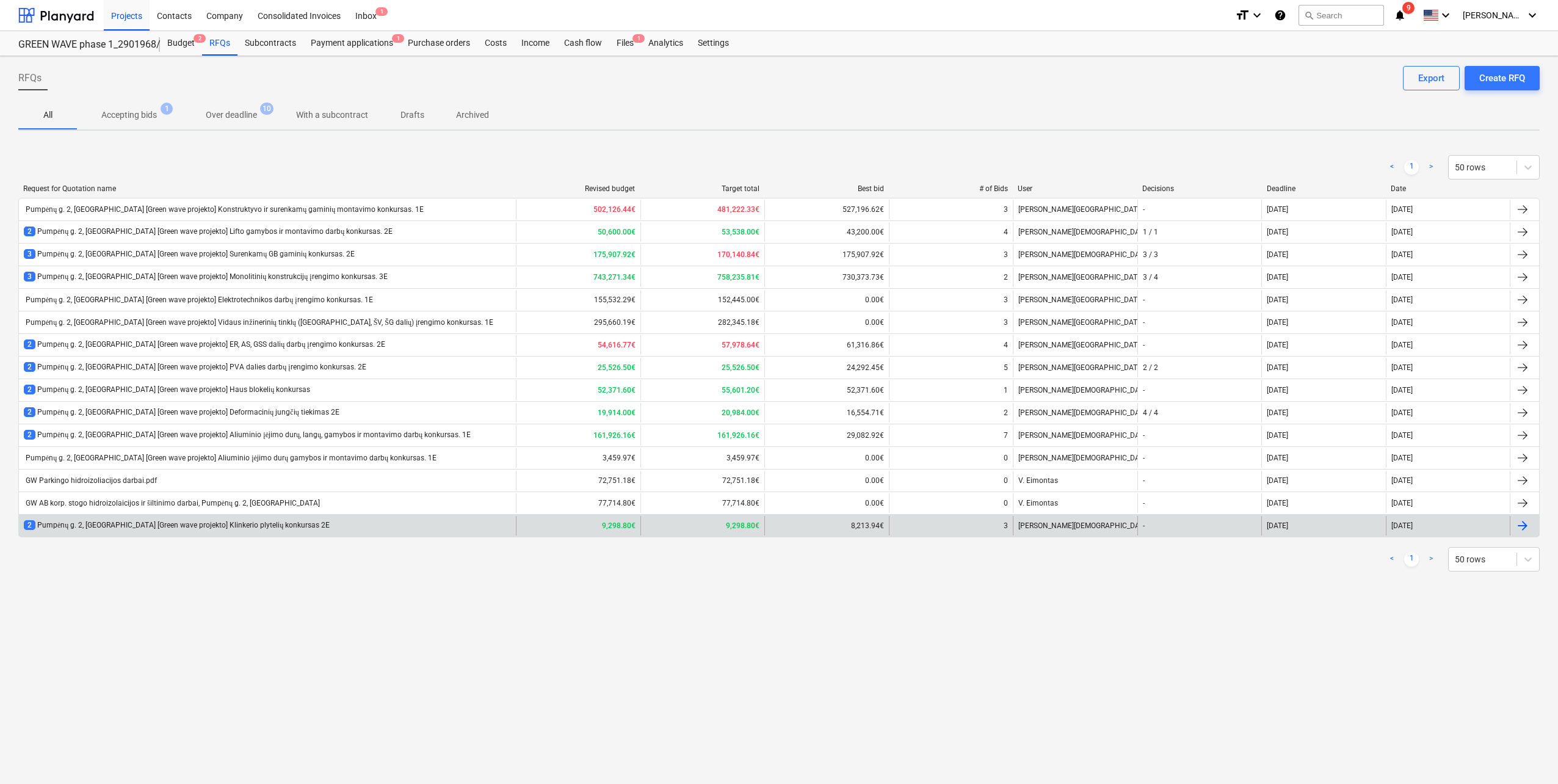
click at [254, 530] on div "2 Pumpėnų g. 2, [GEOGRAPHIC_DATA] [Green wave projekto] Klinkerio plytelių konk…" at bounding box center [176, 525] width 305 height 10
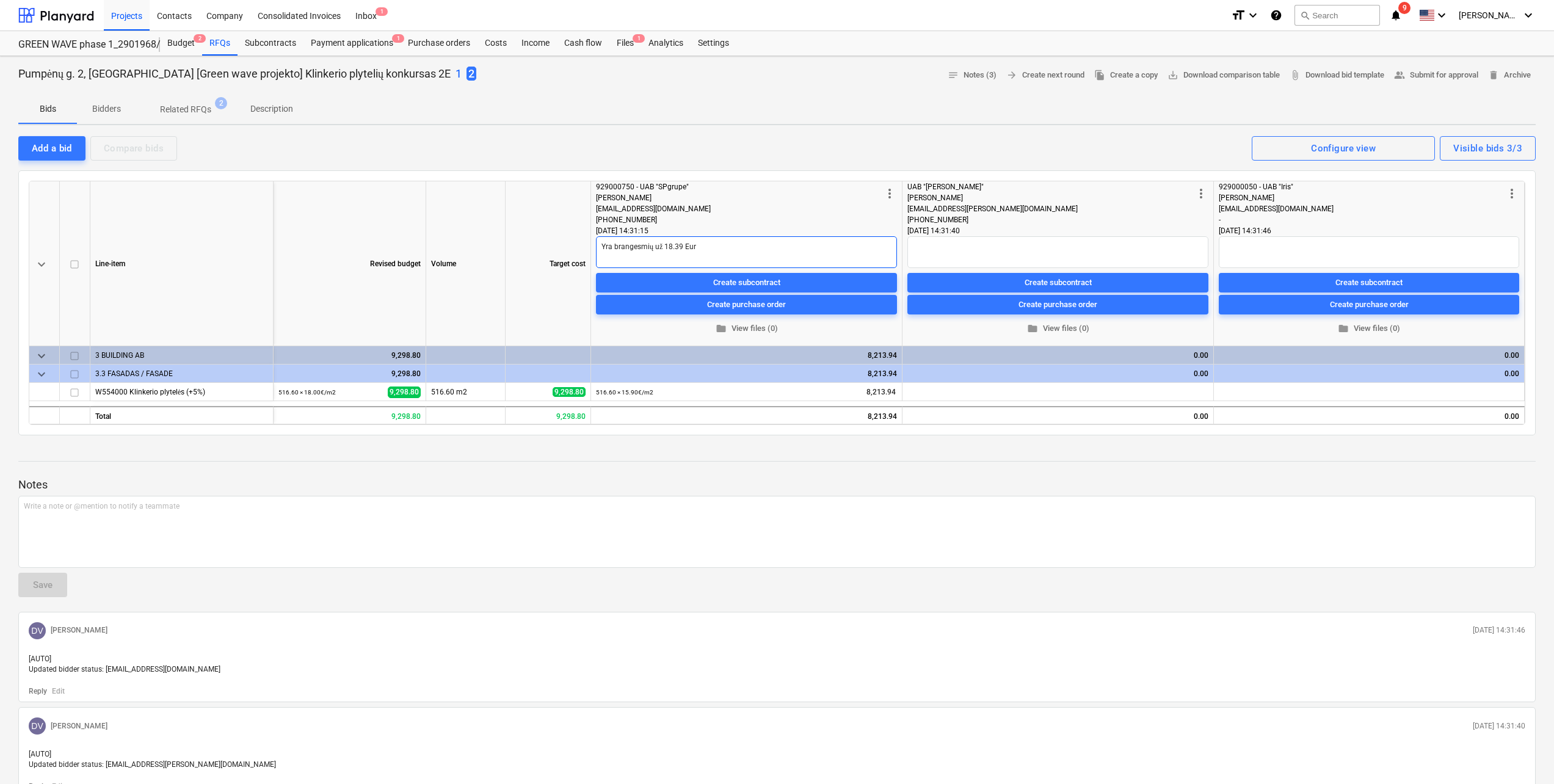
click at [653, 249] on textarea "Yra brangesmių už 18.39 Eur" at bounding box center [747, 252] width 301 height 32
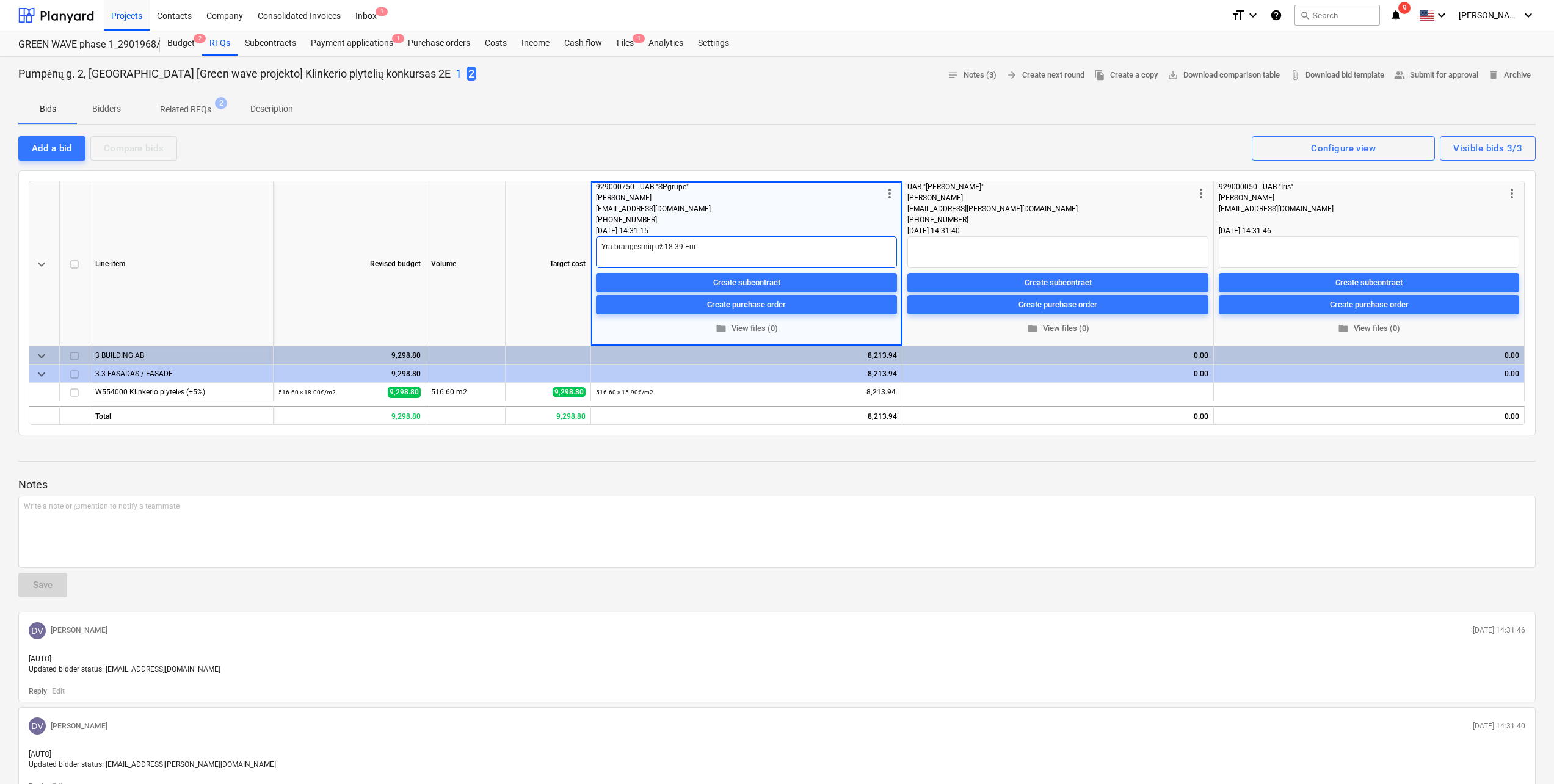
type textarea "x"
type textarea "Yra brangesmi už 18.39 Eur"
type textarea "x"
type textarea "Yra brangesm už 18.39 Eur"
type textarea "x"
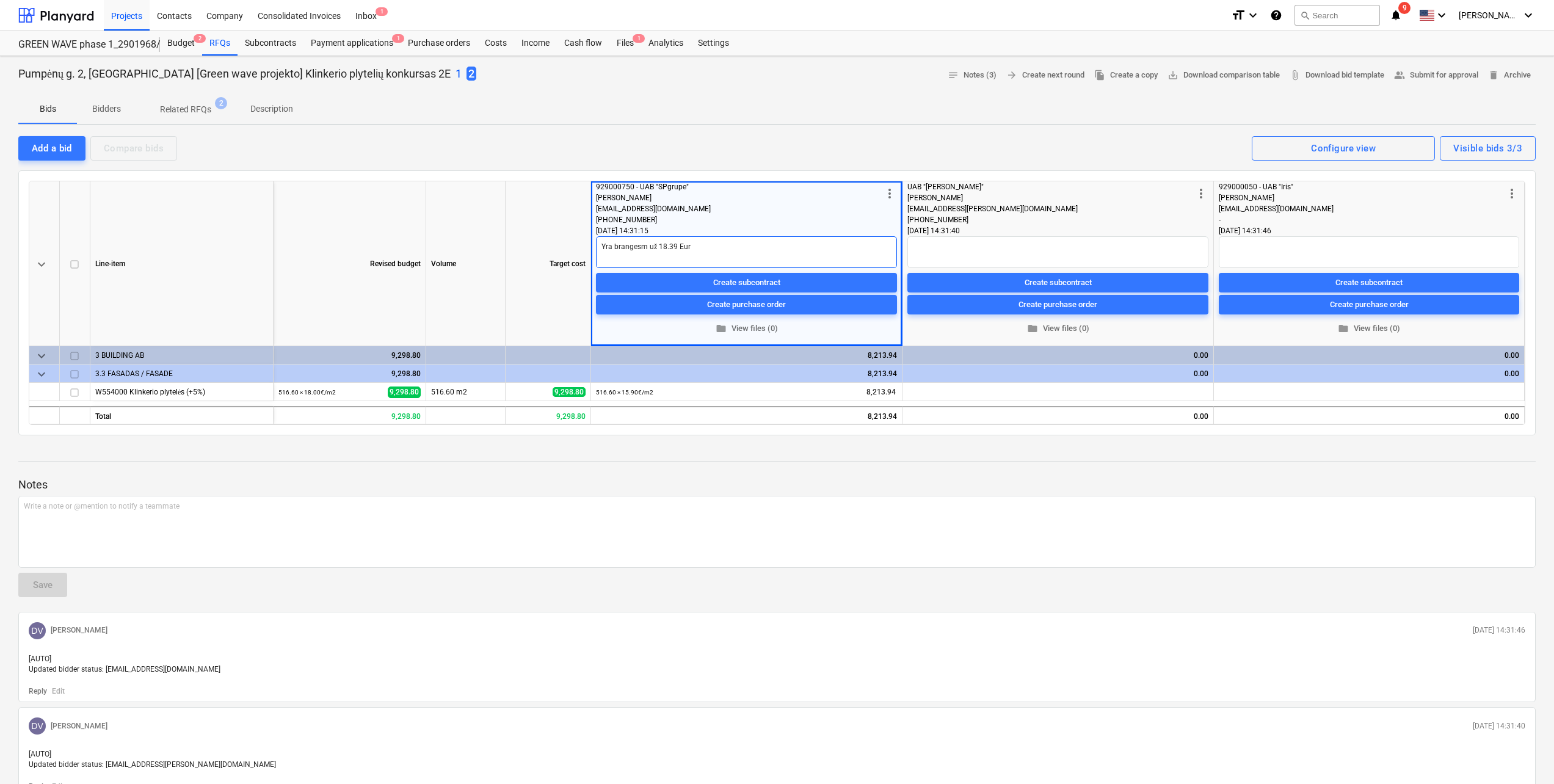
type textarea "Yra branges už 18.39 Eur"
type textarea "x"
type textarea "Yra brangesn už 18.39 Eur"
type textarea "x"
type textarea "Yra brangesni už 18.39 Eur"
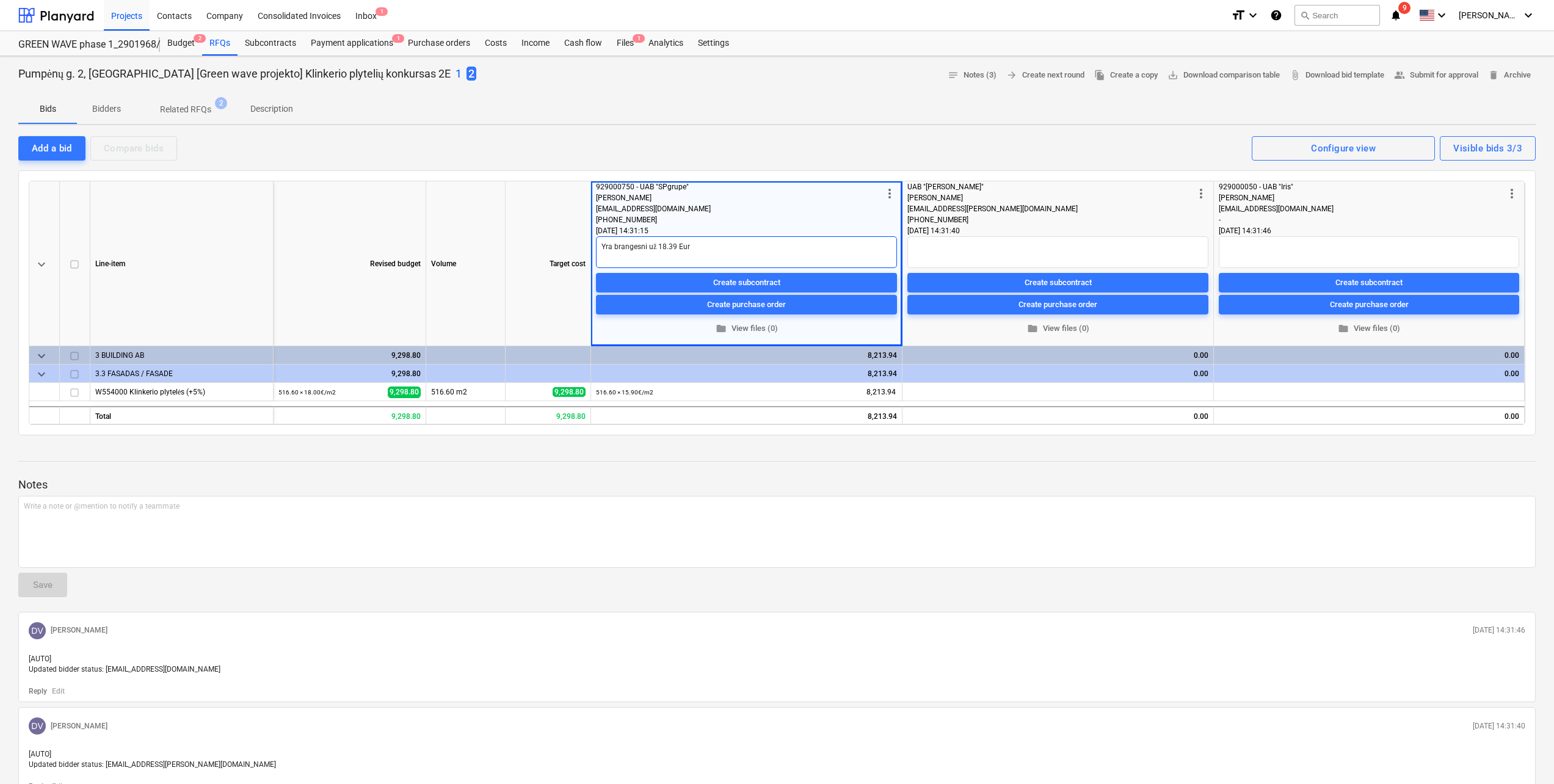
type textarea "x"
type textarea "Yra brangesnis už 18.39 Eur"
type textarea "x"
click at [55, 20] on div at bounding box center [56, 15] width 75 height 31
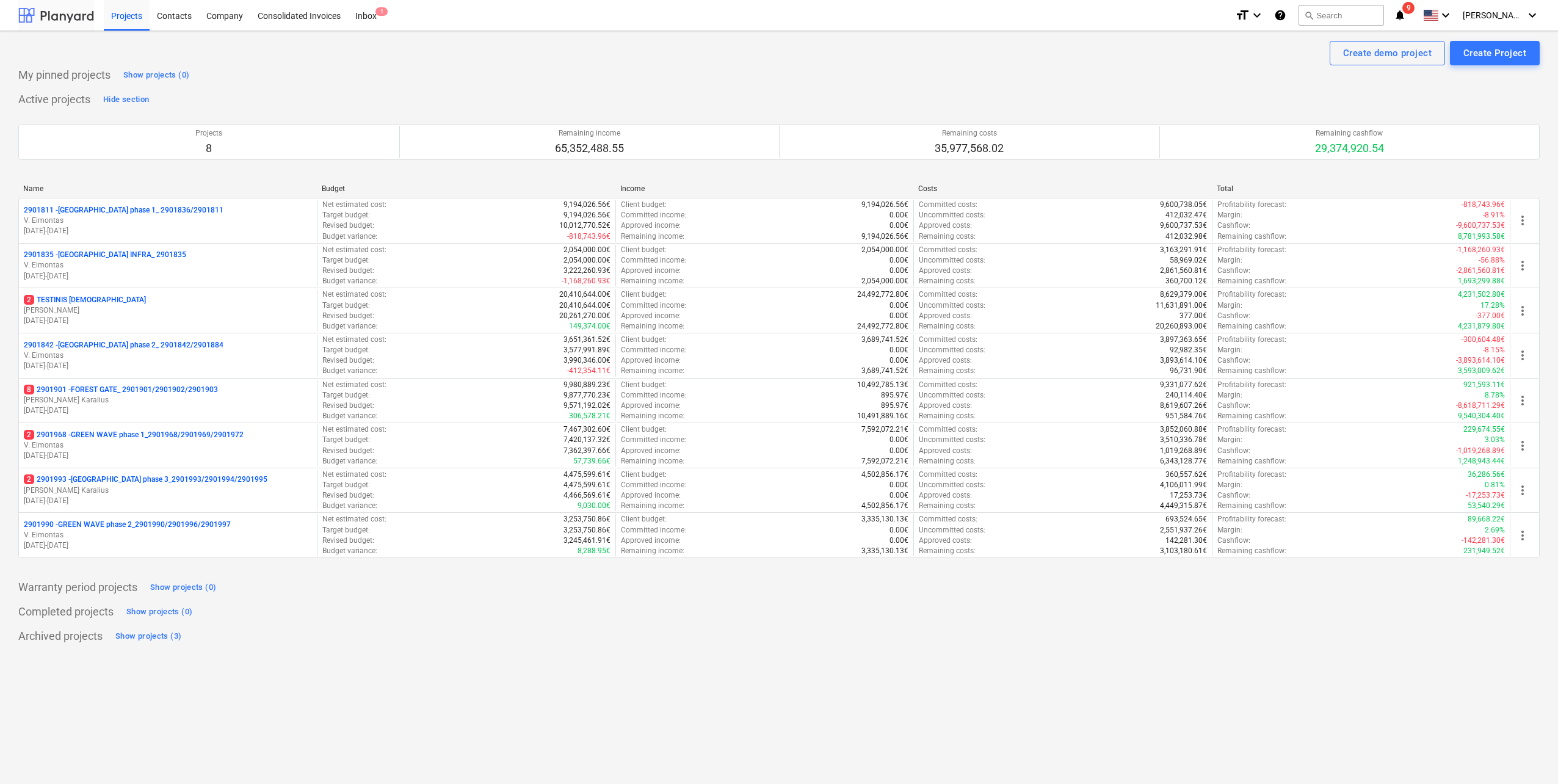
click at [86, 24] on div at bounding box center [56, 15] width 75 height 31
click at [261, 619] on div "Completed projects Show projects (0)" at bounding box center [779, 612] width 1521 height 19
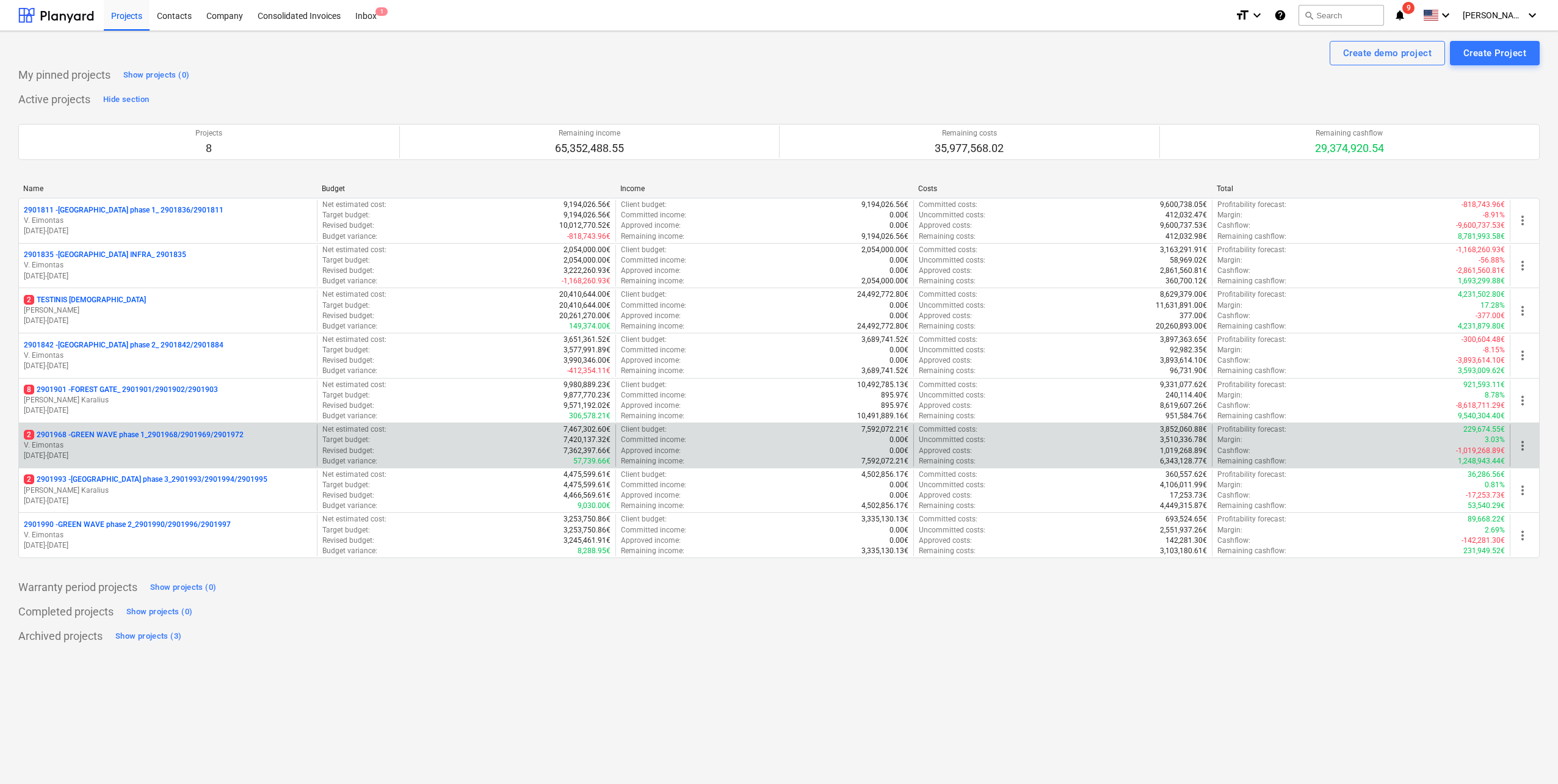
click at [174, 430] on p "2 2901968 - GREEN WAVE phase 1_2901968/2901969/2901972" at bounding box center [133, 435] width 220 height 10
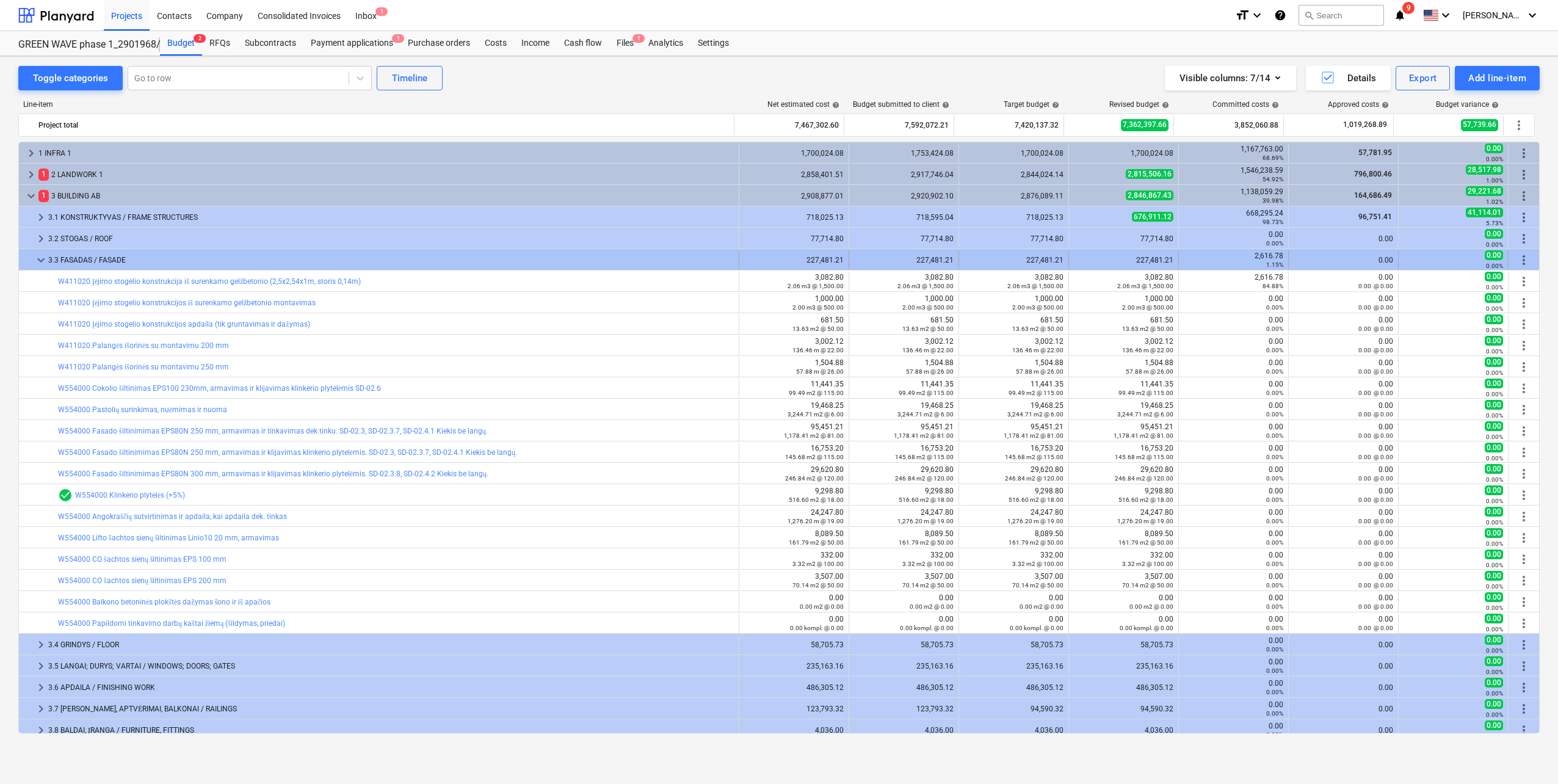
click at [39, 257] on span "keyboard_arrow_down" at bounding box center [40, 260] width 15 height 15
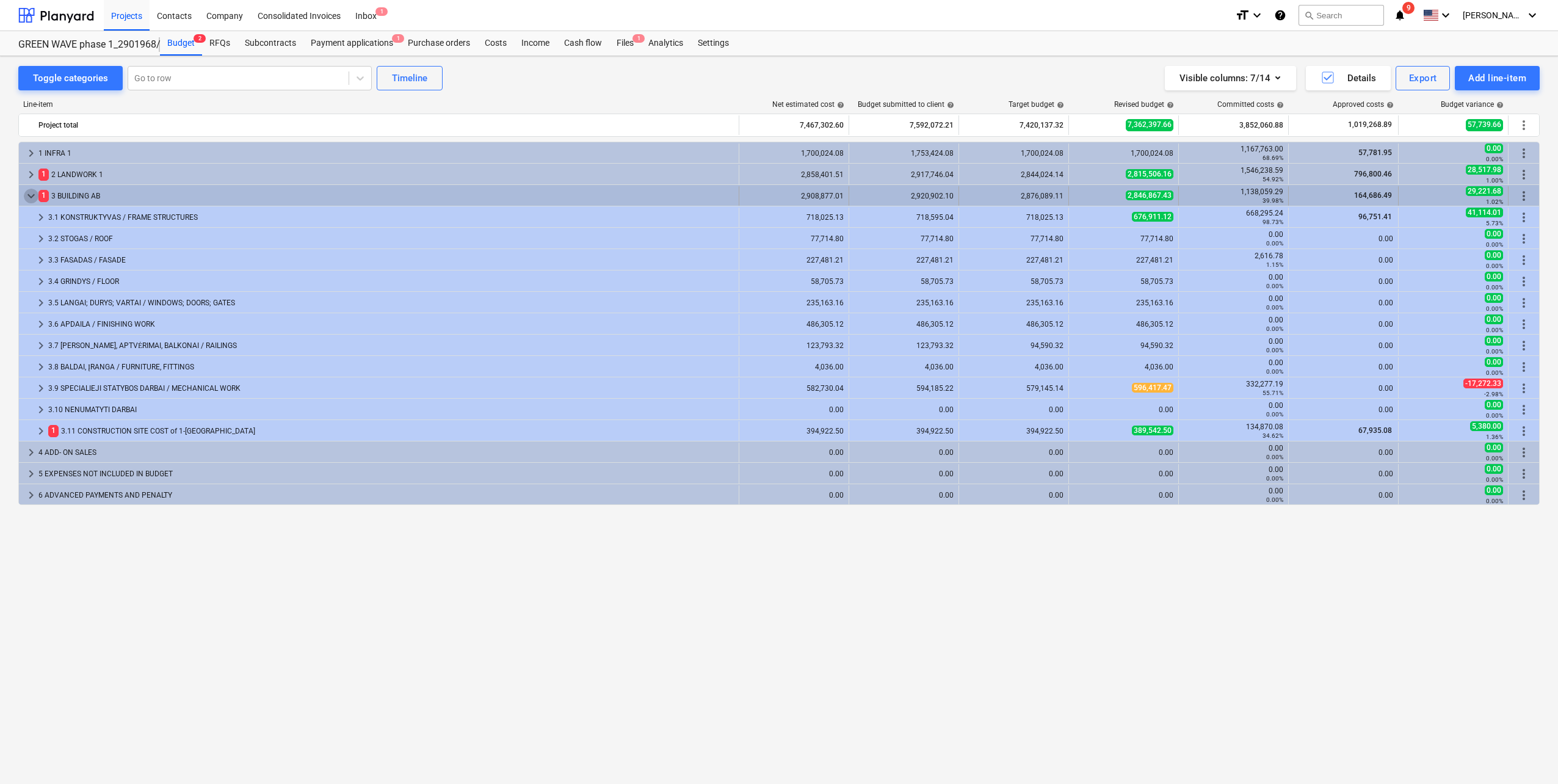
click at [27, 197] on span "keyboard_arrow_down" at bounding box center [31, 196] width 15 height 15
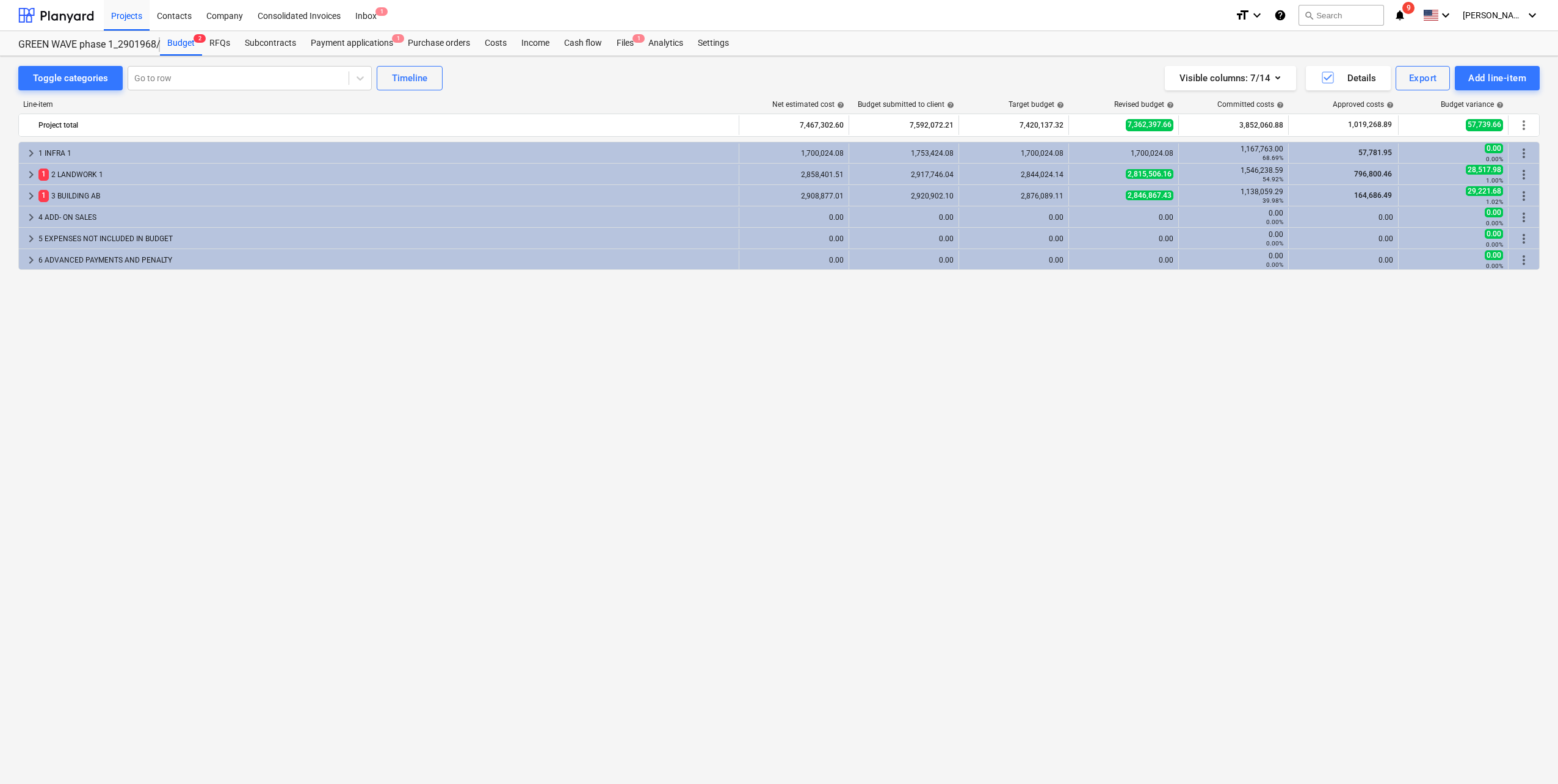
click at [27, 197] on span "keyboard_arrow_right" at bounding box center [31, 196] width 15 height 15
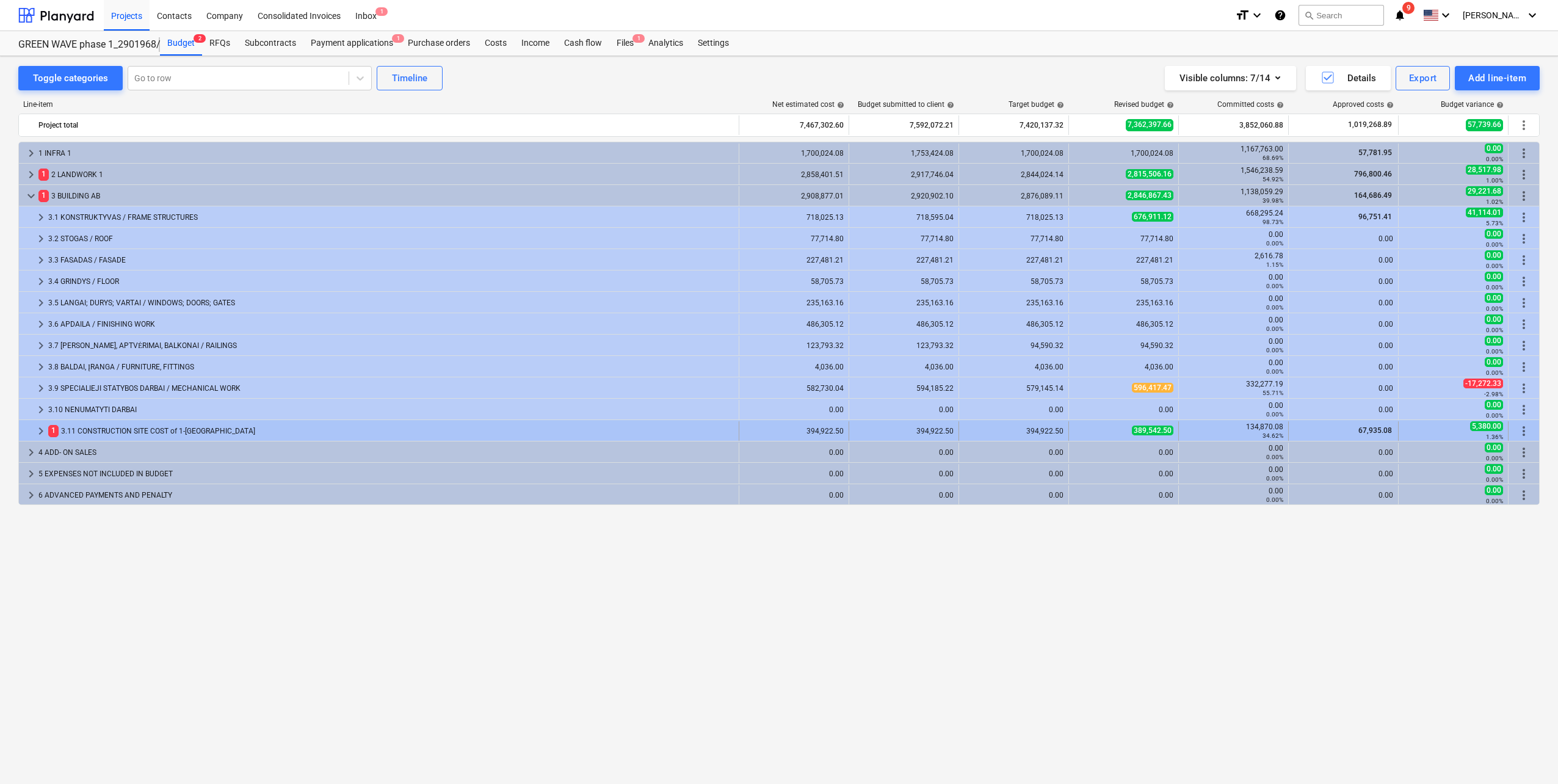
click at [39, 430] on span "keyboard_arrow_right" at bounding box center [40, 430] width 15 height 15
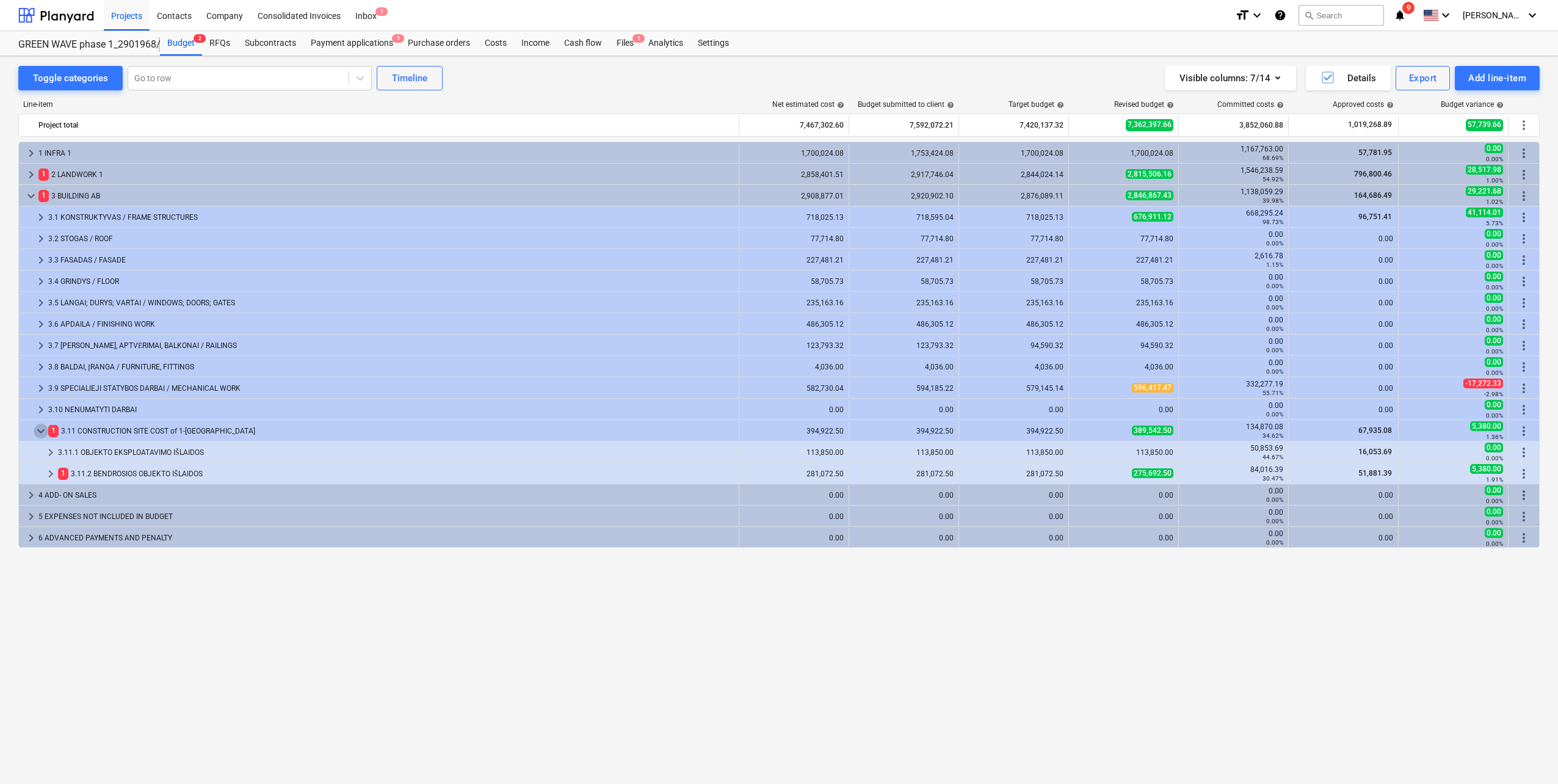
click at [39, 430] on span "keyboard_arrow_down" at bounding box center [40, 430] width 15 height 15
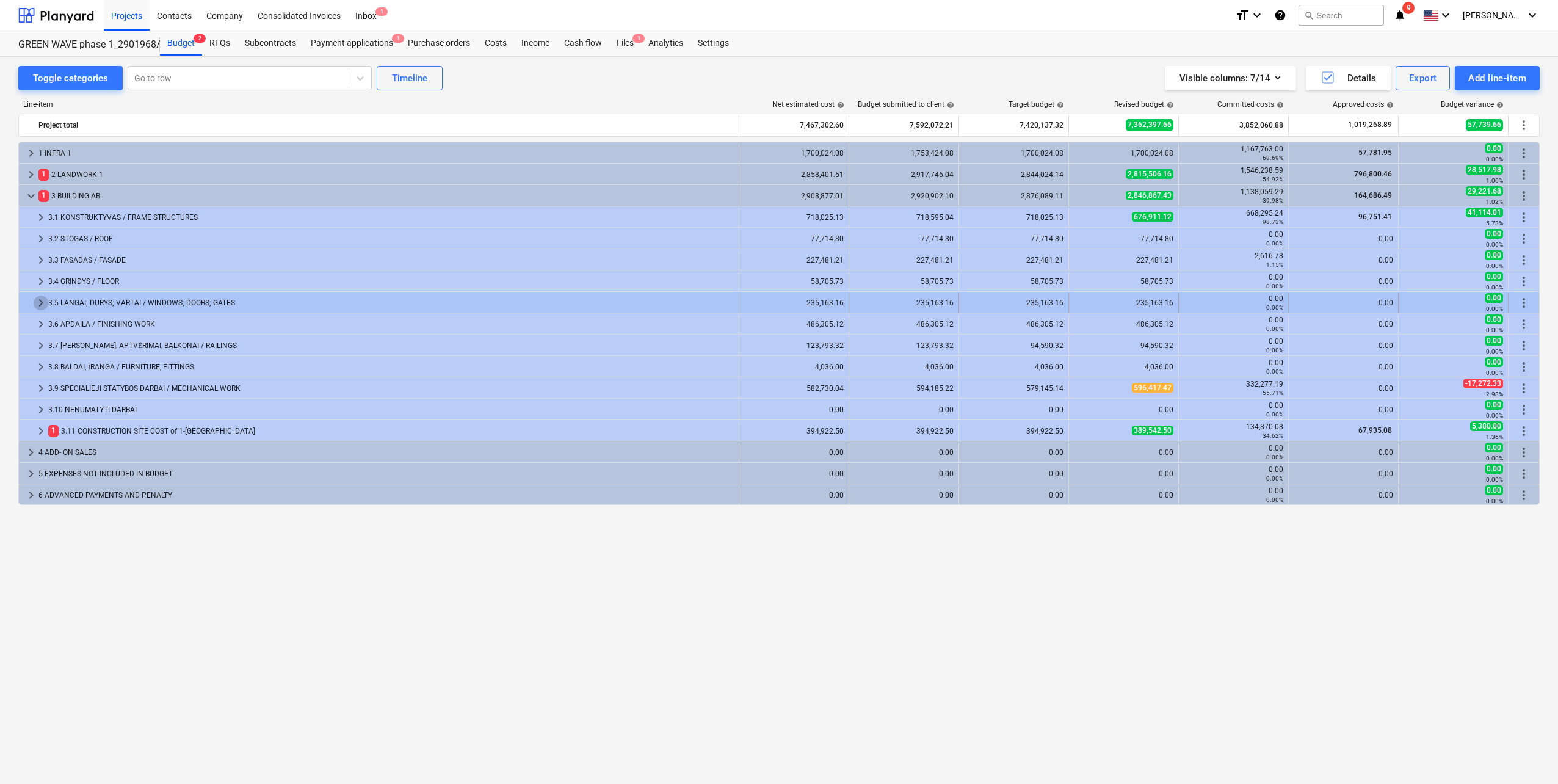
click at [38, 305] on span "keyboard_arrow_right" at bounding box center [40, 303] width 15 height 15
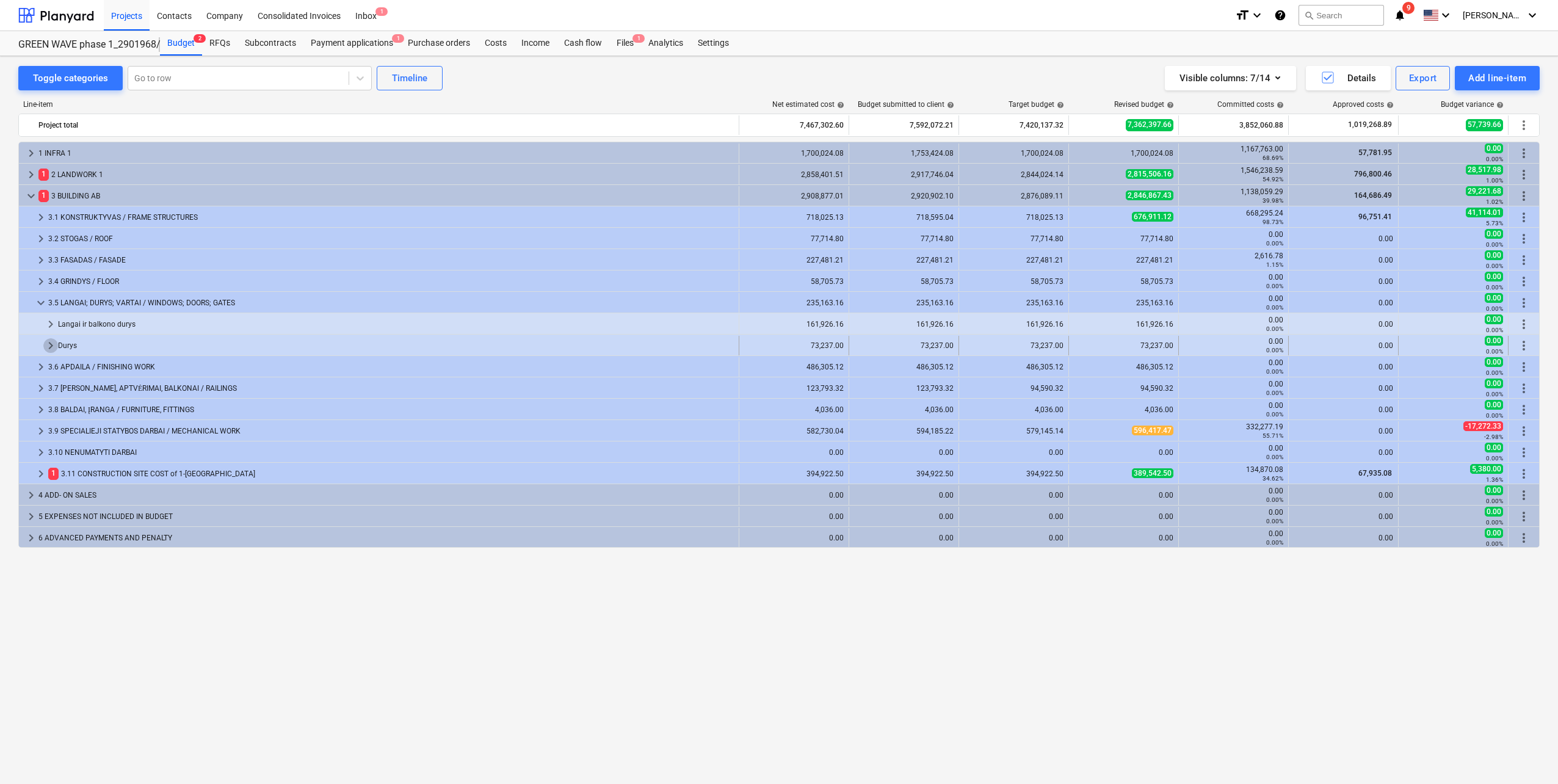
click at [44, 341] on span "keyboard_arrow_right" at bounding box center [51, 345] width 15 height 15
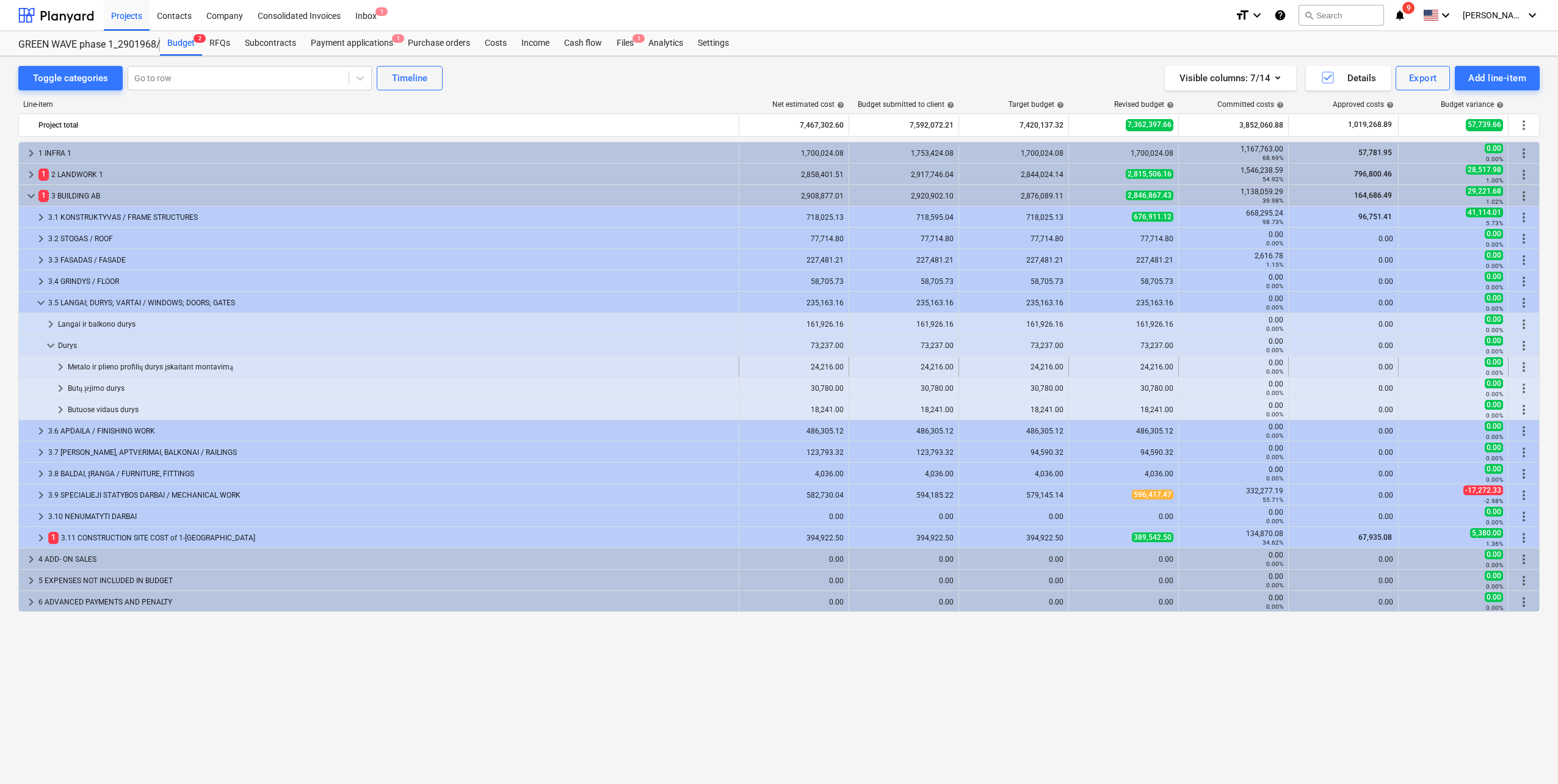
click at [53, 362] on div at bounding box center [38, 367] width 29 height 19
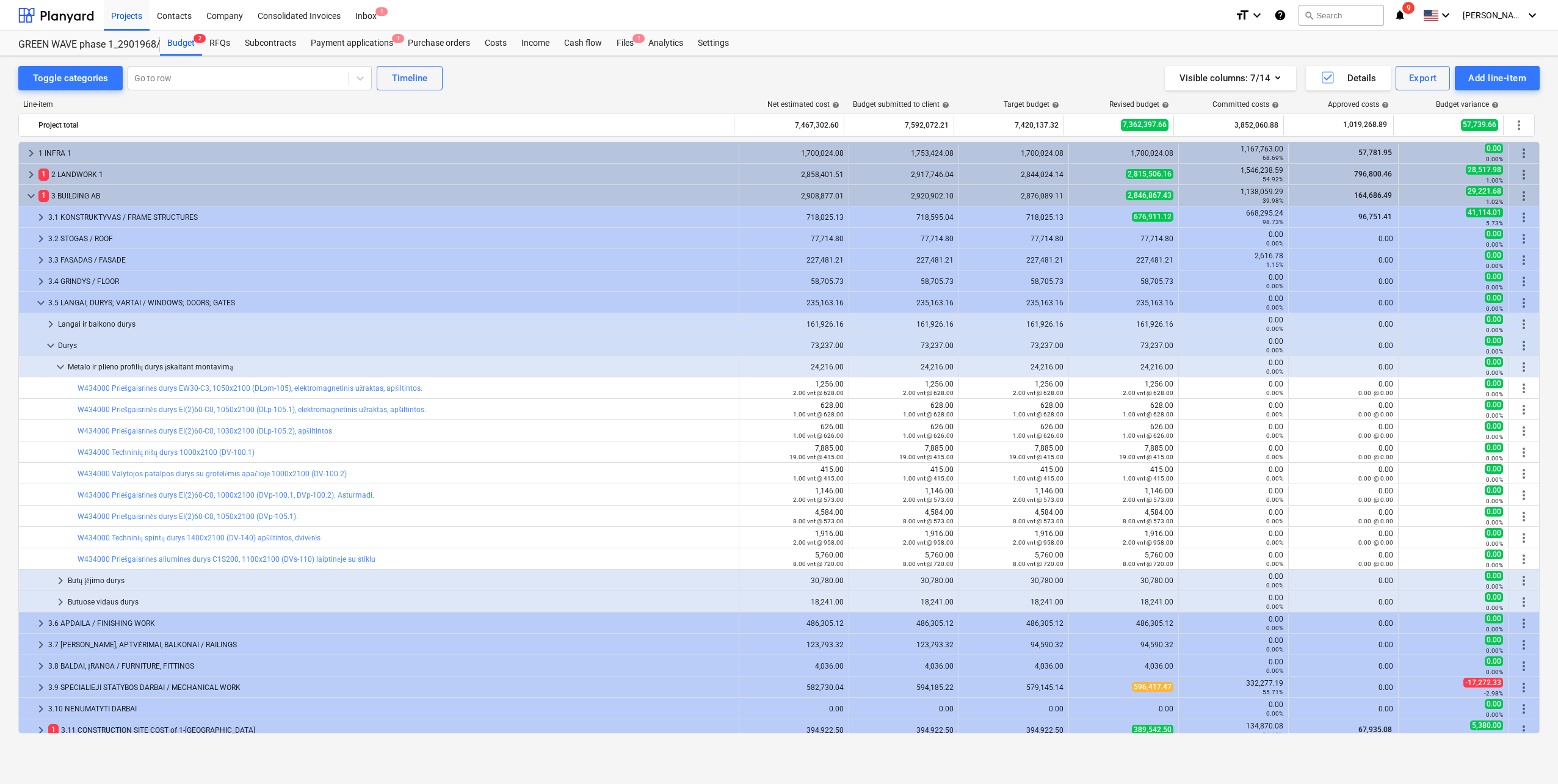
click at [53, 362] on div at bounding box center [38, 367] width 29 height 19
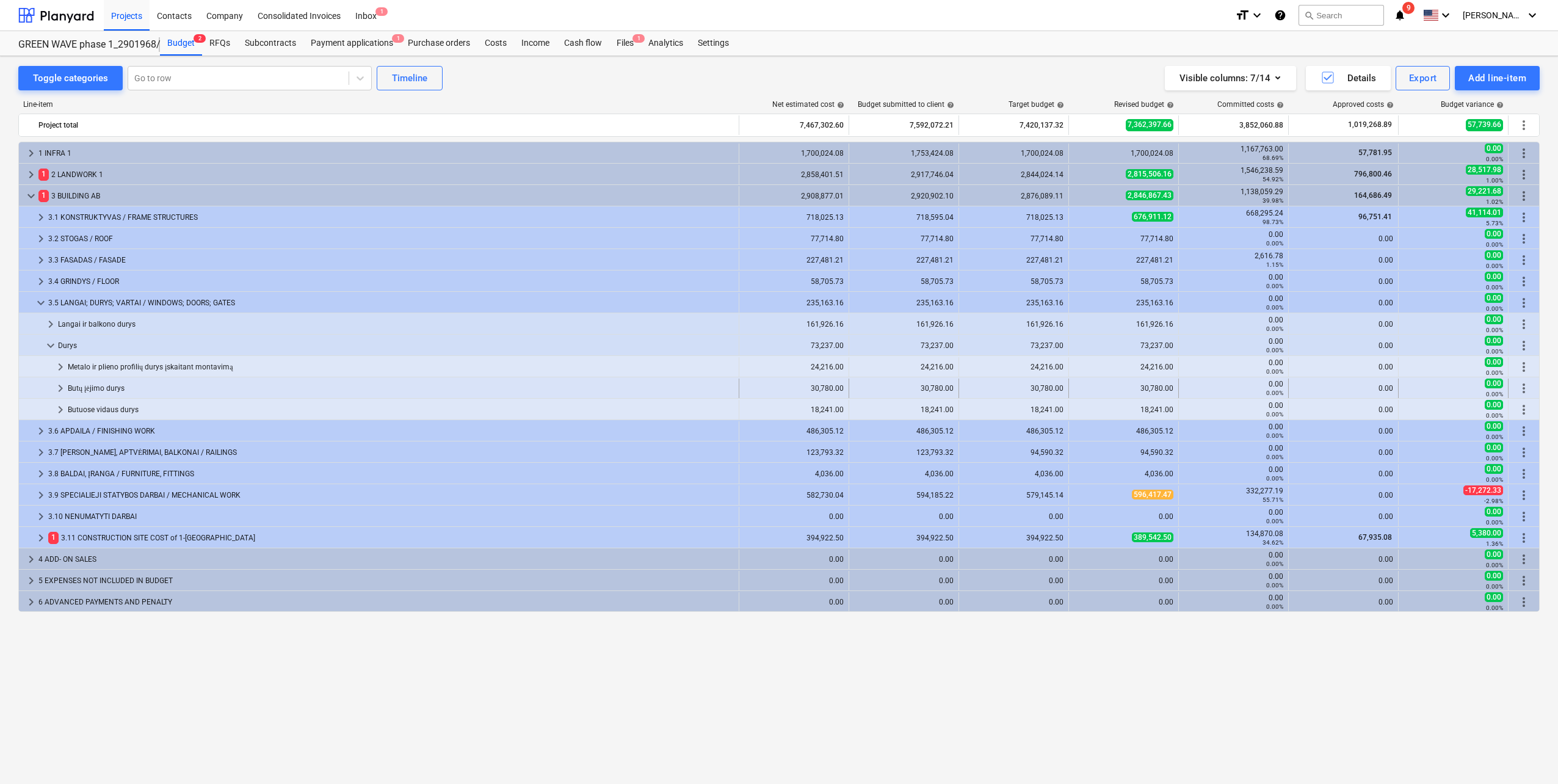
click at [60, 394] on span "keyboard_arrow_right" at bounding box center [60, 388] width 15 height 15
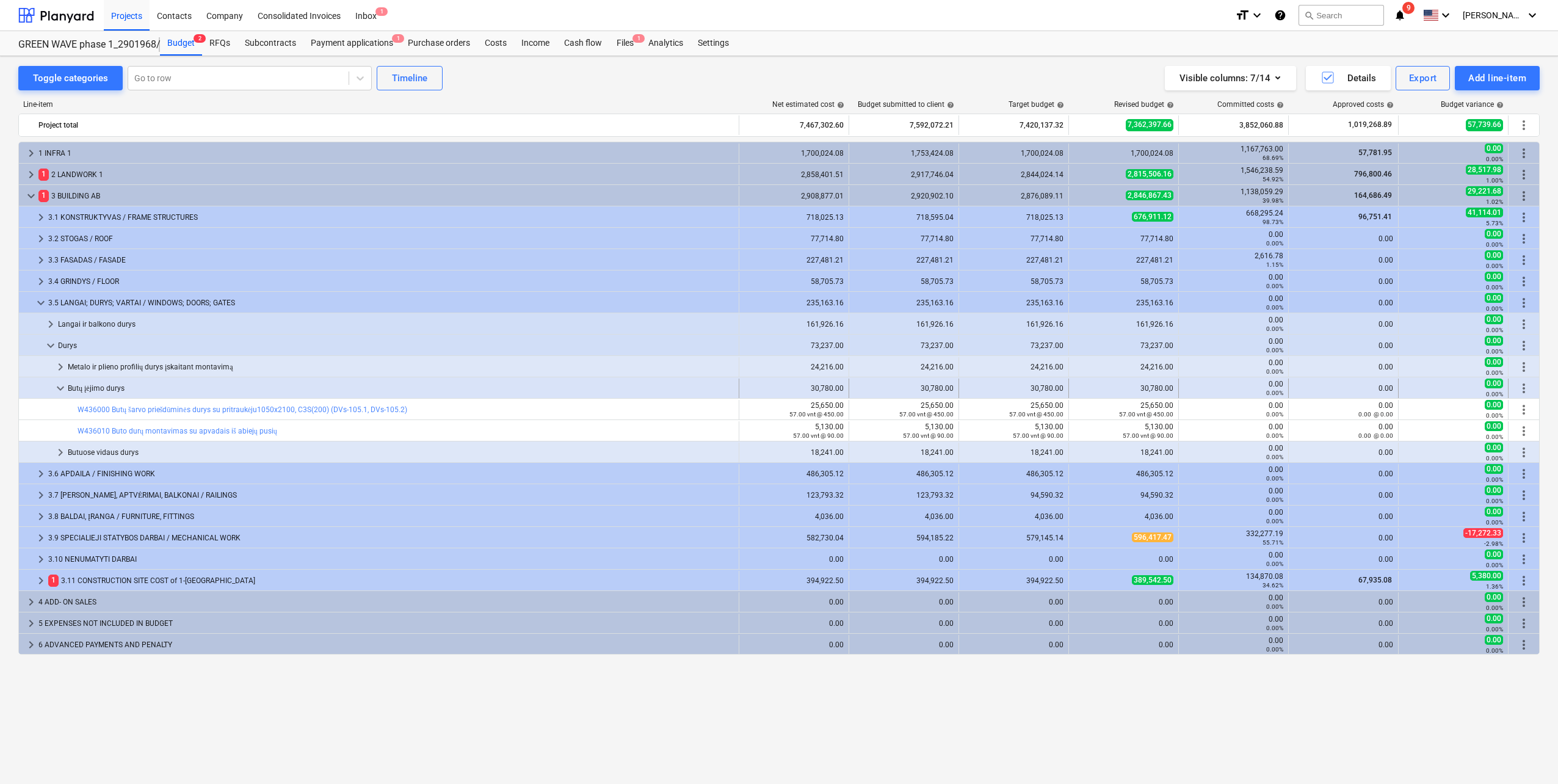
click at [60, 393] on span "keyboard_arrow_down" at bounding box center [60, 388] width 15 height 15
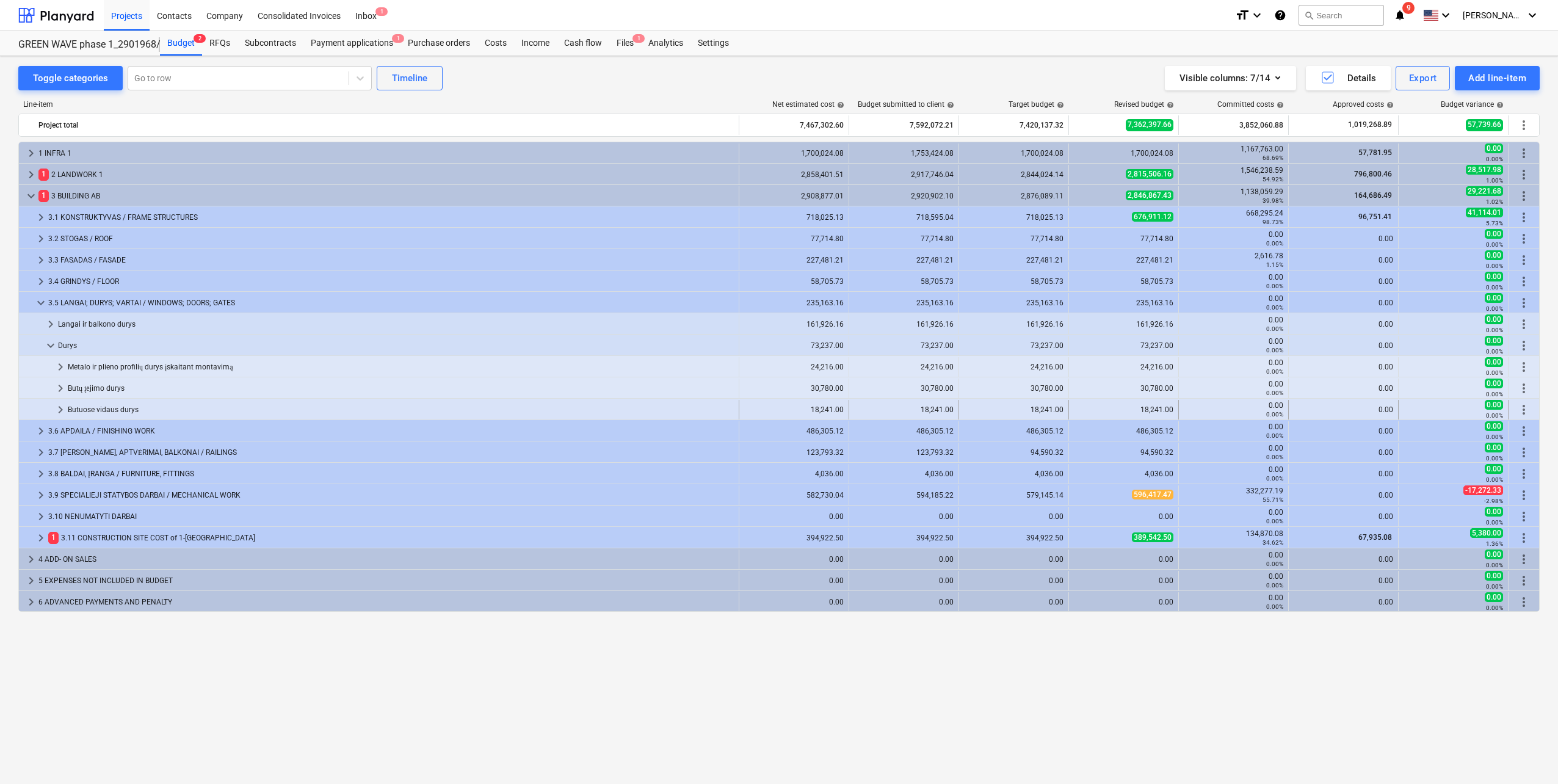
click at [60, 414] on span "keyboard_arrow_right" at bounding box center [60, 410] width 15 height 15
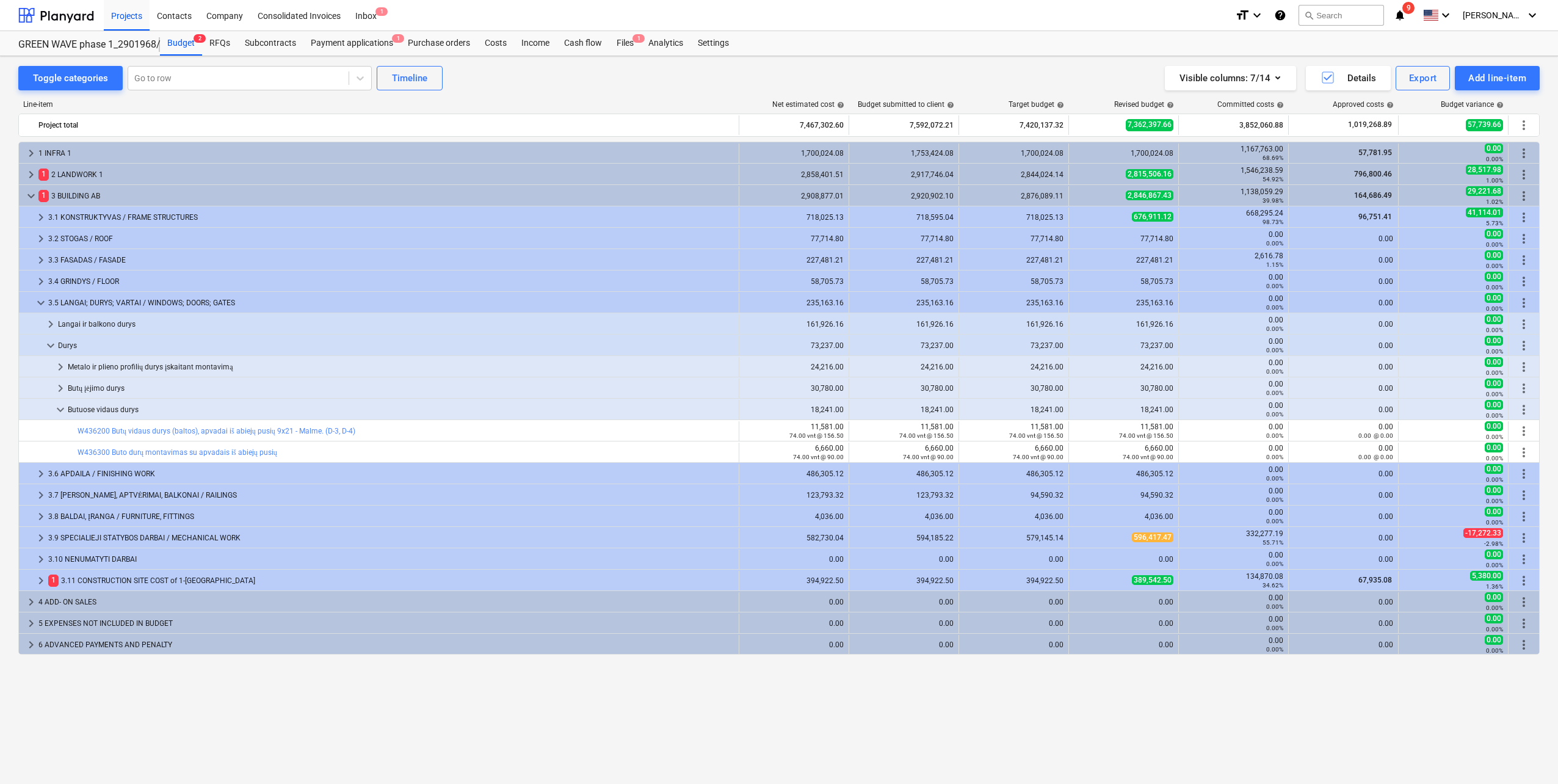
click at [60, 414] on span "keyboard_arrow_down" at bounding box center [60, 410] width 15 height 15
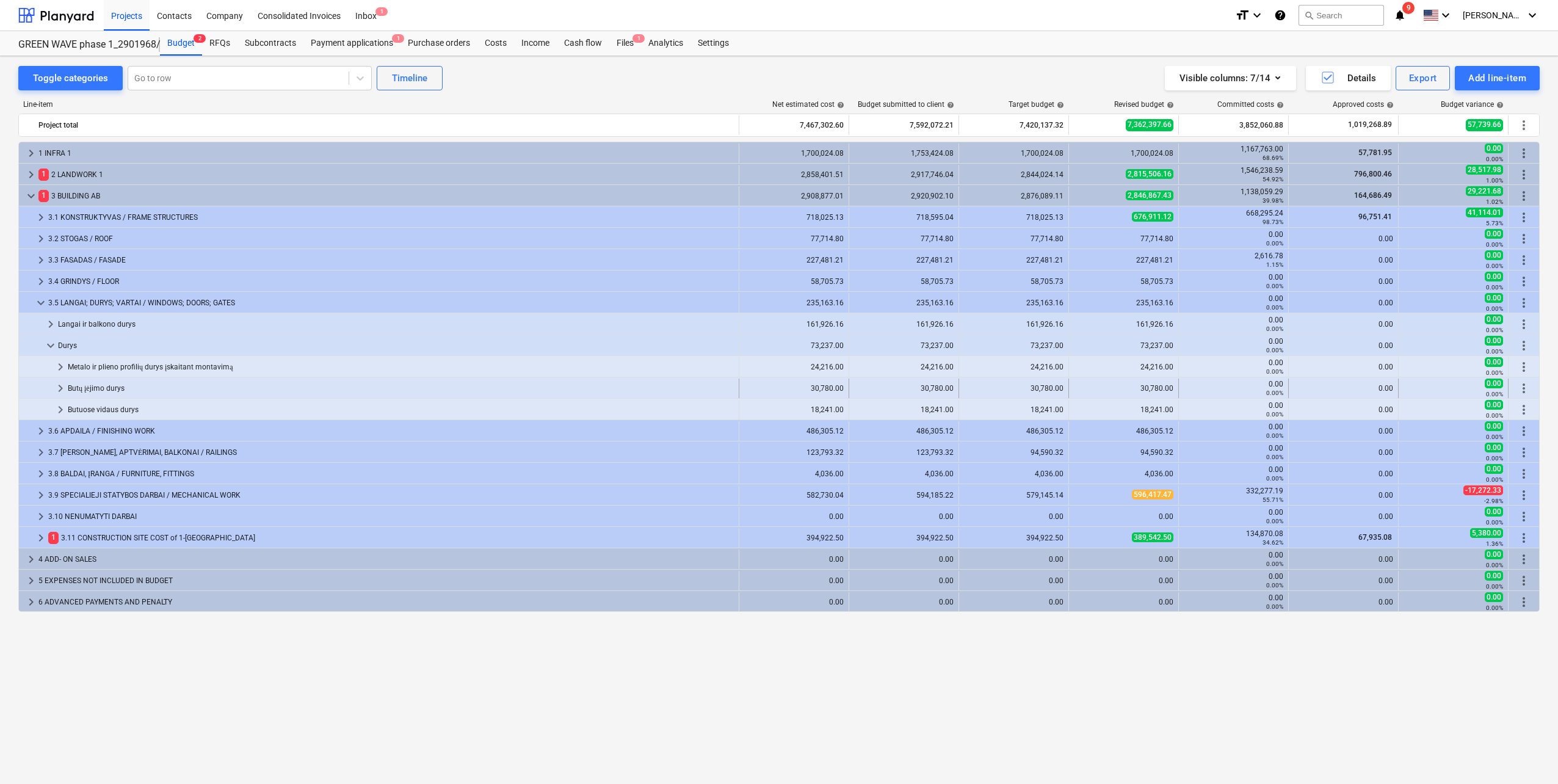
click at [59, 391] on span "keyboard_arrow_right" at bounding box center [60, 388] width 15 height 15
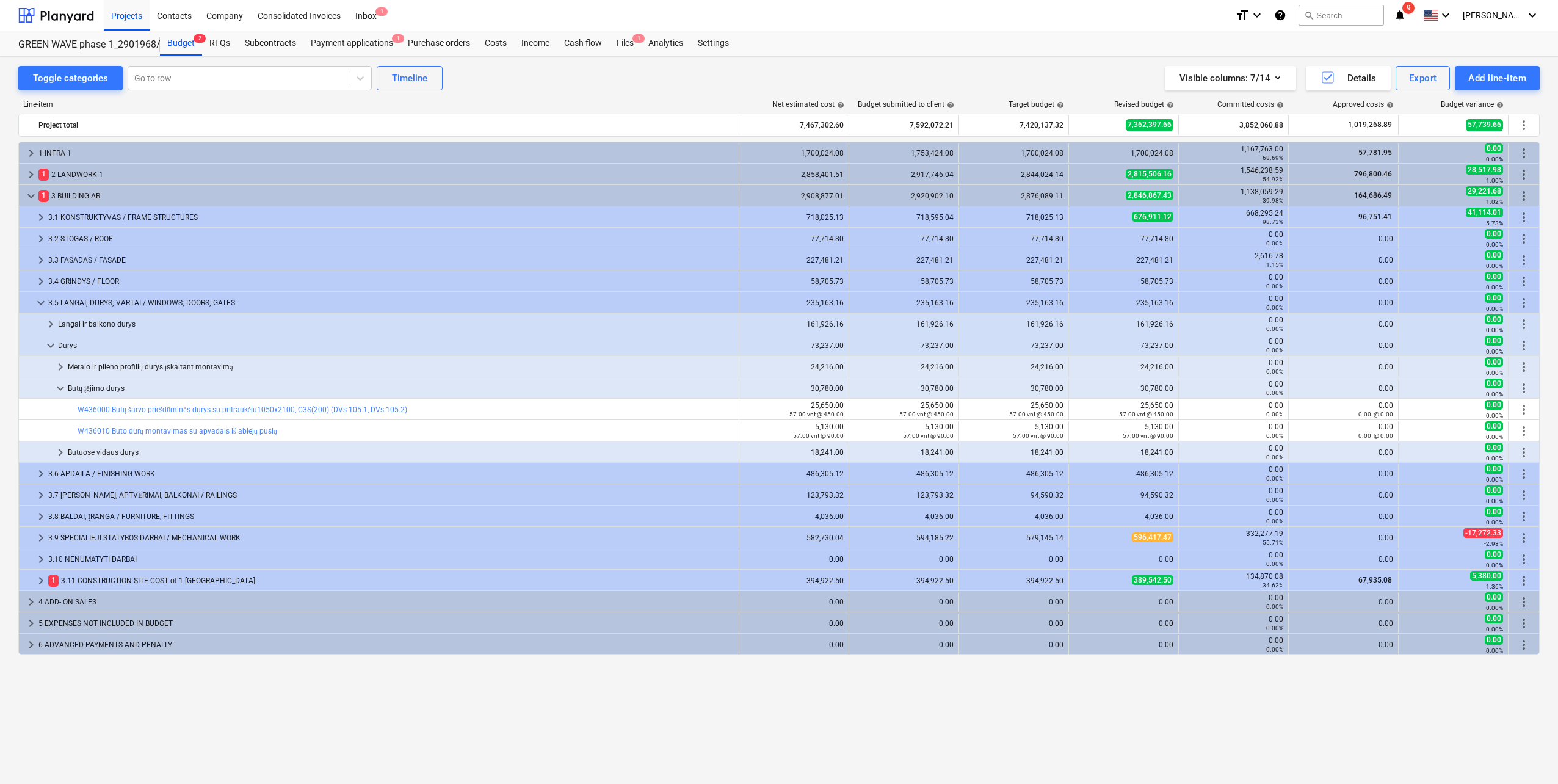
click at [59, 391] on span "keyboard_arrow_down" at bounding box center [60, 388] width 15 height 15
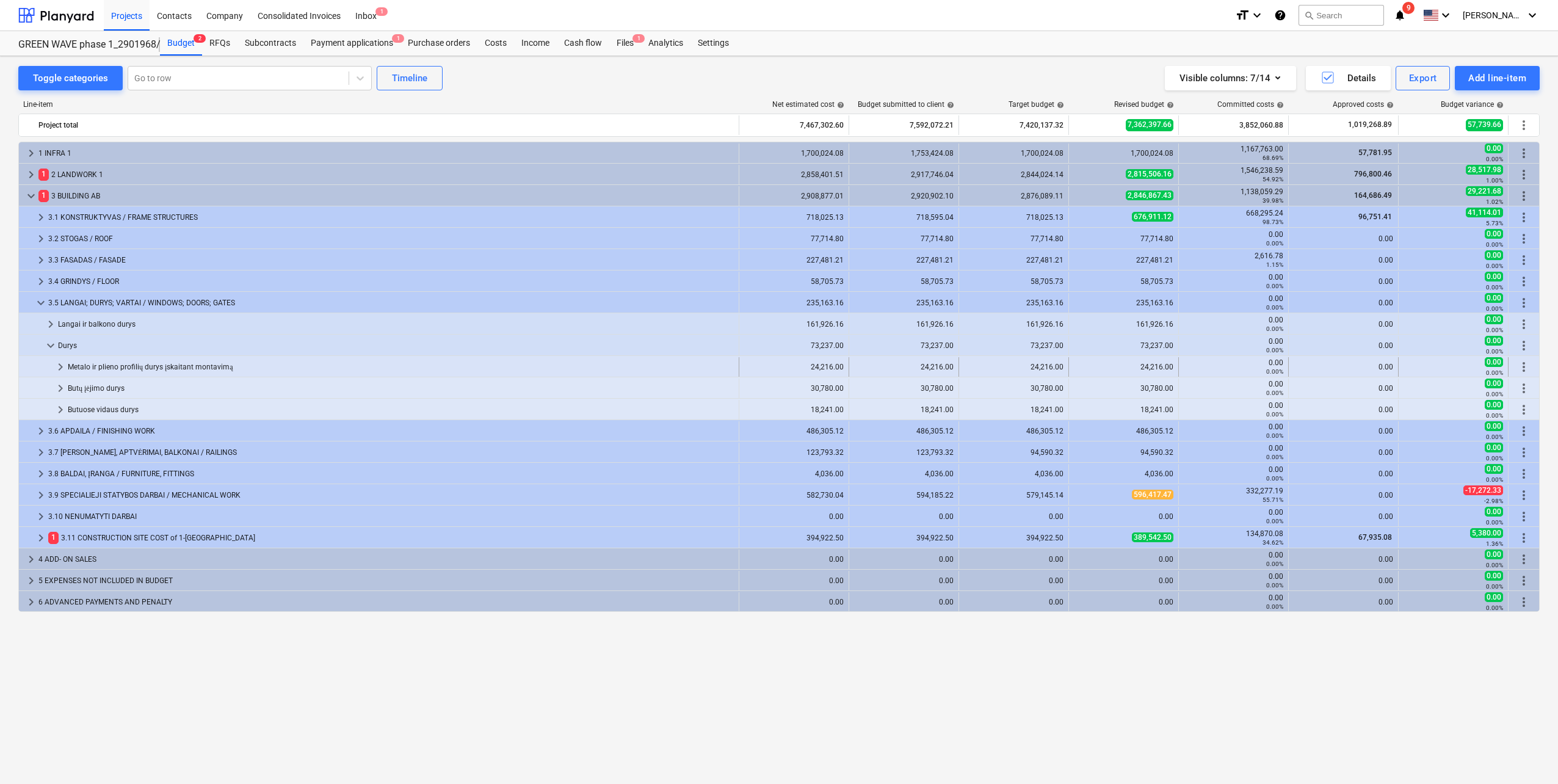
click at [60, 369] on span "keyboard_arrow_right" at bounding box center [60, 367] width 15 height 15
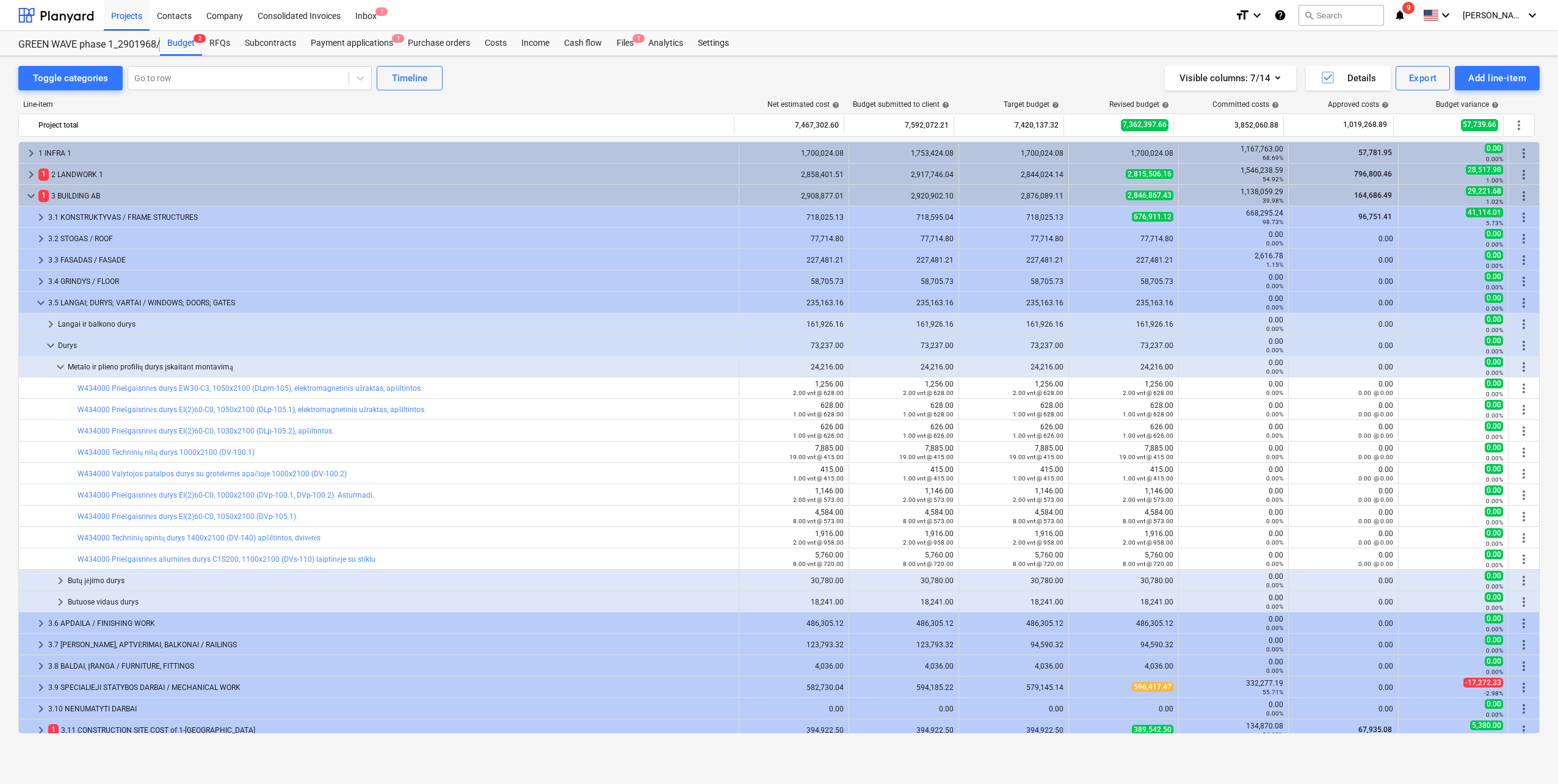
click at [60, 369] on span "keyboard_arrow_down" at bounding box center [60, 367] width 15 height 15
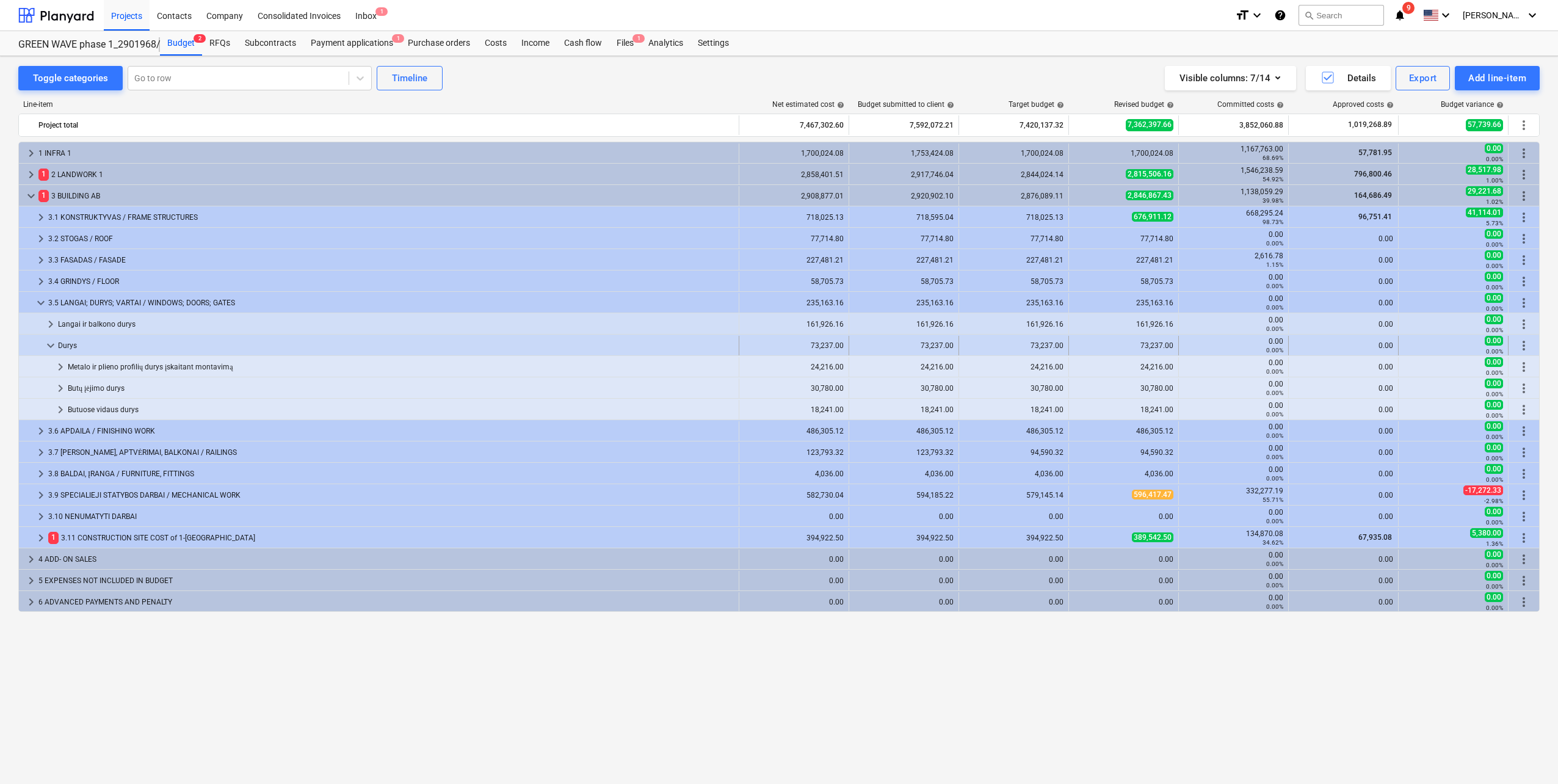
click at [53, 348] on span "keyboard_arrow_down" at bounding box center [51, 345] width 15 height 15
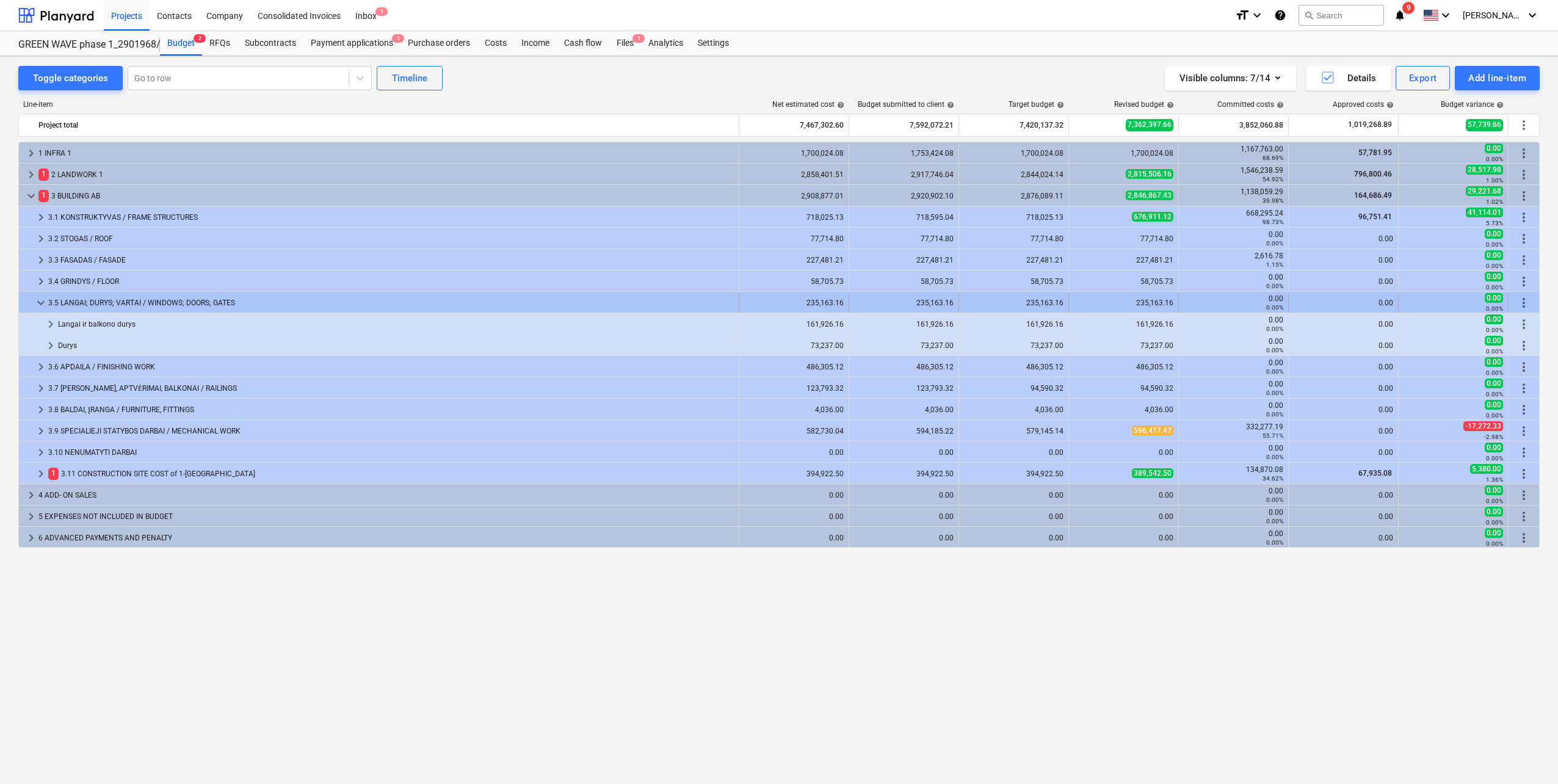
click at [42, 304] on span "keyboard_arrow_down" at bounding box center [40, 303] width 15 height 15
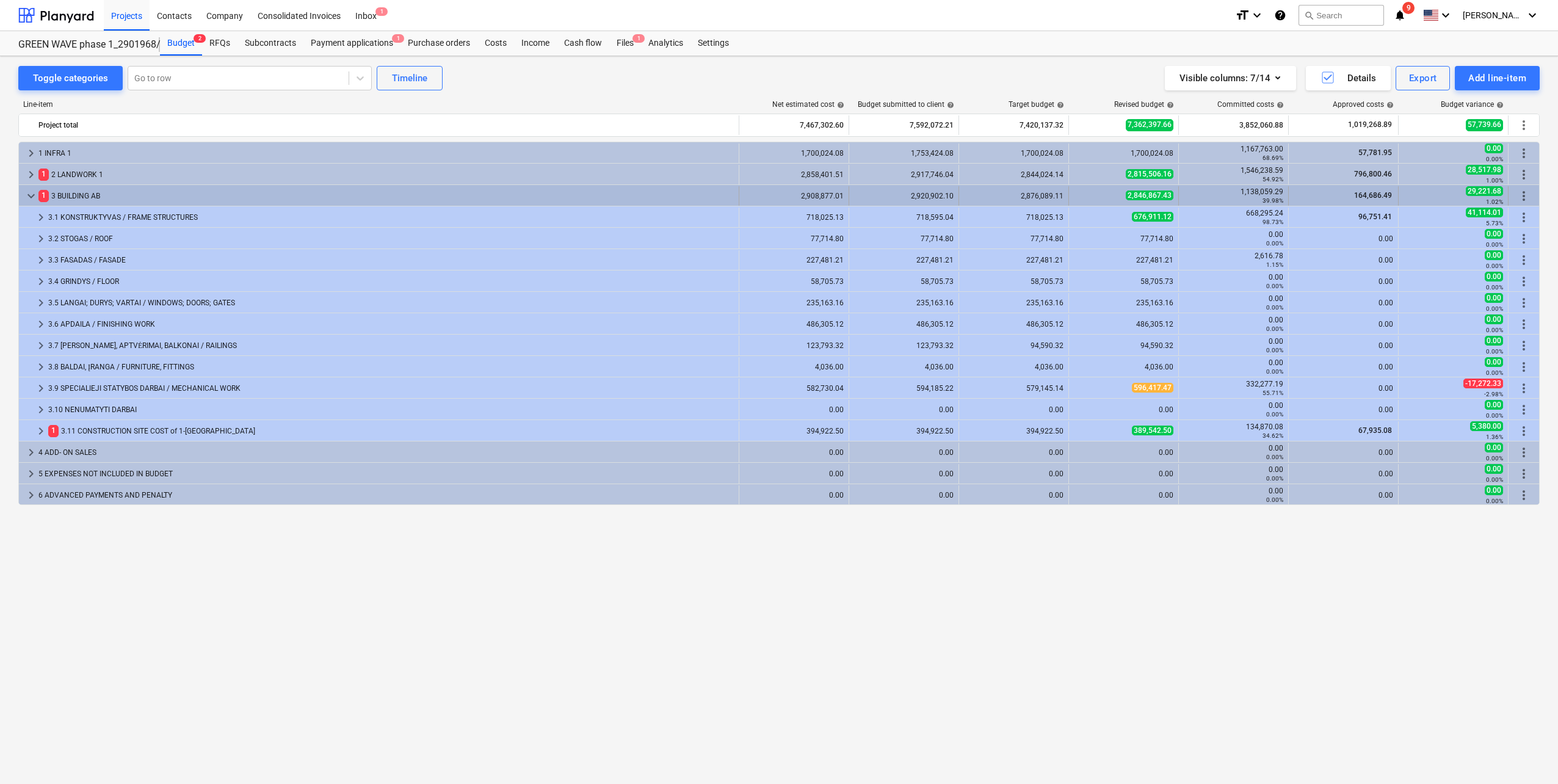
click at [33, 192] on span "keyboard_arrow_down" at bounding box center [31, 196] width 15 height 15
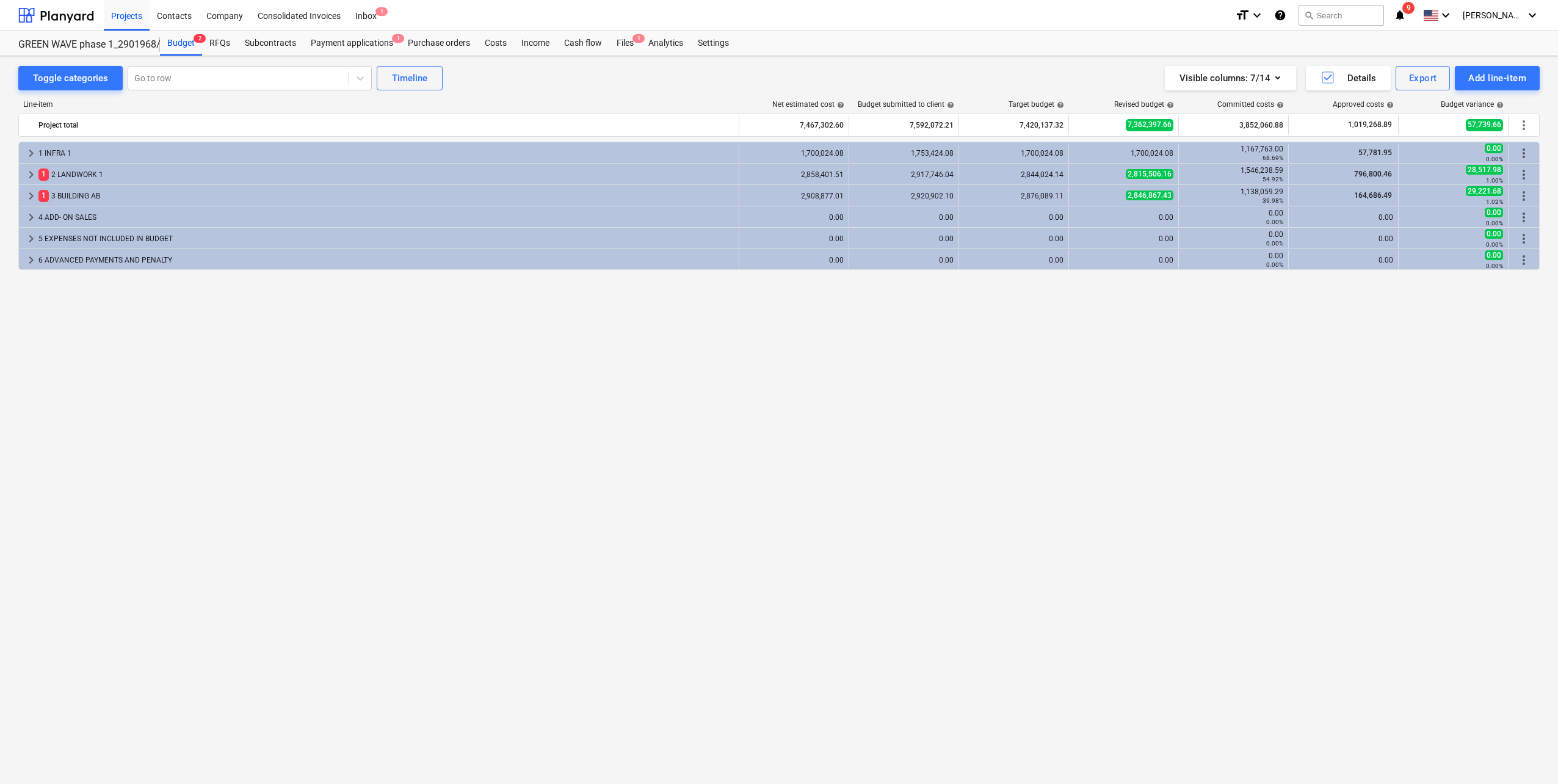
click at [130, 103] on div "Line-item" at bounding box center [379, 104] width 721 height 9
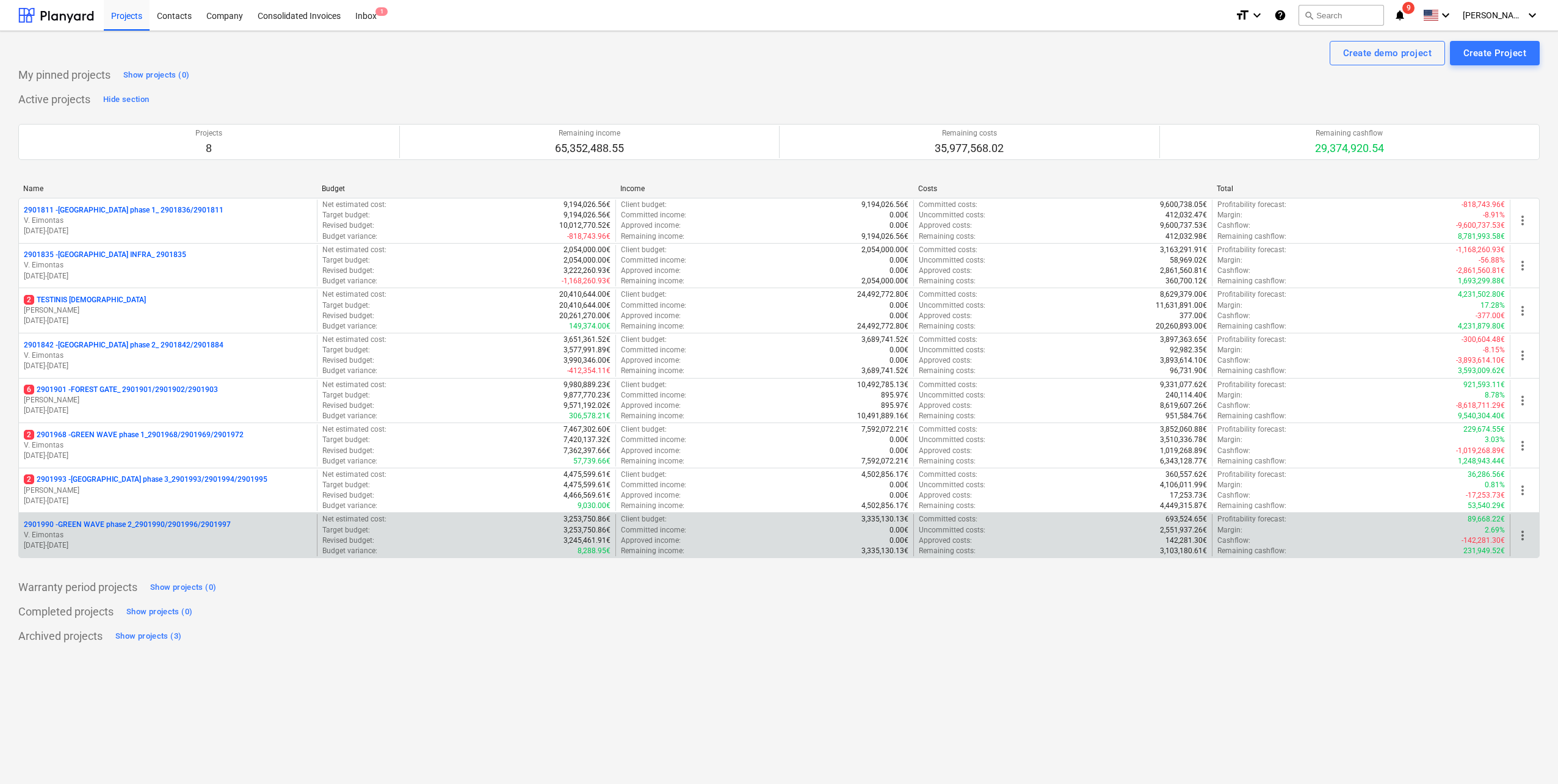
click at [158, 538] on p "V. Eimontas" at bounding box center [167, 535] width 288 height 10
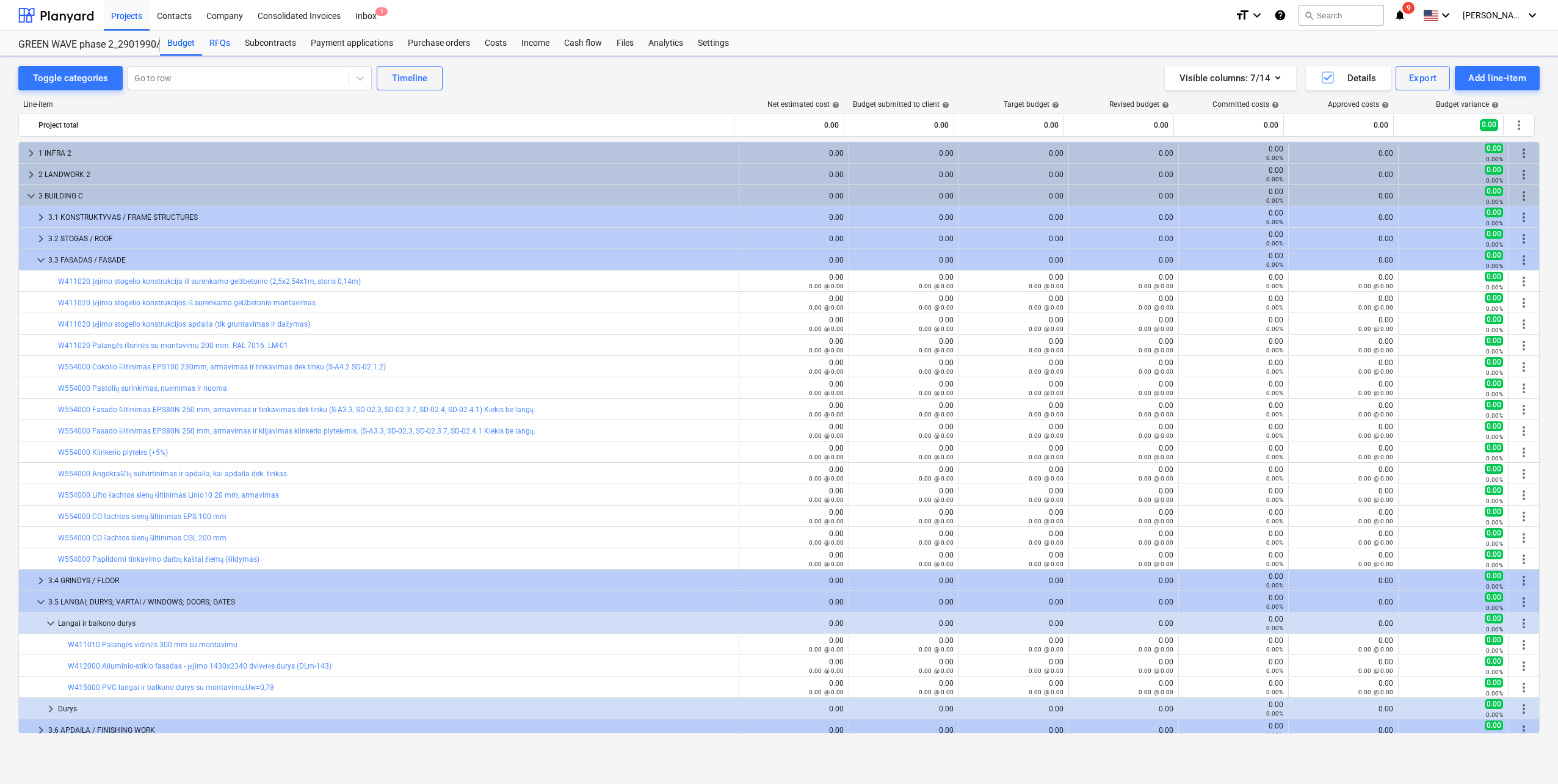
click at [221, 40] on div "RFQs" at bounding box center [220, 44] width 35 height 24
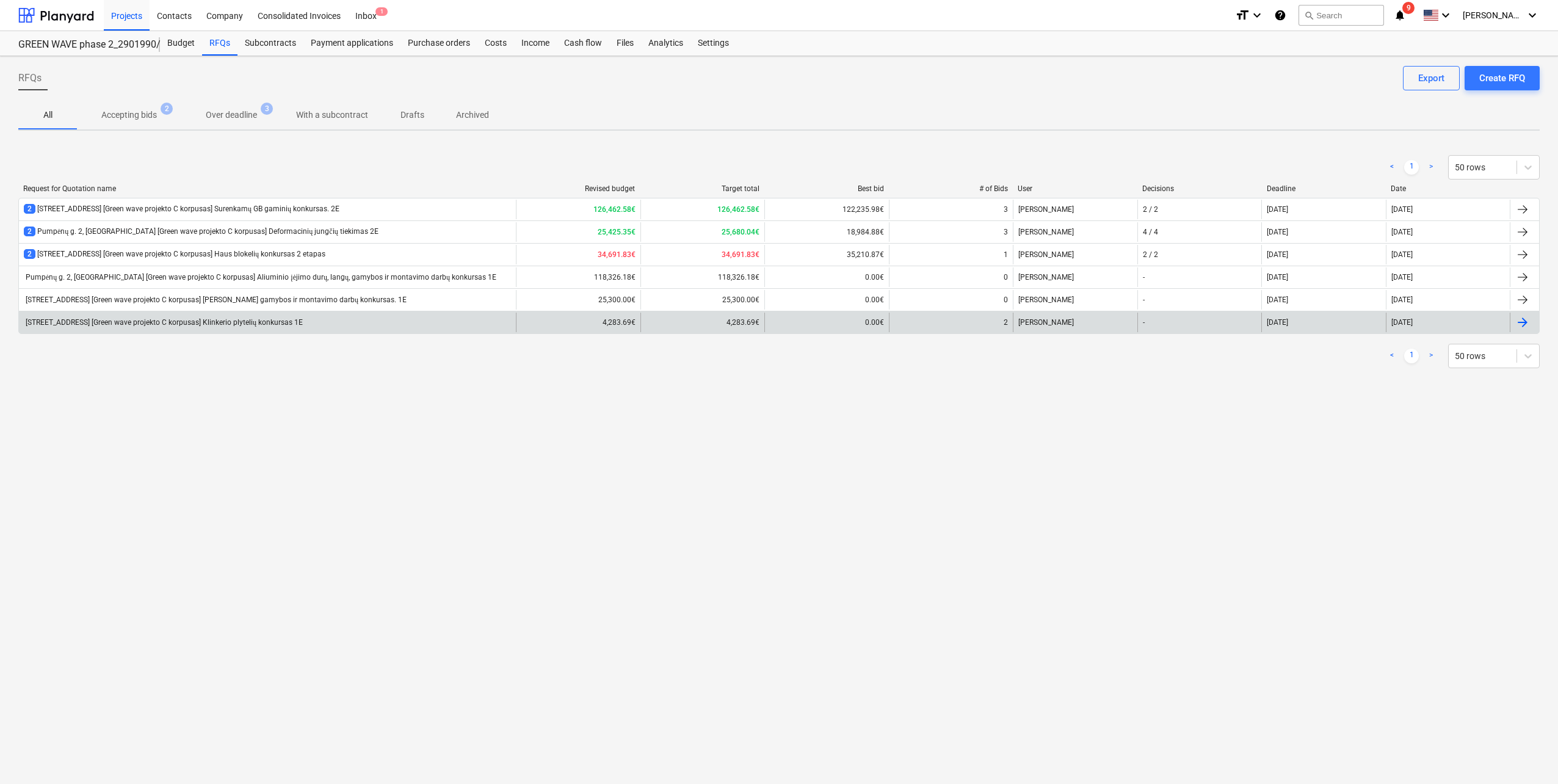
click at [251, 325] on div "Pumpėnų g. 2, [GEOGRAPHIC_DATA] [Green wave projekto C korpusas] Klinkerio plyt…" at bounding box center [163, 322] width 279 height 9
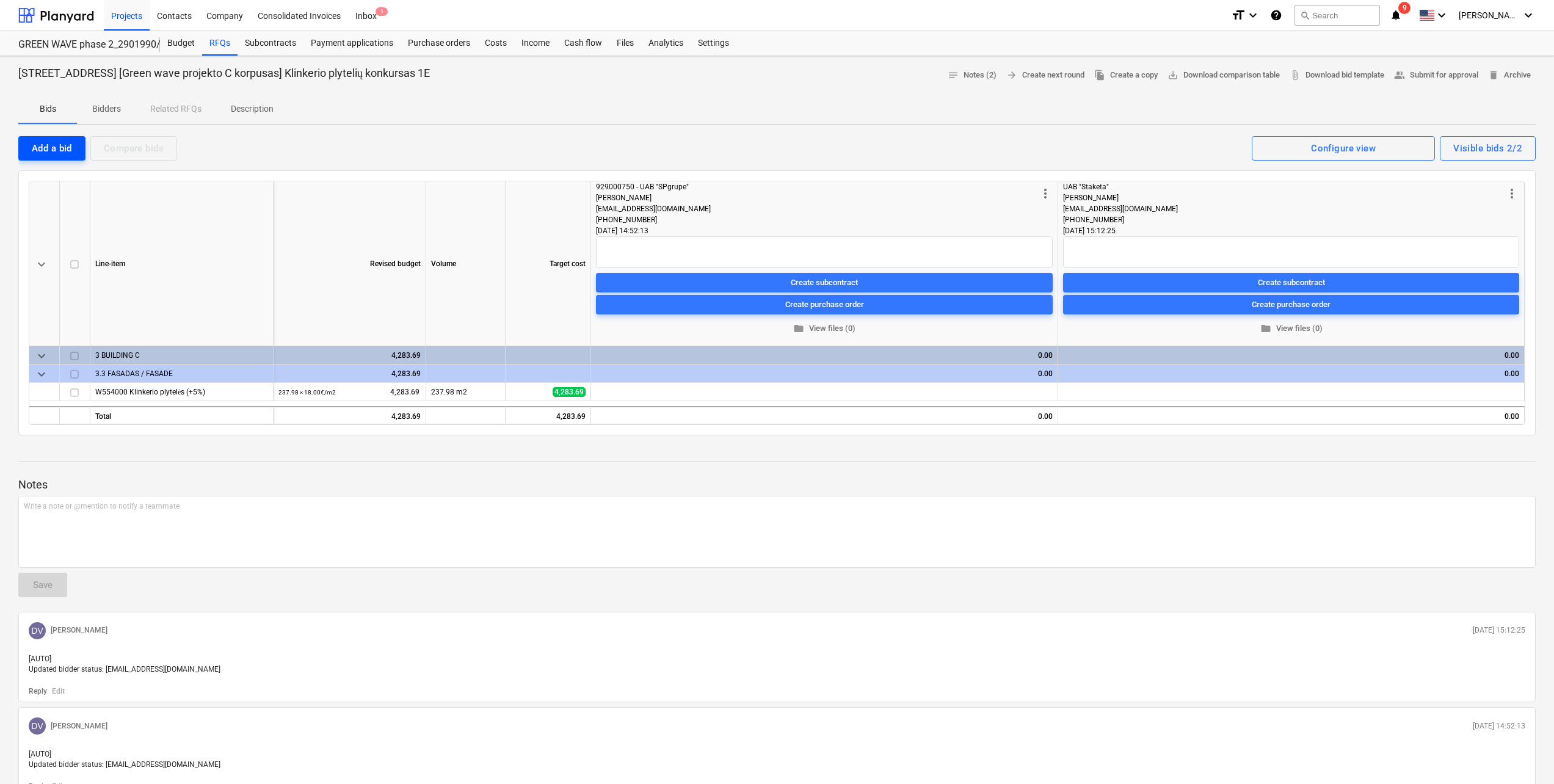
click at [51, 144] on div "Add a bid" at bounding box center [52, 148] width 40 height 16
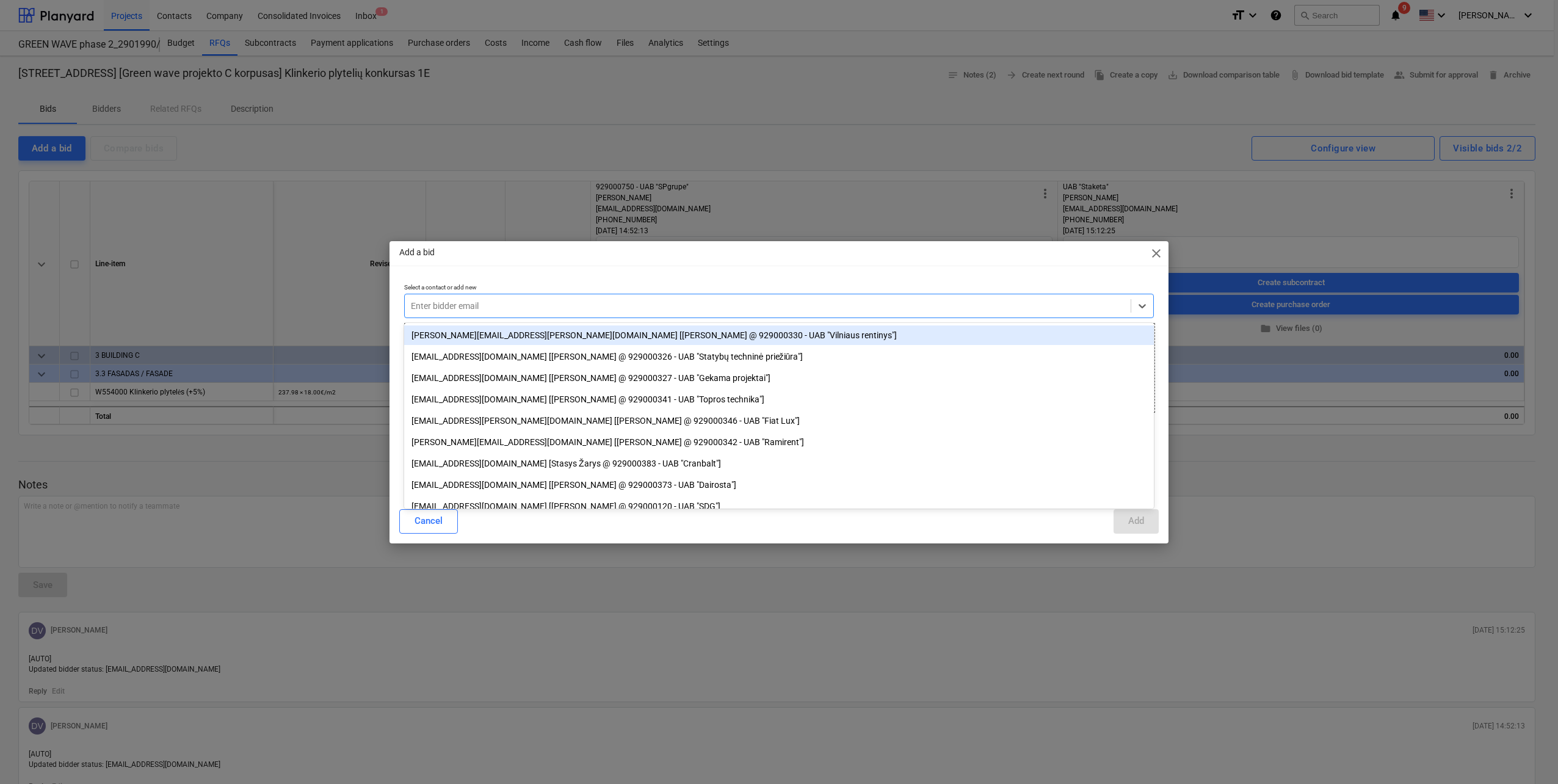
click at [424, 298] on div "Enter bidder email" at bounding box center [767, 306] width 726 height 18
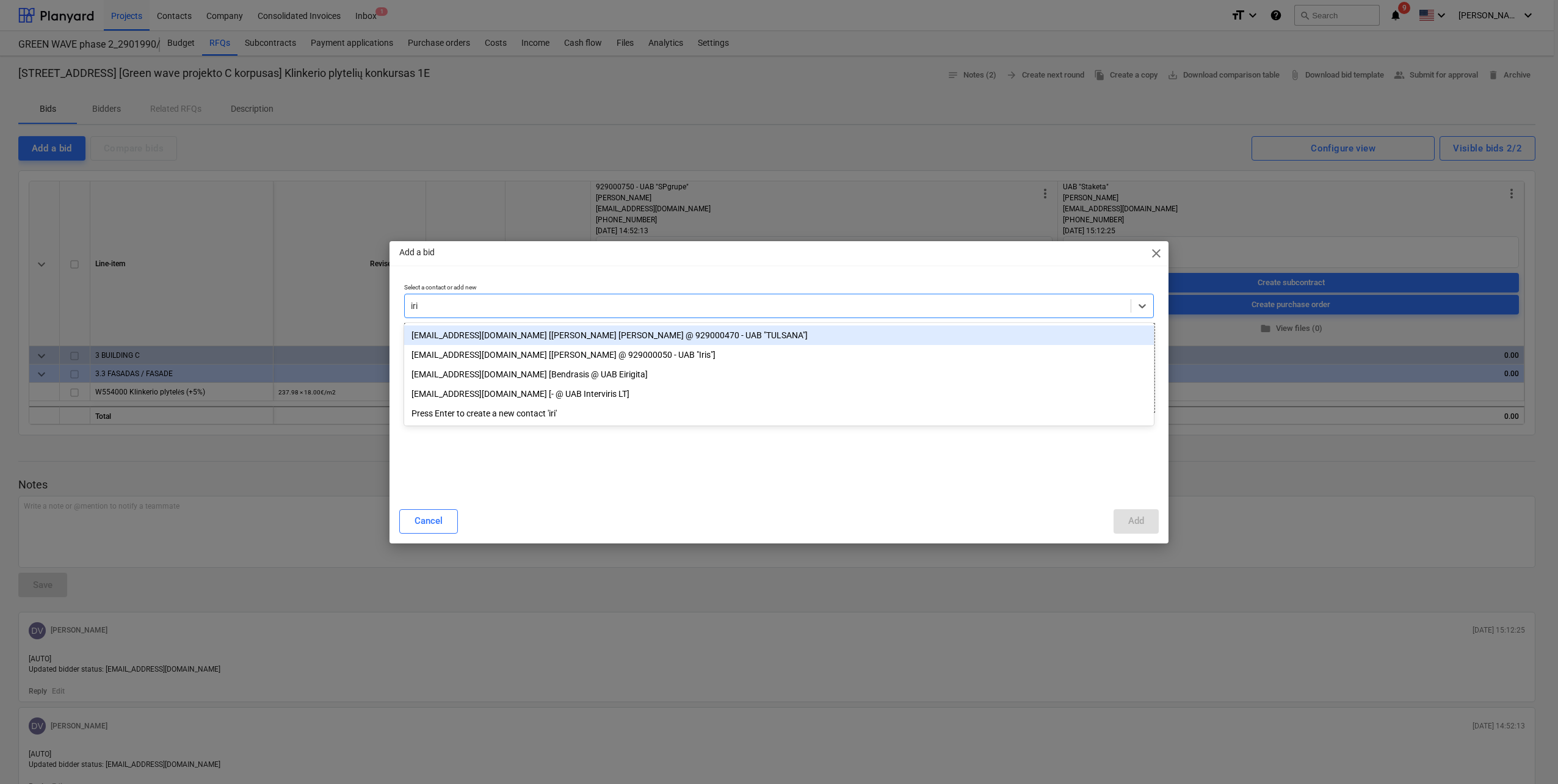
type input "iris"
click at [500, 339] on div "[EMAIL_ADDRESS][DOMAIN_NAME] [[PERSON_NAME] @ 929000050 - UAB "Iris"]" at bounding box center [779, 335] width 750 height 19
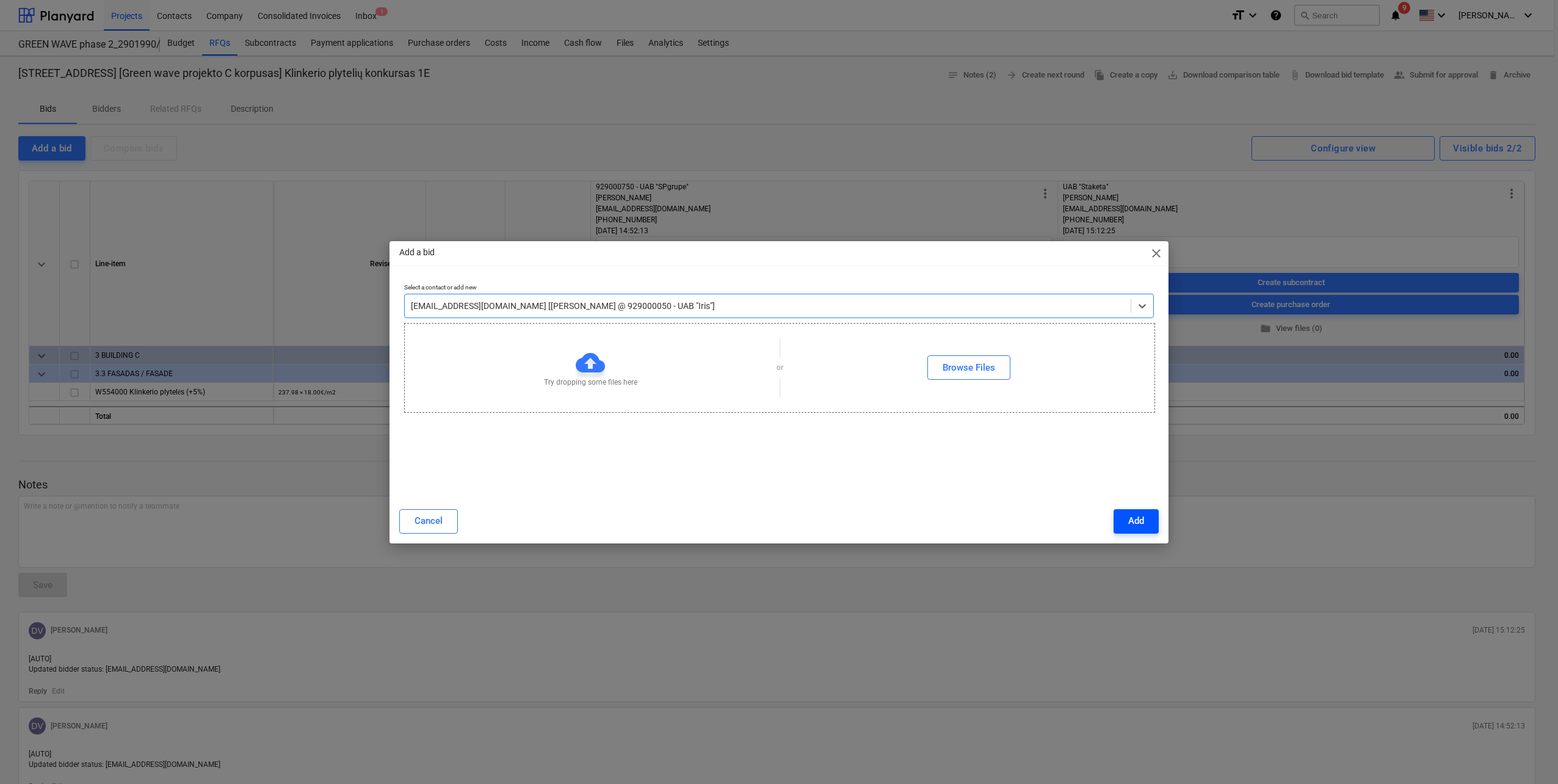
click at [1147, 523] on button "Add" at bounding box center [1136, 522] width 46 height 24
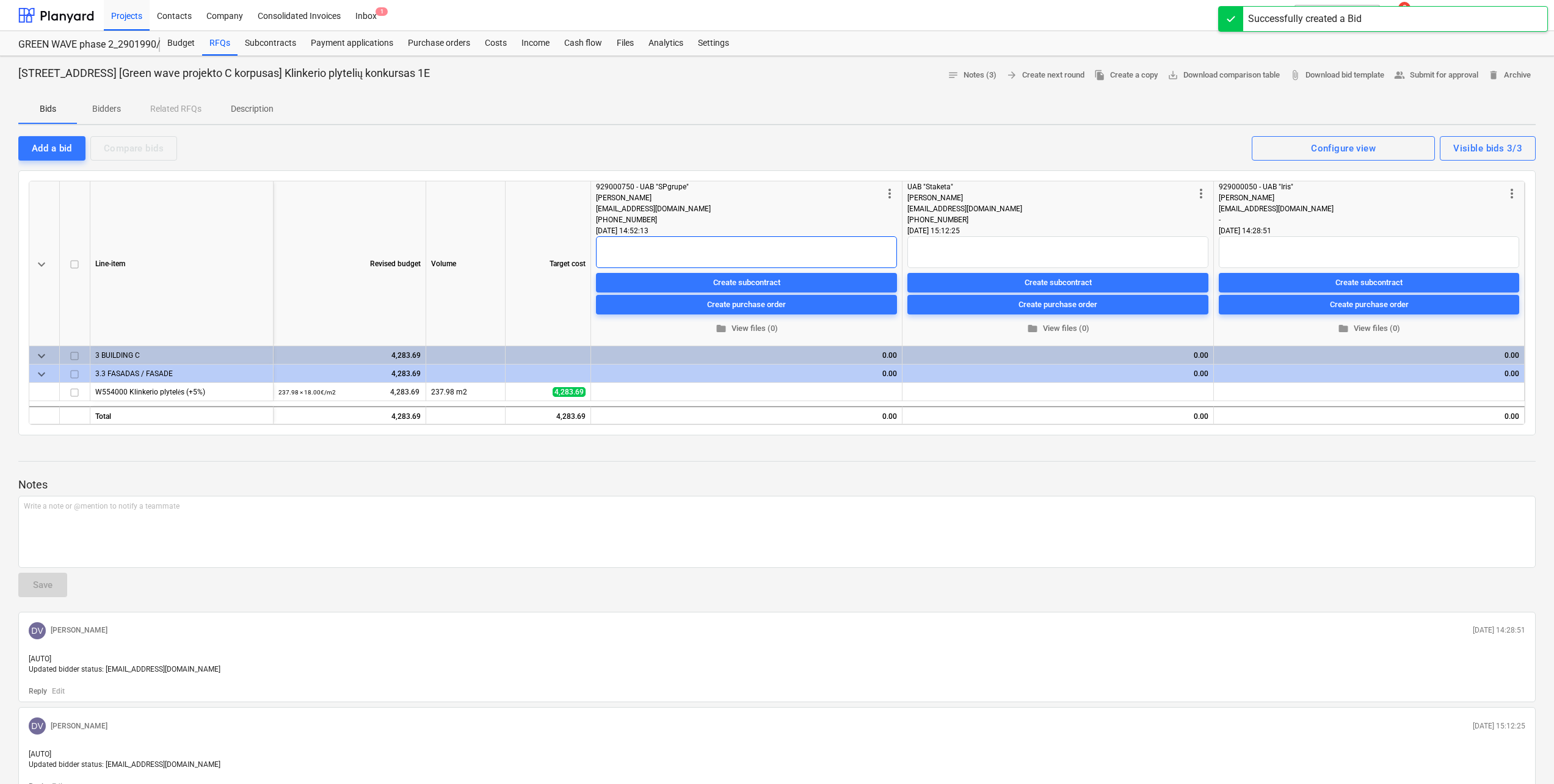
click at [774, 253] on textarea at bounding box center [747, 252] width 301 height 32
paste textarea "Yra brangesmių už 18.39 Eur"
type textarea "x"
type textarea "Yra brangesmių už 18.39 Eur"
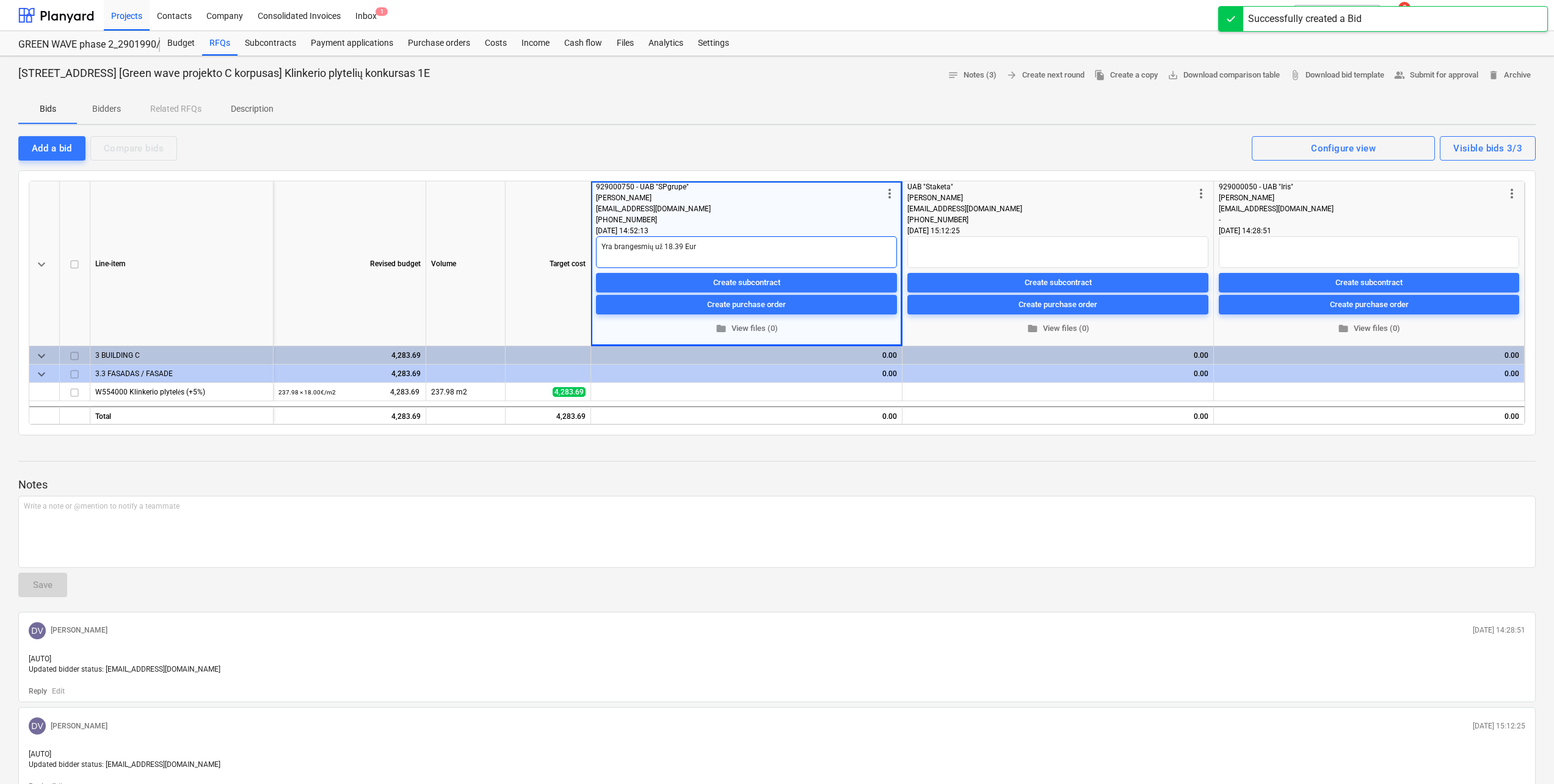
type textarea "x"
type textarea "Yra brangesmių už 18.39 Eur"
type textarea "x"
click at [601, 391] on span "edit" at bounding box center [601, 392] width 10 height 10
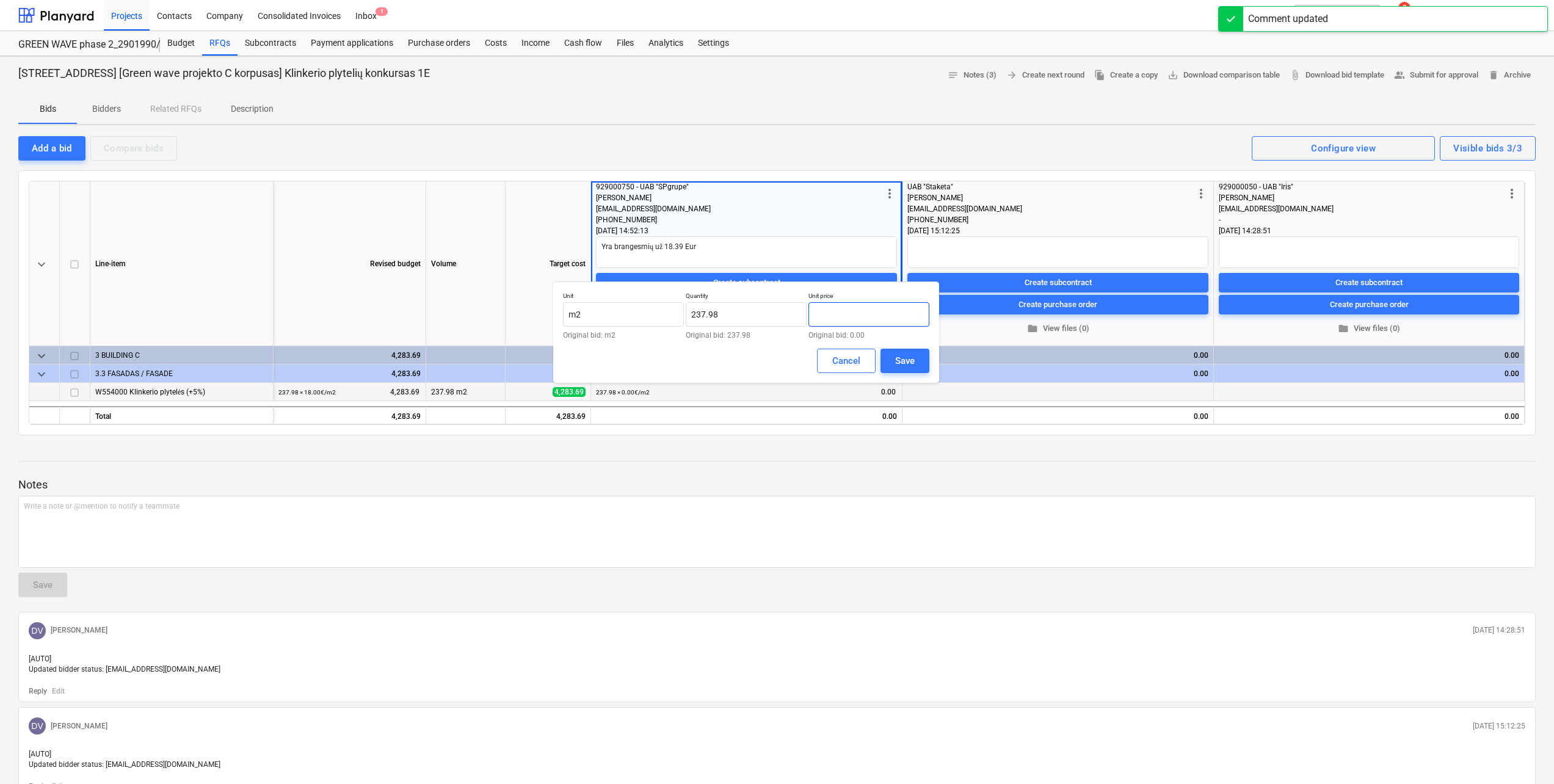
click at [859, 315] on input "text" at bounding box center [869, 314] width 121 height 24
type input "ą"
type input "17.39"
click at [908, 350] on button "Save" at bounding box center [905, 360] width 49 height 24
type textarea "x"
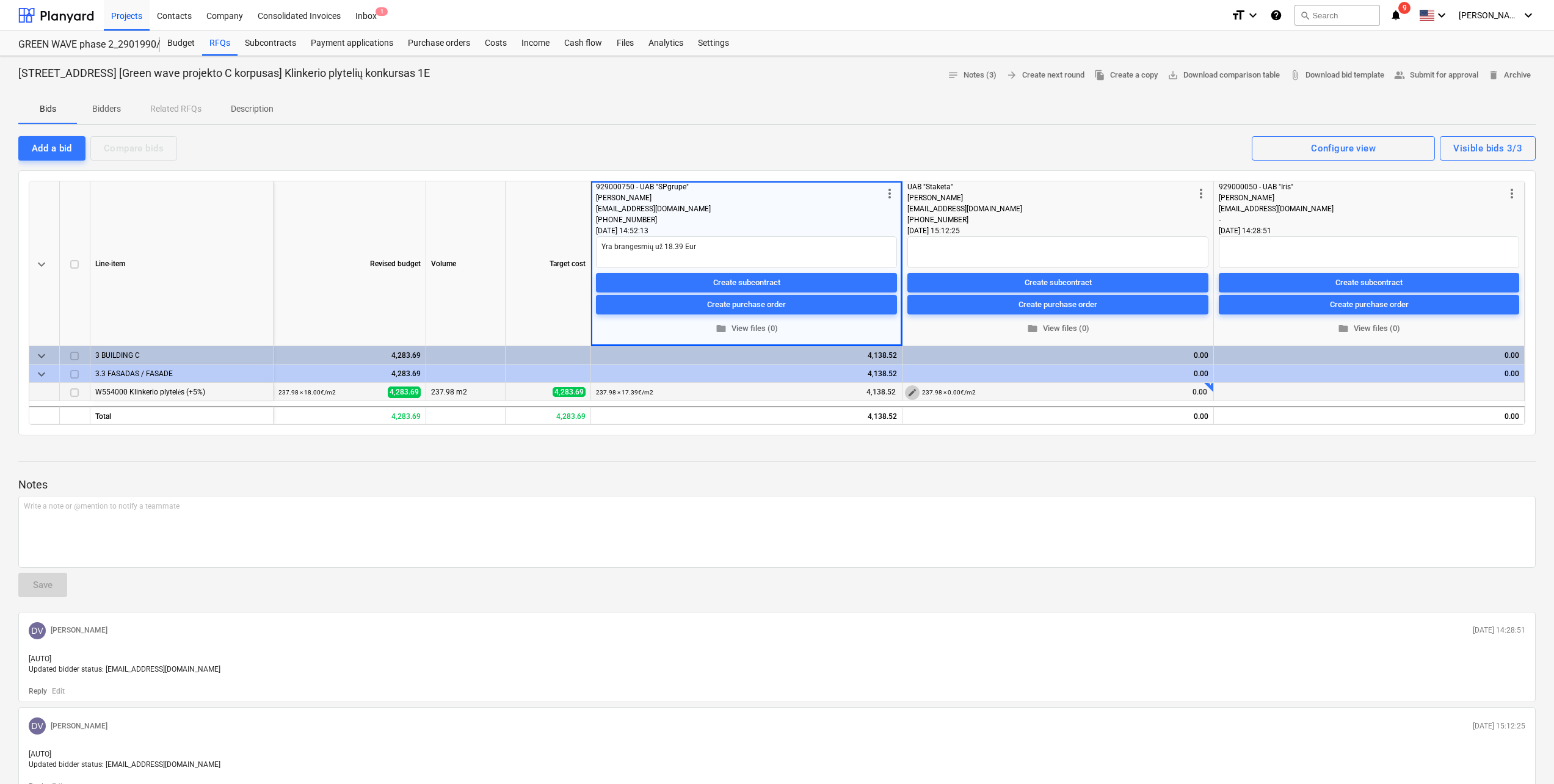
click at [912, 395] on span "edit" at bounding box center [912, 392] width 10 height 10
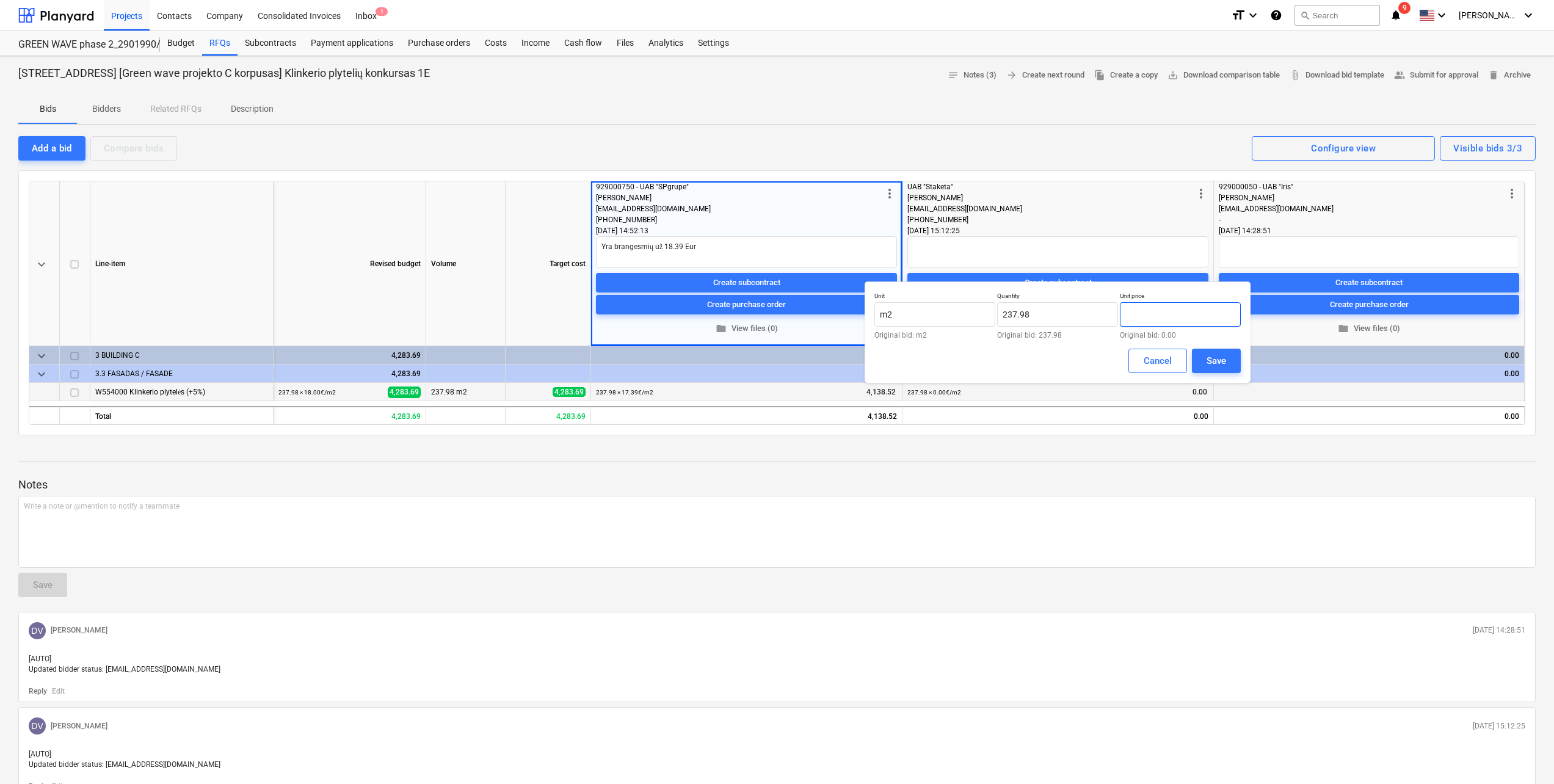
click at [1199, 318] on input "text" at bounding box center [1180, 314] width 121 height 24
type input "24.84"
click at [1224, 360] on div "Save" at bounding box center [1216, 360] width 19 height 16
type textarea "x"
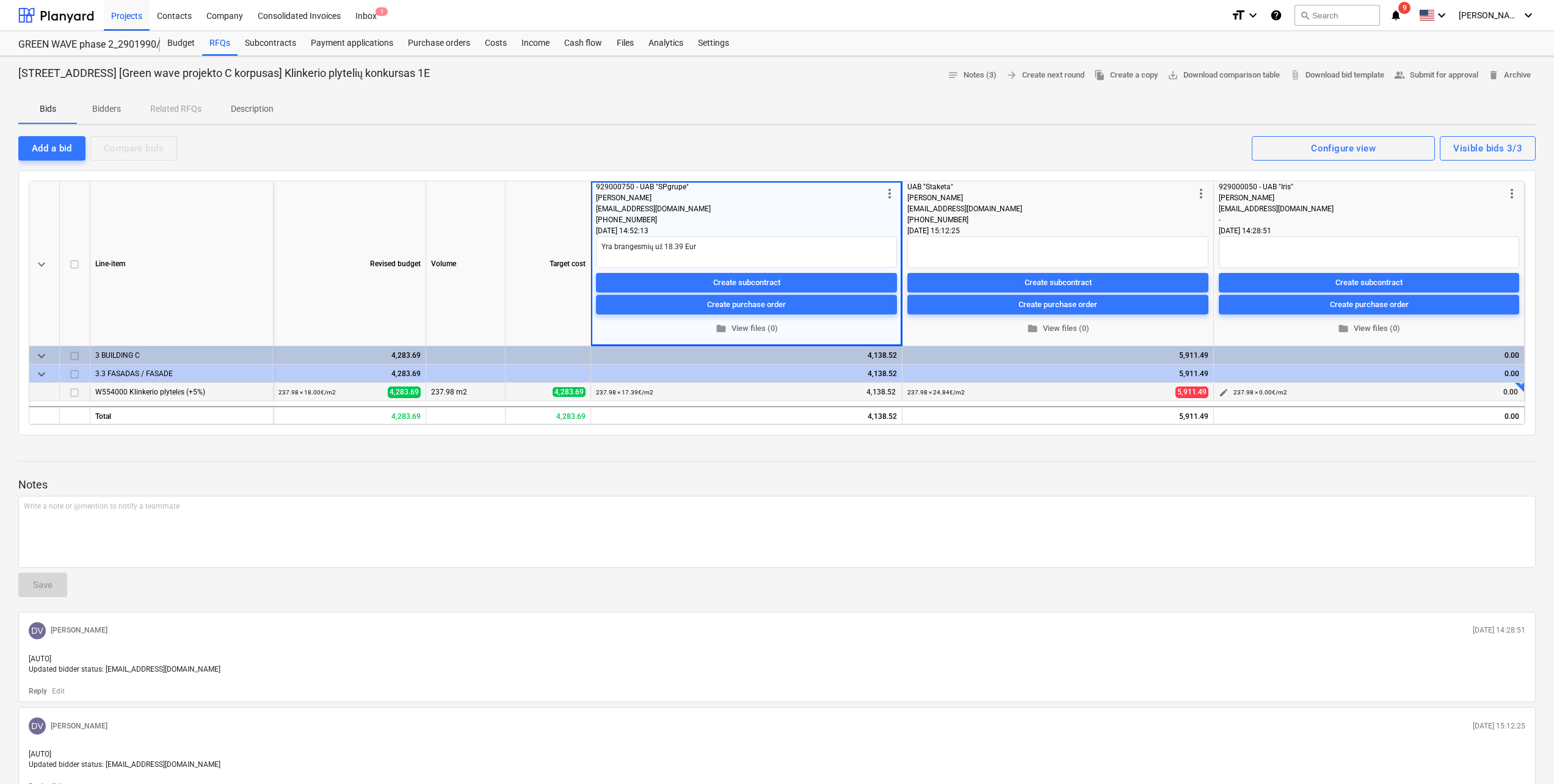
click at [1223, 396] on span "edit" at bounding box center [1223, 392] width 10 height 10
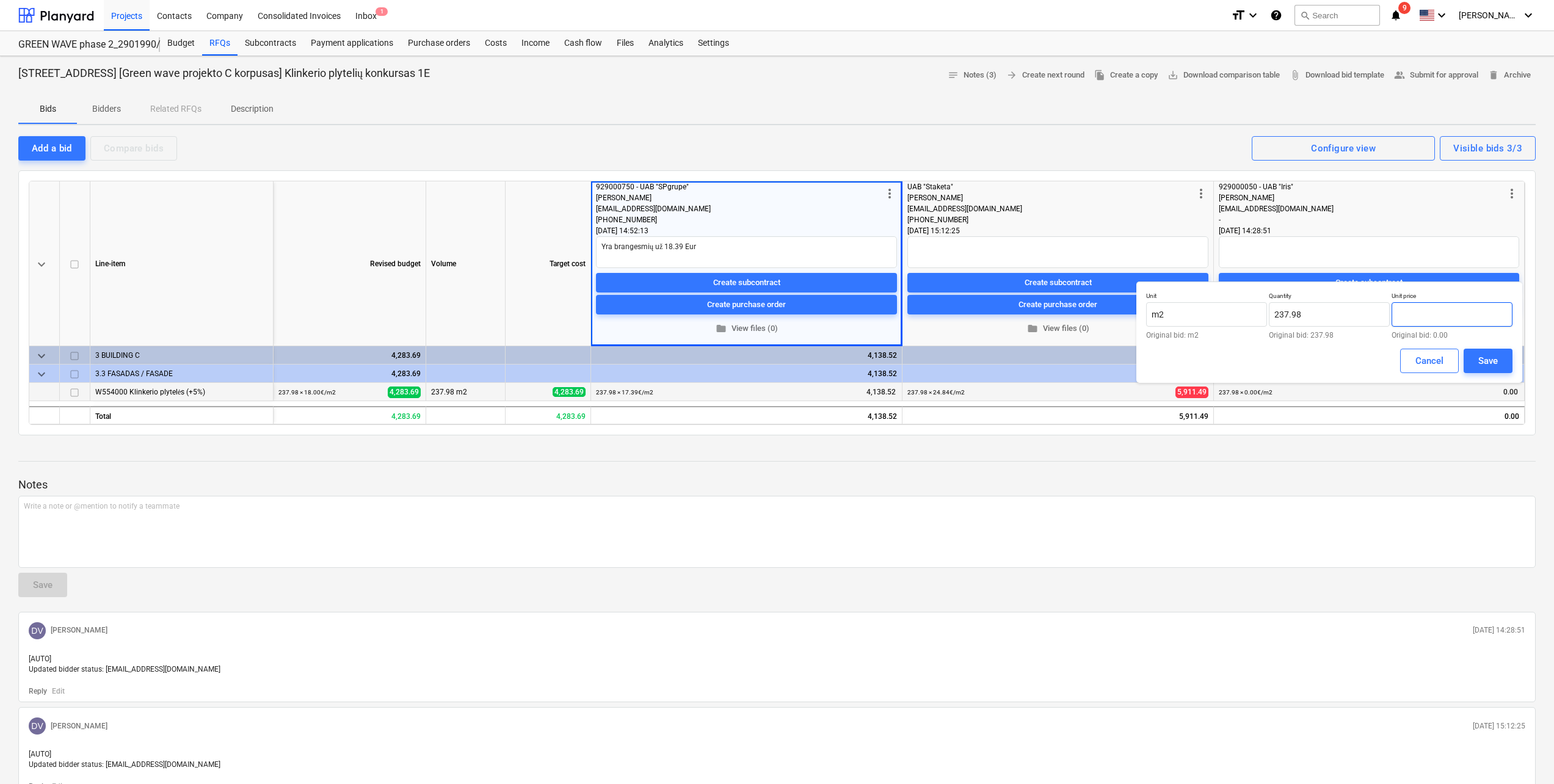
click at [1454, 314] on input "text" at bounding box center [1452, 314] width 121 height 24
type input "5.77"
click at [1484, 367] on div "Save" at bounding box center [1488, 360] width 19 height 16
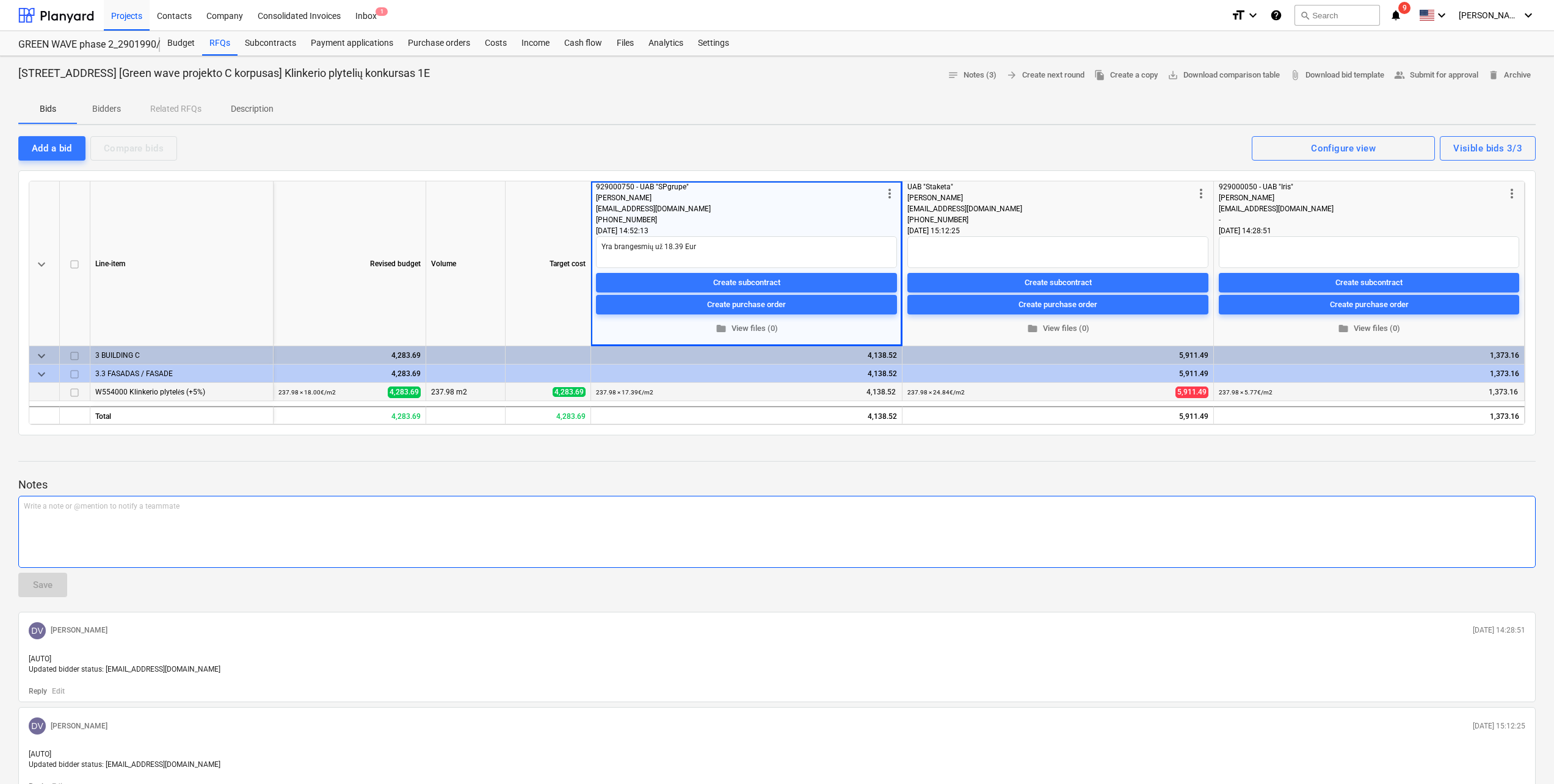
click at [1361, 501] on p "Write a note or @mention to notify a teammate ﻿" at bounding box center [777, 507] width 1507 height 10
click at [1050, 80] on span "arrow_forward Create next round" at bounding box center [1045, 75] width 78 height 14
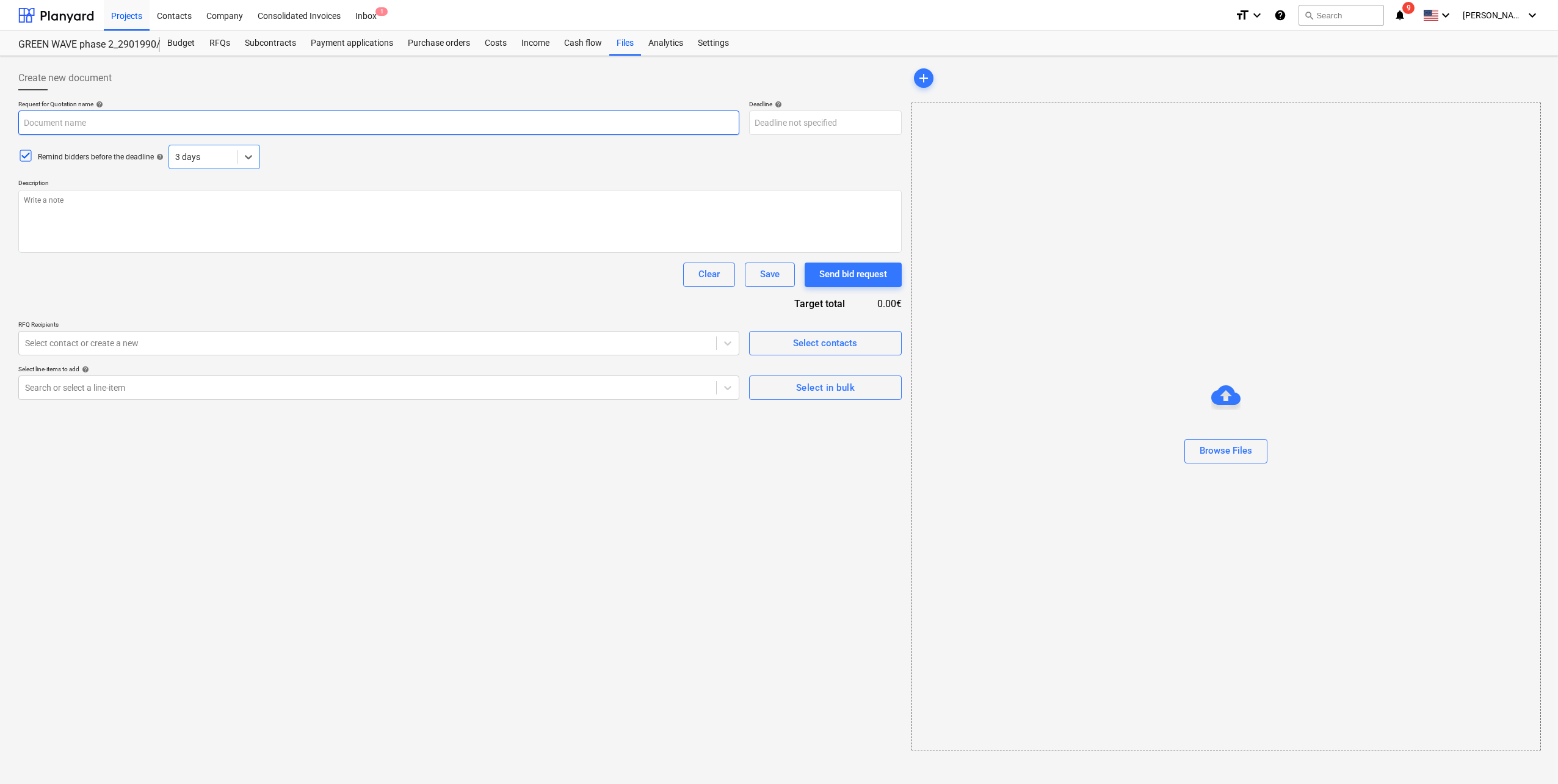
type textarea "x"
type input "Pumpėnų g. 2, [GEOGRAPHIC_DATA] [Green wave projekto C korpusas] Klinkerio plyt…"
type textarea "Laba diena, Kviečiame Jus dalyvauti klinkerio plytelių tiekimo konkurse ir pate…"
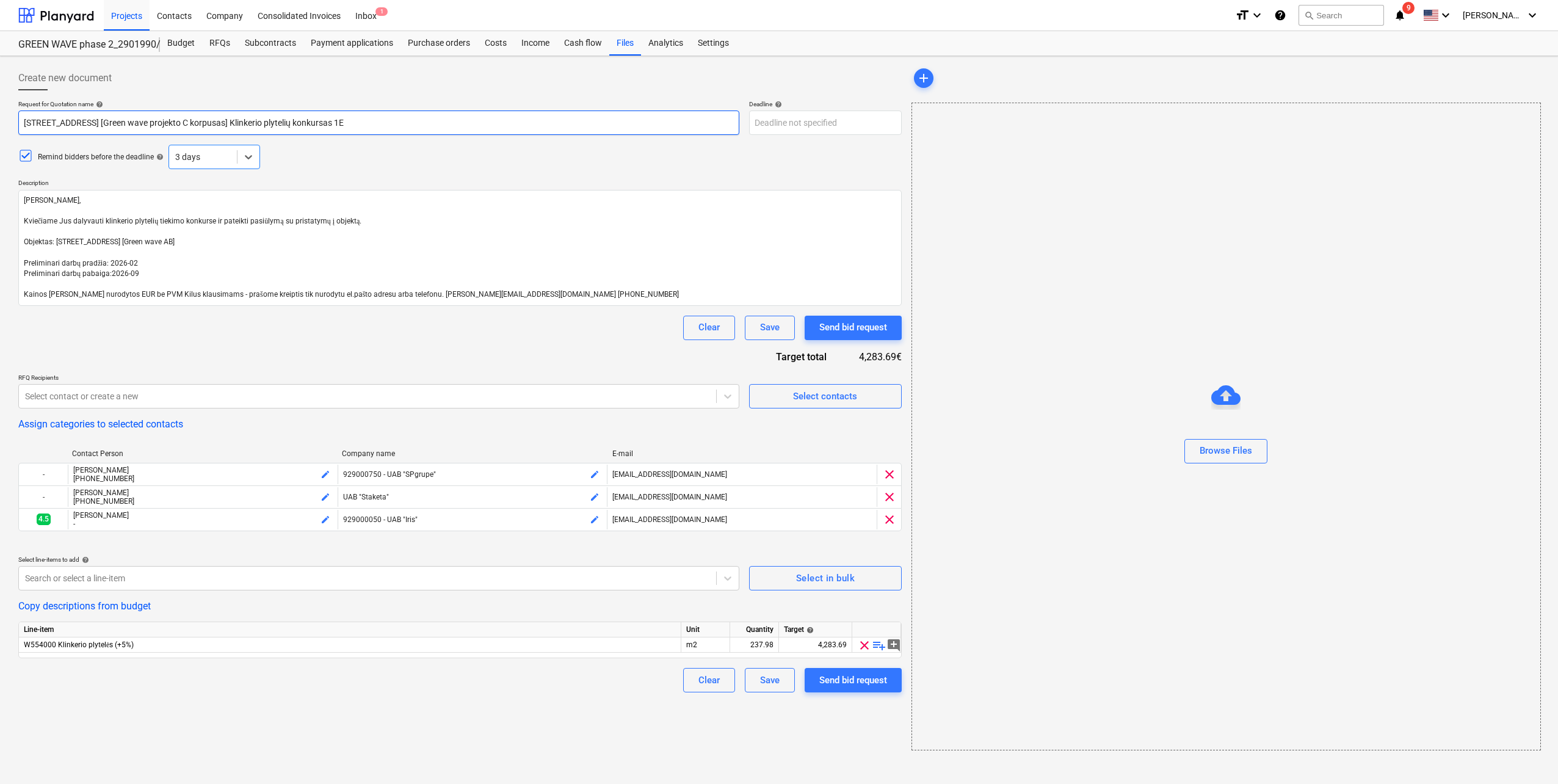
click at [344, 118] on input "Pumpėnų g. 2, [GEOGRAPHIC_DATA] [Green wave projekto C korpusas] Klinkerio plyt…" at bounding box center [379, 122] width 721 height 24
click at [346, 124] on input "Pumpėnų g. 2, [GEOGRAPHIC_DATA] [Green wave projekto C korpusas] Klinkerio plyt…" at bounding box center [379, 122] width 721 height 24
type textarea "x"
type input "Pumpėnų g. 2, Vilnius [Green wave projekto C korpusas] Klinkerio plytelių konku…"
type textarea "x"
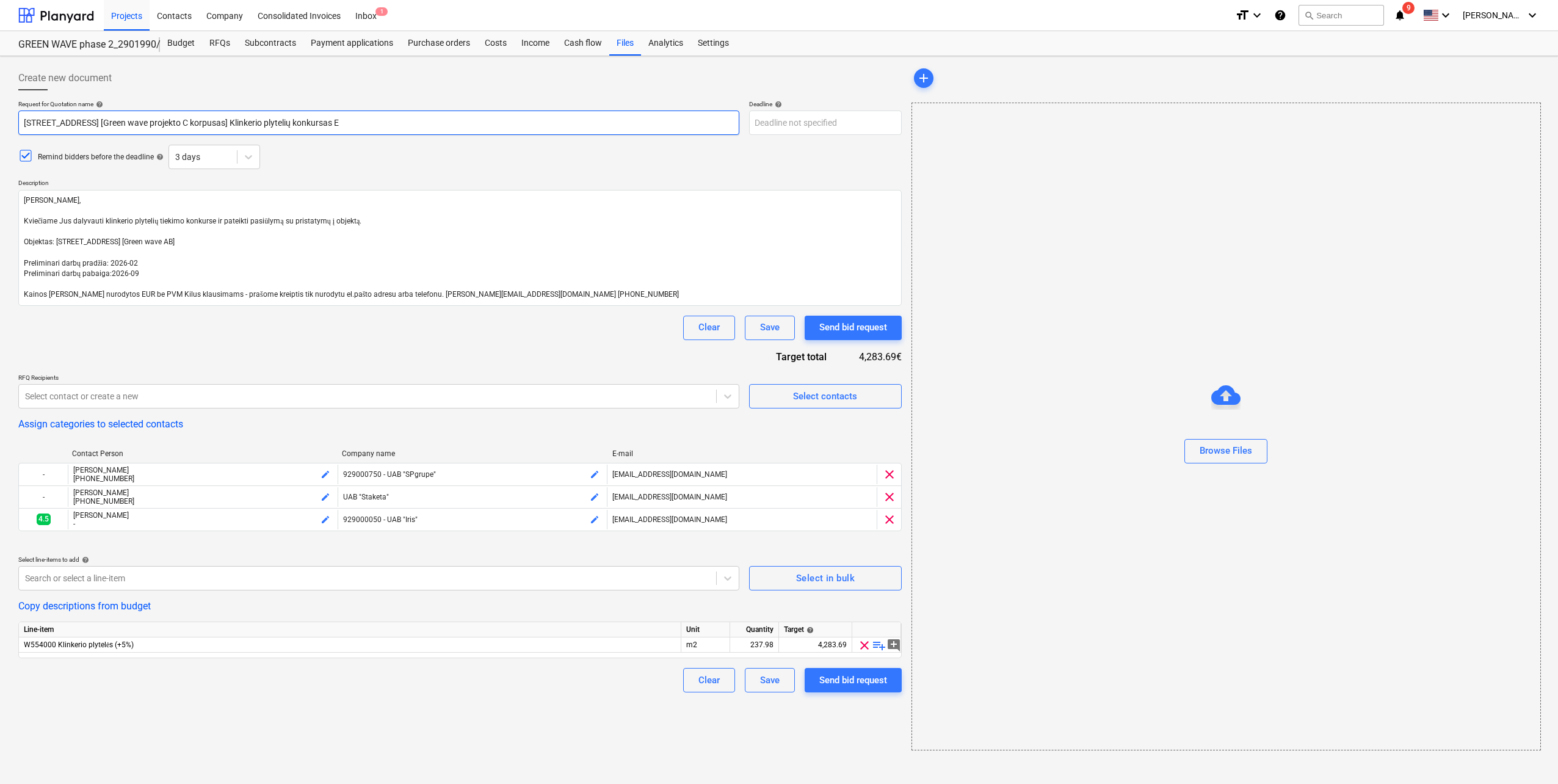
type input "Pumpėnų g. 2, Vilnius [Green wave projekto C korpusas] Klinkerio plytelių konku…"
type textarea "x"
type input "Pumpėnų g. 2, Vilnius [Green wave projekto C korpusas] Klinkerio plytelių konku…"
type textarea "x"
type input "Pumpėnų g. 2, Vilnius [Green wave projekto C korpusas] Klinkerio plytelių konku…"
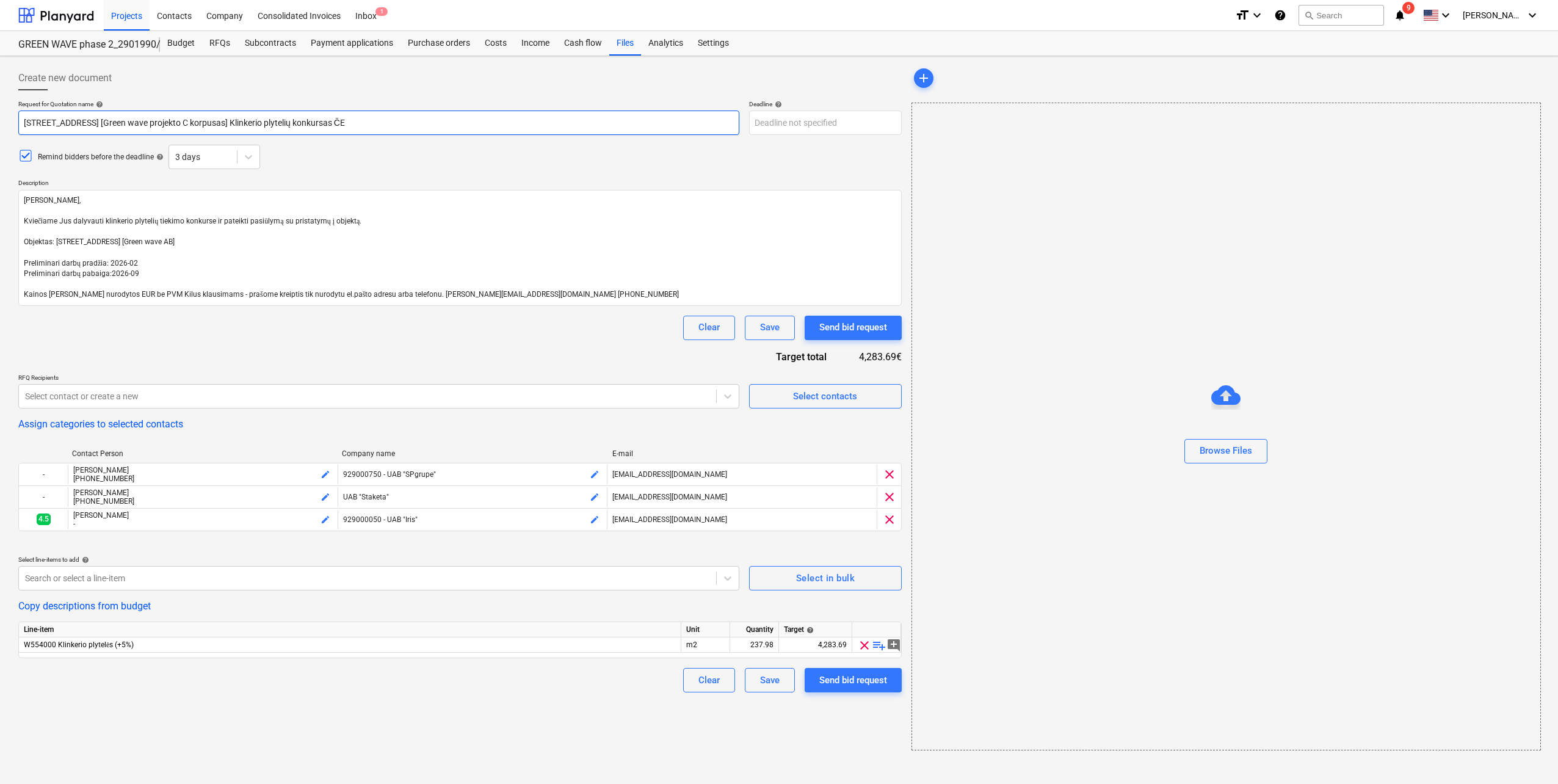
type textarea "x"
type input "Pumpėnų g. 2, Vilnius [Green wave projekto C korpusas] Klinkerio plytelių konku…"
type textarea "x"
type input "Pumpėnų g. 2, Vilnius [Green wave projekto C korpusas] Klinkerio plytelių konku…"
type textarea "x"
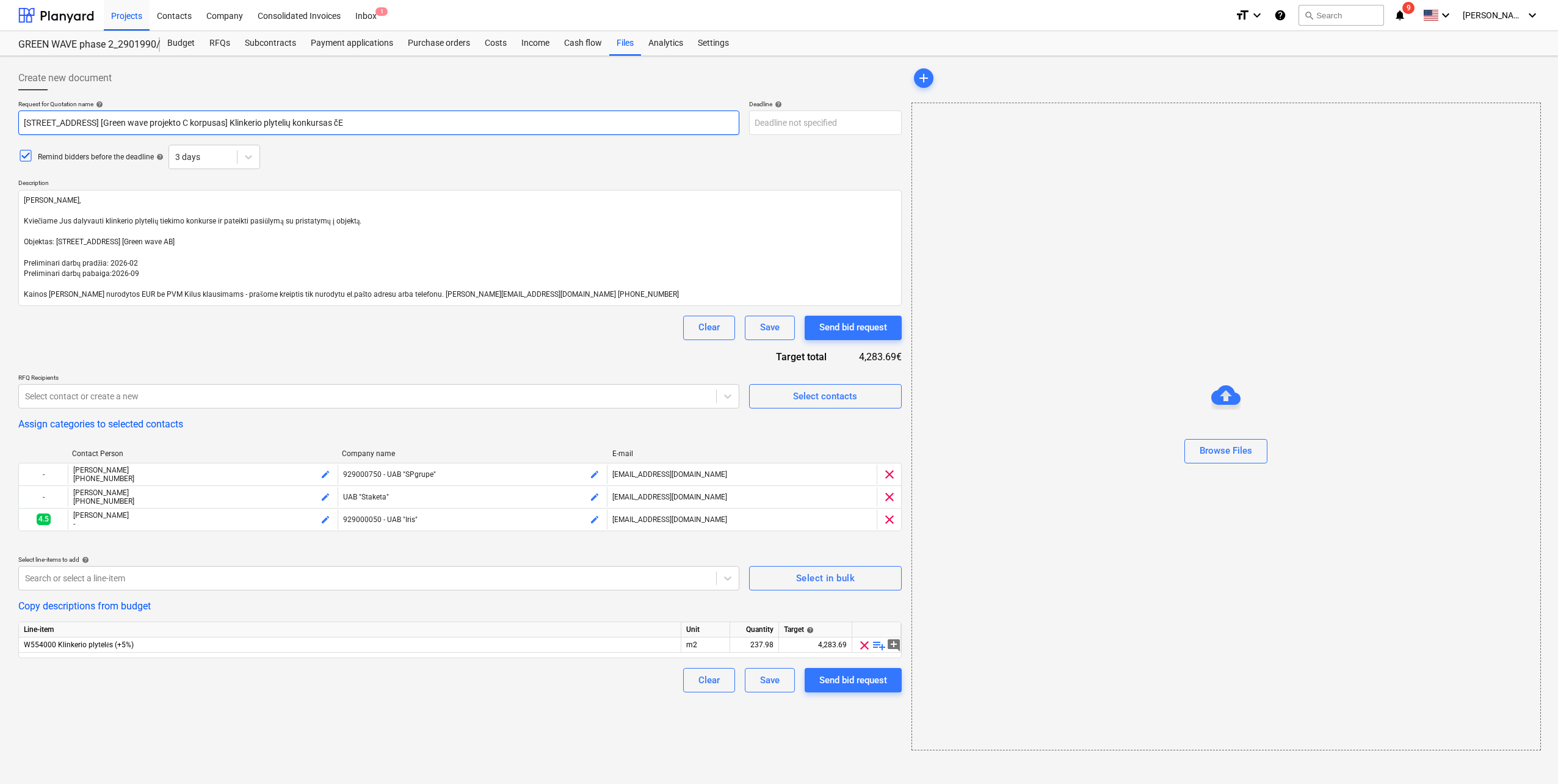
type input "Pumpėnų g. 2, Vilnius [Green wave projekto C korpusas] Klinkerio plytelių konku…"
type textarea "x"
type input "Pumpėnų g. 2, [GEOGRAPHIC_DATA] [Green wave projekto C korpusas] Klinkerio plyt…"
click at [778, 122] on body "Projects Contacts Company Consolidated Invoices Inbox 1 format_size keyboard_ar…" at bounding box center [779, 392] width 1558 height 784
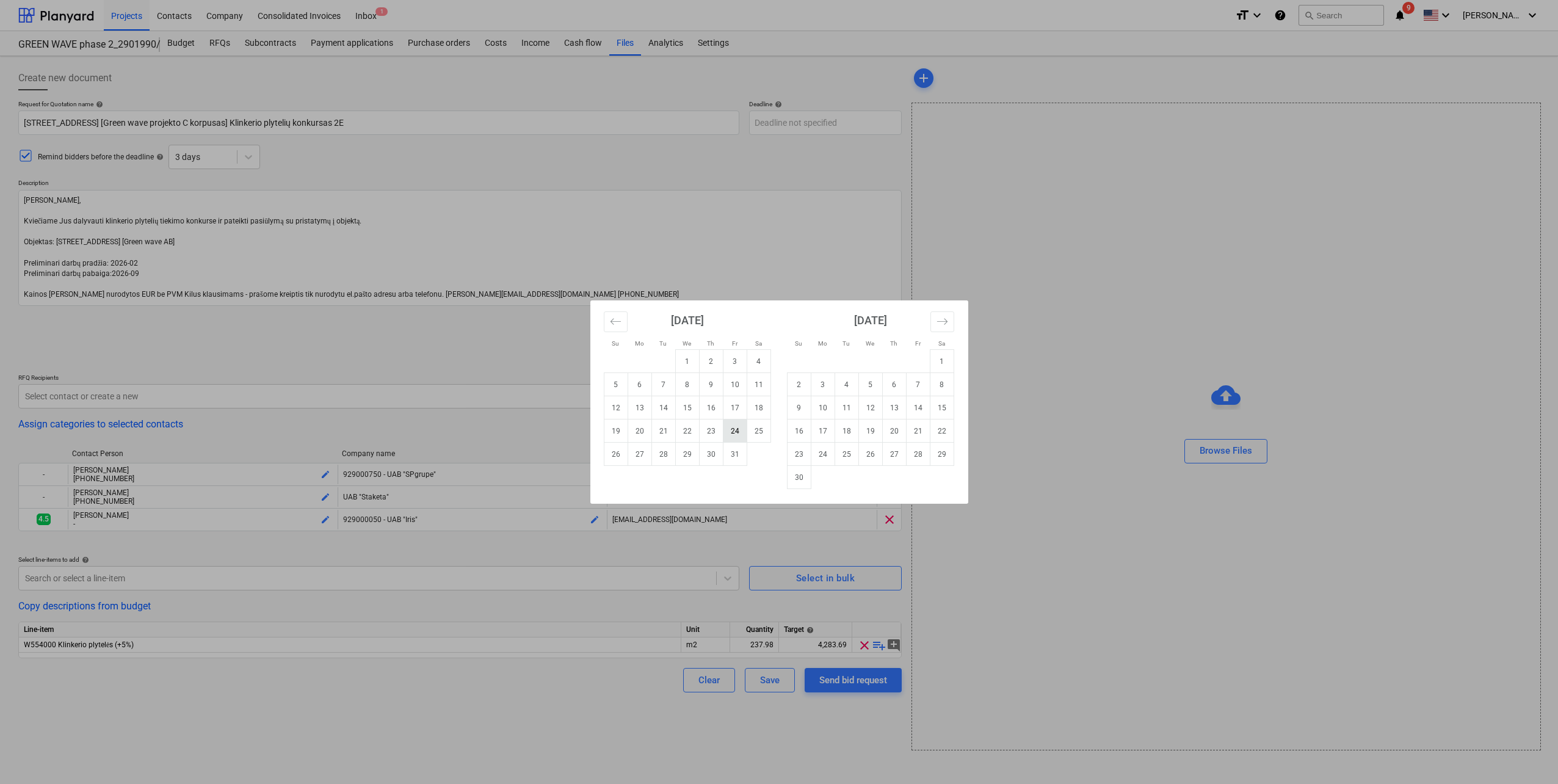
click at [736, 437] on td "24" at bounding box center [734, 430] width 24 height 24
type textarea "x"
type input "[DATE]"
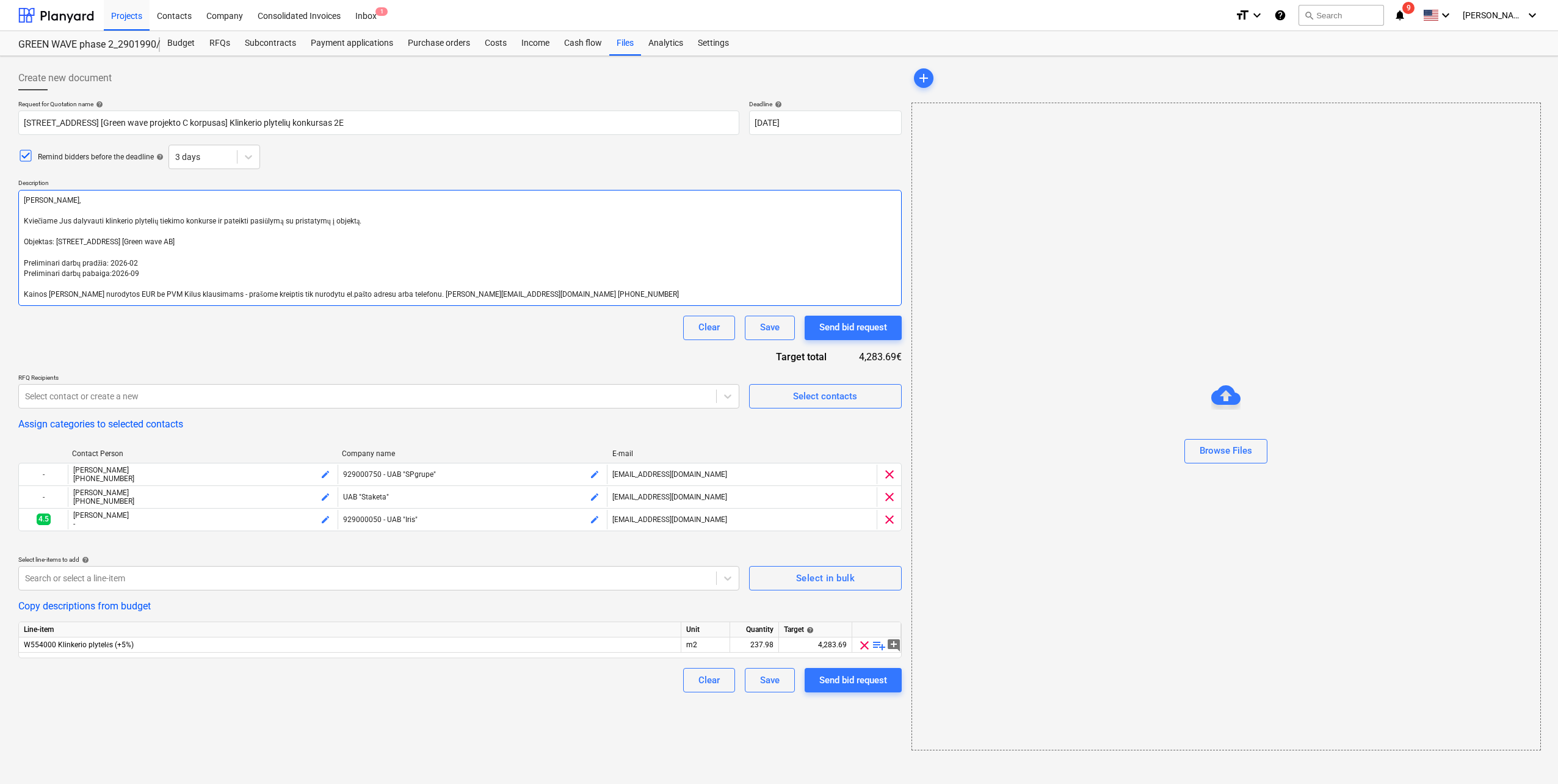
click at [116, 246] on textarea "Laba diena, Kviečiame Jus dalyvauti klinkerio plytelių tiekimo konkurse ir pate…" at bounding box center [460, 248] width 883 height 116
drag, startPoint x: 354, startPoint y: 223, endPoint x: 13, endPoint y: 189, distance: 342.7
click at [13, 189] on div "Create new document Request for Quotation name help Pumpėnų g. 2, Vilnius [Gree…" at bounding box center [779, 419] width 1558 height 727
paste textarea "Sveiki, Noriu pranešti, kad Jūs patekote į antrą konkurso etapą. Prašome atsiųs…"
type textarea "x"
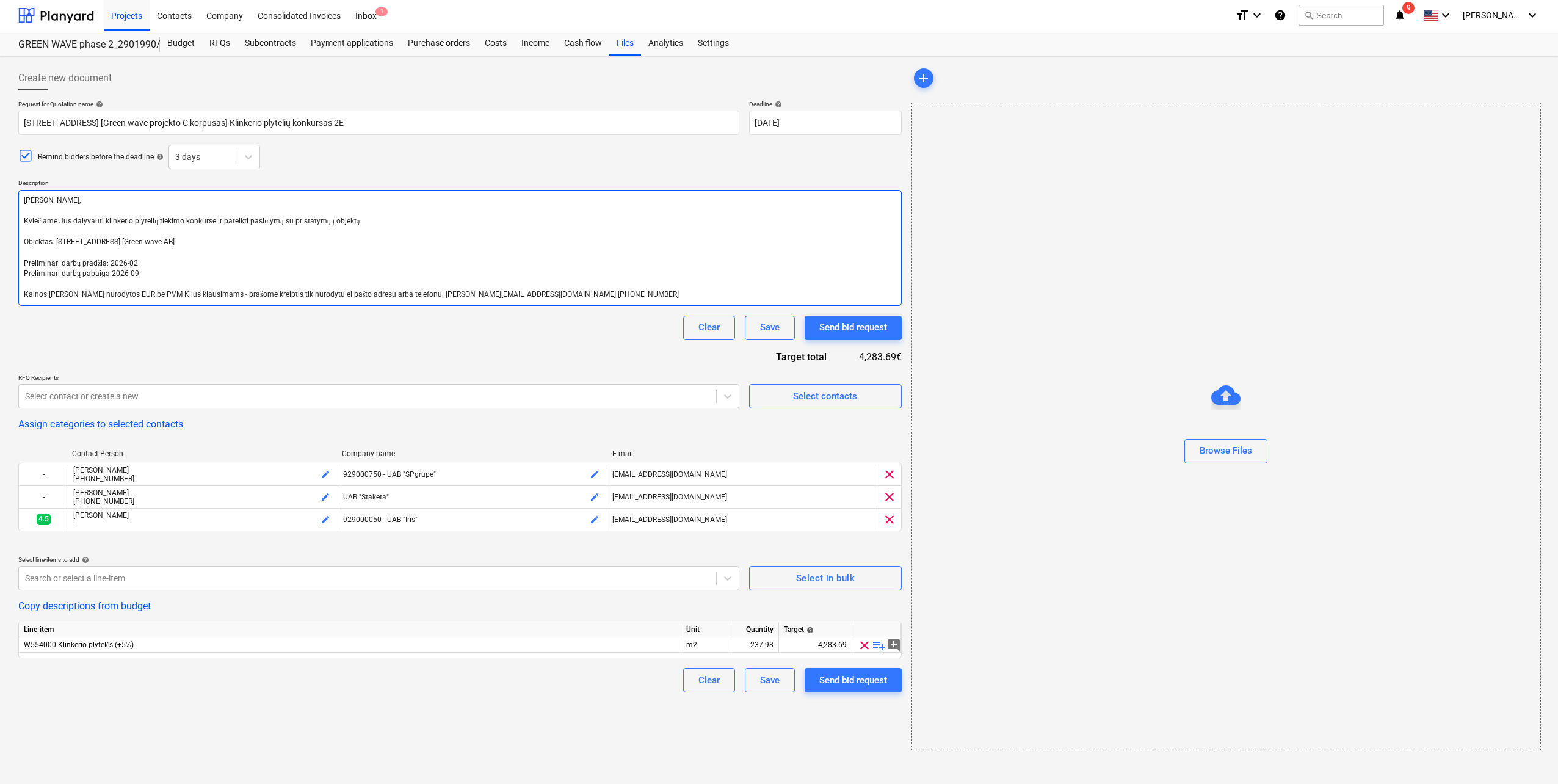
type textarea "Sveiki, Noriu pranešti, kad Jūs patekote į antrą konkurso etapą. Prašome atsiųs…"
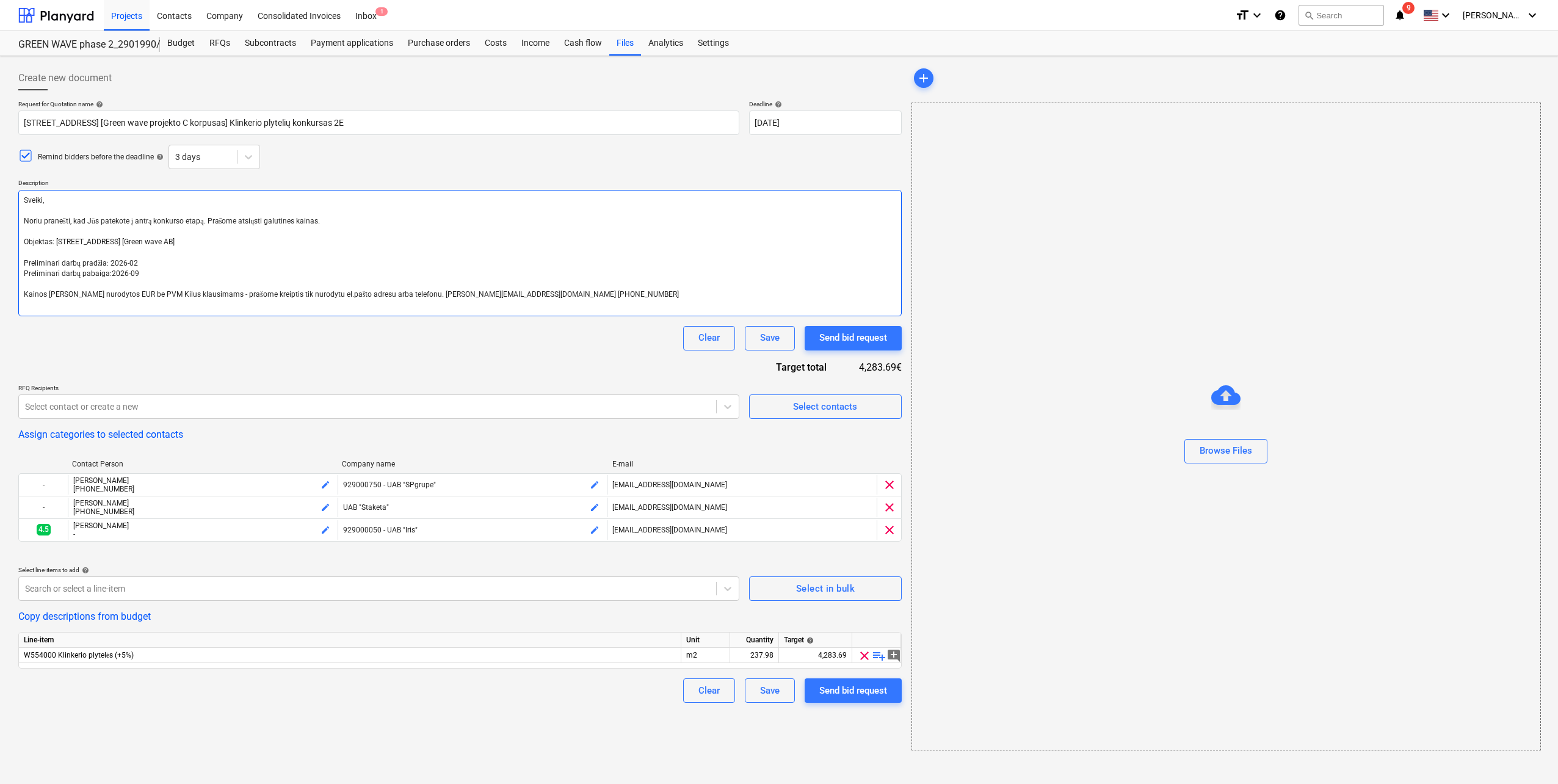
click at [25, 208] on textarea "Sveiki, Noriu pranešti, kad Jūs patekote į antrą konkurso etapą. Prašome atsiųs…" at bounding box center [460, 253] width 883 height 126
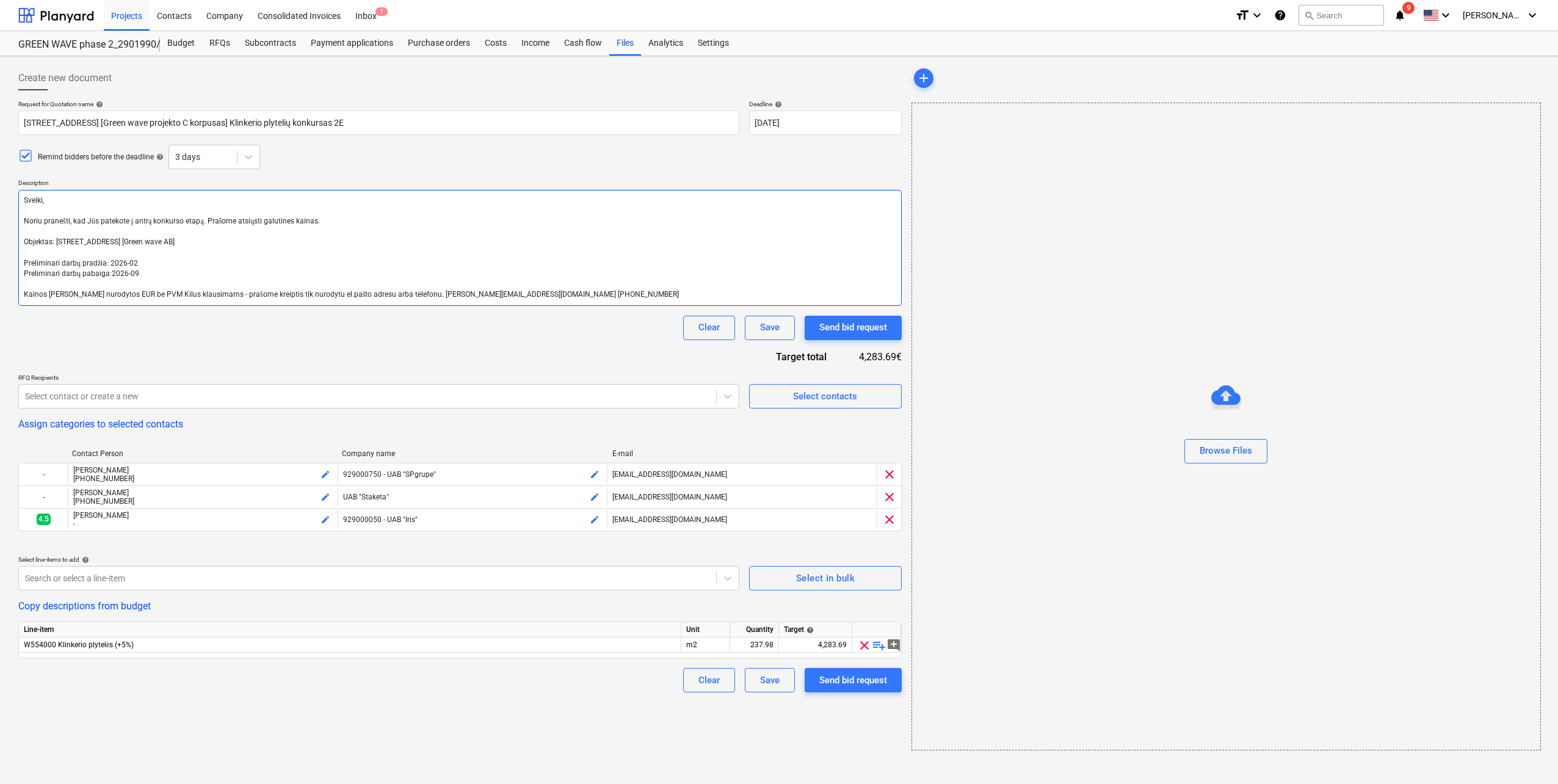
type textarea "x"
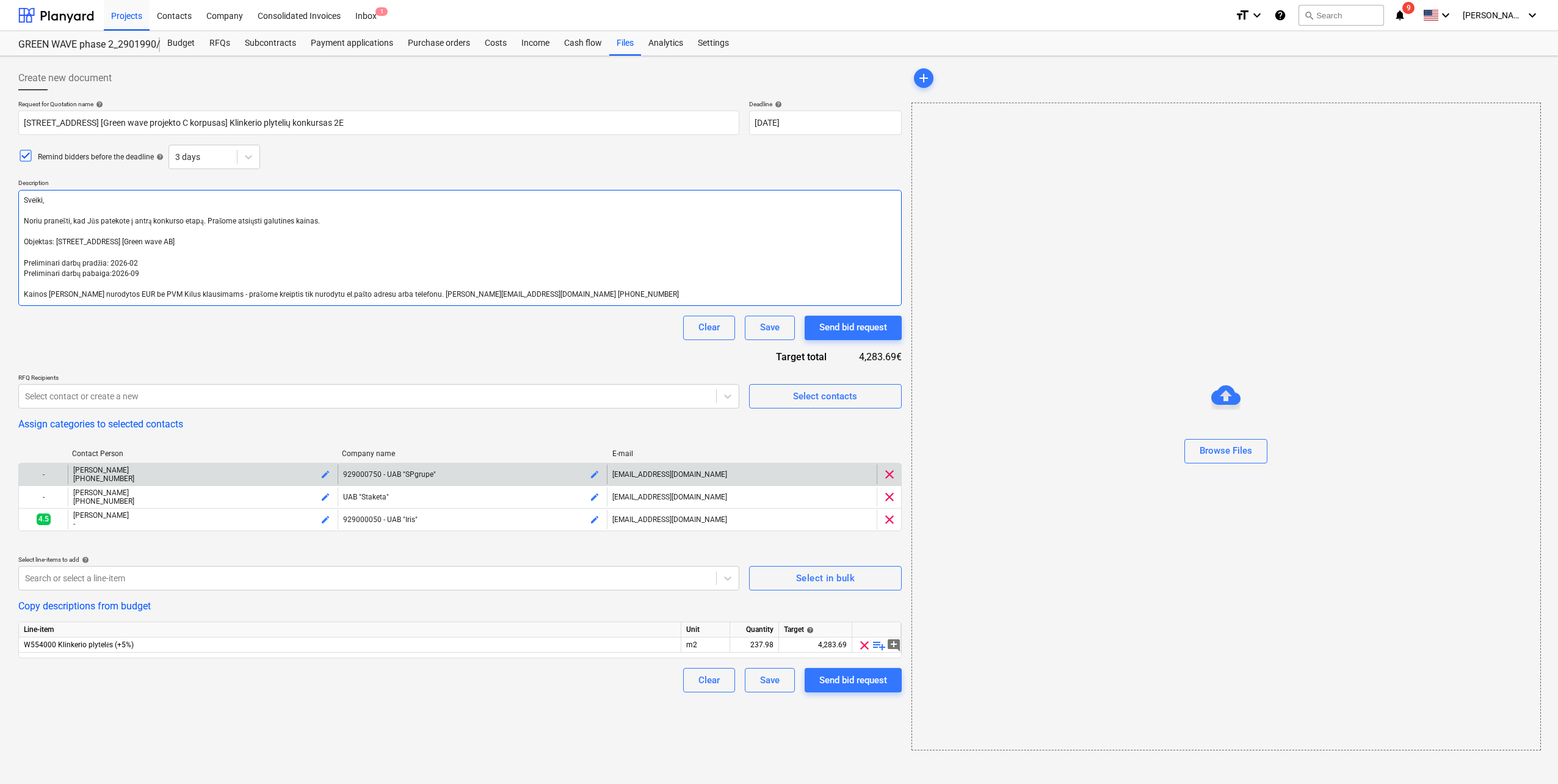
type textarea "Sveiki, Noriu pranešti, kad Jūs patekote į antrą konkurso etapą. Prašome atsiųs…"
click at [894, 471] on span "clear" at bounding box center [889, 474] width 15 height 15
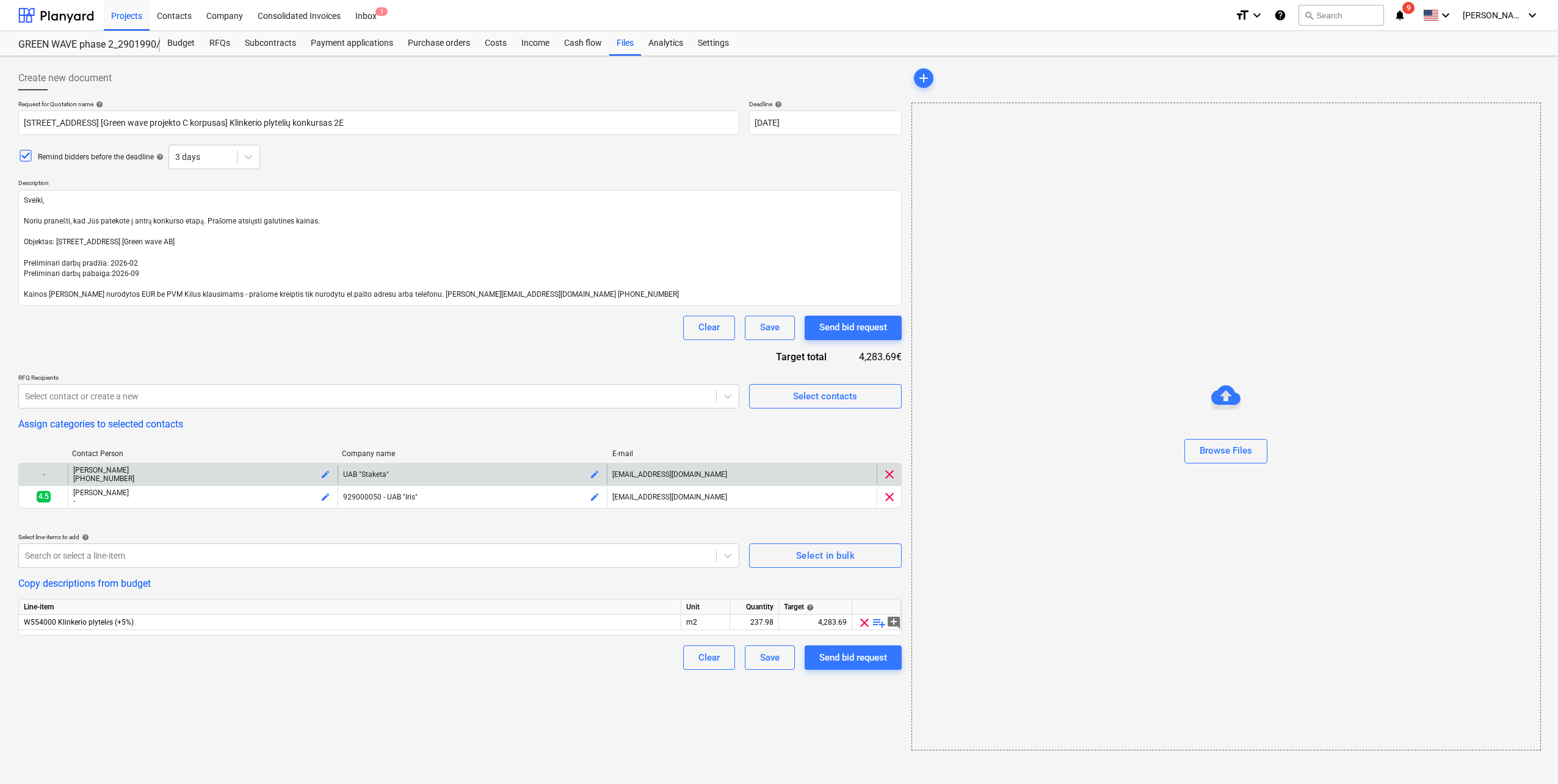
click at [894, 473] on span "clear" at bounding box center [889, 474] width 15 height 15
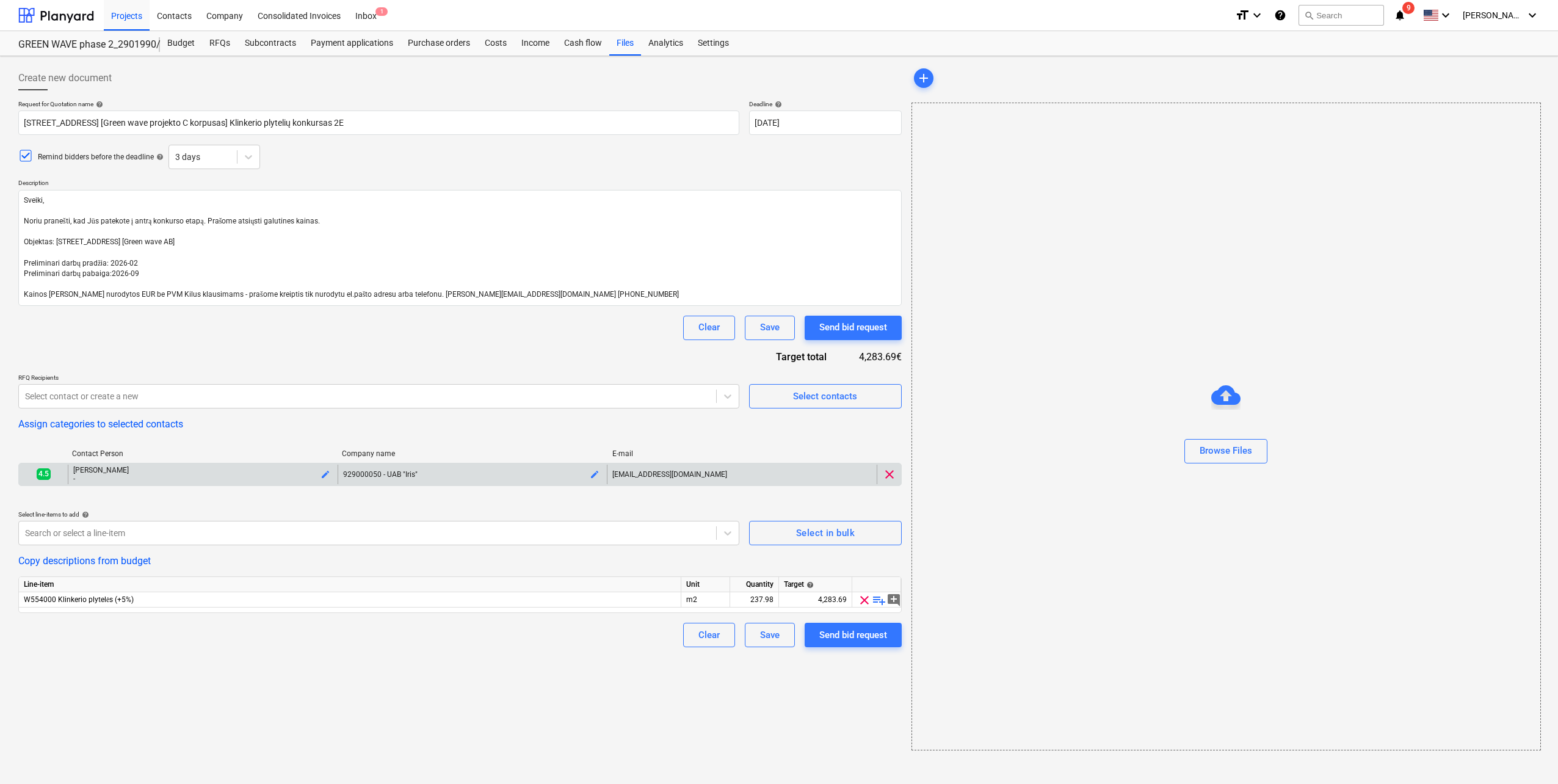
click at [891, 473] on span "clear" at bounding box center [889, 474] width 15 height 15
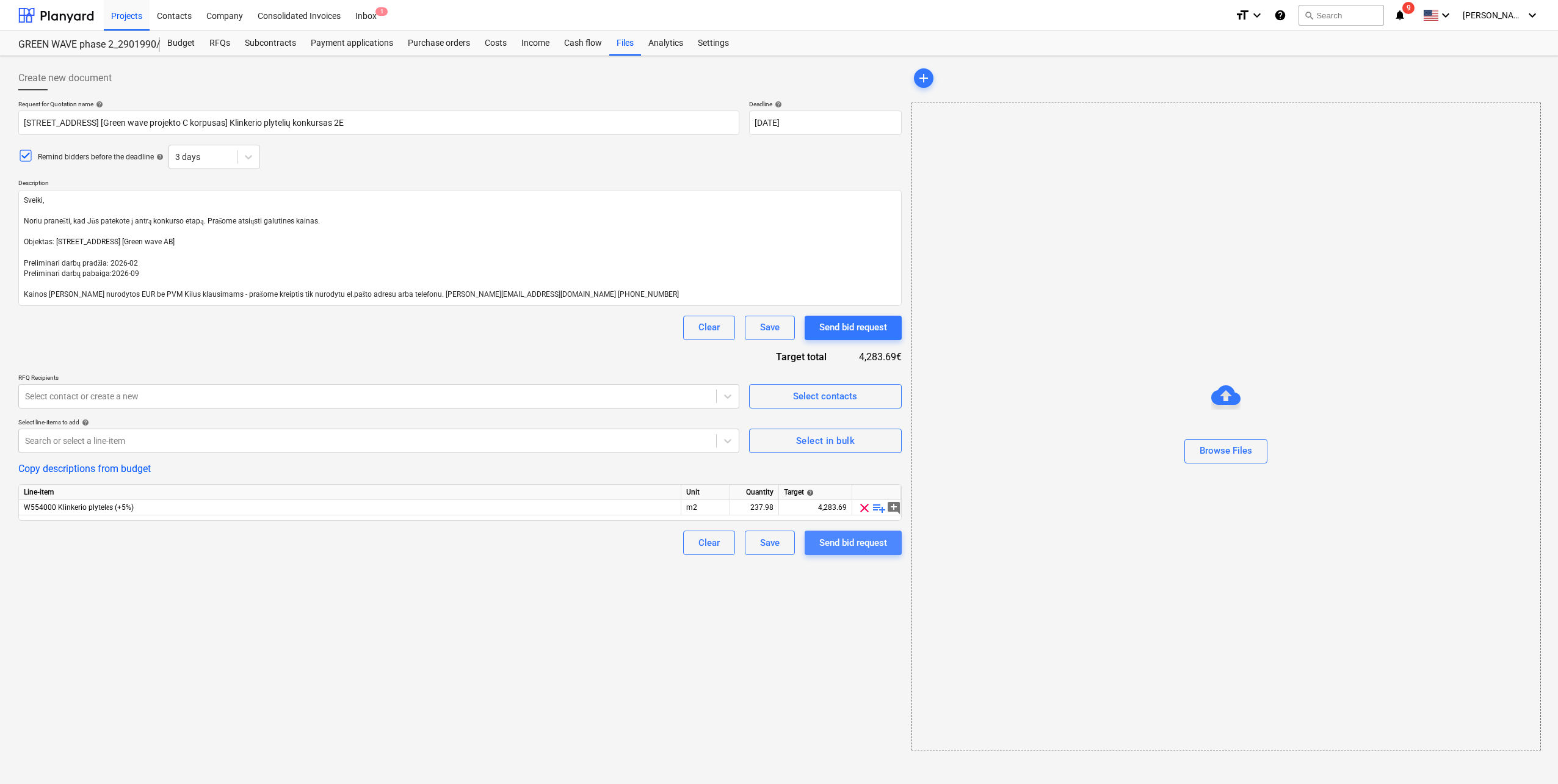
click at [866, 543] on div "Send bid request" at bounding box center [853, 542] width 67 height 16
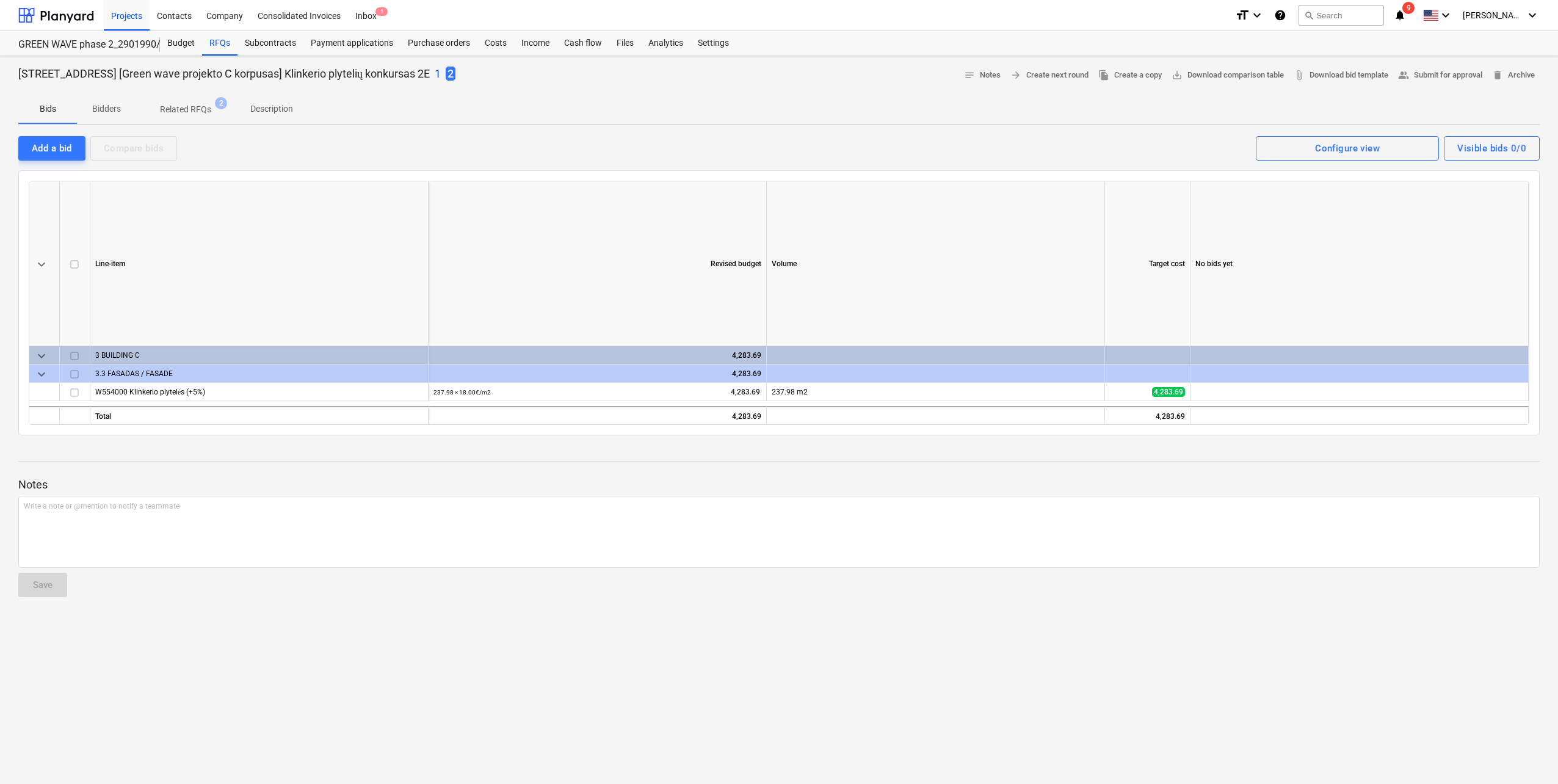
click at [441, 71] on p "1" at bounding box center [438, 74] width 6 height 15
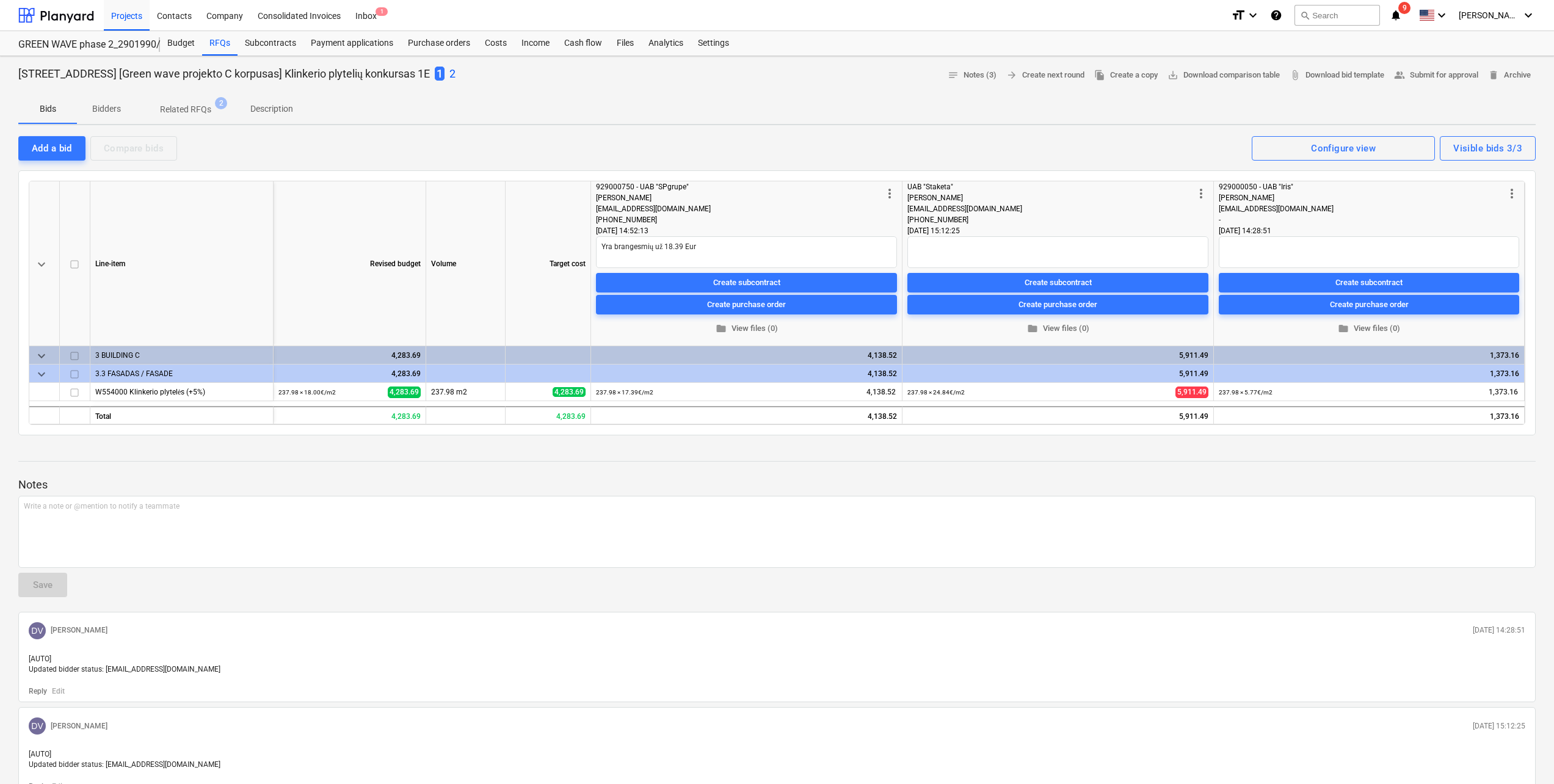
click at [455, 71] on p "2" at bounding box center [452, 74] width 6 height 15
type textarea "x"
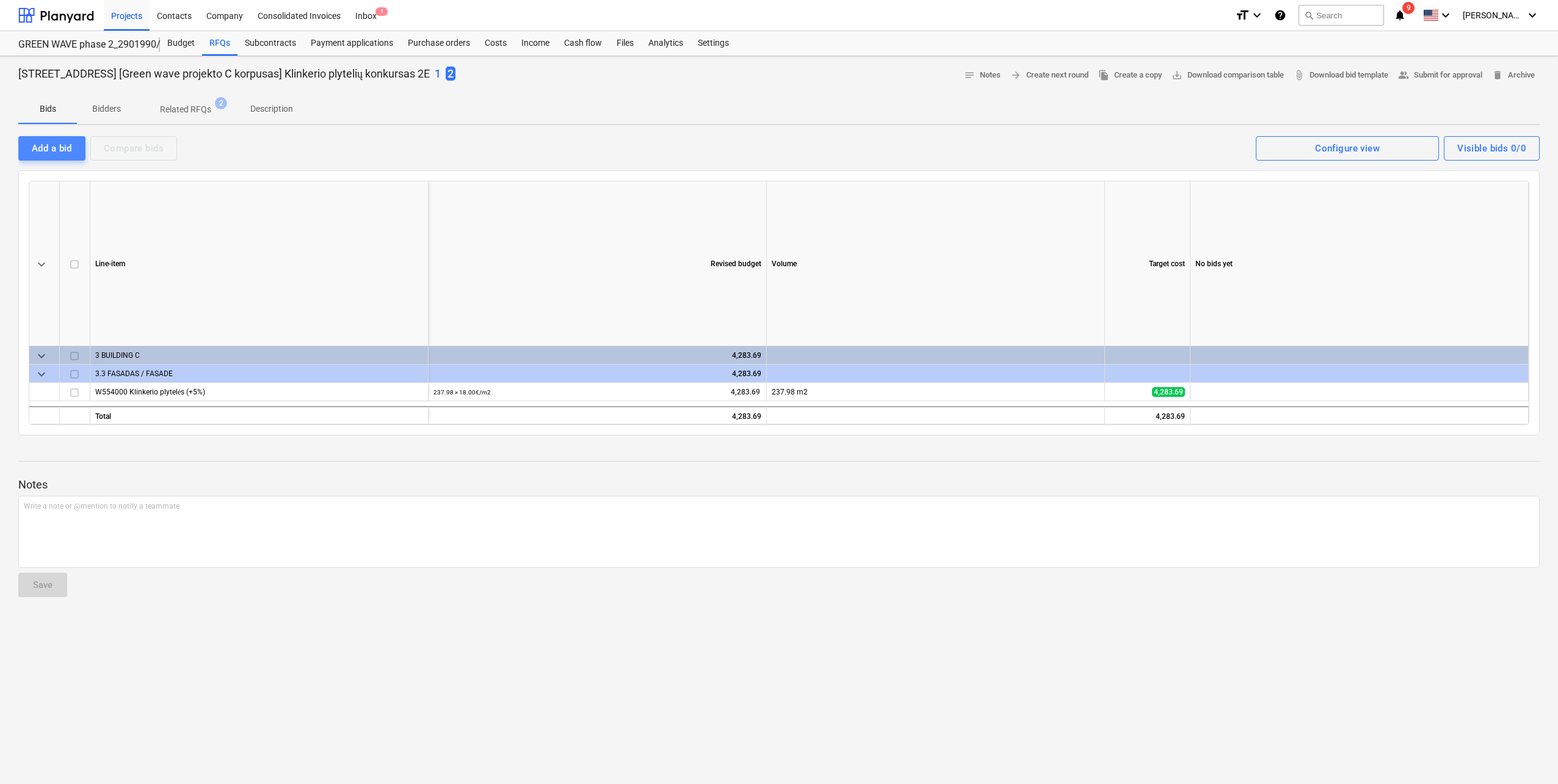
click at [55, 146] on div "Add a bid" at bounding box center [52, 148] width 40 height 16
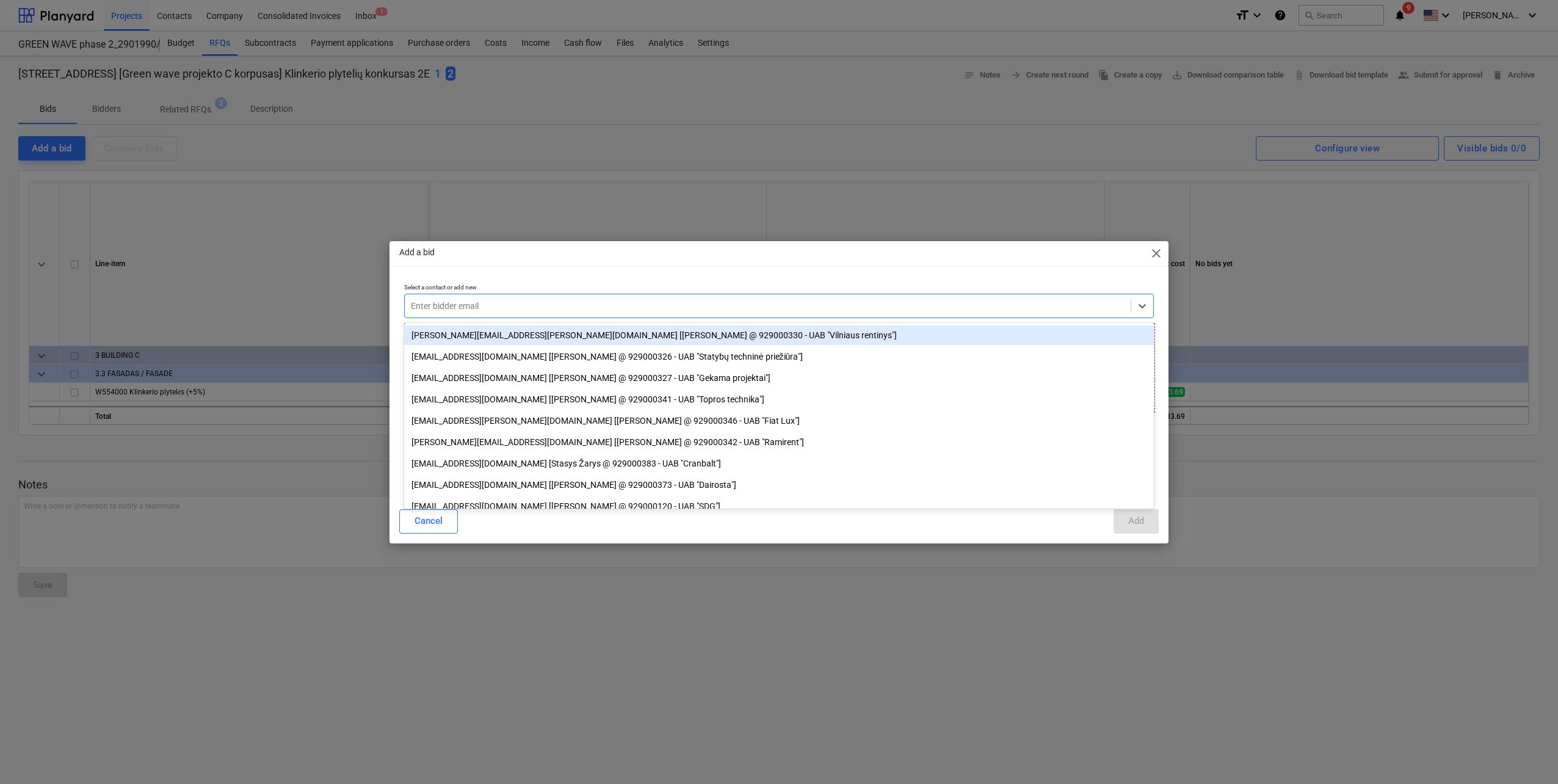
click at [458, 299] on div at bounding box center [767, 305] width 713 height 12
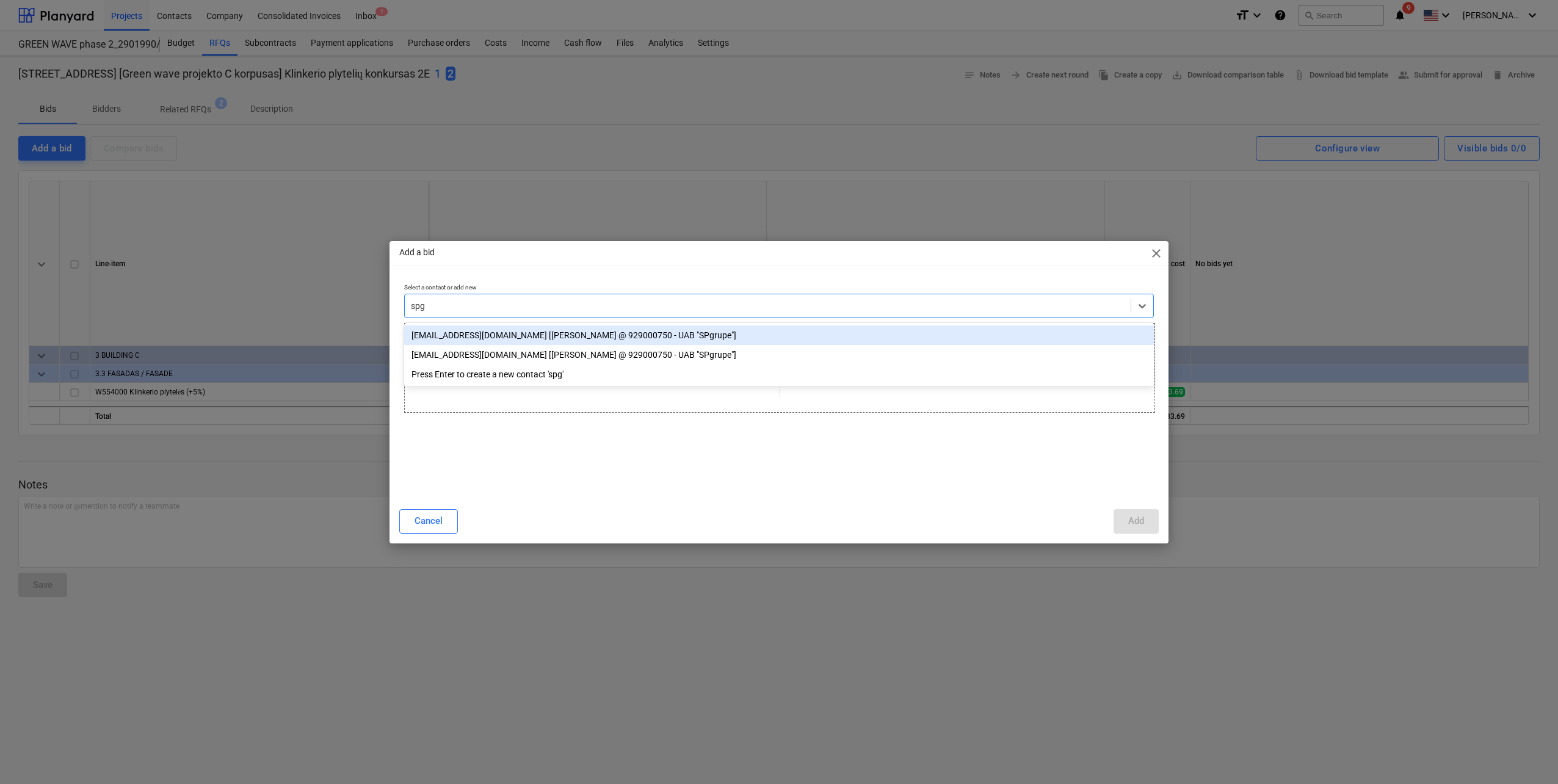
type input "spgr"
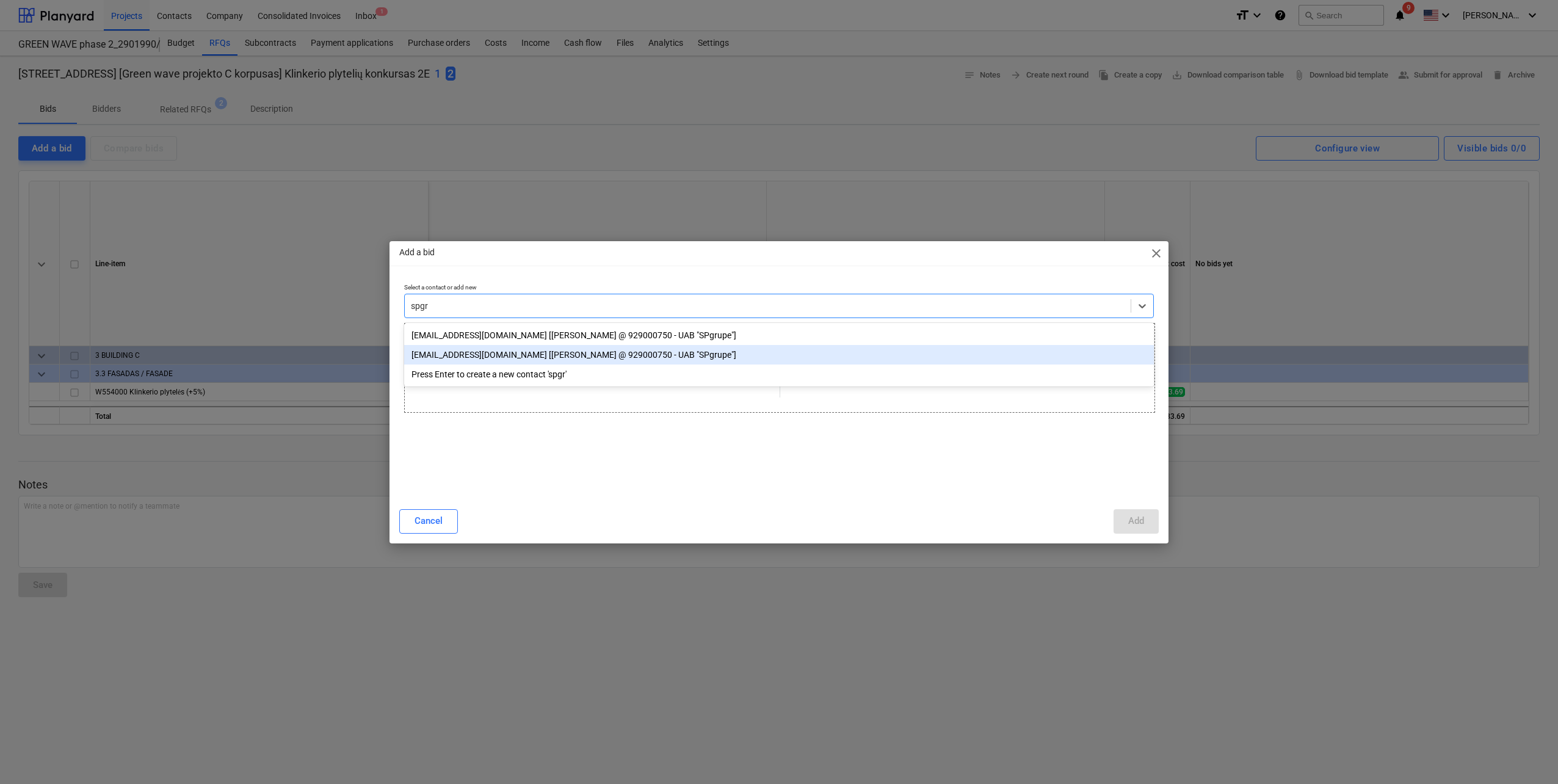
click at [501, 356] on div "[EMAIL_ADDRESS][DOMAIN_NAME] [[PERSON_NAME] @ 929000750 - UAB "SPgrupe"]" at bounding box center [779, 354] width 750 height 19
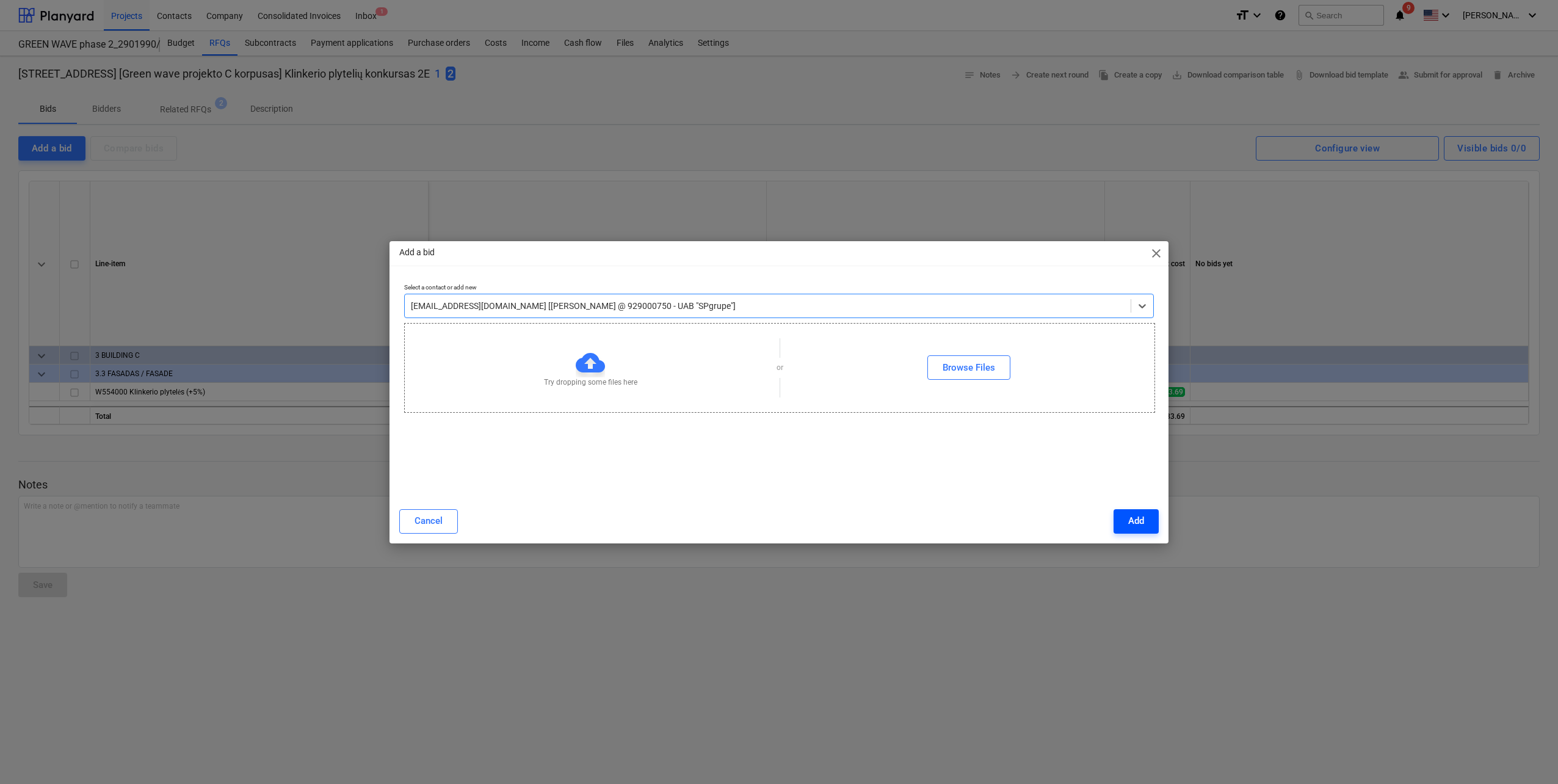
click at [1131, 517] on div "Add" at bounding box center [1136, 521] width 16 height 16
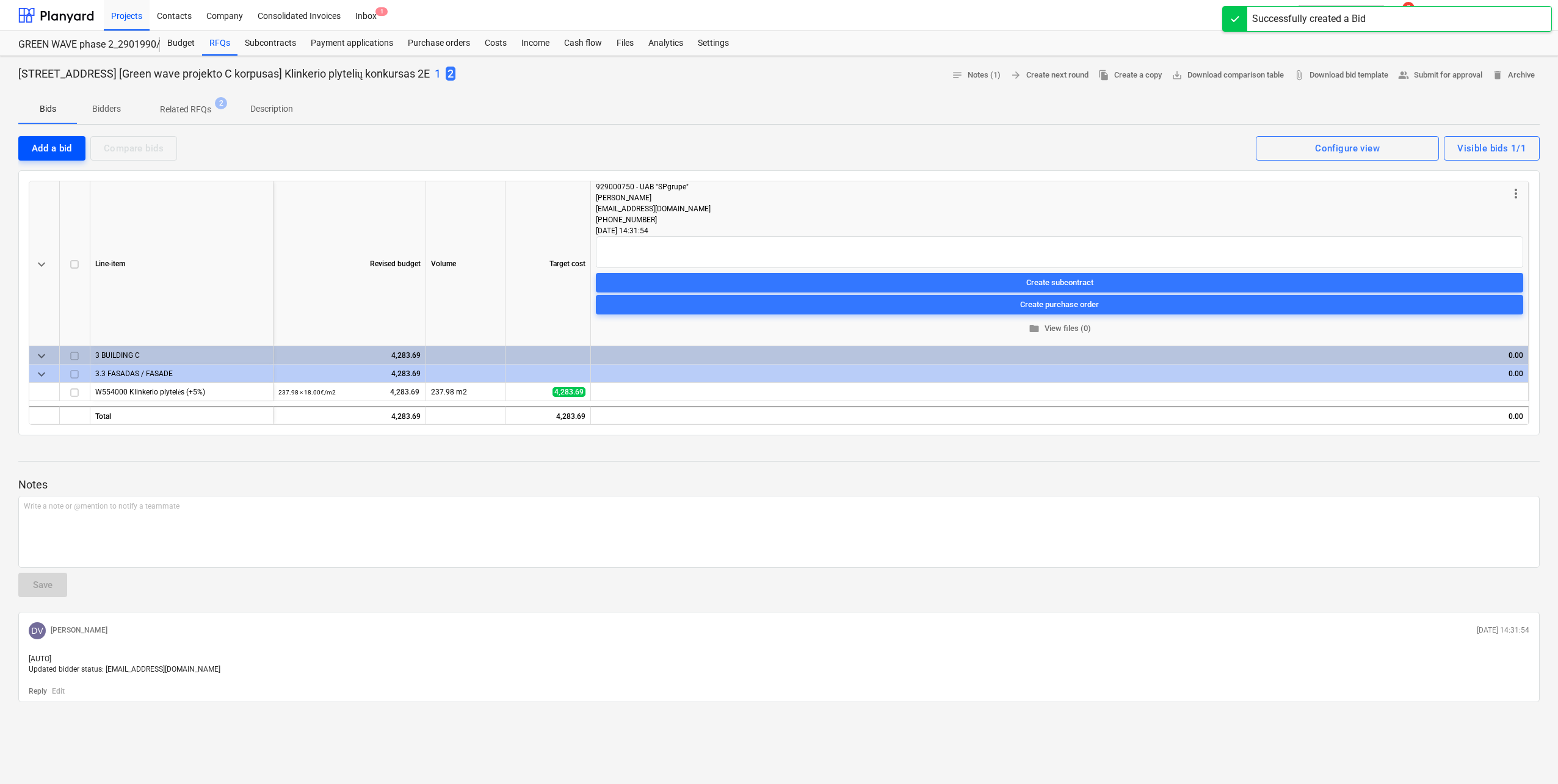
click at [38, 150] on div "Add a bid" at bounding box center [52, 148] width 40 height 16
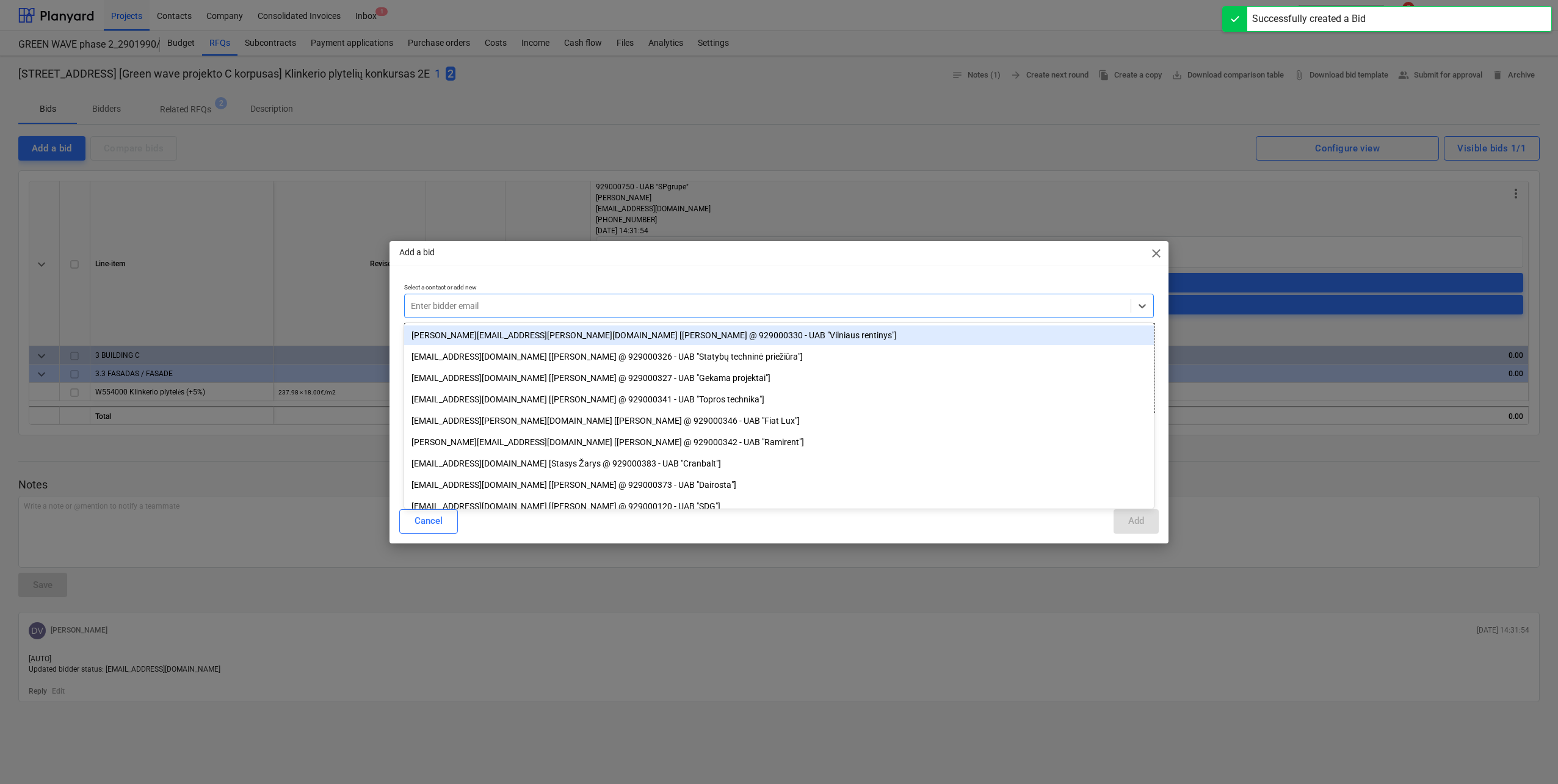
click at [653, 305] on div at bounding box center [767, 305] width 713 height 12
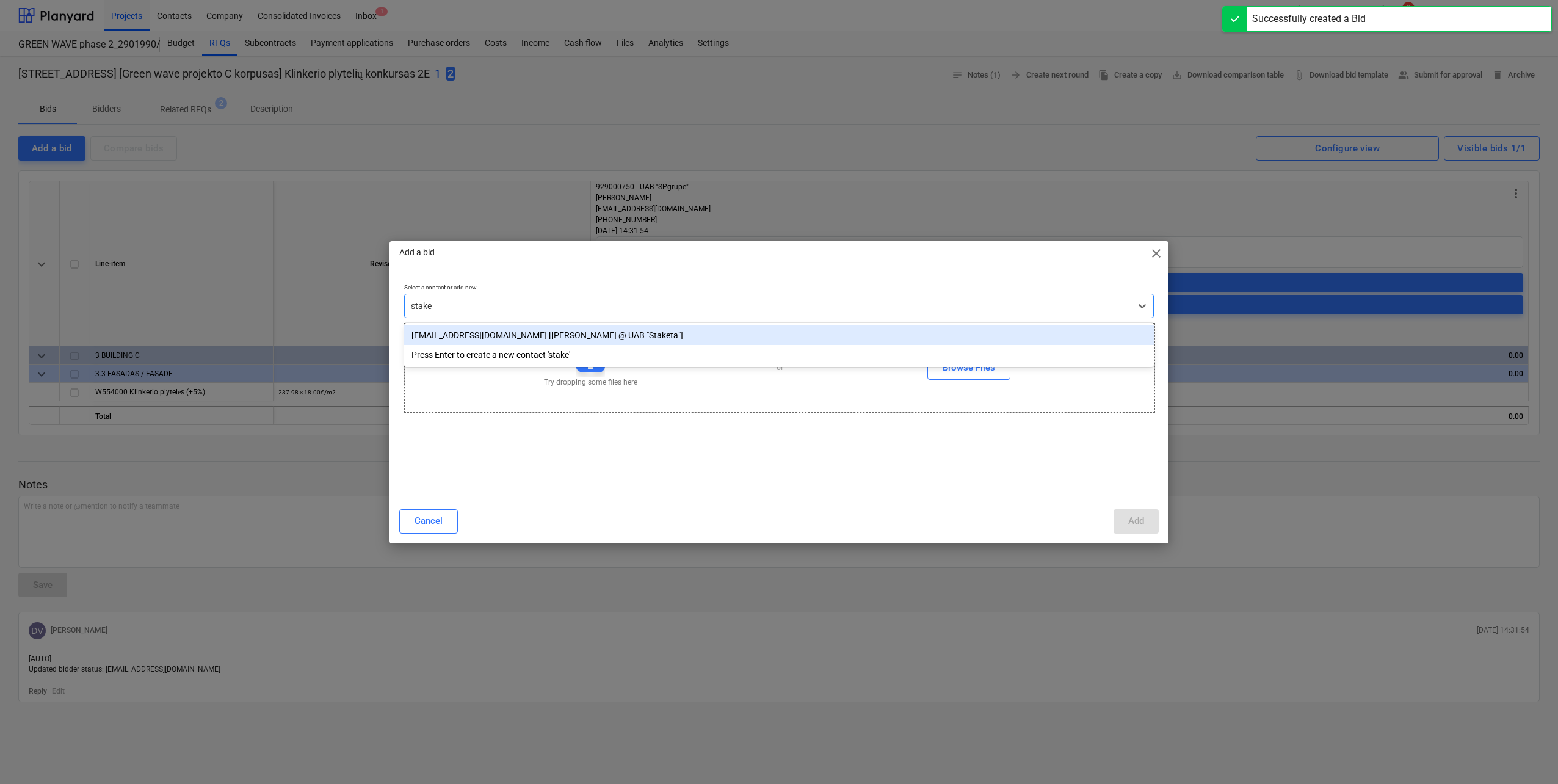
type input "staket"
click at [635, 335] on div "[EMAIL_ADDRESS][PERSON_NAME][DOMAIN_NAME] [[PERSON_NAME] @ UAB "[PERSON_NAME]"]" at bounding box center [779, 335] width 750 height 19
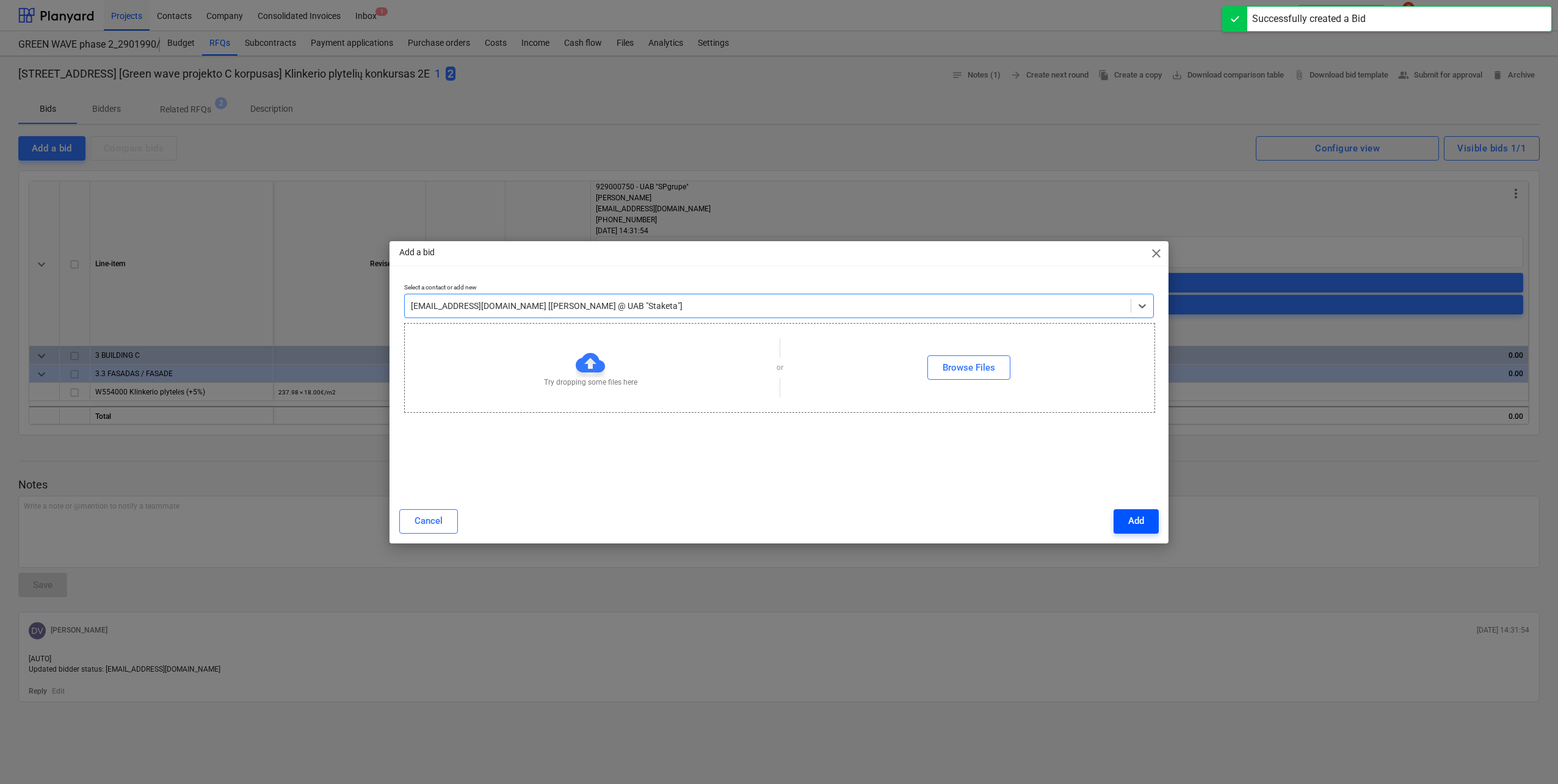
click at [1141, 523] on div "Add" at bounding box center [1136, 521] width 16 height 16
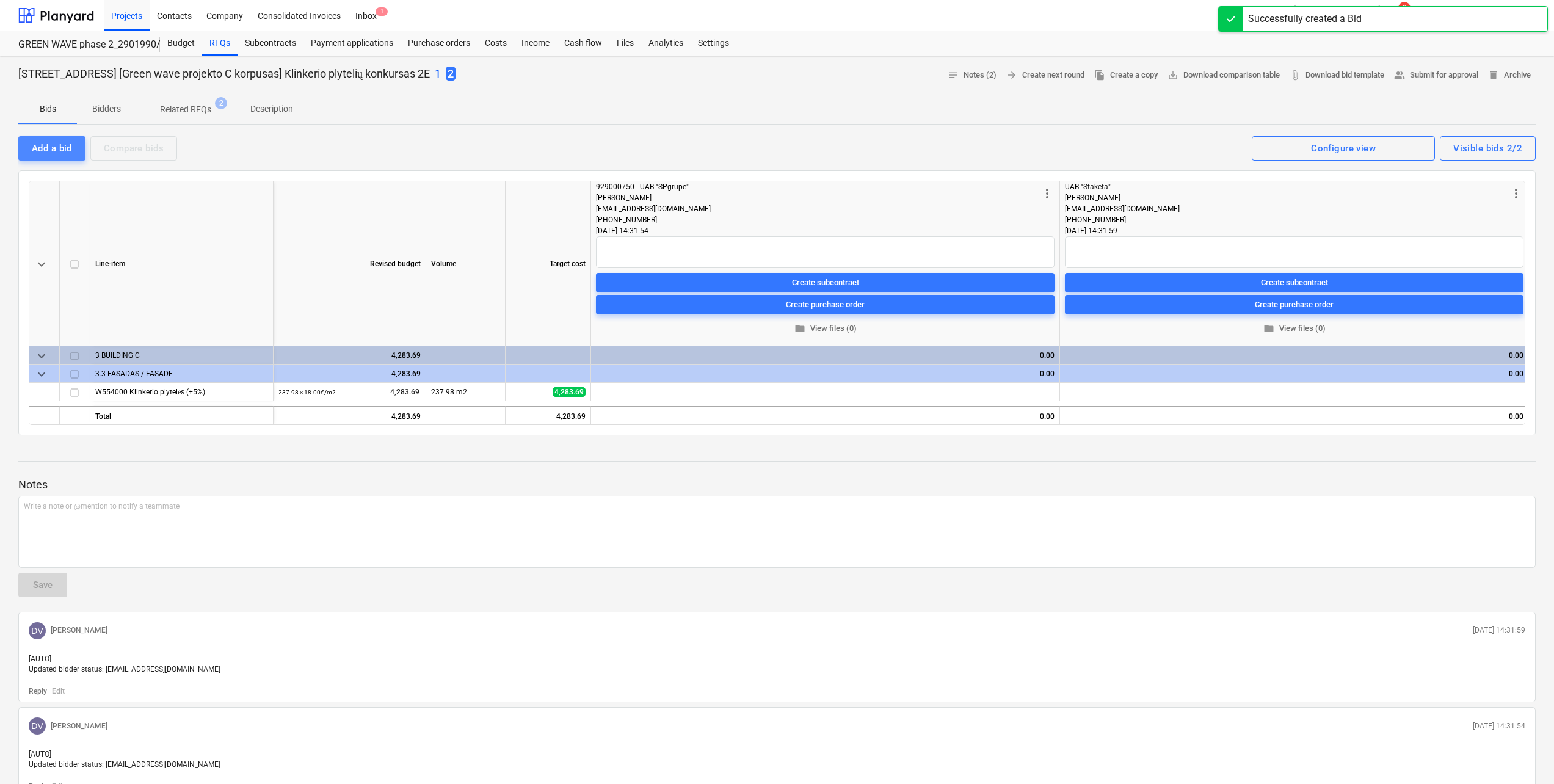
click at [63, 143] on div "Add a bid" at bounding box center [52, 148] width 40 height 16
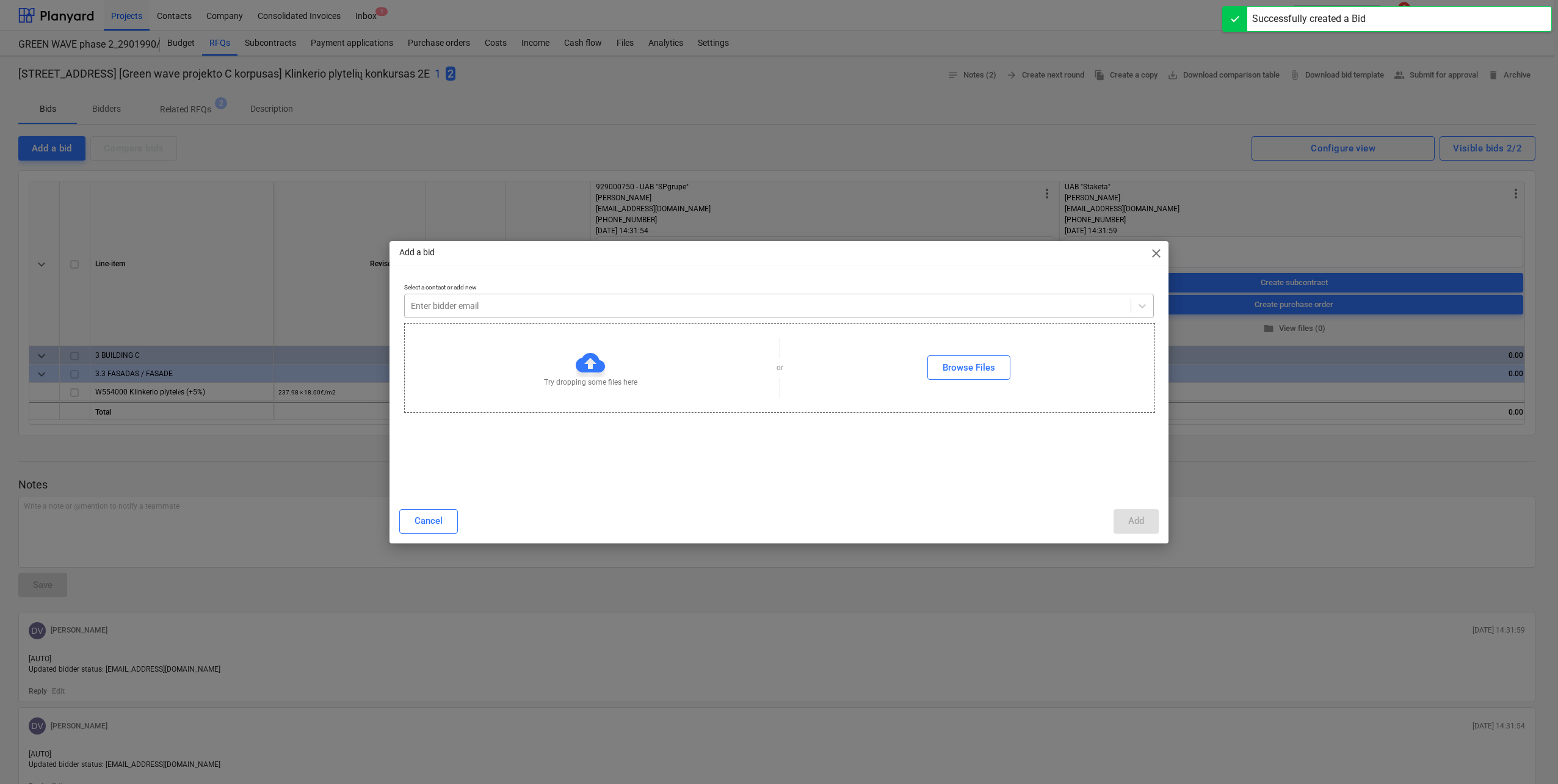
click at [466, 310] on div at bounding box center [767, 305] width 713 height 12
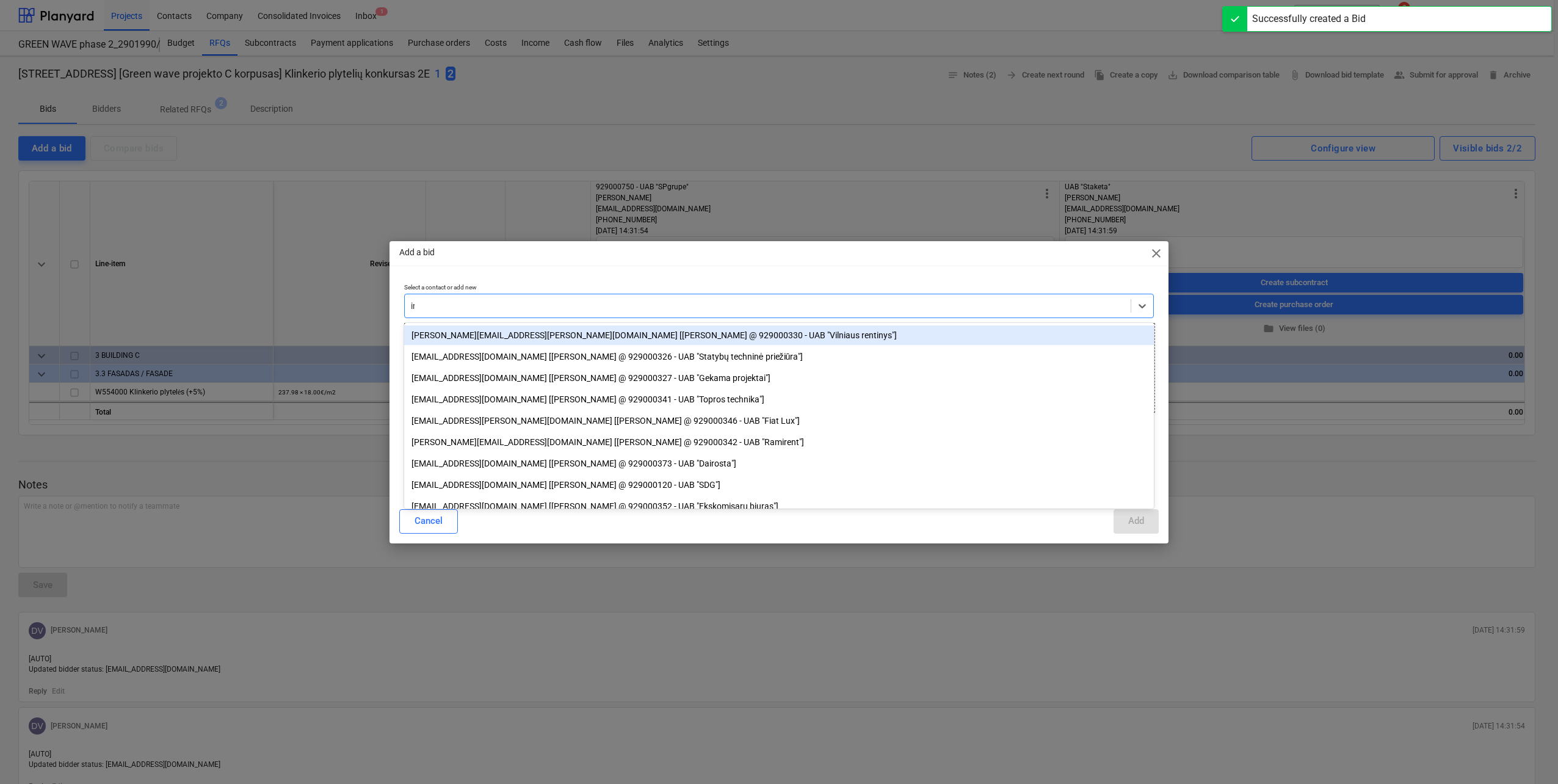
type input "iris"
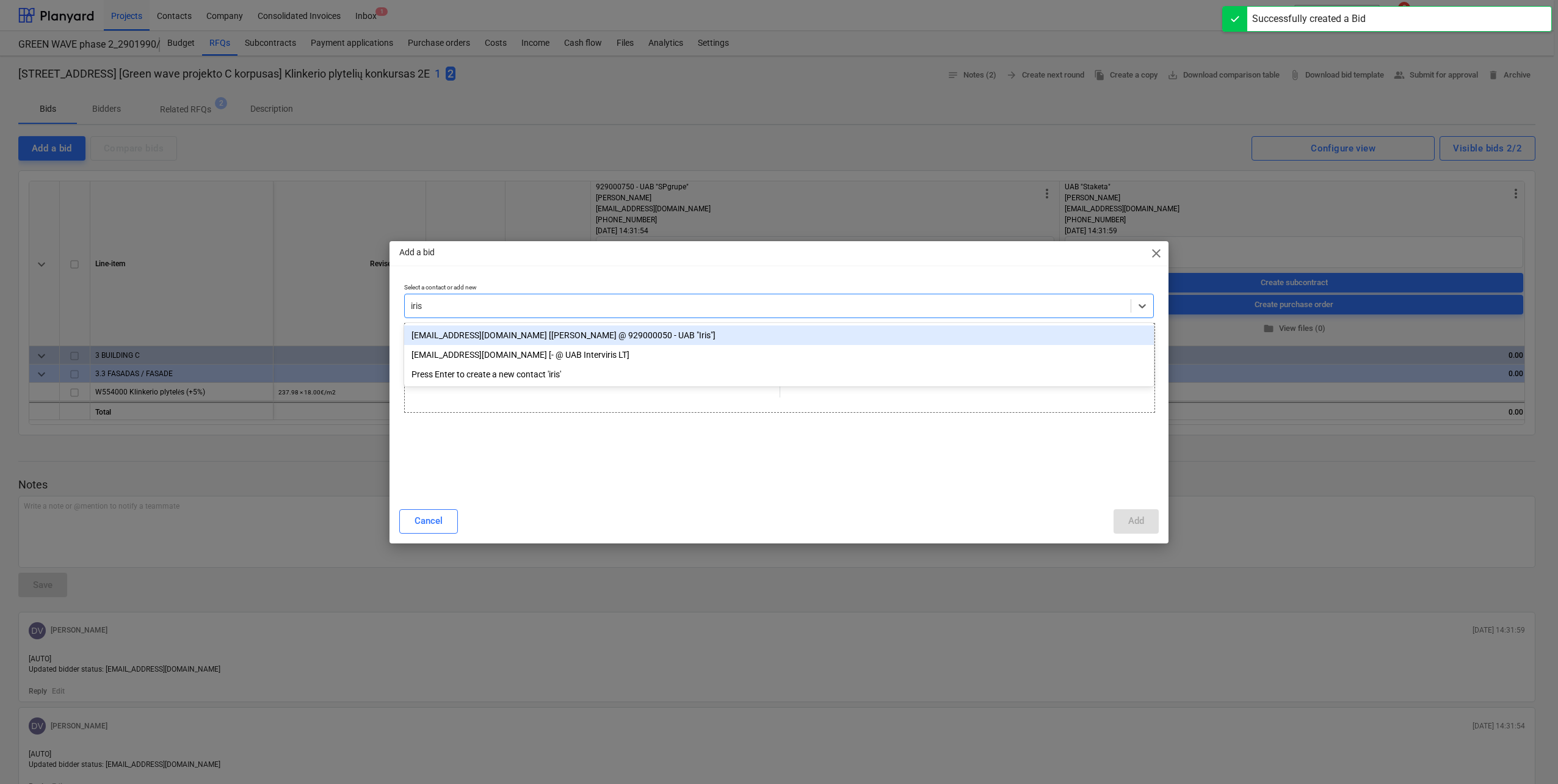
click at [508, 332] on div "[EMAIL_ADDRESS][DOMAIN_NAME] [[PERSON_NAME] @ 929000050 - UAB "Iris"]" at bounding box center [779, 335] width 750 height 19
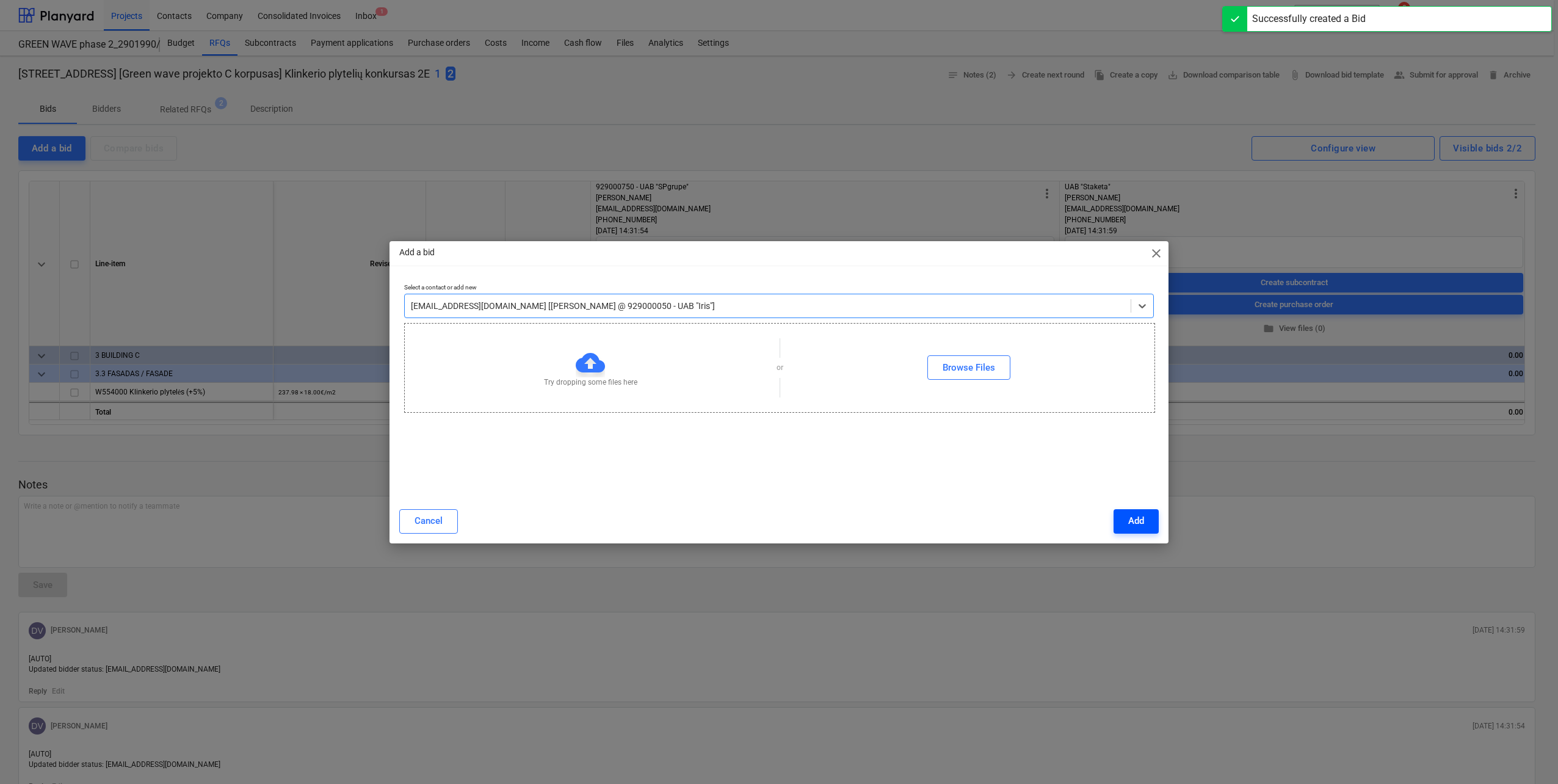
click at [1140, 525] on div "Add" at bounding box center [1136, 521] width 16 height 16
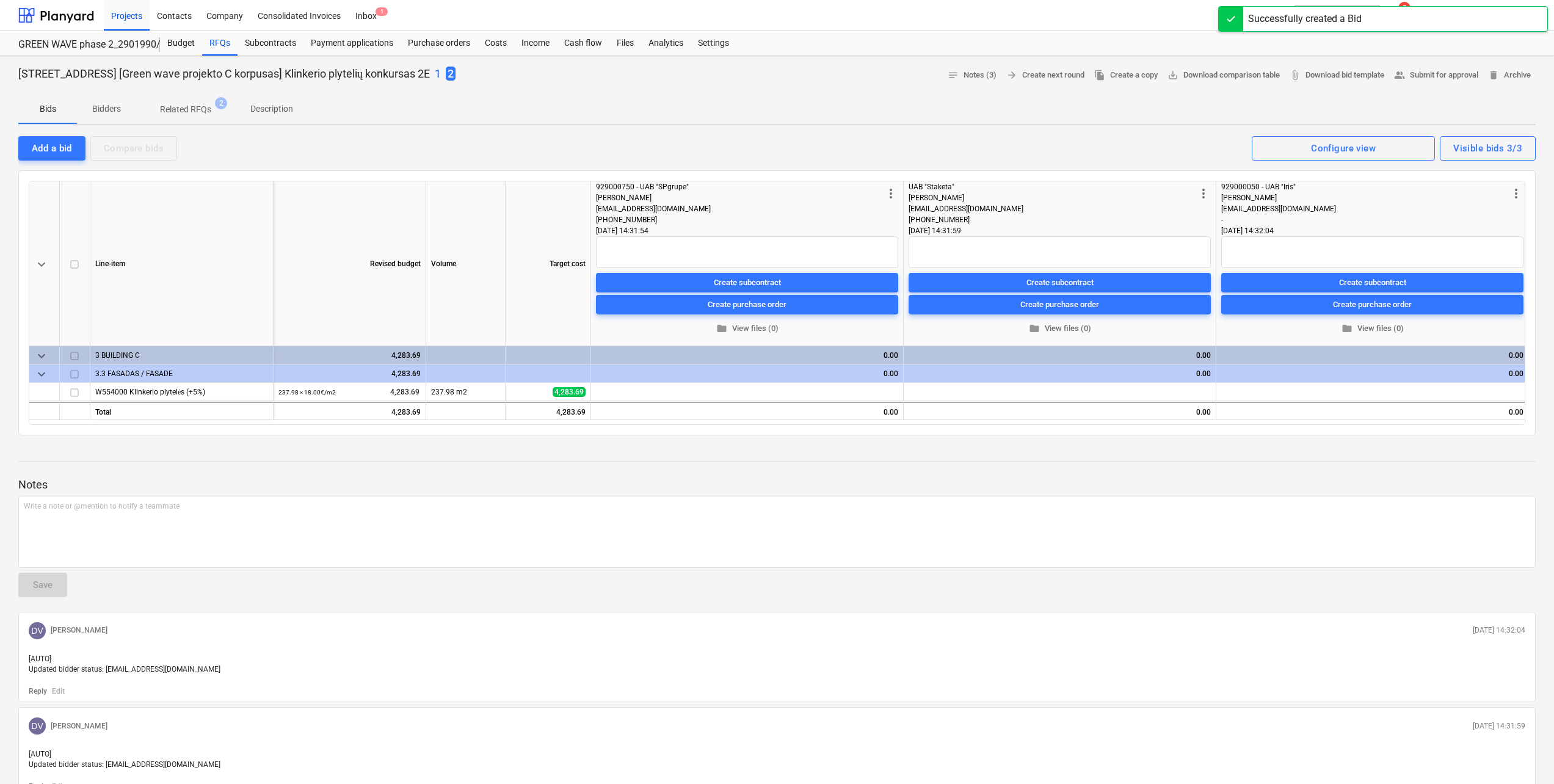
click at [1072, 475] on div at bounding box center [777, 472] width 1517 height 10
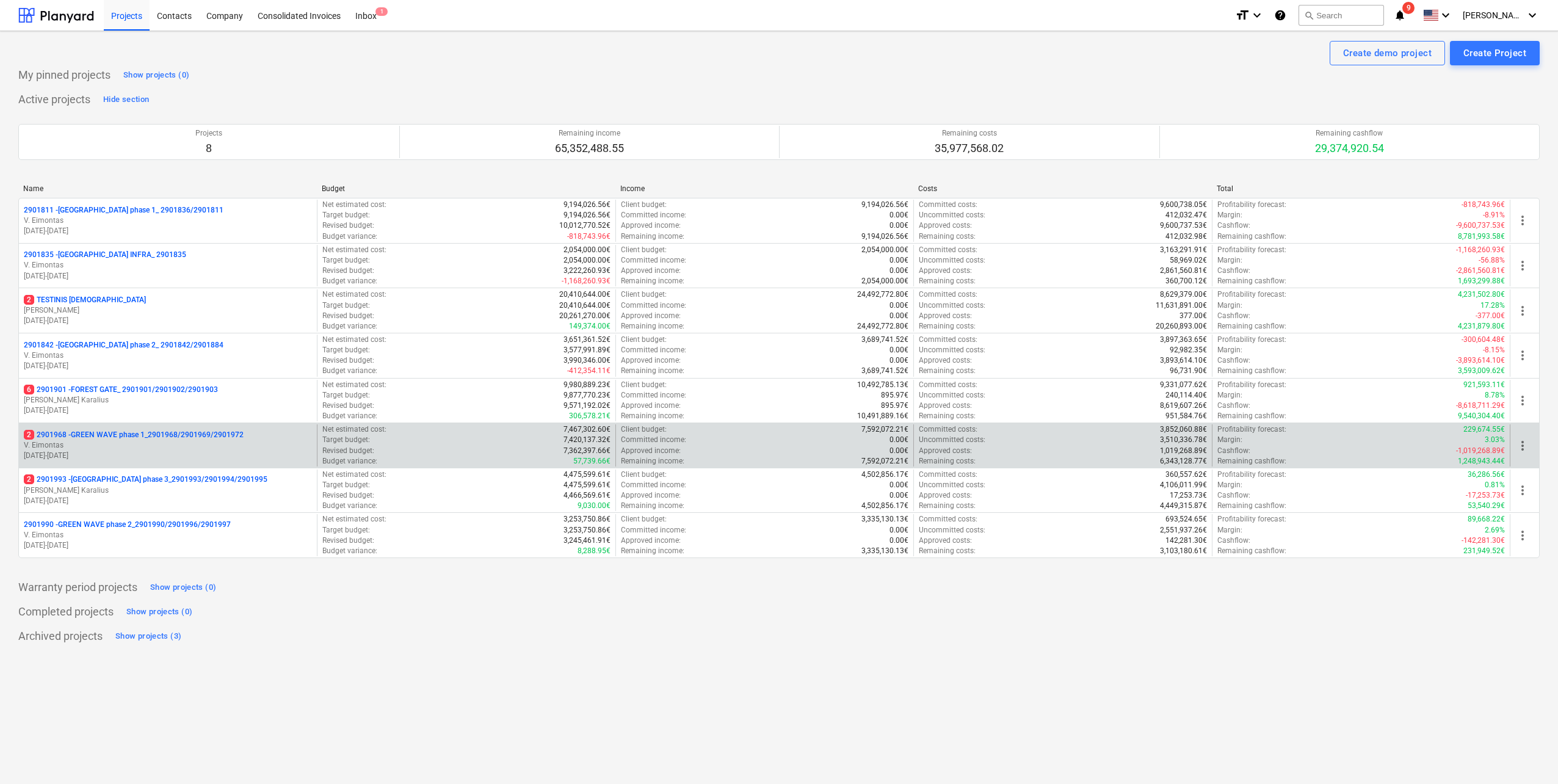
click at [193, 439] on p "2 2901968 - GREEN WAVE phase 1_2901968/2901969/2901972" at bounding box center [133, 435] width 220 height 10
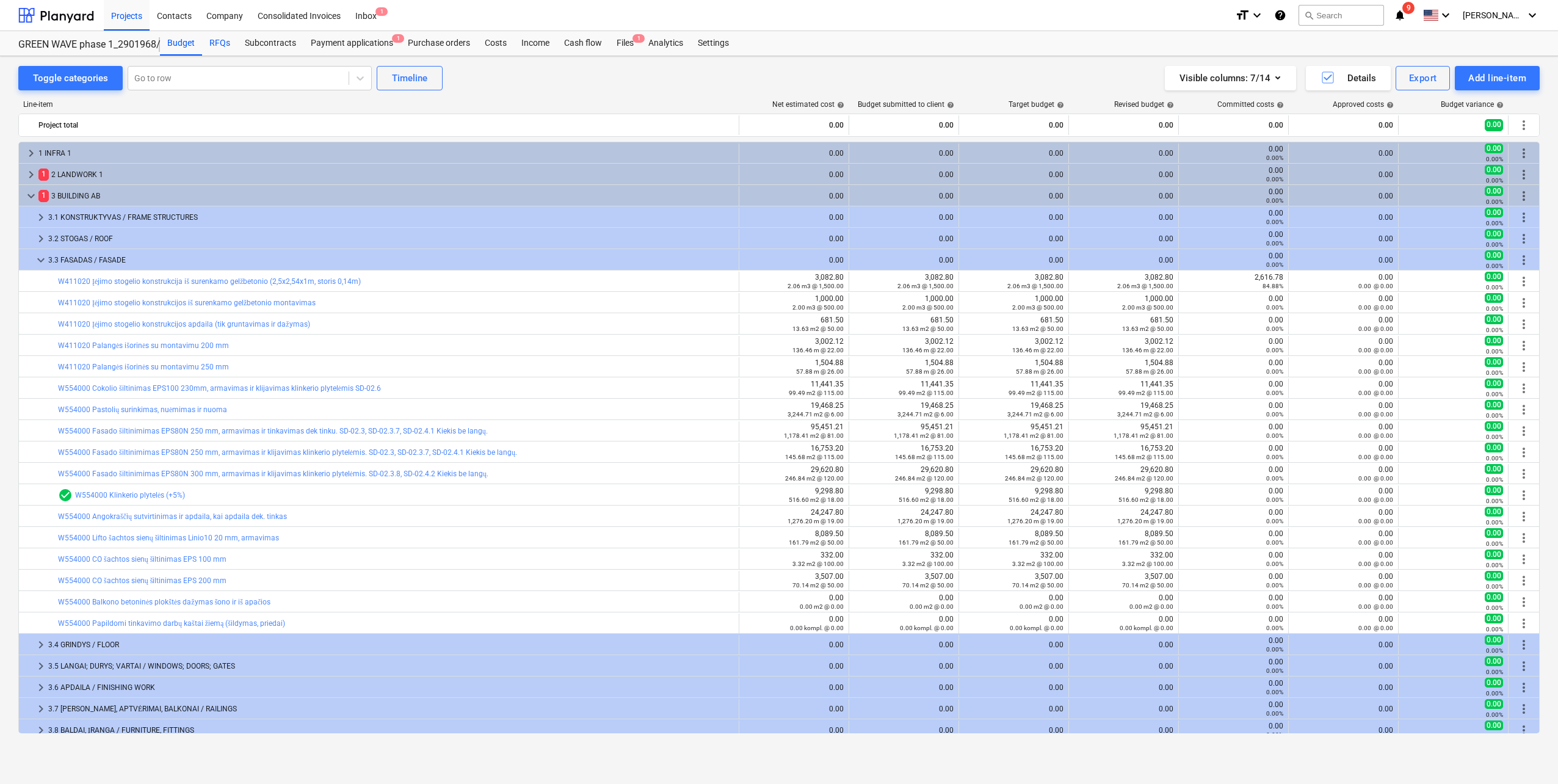
click at [219, 46] on div "RFQs" at bounding box center [220, 44] width 35 height 24
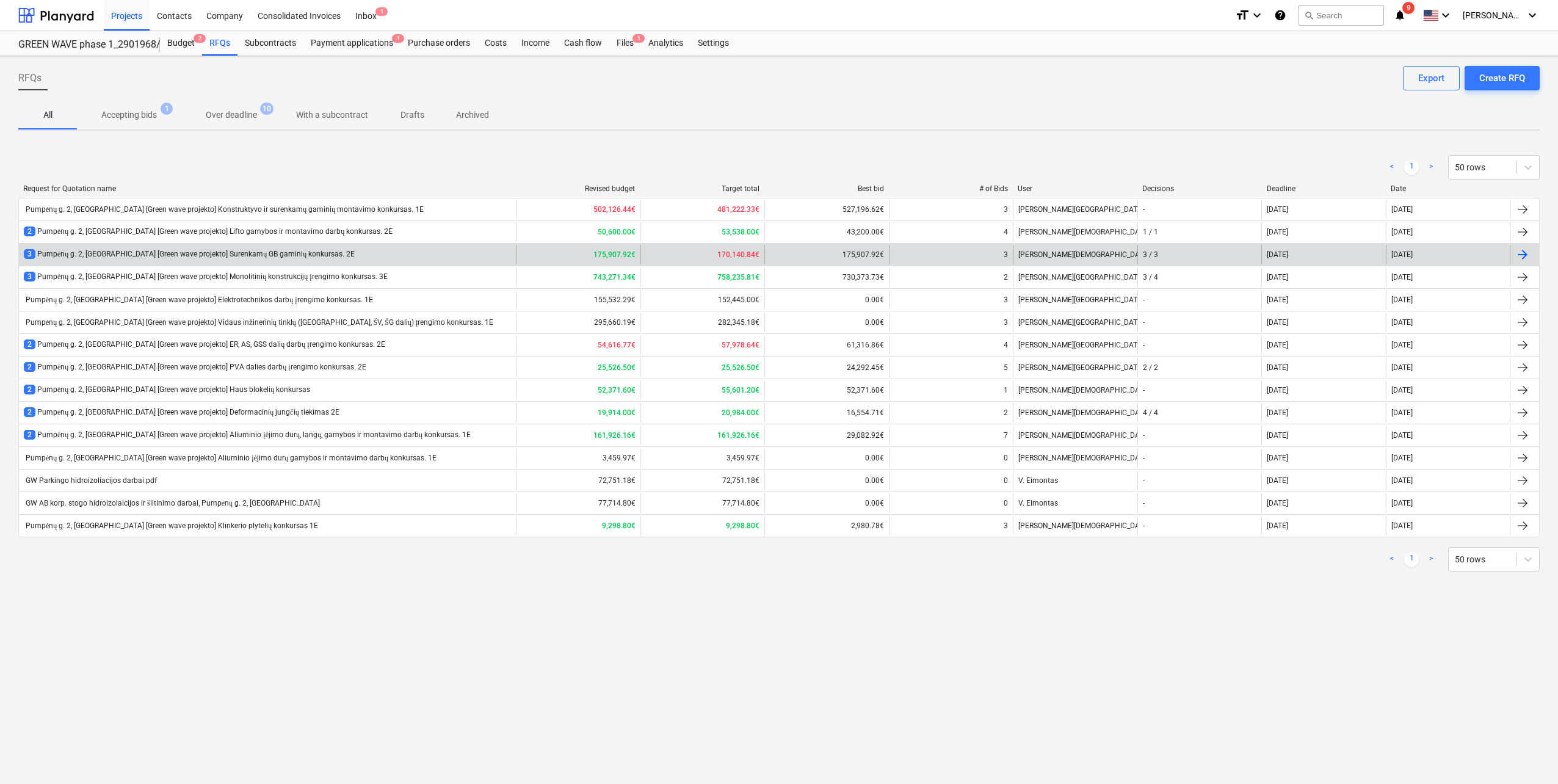
click at [242, 257] on div "3 Pumpėnų g. 2, Vilnius [Green wave projekto] Surenkamų GB gaminių konkursas. 2E" at bounding box center [189, 255] width 331 height 10
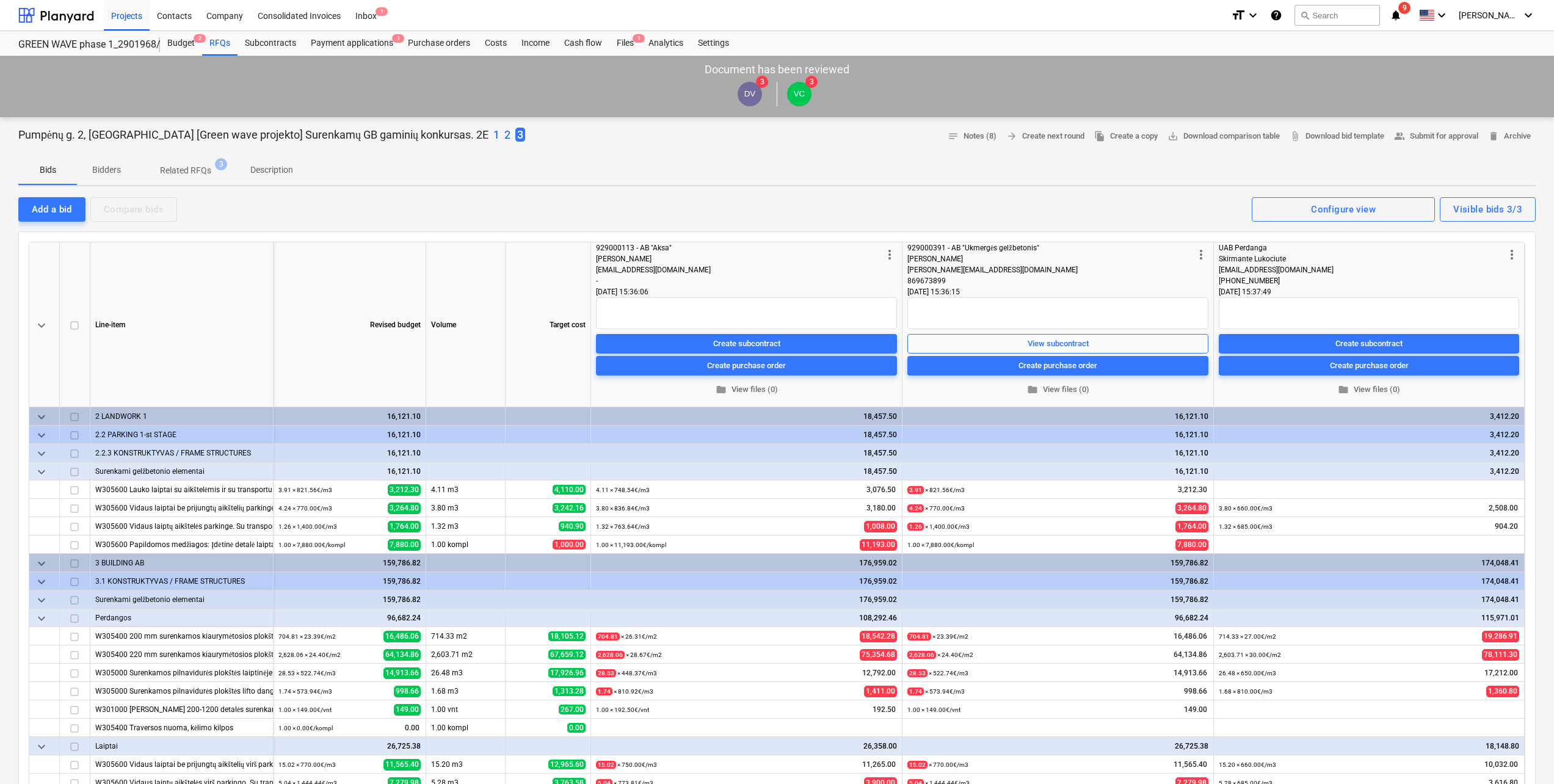
click at [282, 166] on p "Description" at bounding box center [271, 170] width 43 height 13
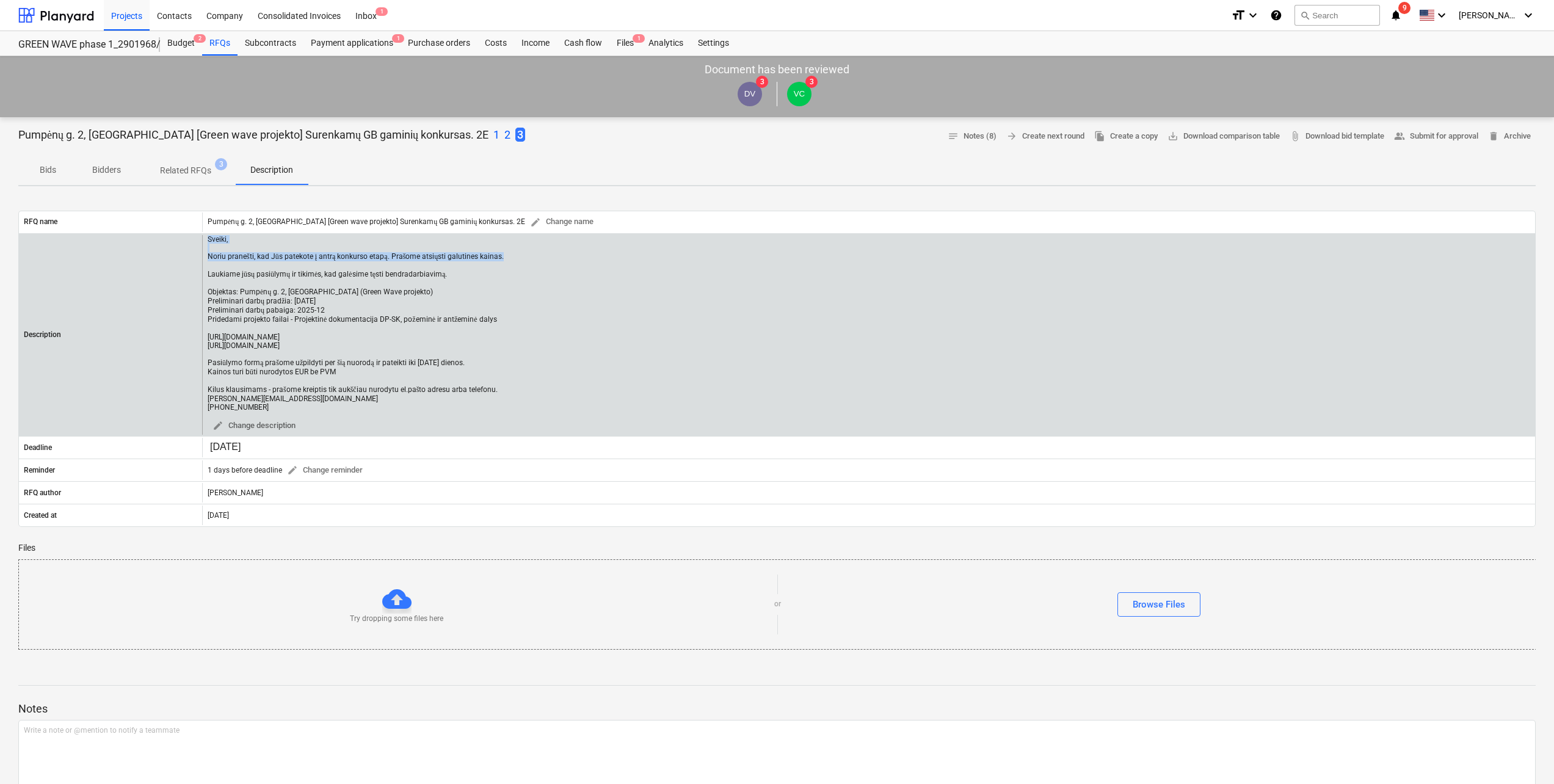
drag, startPoint x: 503, startPoint y: 256, endPoint x: 192, endPoint y: 236, distance: 311.6
click at [192, 236] on div "Description Sveiki, Noriu pranešti, kad Jūs patekote į antrą konkurso etapą. Pr…" at bounding box center [777, 335] width 1516 height 200
copy div "Sveiki, Noriu pranešti, kad Jūs patekote į antrą konkurso etapą. Prašome atsiųs…"
